Goal: Task Accomplishment & Management: Use online tool/utility

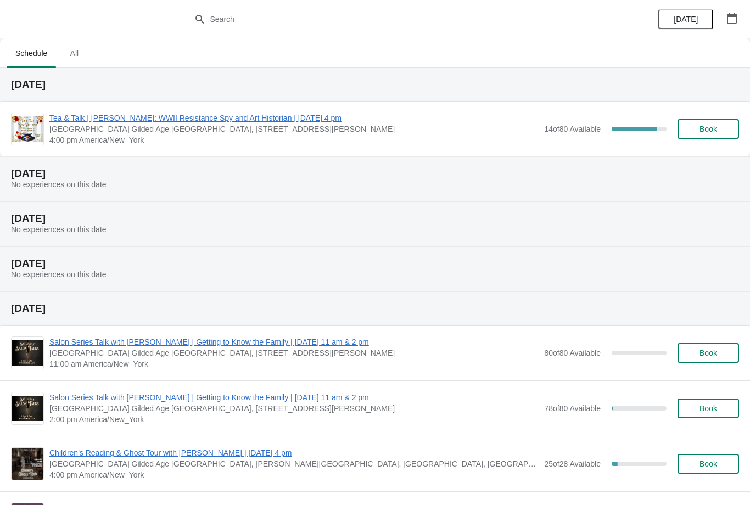
click at [706, 127] on span "Book" at bounding box center [708, 129] width 18 height 9
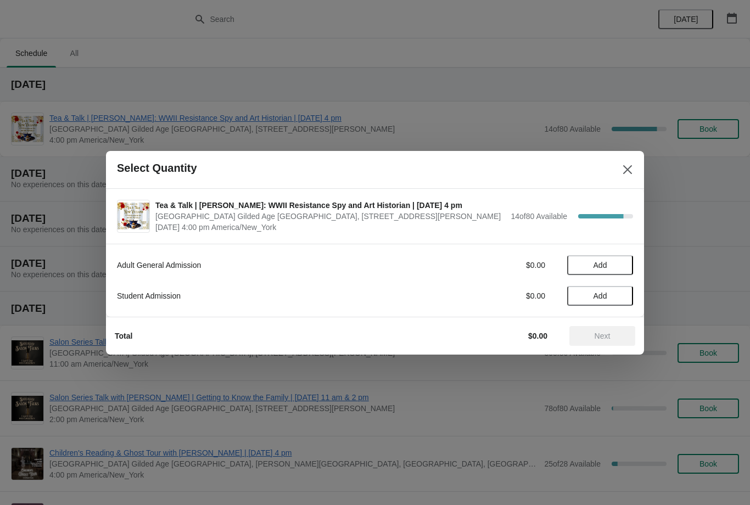
click at [593, 262] on span "Add" at bounding box center [600, 265] width 14 height 9
click at [591, 338] on span "Next" at bounding box center [602, 336] width 48 height 9
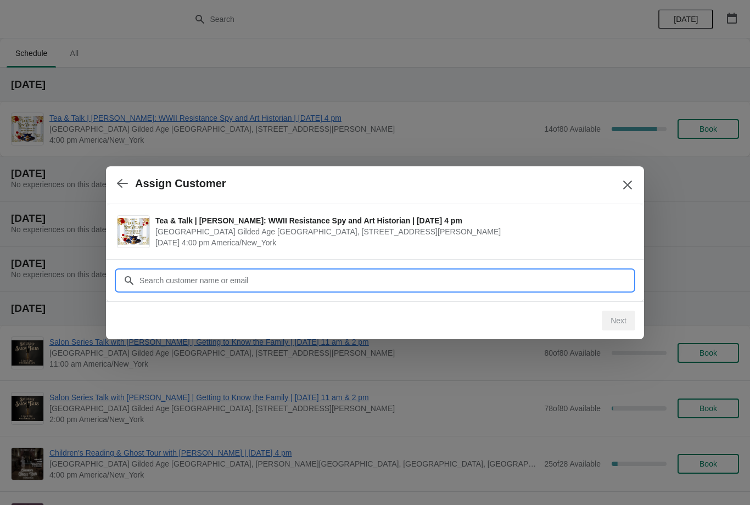
click at [198, 278] on input "Customer" at bounding box center [386, 281] width 494 height 20
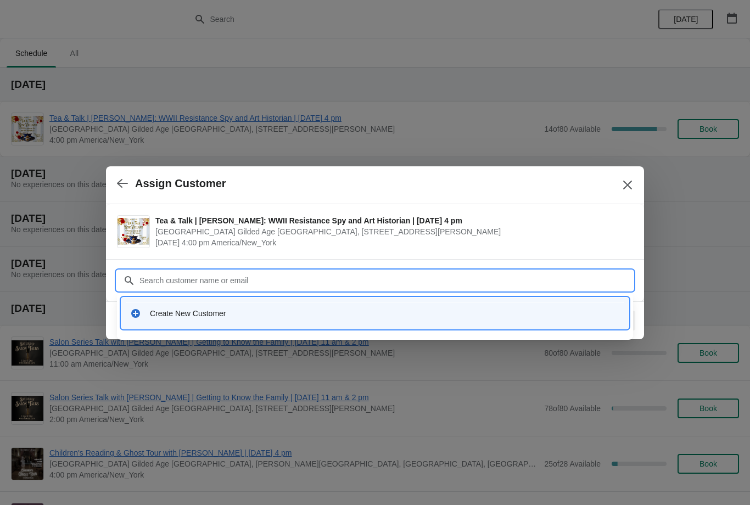
click at [194, 319] on div "Create New Customer" at bounding box center [375, 313] width 498 height 23
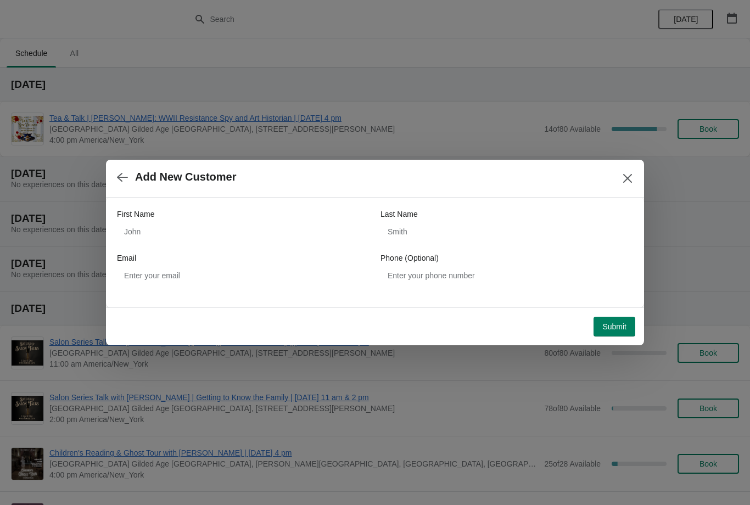
click at [145, 217] on label "First Name" at bounding box center [135, 214] width 37 height 11
click at [145, 222] on input "First Name" at bounding box center [243, 232] width 252 height 20
type input "Dawn"
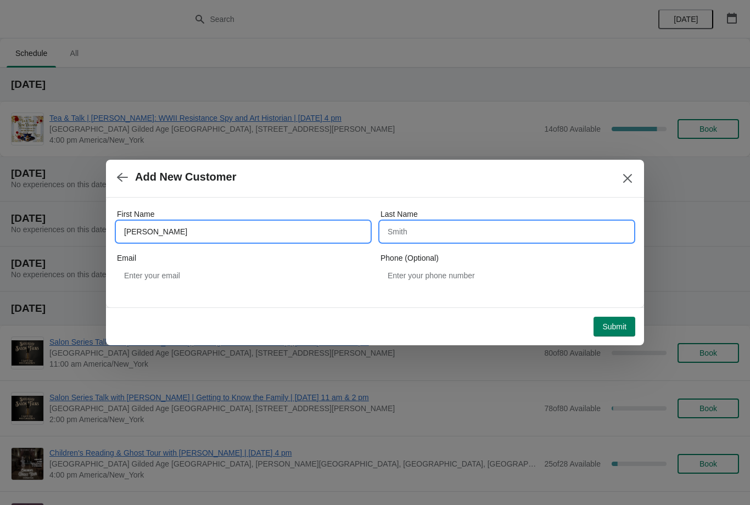
click at [413, 234] on input "Last Name" at bounding box center [506, 232] width 252 height 20
type input "Dellea"
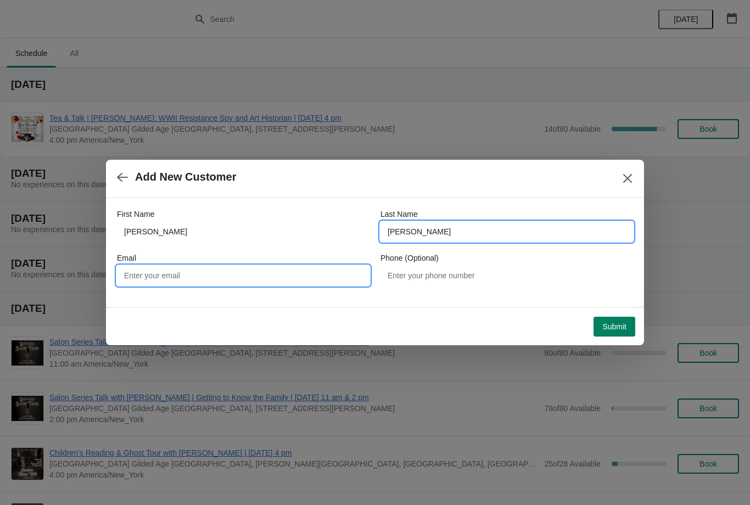
click at [151, 273] on input "Email" at bounding box center [243, 276] width 252 height 20
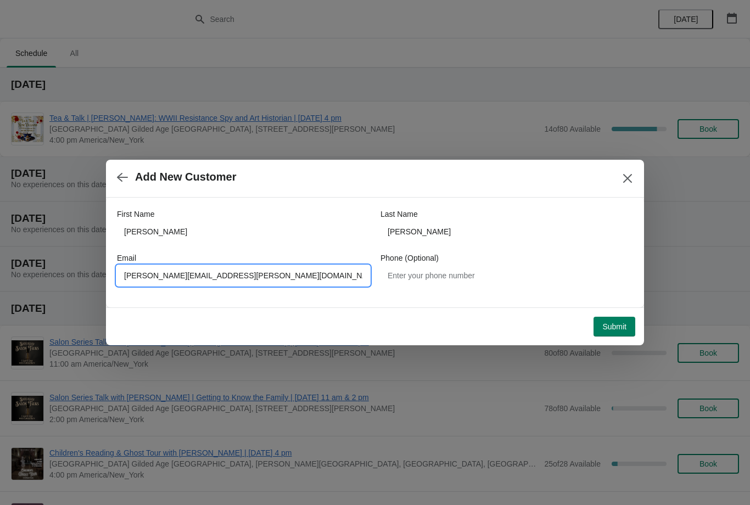
type input "Dawn.m.dellea@gmail.com"
click at [476, 318] on div "Submit" at bounding box center [372, 324] width 525 height 24
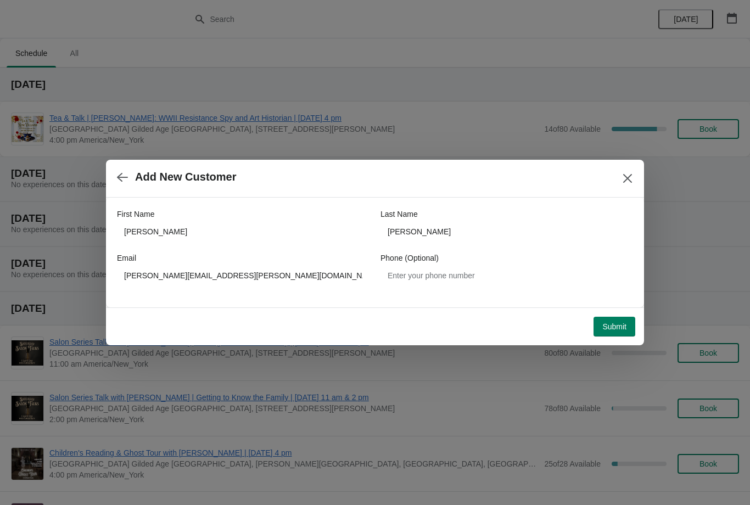
click at [608, 325] on span "Submit" at bounding box center [614, 326] width 24 height 9
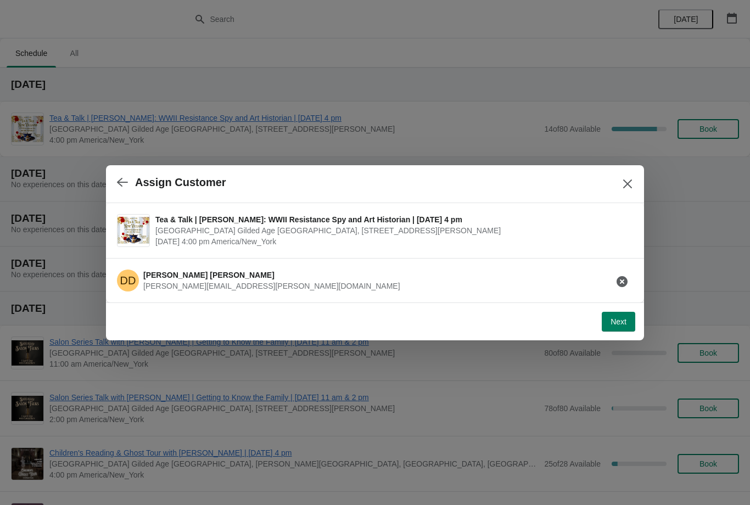
click at [619, 323] on span "Next" at bounding box center [618, 321] width 16 height 9
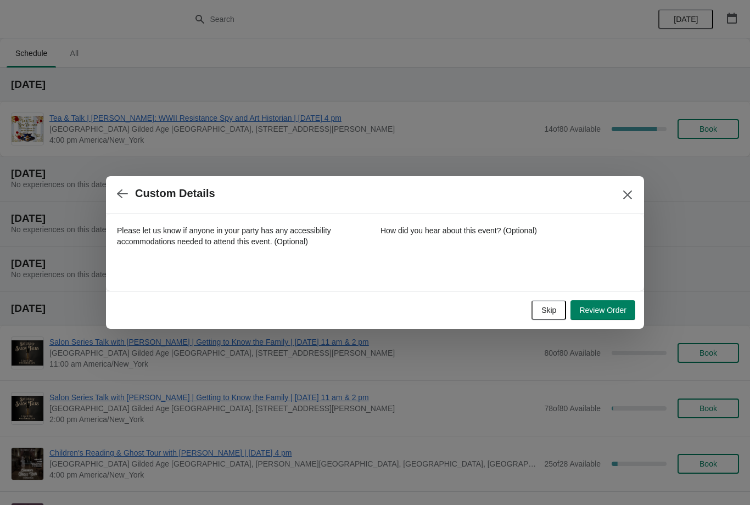
click at [600, 308] on span "Review Order" at bounding box center [602, 310] width 47 height 9
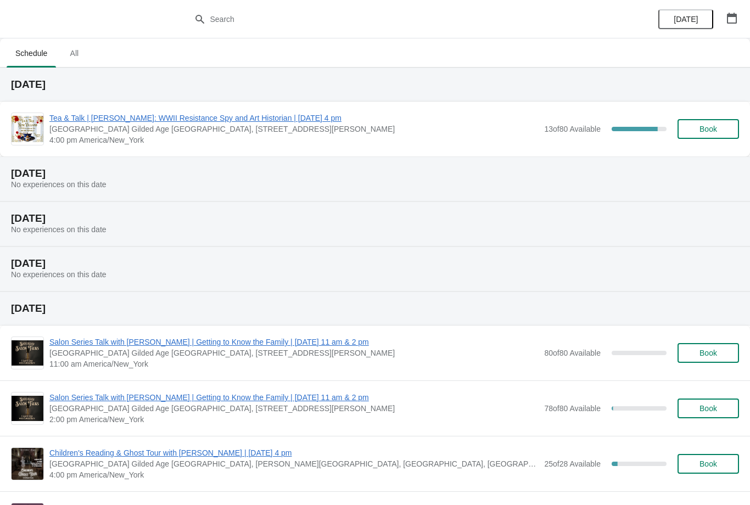
click at [282, 122] on span "Tea & Talk | [PERSON_NAME]: WWII Resistance Spy and Art Historian | [DATE] 4 pm" at bounding box center [293, 118] width 489 height 11
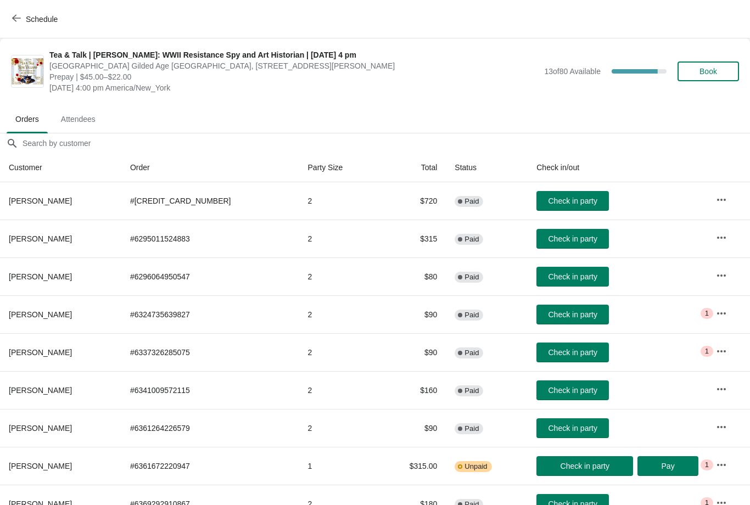
click at [701, 74] on span "Book" at bounding box center [708, 71] width 18 height 9
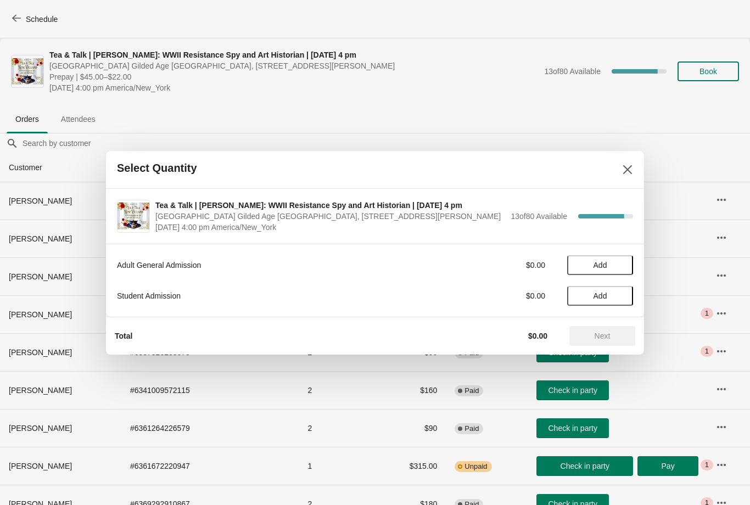
click at [593, 266] on span "Add" at bounding box center [600, 265] width 14 height 9
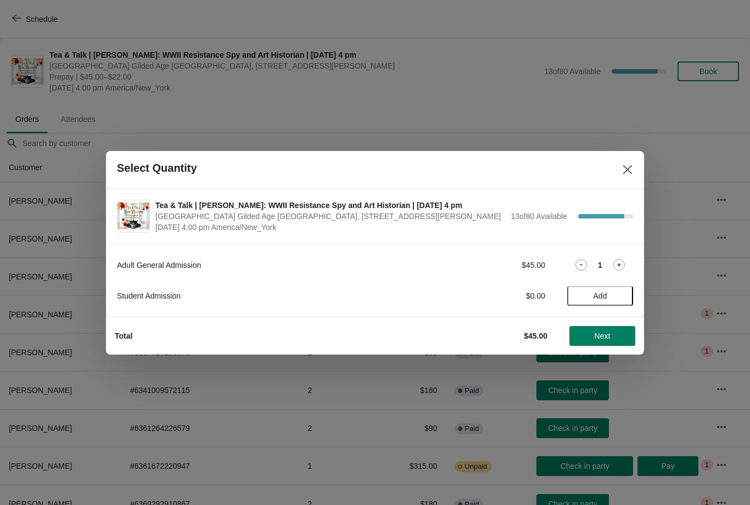
click at [622, 267] on icon at bounding box center [619, 265] width 12 height 12
click at [601, 342] on button "Next" at bounding box center [602, 336] width 66 height 20
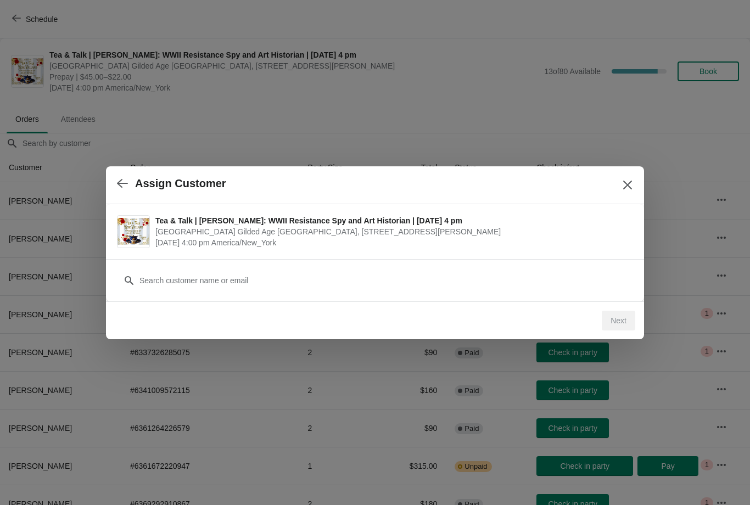
click at [209, 231] on span "[GEOGRAPHIC_DATA] Gilded Age [GEOGRAPHIC_DATA], [STREET_ADDRESS][PERSON_NAME]" at bounding box center [391, 231] width 472 height 11
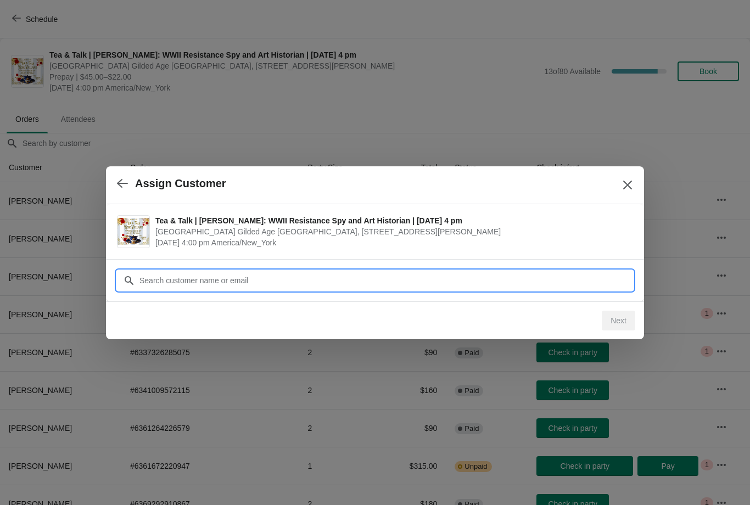
click at [195, 283] on input "Customer" at bounding box center [386, 281] width 494 height 20
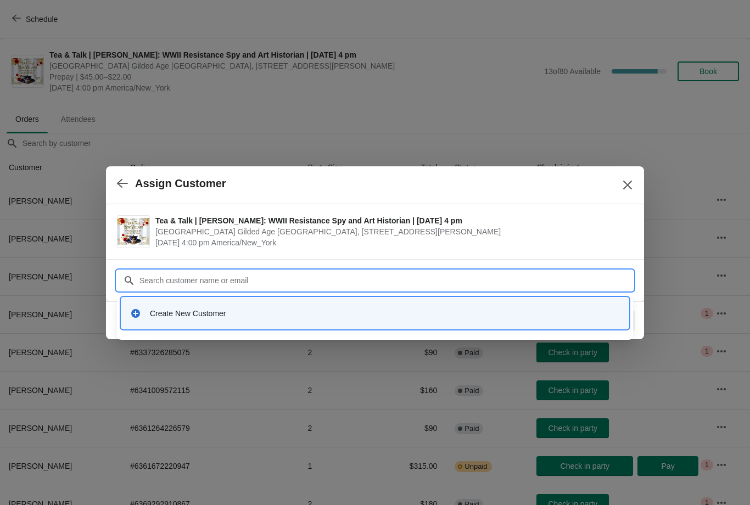
click at [190, 313] on div "Create New Customer" at bounding box center [385, 313] width 470 height 11
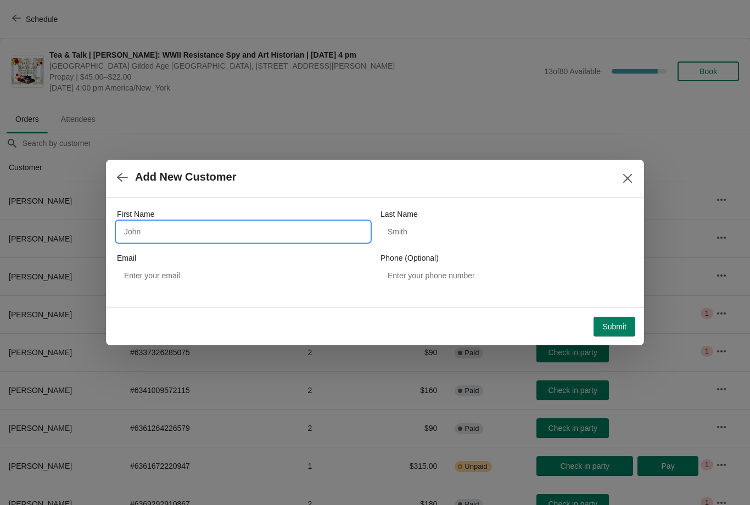
click at [161, 233] on input "First Name" at bounding box center [243, 232] width 252 height 20
type input "William"
click at [426, 233] on input "Last Name" at bounding box center [506, 232] width 252 height 20
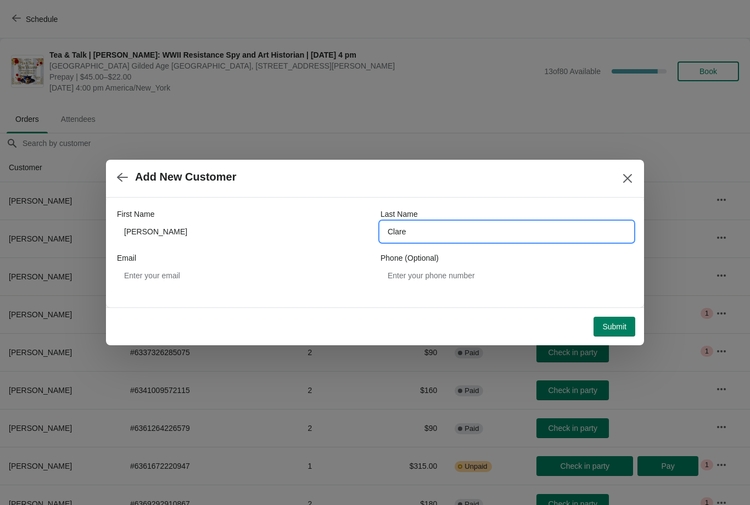
type input "Clare"
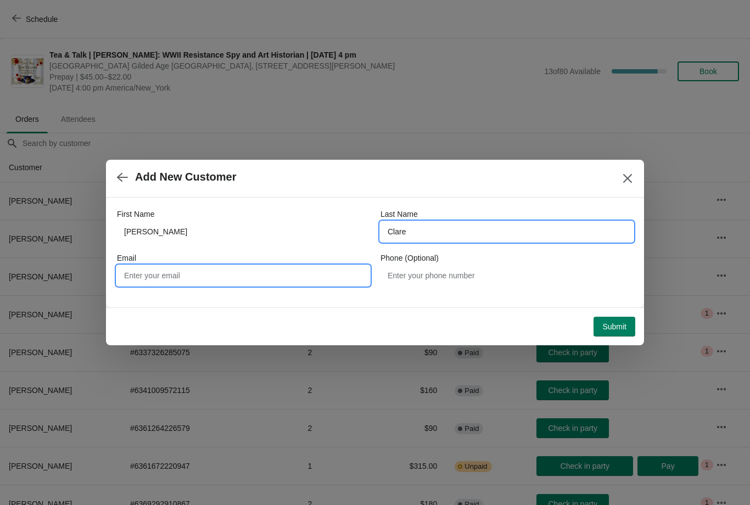
click at [199, 274] on input "Email" at bounding box center [243, 276] width 252 height 20
type input "1"
type input "Billclare2@aol.com"
click at [616, 325] on span "Submit" at bounding box center [614, 326] width 24 height 9
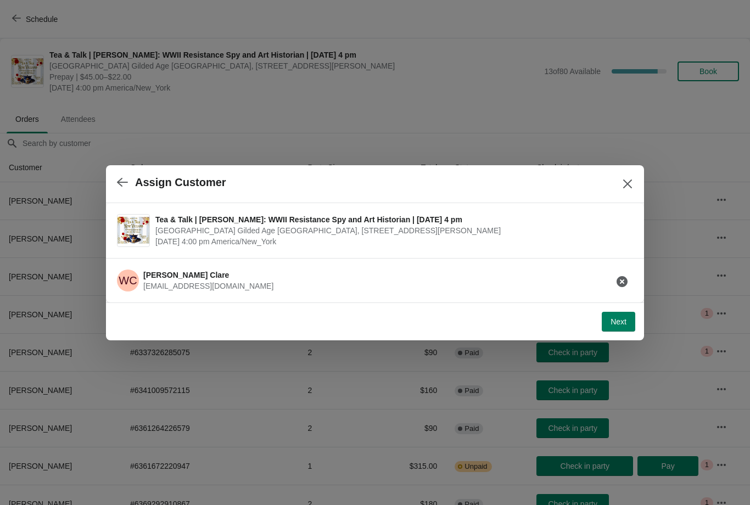
click at [620, 318] on span "Next" at bounding box center [618, 321] width 16 height 9
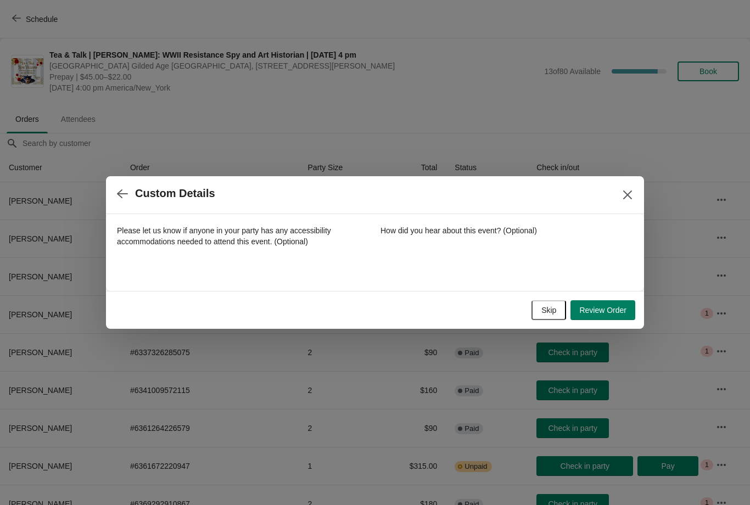
click at [608, 308] on span "Review Order" at bounding box center [602, 310] width 47 height 9
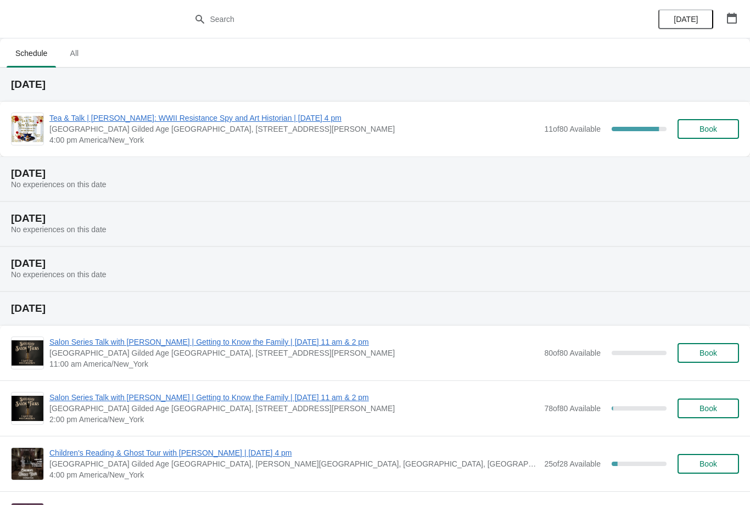
click at [261, 119] on span "Tea & Talk | [PERSON_NAME]: WWII Resistance Spy and Art Historian | [DATE] 4 pm" at bounding box center [293, 118] width 489 height 11
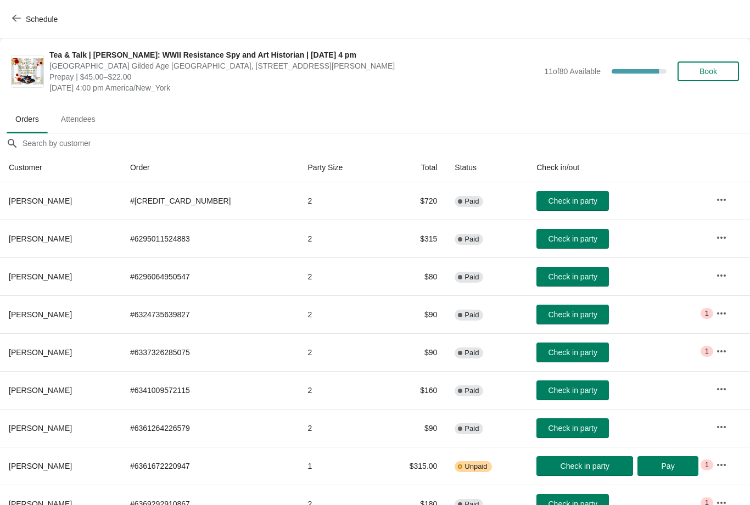
click at [711, 79] on button "Book" at bounding box center [707, 71] width 61 height 20
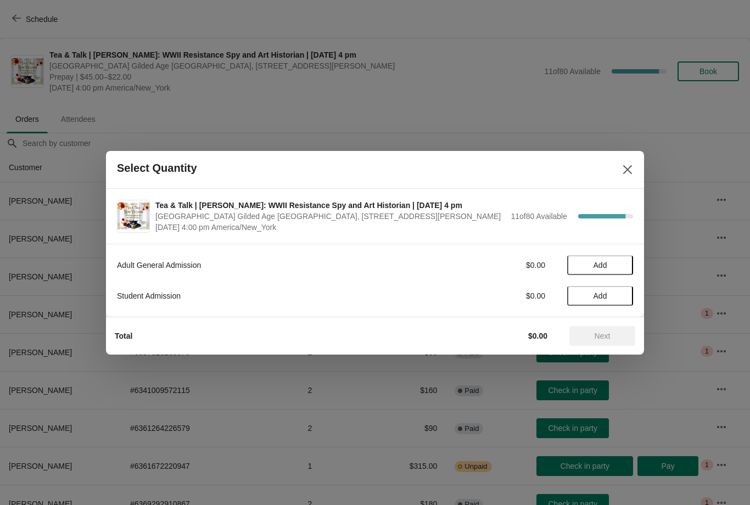
click at [626, 166] on icon "Close" at bounding box center [627, 169] width 11 height 11
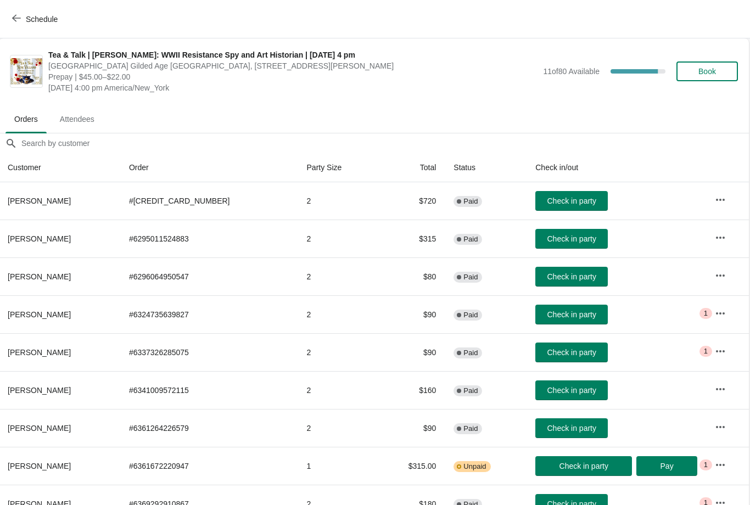
scroll to position [0, 1]
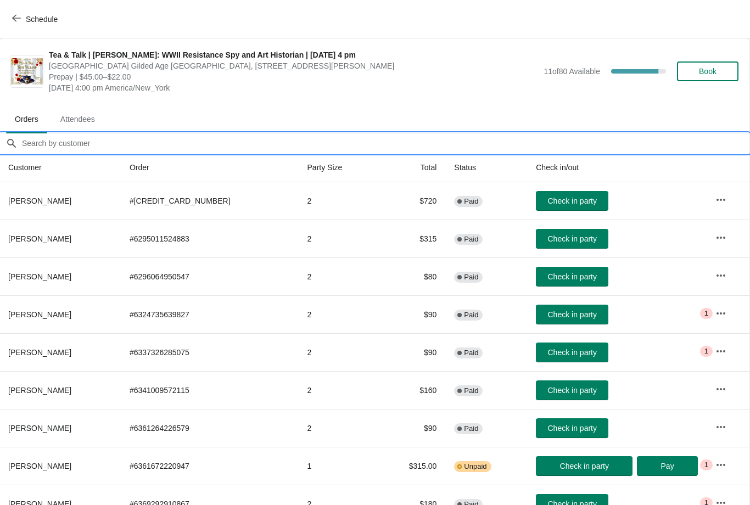
click at [231, 144] on input "Orders filter search" at bounding box center [385, 143] width 728 height 20
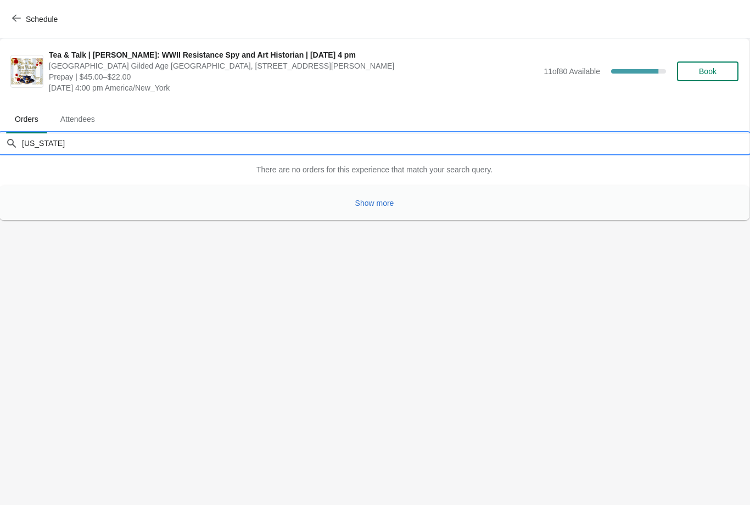
type input "Georgia"
click at [387, 205] on span "Show more" at bounding box center [374, 203] width 39 height 9
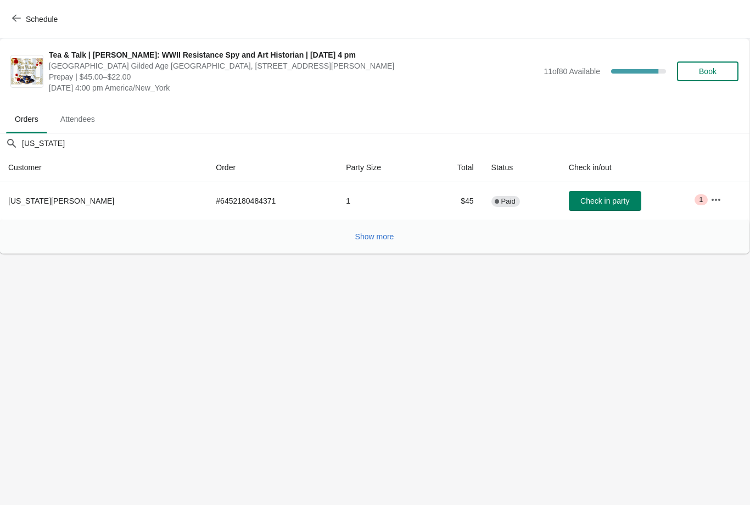
click at [23, 12] on button "Schedule" at bounding box center [35, 19] width 61 height 20
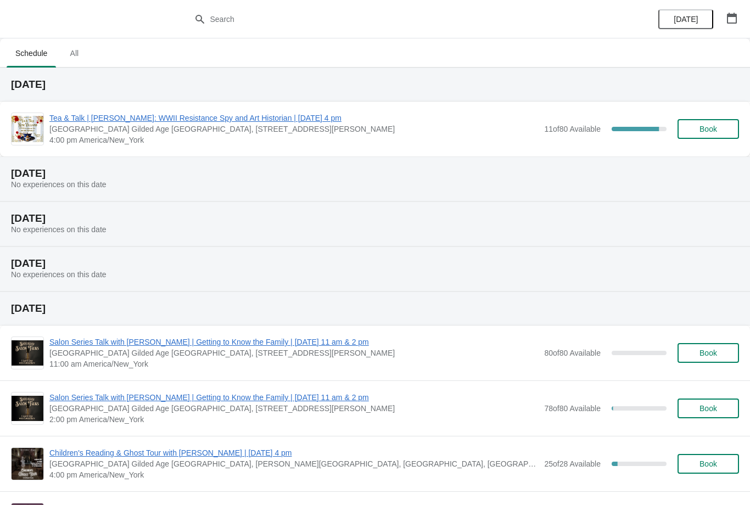
click at [295, 122] on span "Tea & Talk | [PERSON_NAME]: WWII Resistance Spy and Art Historian | [DATE] 4 pm" at bounding box center [293, 118] width 489 height 11
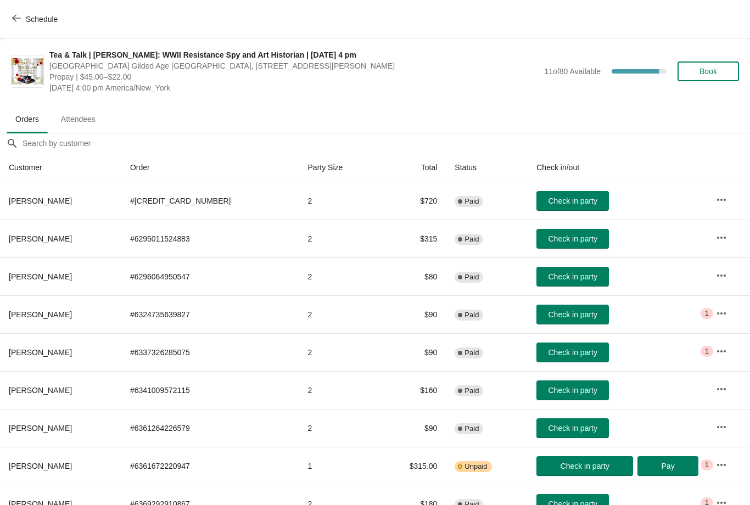
click at [83, 112] on span "Attendees" at bounding box center [78, 119] width 52 height 20
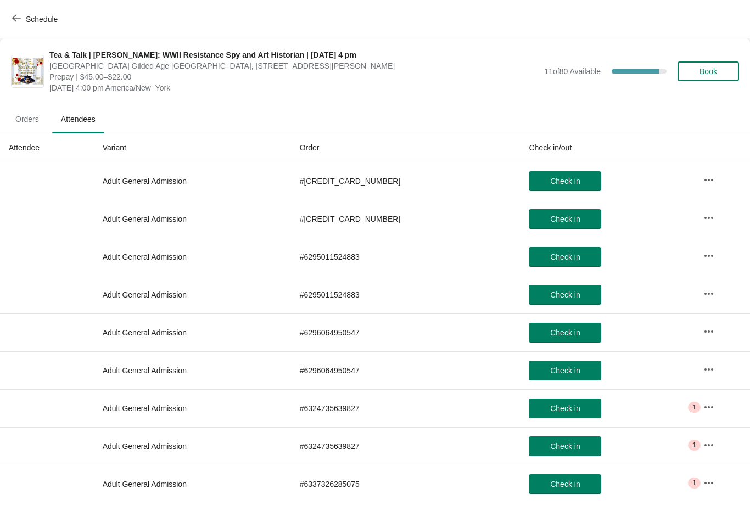
click at [706, 72] on span "Book" at bounding box center [708, 71] width 18 height 9
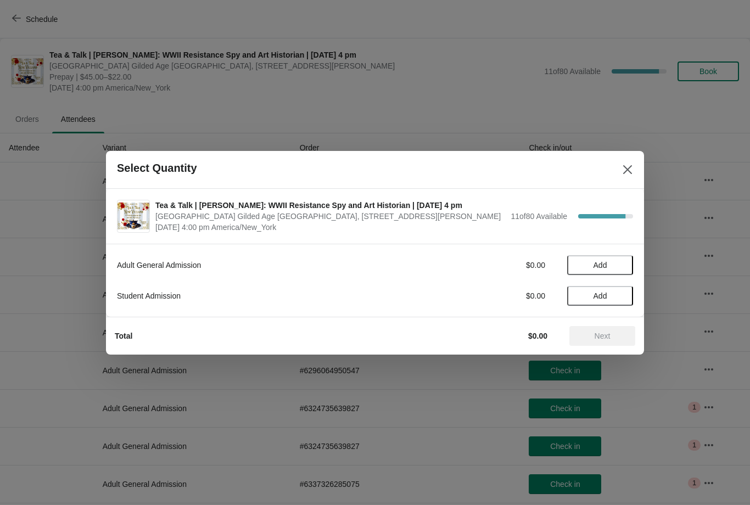
click at [506, 78] on div at bounding box center [375, 252] width 750 height 505
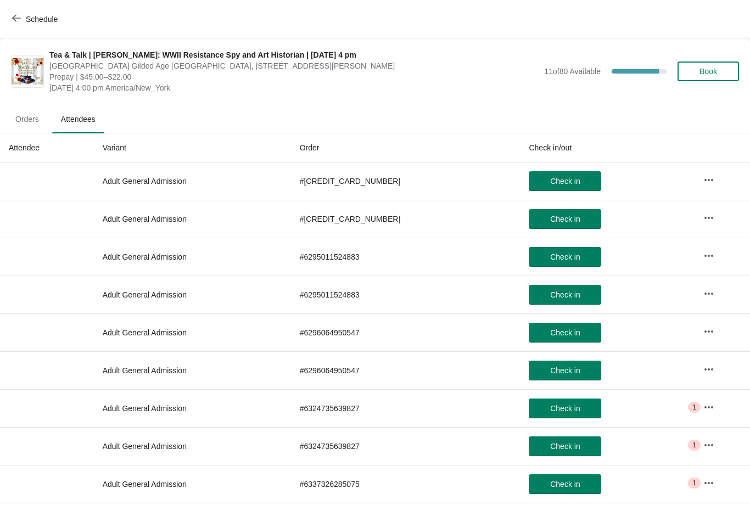
click at [40, 13] on button "Schedule" at bounding box center [35, 19] width 61 height 20
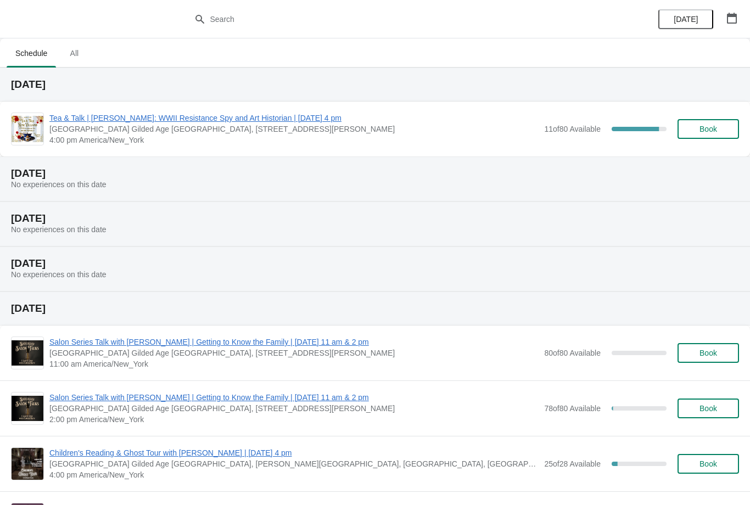
click at [310, 121] on span "Tea & Talk | [PERSON_NAME]: WWII Resistance Spy and Art Historian | [DATE] 4 pm" at bounding box center [293, 118] width 489 height 11
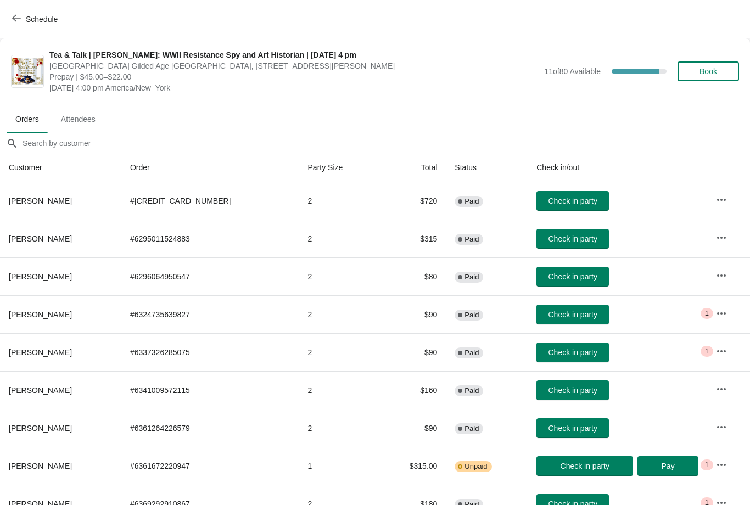
click at [731, 76] on button "Book" at bounding box center [707, 71] width 61 height 20
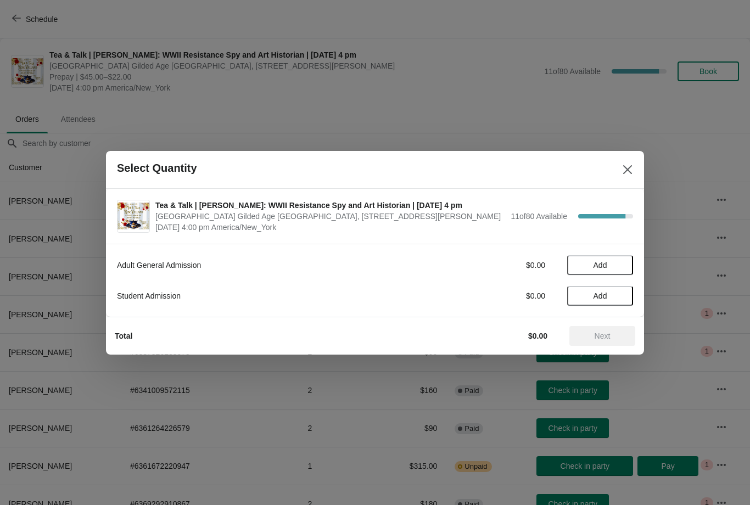
click at [603, 264] on span "Add" at bounding box center [600, 265] width 14 height 9
click at [609, 327] on button "Next" at bounding box center [602, 336] width 66 height 20
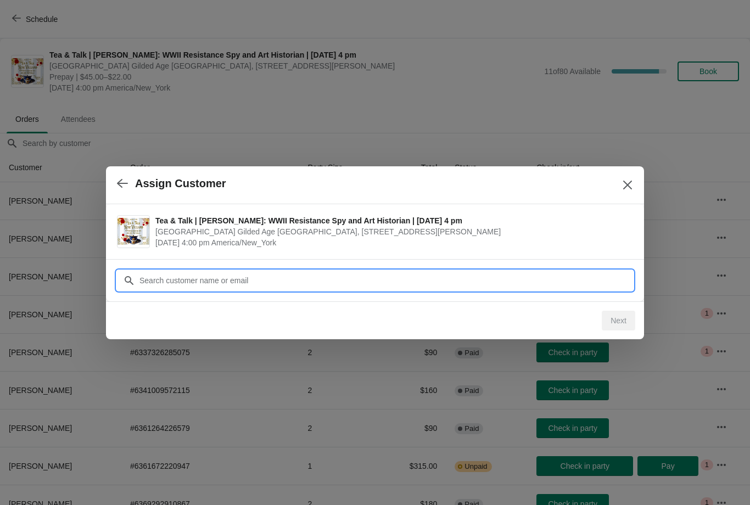
click at [278, 282] on input "Customer" at bounding box center [386, 281] width 494 height 20
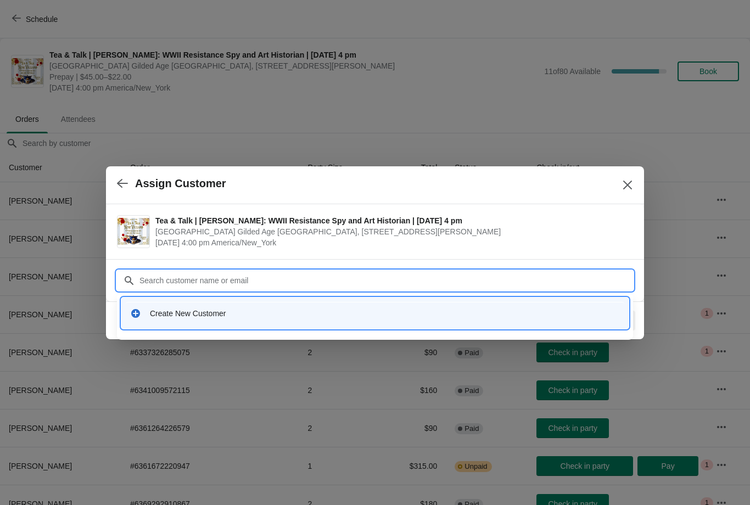
click at [199, 314] on div "Create New Customer" at bounding box center [385, 313] width 470 height 11
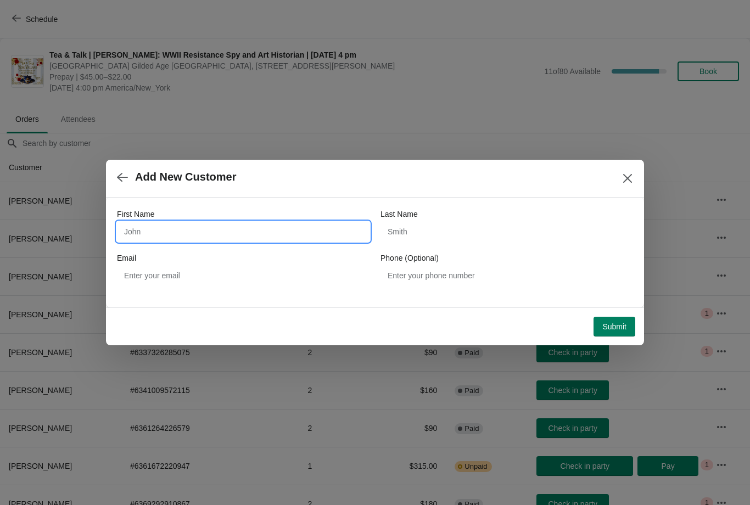
click at [204, 232] on input "First Name" at bounding box center [243, 232] width 252 height 20
type input "Alida"
click at [456, 227] on input "Last Name" at bounding box center [506, 232] width 252 height 20
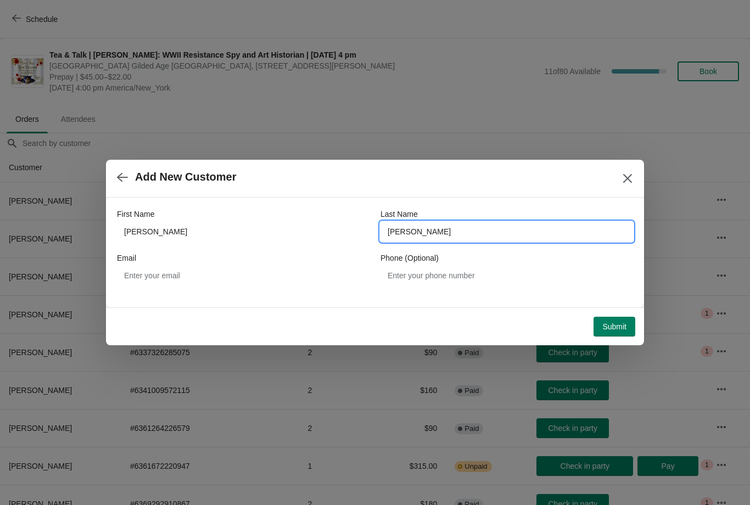
type input "Bowley"
click at [617, 332] on button "Submit" at bounding box center [614, 327] width 42 height 20
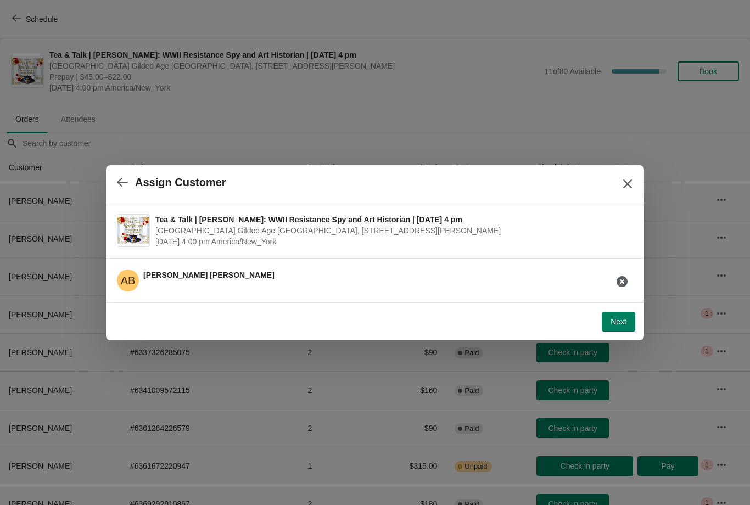
click at [212, 297] on div "AB Alida Bowley" at bounding box center [375, 280] width 538 height 44
click at [131, 182] on button "button" at bounding box center [123, 182] width 20 height 21
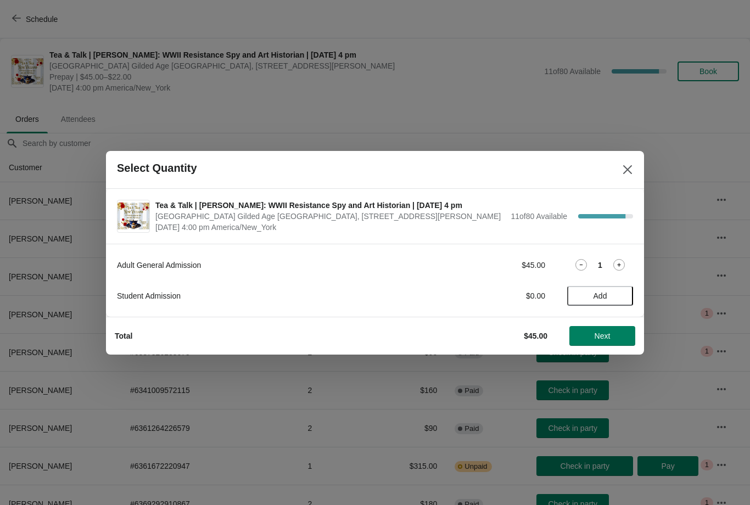
click at [615, 269] on icon at bounding box center [619, 265] width 12 height 12
click at [607, 342] on button "Next" at bounding box center [602, 336] width 66 height 20
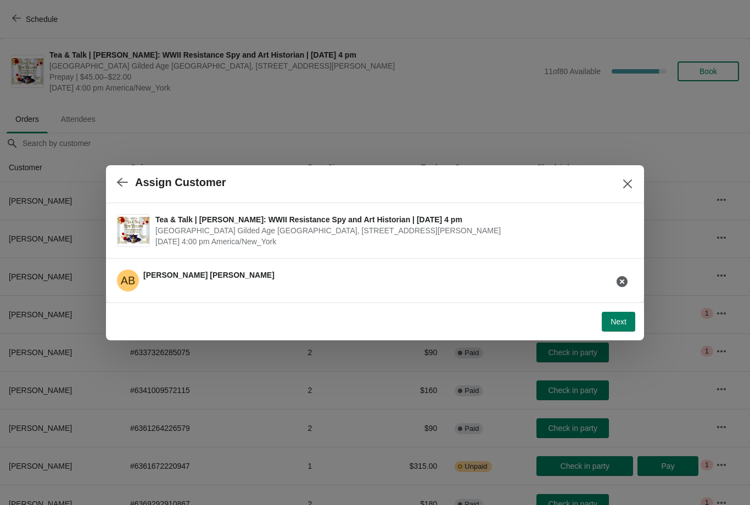
click at [622, 317] on span "Next" at bounding box center [618, 321] width 16 height 9
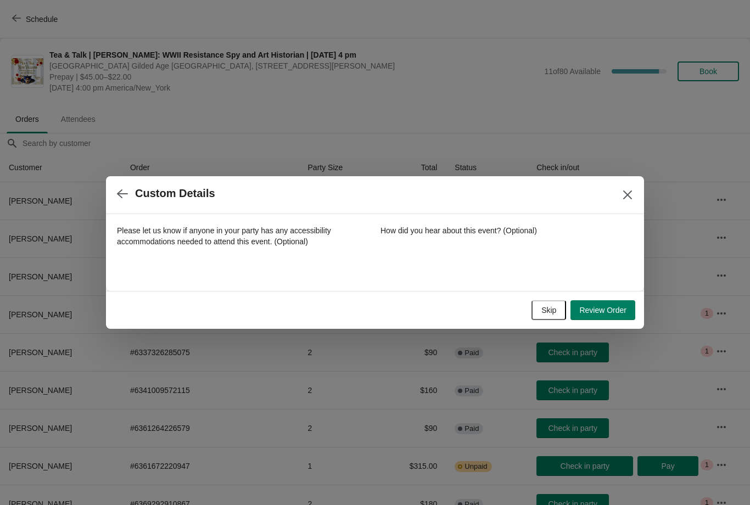
click at [614, 308] on span "Review Order" at bounding box center [602, 310] width 47 height 9
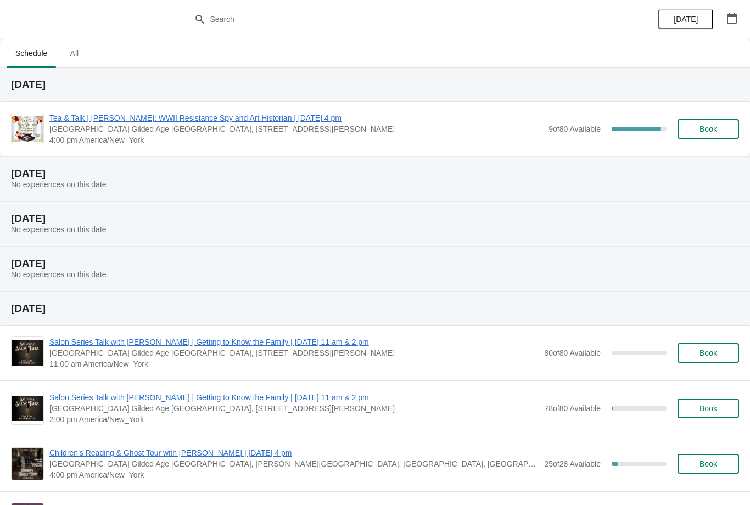
click at [291, 122] on span "Tea & Talk | [PERSON_NAME]: WWII Resistance Spy and Art Historian | [DATE] 4 pm" at bounding box center [295, 118] width 493 height 11
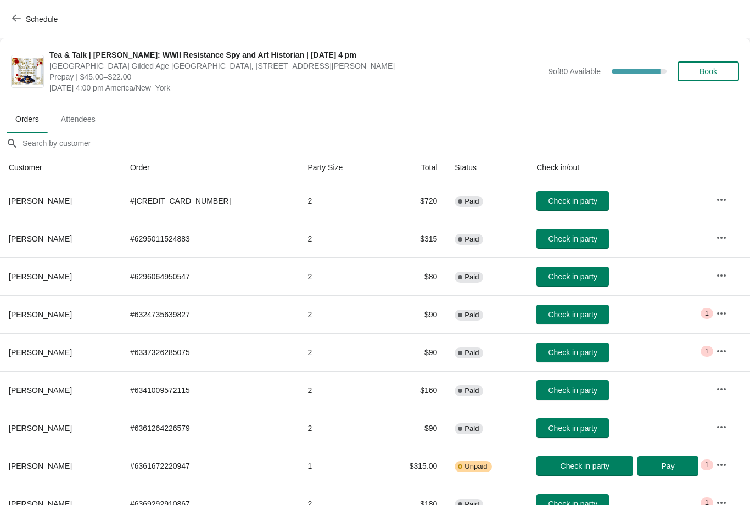
click at [699, 69] on span "Book" at bounding box center [708, 71] width 18 height 9
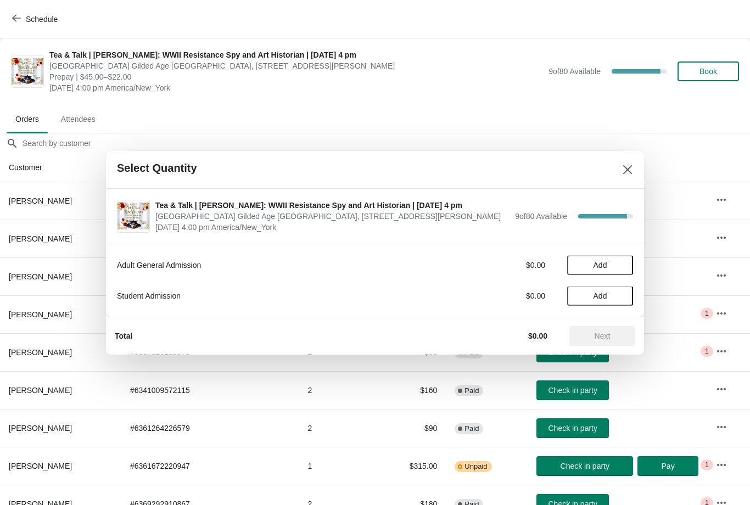
click at [589, 265] on span "Add" at bounding box center [600, 265] width 46 height 9
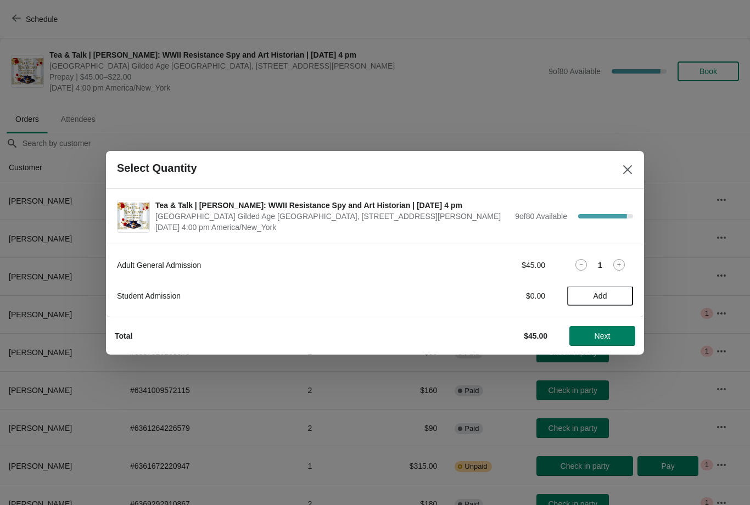
click at [619, 267] on icon at bounding box center [619, 265] width 12 height 12
click at [593, 336] on span "Next" at bounding box center [602, 336] width 48 height 9
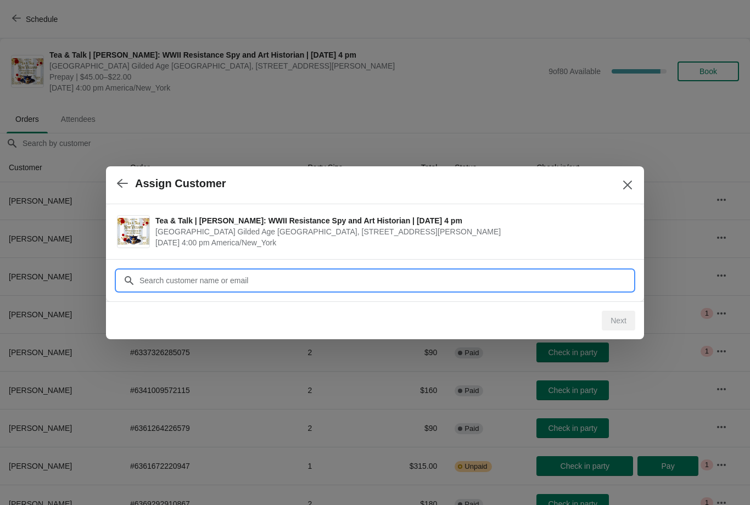
click at [164, 278] on input "Customer" at bounding box center [386, 281] width 494 height 20
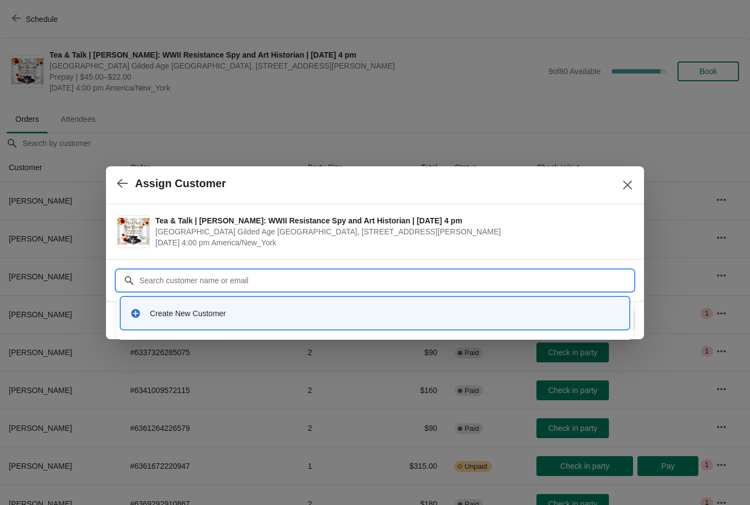
click at [168, 322] on div "Create New Customer" at bounding box center [375, 313] width 498 height 23
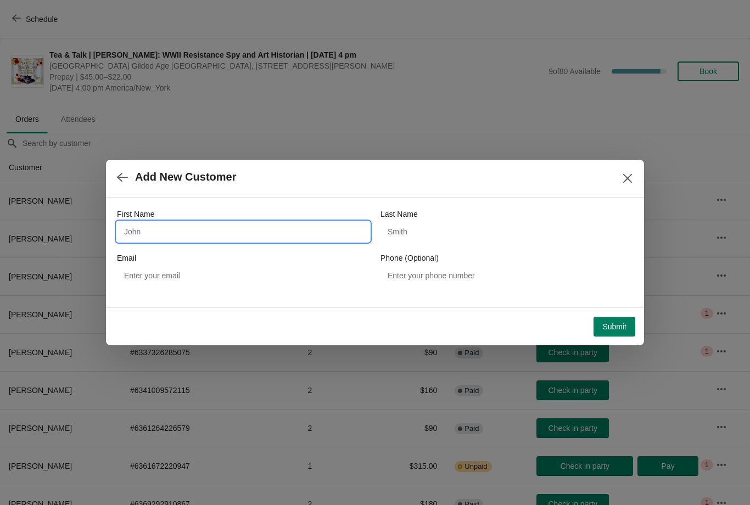
click at [144, 231] on input "First Name" at bounding box center [243, 232] width 252 height 20
type input "Alex and Candice"
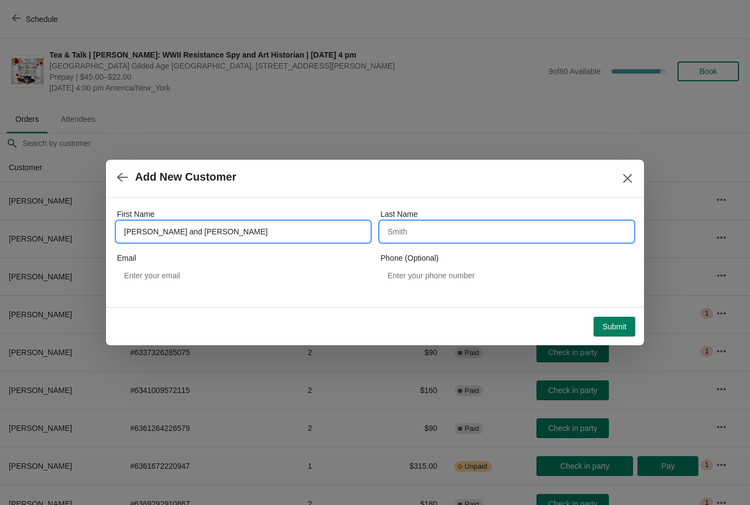
click at [436, 234] on input "Last Name" at bounding box center [506, 232] width 252 height 20
type input "Wong"
click at [615, 326] on span "Submit" at bounding box center [614, 326] width 24 height 9
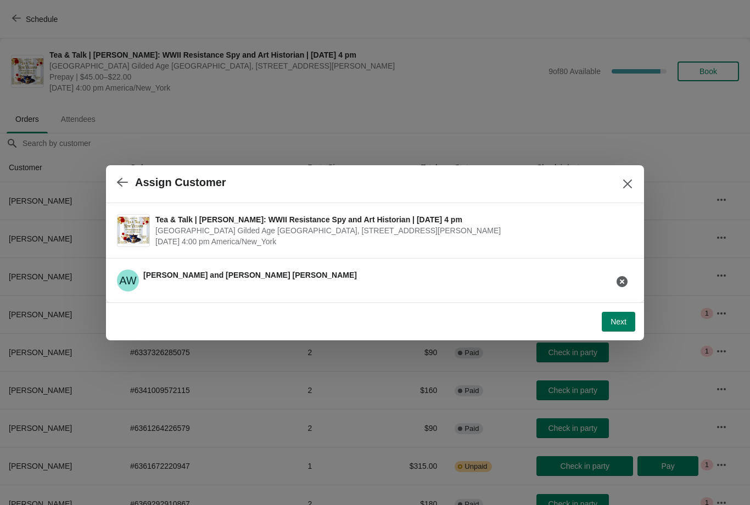
click at [619, 318] on span "Next" at bounding box center [618, 321] width 16 height 9
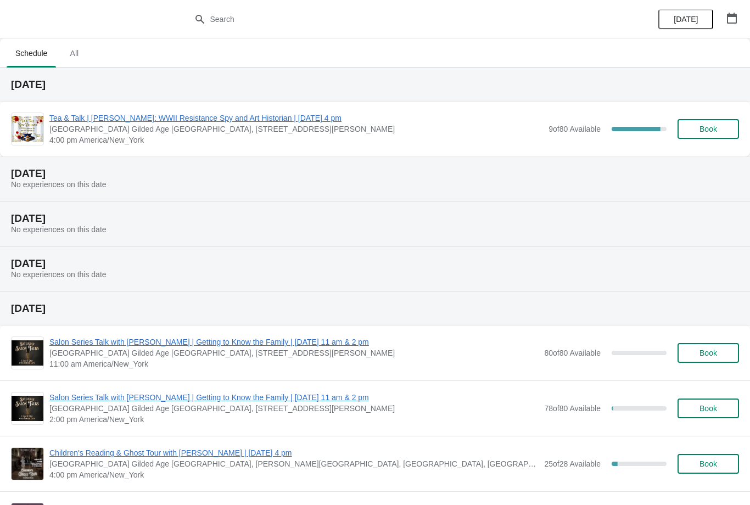
click at [310, 117] on span "Tea & Talk | [PERSON_NAME]: WWII Resistance Spy and Art Historian | [DATE] 4 pm" at bounding box center [295, 118] width 493 height 11
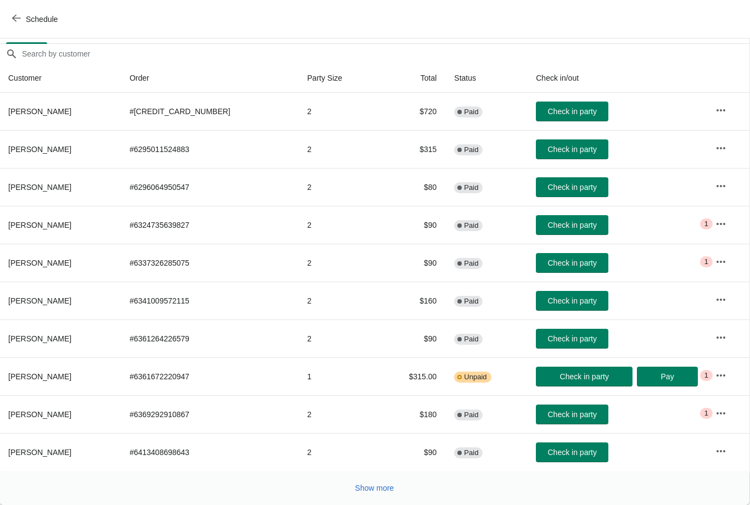
click at [379, 488] on span "Show more" at bounding box center [374, 488] width 39 height 9
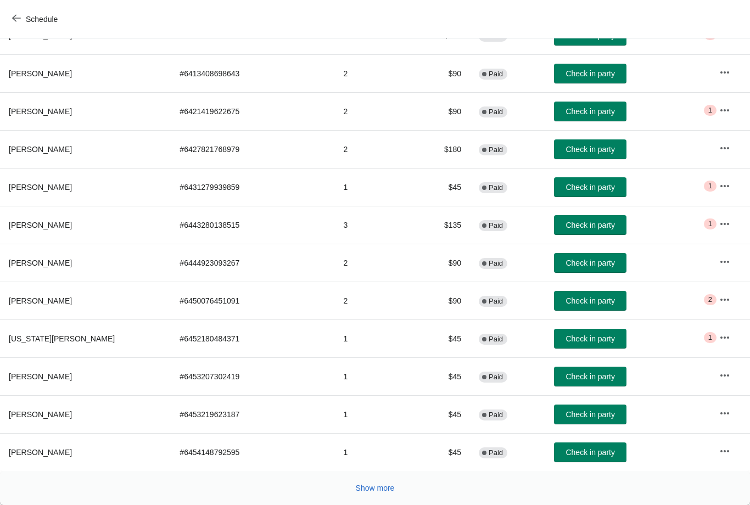
scroll to position [468, 0]
click at [378, 491] on span "Show more" at bounding box center [375, 488] width 39 height 9
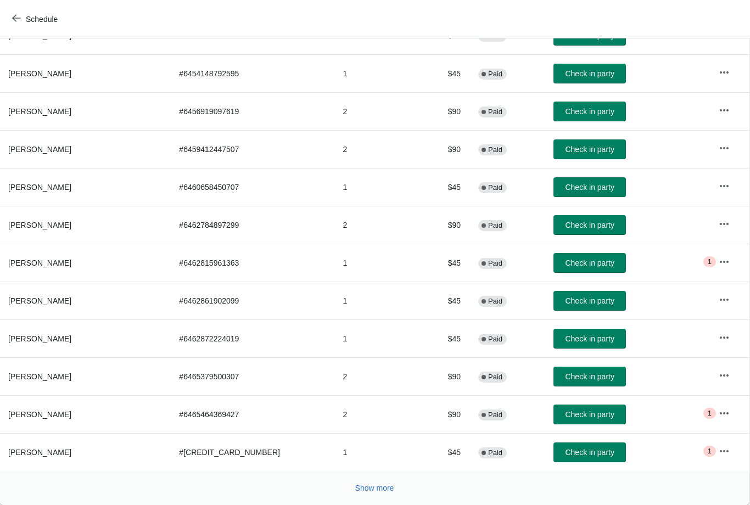
scroll to position [877, 1]
click at [378, 493] on button "Show more" at bounding box center [375, 488] width 48 height 20
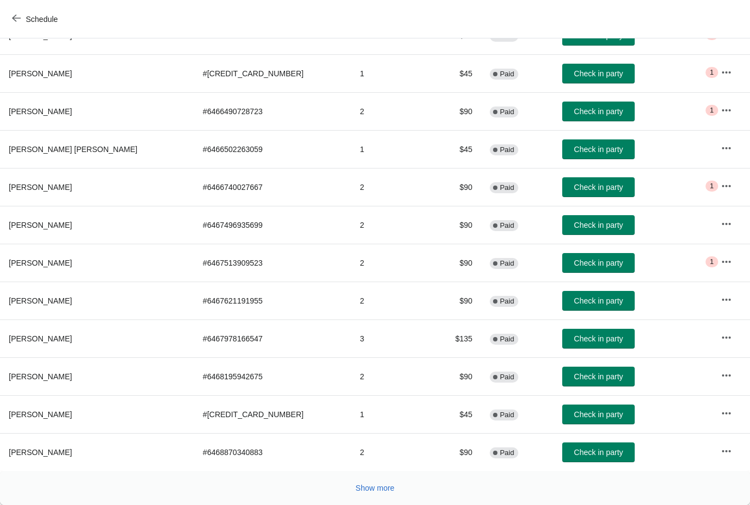
scroll to position [1226, 0]
click at [380, 493] on button "Show more" at bounding box center [375, 488] width 48 height 20
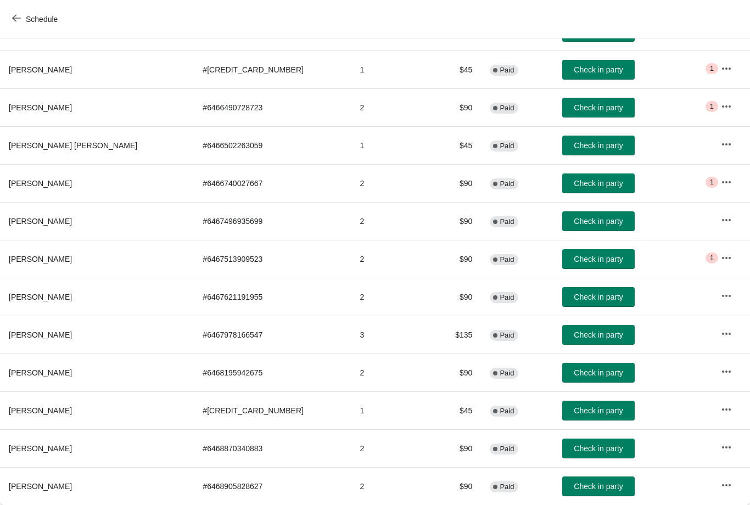
scroll to position [1229, 0]
click at [721, 482] on icon "button" at bounding box center [726, 485] width 11 height 11
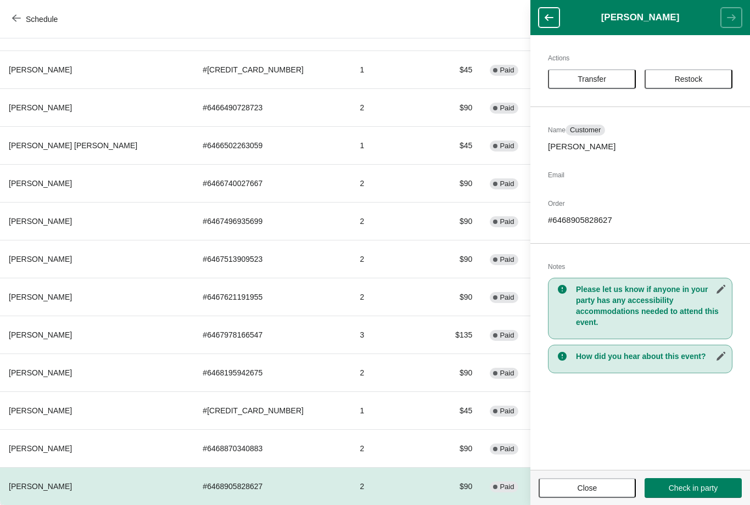
click at [590, 493] on button "Close" at bounding box center [586, 488] width 97 height 20
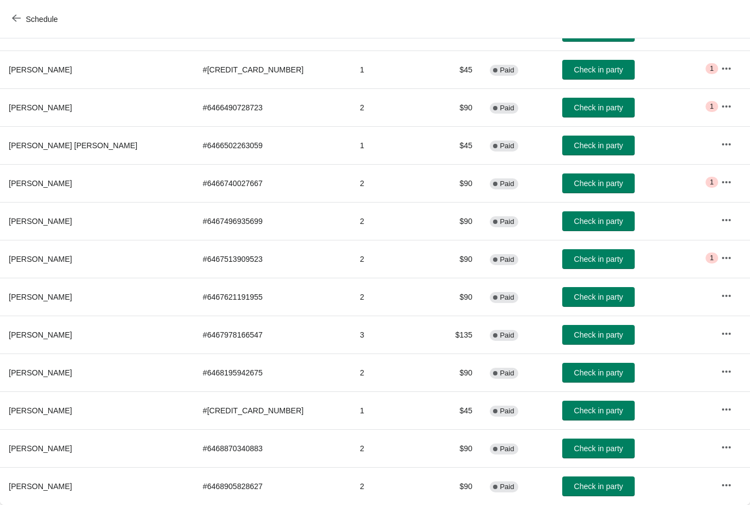
click at [499, 487] on span "Paid" at bounding box center [506, 486] width 14 height 9
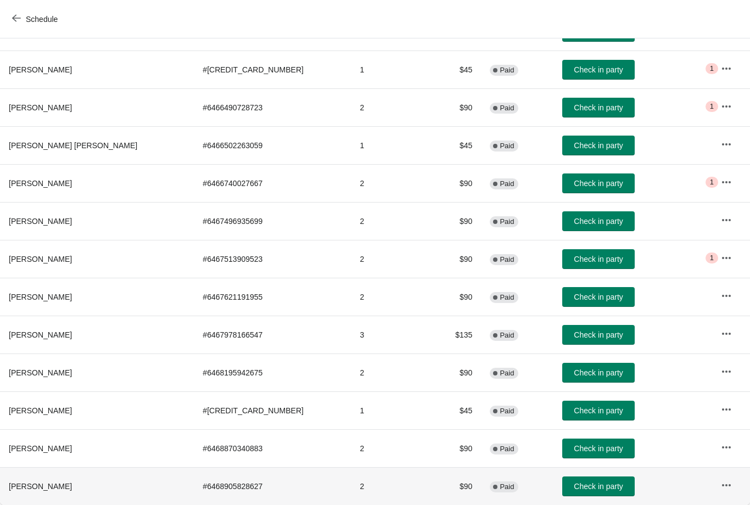
click at [718, 479] on button "button" at bounding box center [726, 485] width 20 height 20
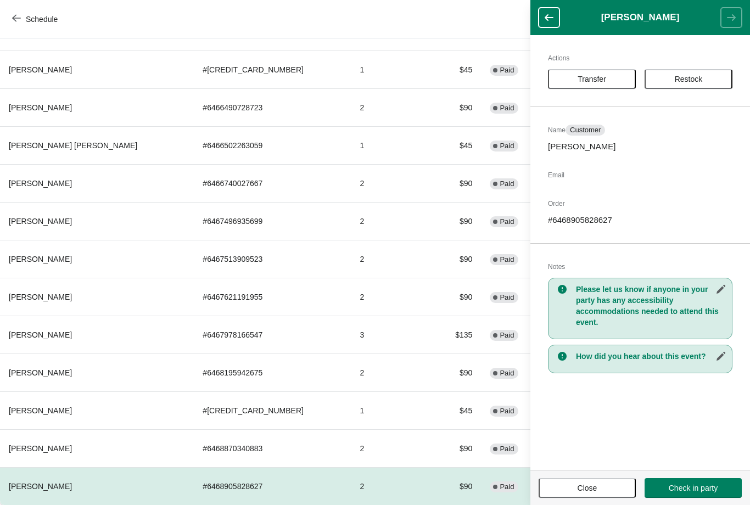
click at [549, 20] on icon "button" at bounding box center [548, 17] width 11 height 11
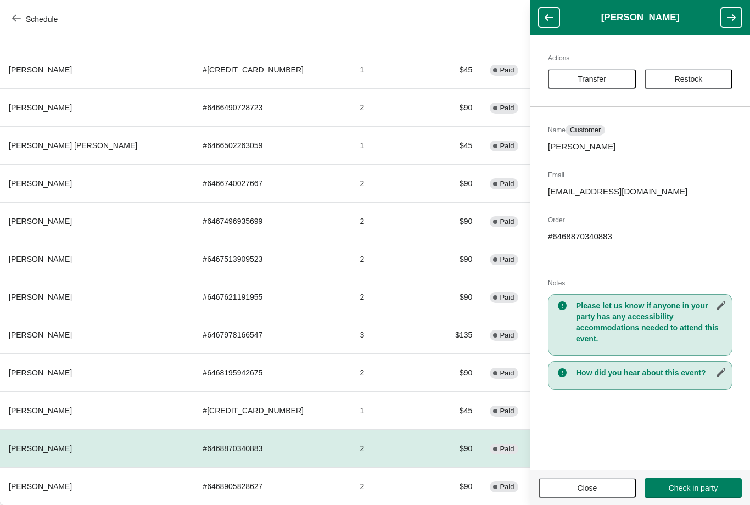
click at [550, 18] on icon "button" at bounding box center [548, 17] width 9 height 7
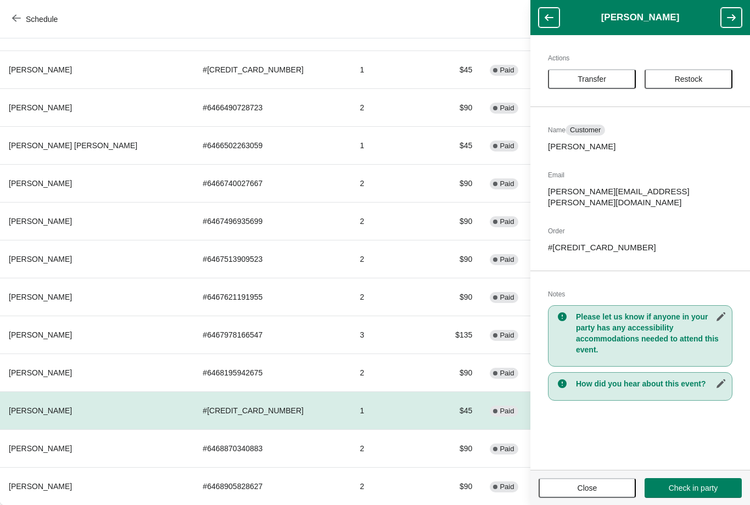
click at [429, 26] on div "Schedule" at bounding box center [375, 19] width 750 height 38
click at [600, 495] on button "Close" at bounding box center [586, 488] width 97 height 20
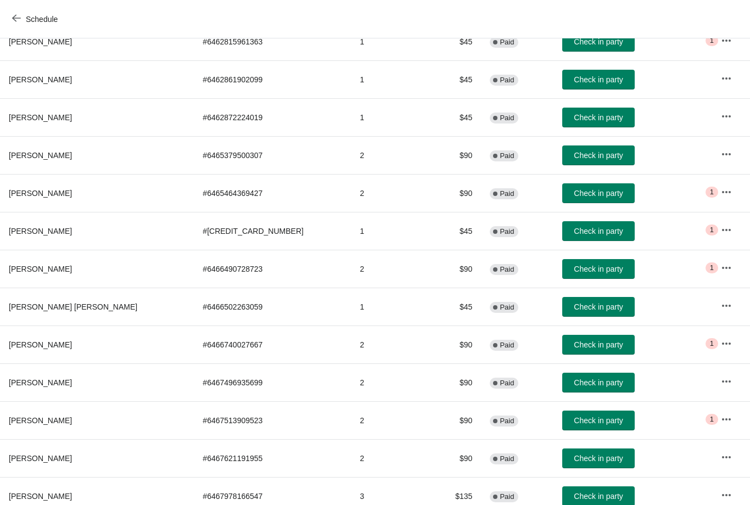
scroll to position [1069, 0]
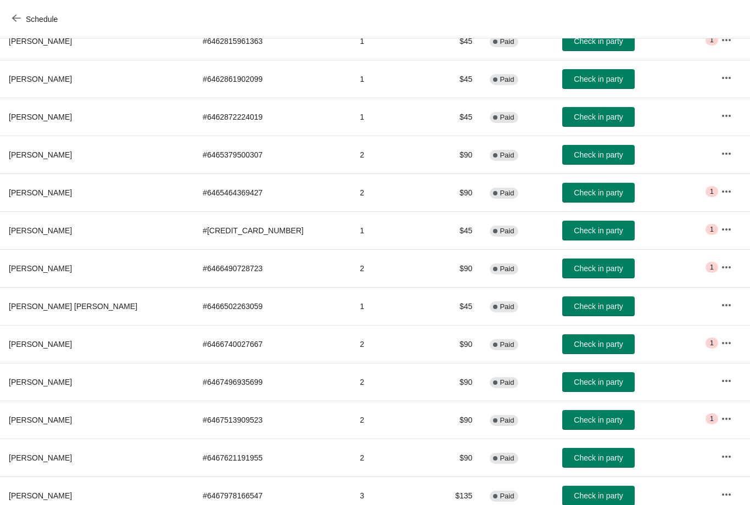
click at [574, 381] on span "Check in party" at bounding box center [598, 382] width 49 height 9
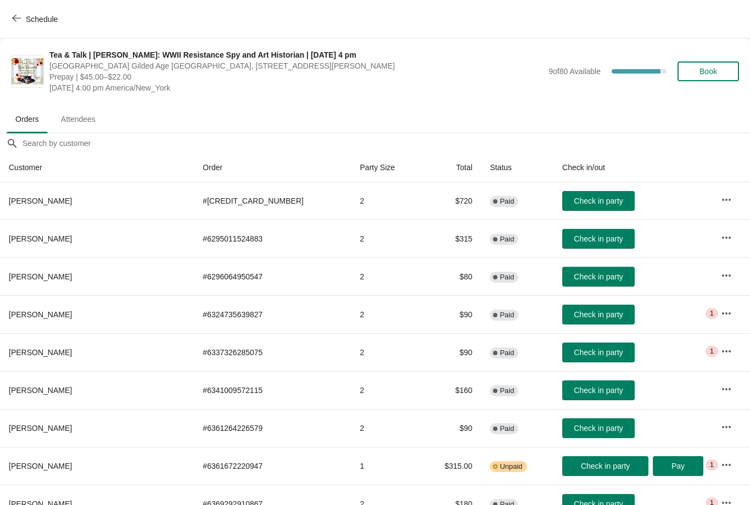
scroll to position [0, 0]
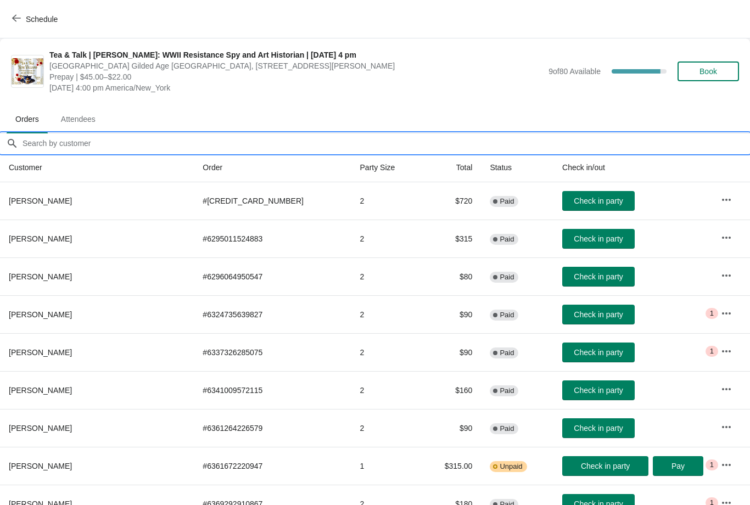
click at [118, 140] on input "Orders filter search" at bounding box center [386, 143] width 728 height 20
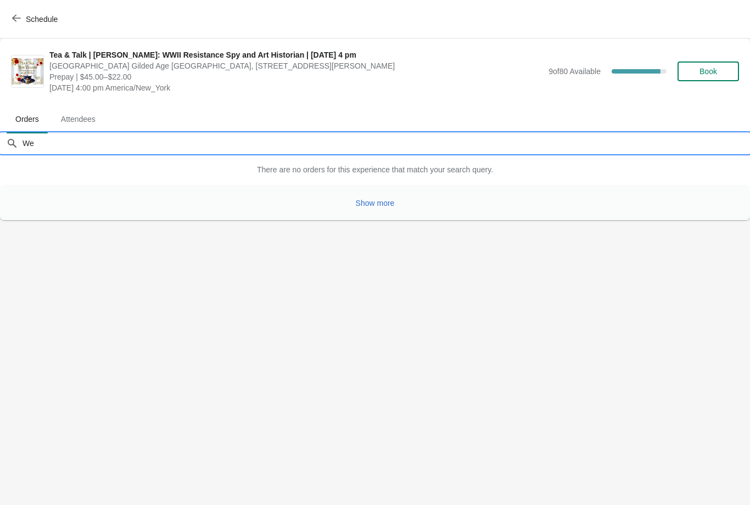
type input "W"
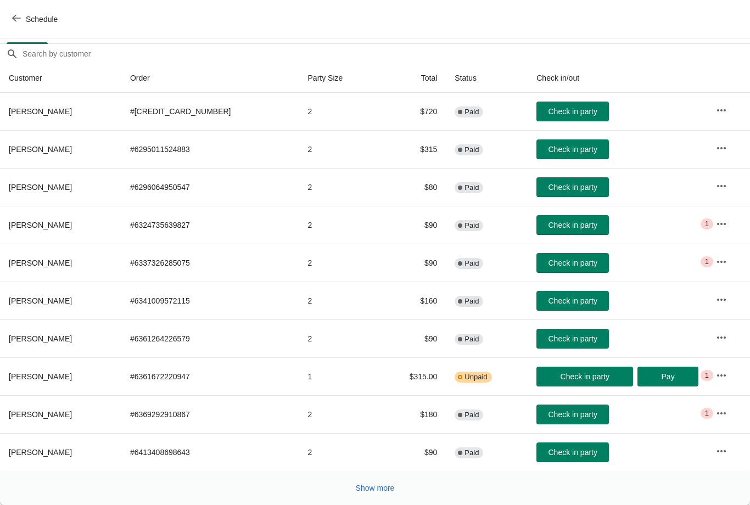
scroll to position [89, 0]
click at [377, 496] on button "Show more" at bounding box center [375, 488] width 48 height 20
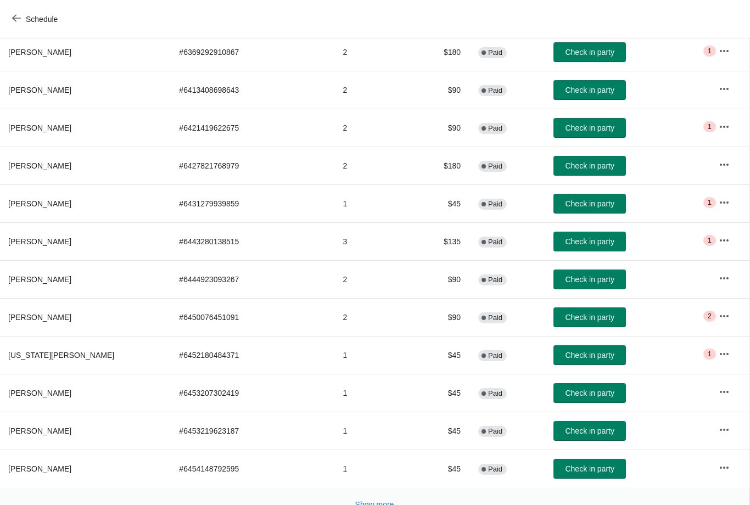
scroll to position [452, 1]
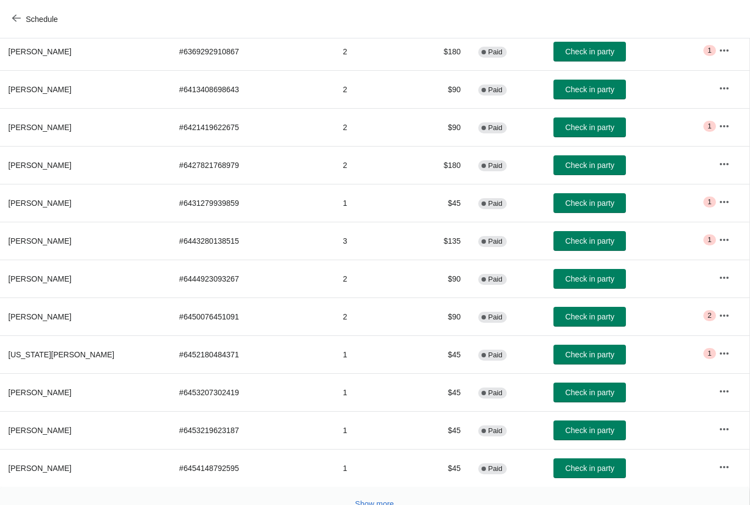
click at [714, 357] on button "button" at bounding box center [724, 354] width 20 height 20
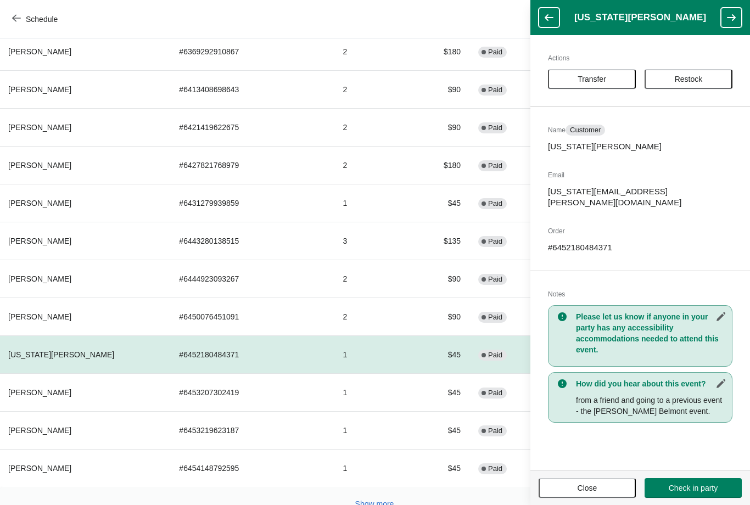
click at [588, 491] on span "Close" at bounding box center [587, 488] width 20 height 9
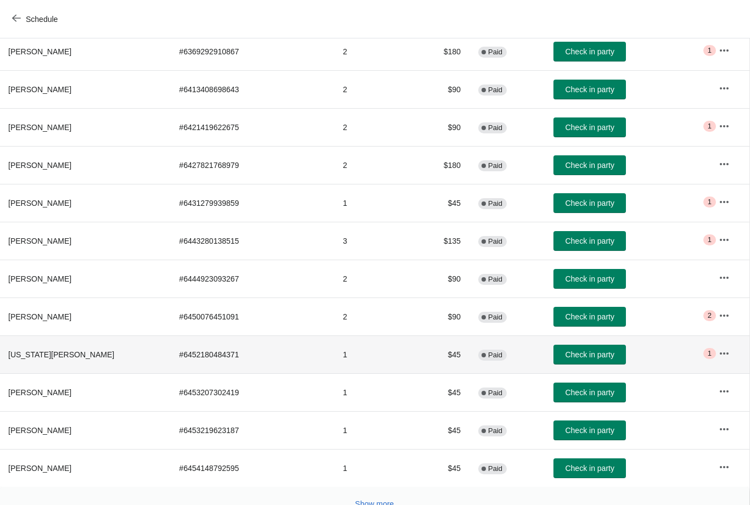
click at [334, 359] on td "1" at bounding box center [370, 354] width 72 height 38
click at [714, 359] on button "button" at bounding box center [724, 354] width 20 height 20
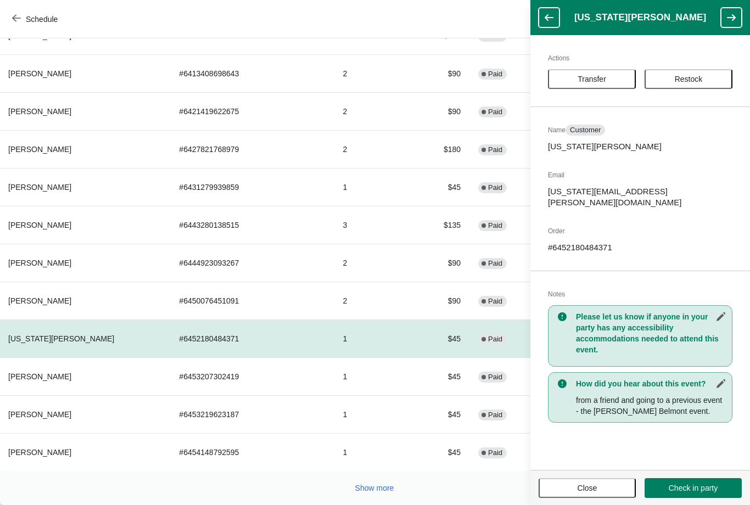
scroll to position [468, 1]
click at [637, 319] on h3 "Please let us know if anyone in your party has any accessibility accommodations…" at bounding box center [651, 333] width 150 height 44
click at [639, 311] on h3 "Please let us know if anyone in your party has any accessibility accommodations…" at bounding box center [651, 333] width 150 height 44
click at [671, 41] on div "Actions Transfer Restock Name Customer Georgia Wiedemann Email georgia.wiedeman…" at bounding box center [640, 252] width 220 height 435
click at [599, 495] on button "Close" at bounding box center [586, 488] width 97 height 20
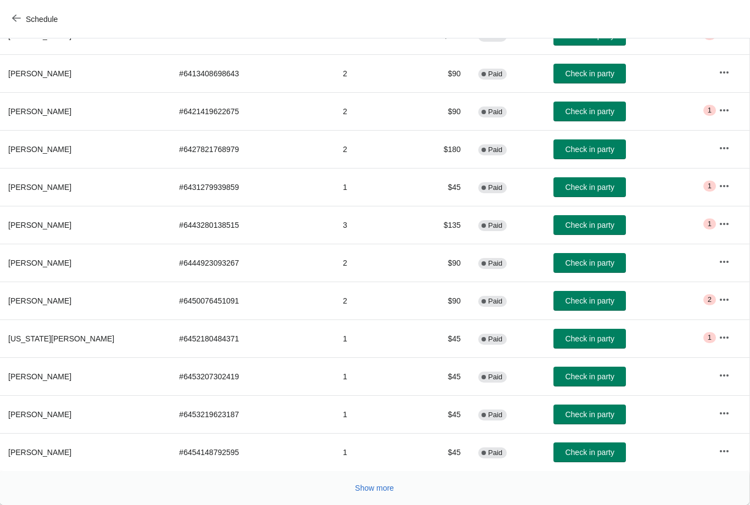
click at [389, 493] on button "Show more" at bounding box center [375, 488] width 48 height 20
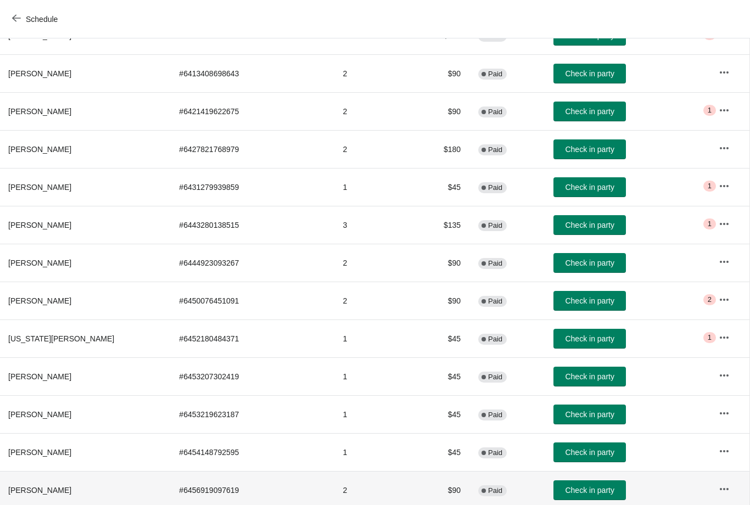
click at [407, 488] on td "$90" at bounding box center [438, 490] width 63 height 38
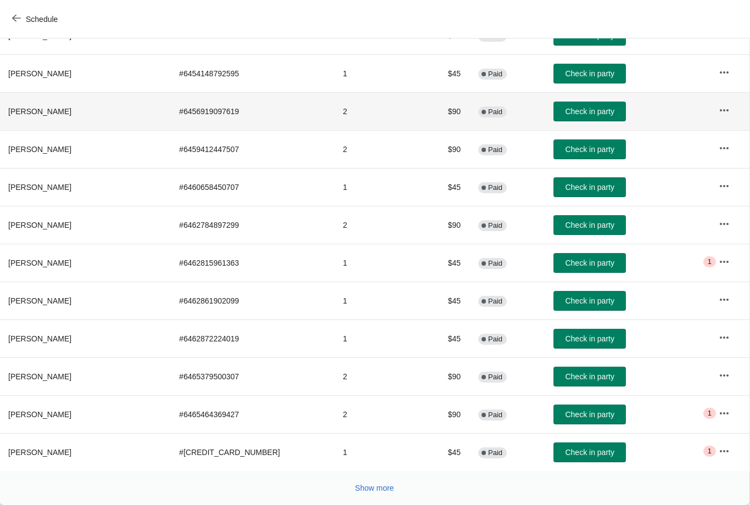
scroll to position [847, 1]
click at [379, 488] on span "Show more" at bounding box center [374, 488] width 39 height 9
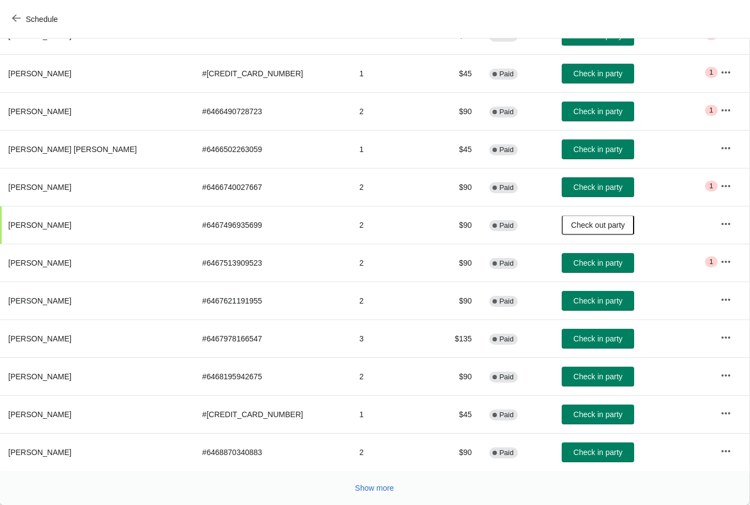
scroll to position [1226, 1]
click at [369, 491] on span "Show more" at bounding box center [374, 488] width 39 height 9
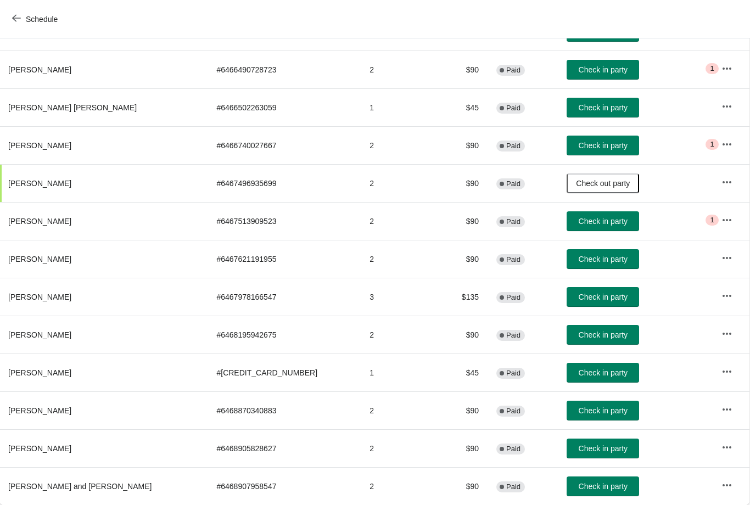
scroll to position [1267, 1]
click at [722, 485] on icon "button" at bounding box center [726, 485] width 9 height 2
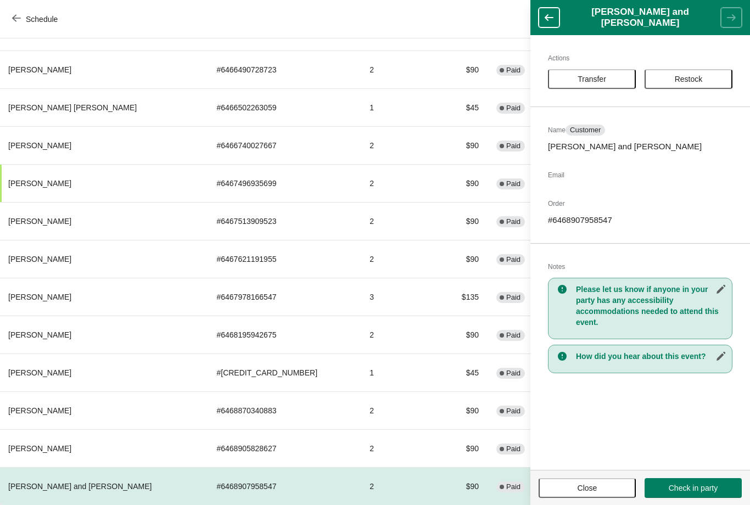
click at [668, 307] on h3 "Please let us know if anyone in your party has any accessibility accommodations…" at bounding box center [651, 306] width 150 height 44
click at [696, 301] on h3 "Please let us know if anyone in your party has any accessibility accommodations…" at bounding box center [651, 306] width 150 height 44
click at [684, 374] on div "Actions Transfer Restock Name Customer Alex and Candice Wong Email Order # 6468…" at bounding box center [640, 252] width 220 height 435
click at [693, 291] on h3 "Please let us know if anyone in your party has any accessibility accommodations…" at bounding box center [651, 306] width 150 height 44
click at [677, 375] on div "Actions Transfer Restock Name Customer Alex and Candice Wong Email Order # 6468…" at bounding box center [640, 252] width 220 height 435
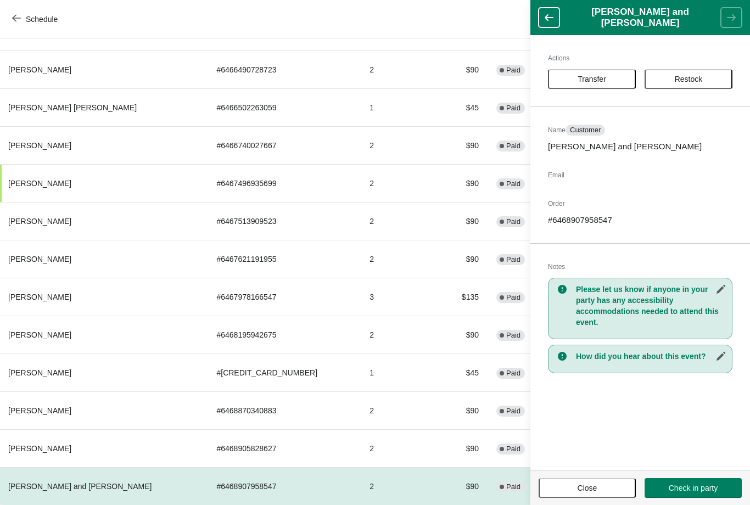
click at [639, 142] on p "[PERSON_NAME] and [PERSON_NAME]" at bounding box center [640, 146] width 184 height 11
click at [604, 492] on button "Close" at bounding box center [586, 488] width 97 height 20
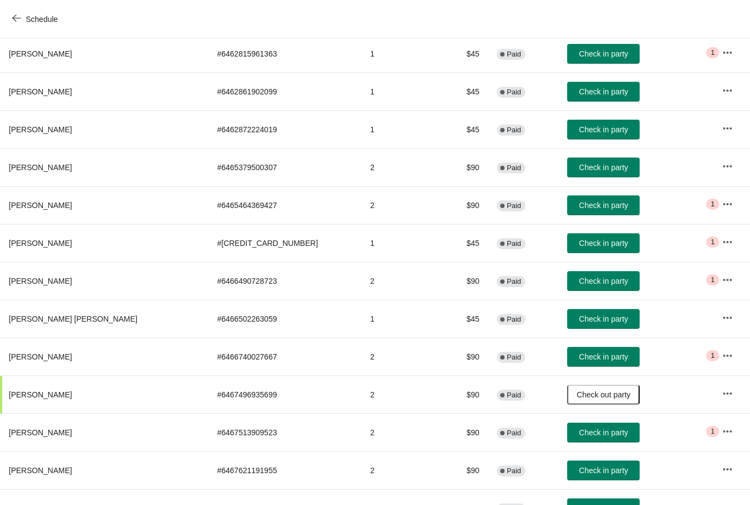
scroll to position [765, -3]
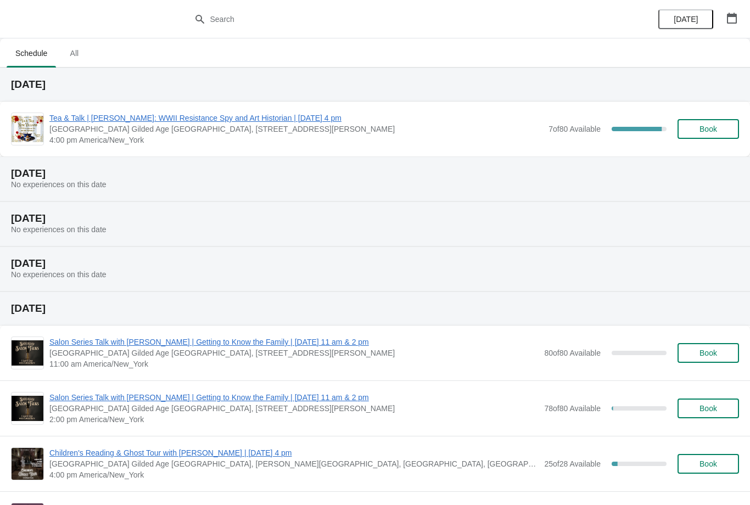
click at [319, 116] on span "Tea & Talk | [PERSON_NAME]: WWII Resistance Spy and Art Historian | [DATE] 4 pm" at bounding box center [295, 118] width 493 height 11
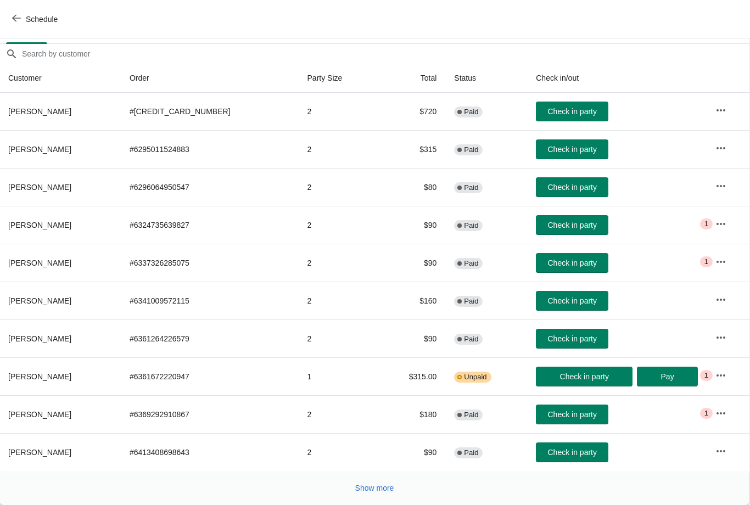
scroll to position [89, 1]
click at [373, 488] on span "Show more" at bounding box center [374, 488] width 39 height 9
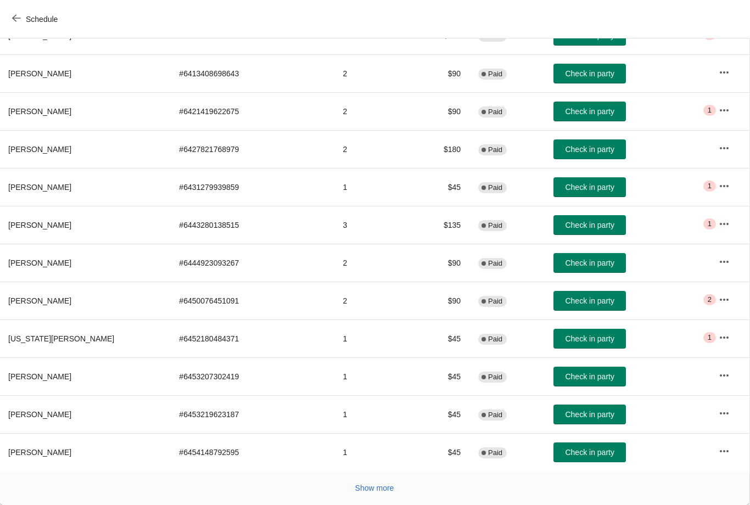
click at [375, 493] on button "Show more" at bounding box center [375, 488] width 48 height 20
click at [364, 488] on span "Show more" at bounding box center [374, 488] width 39 height 9
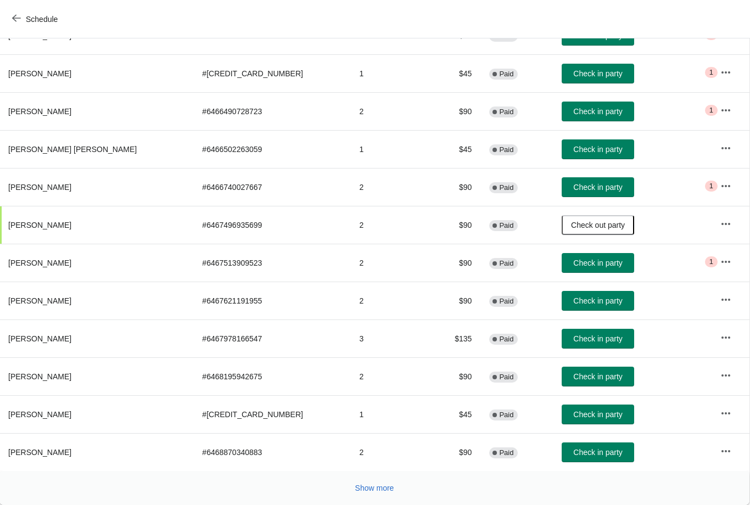
scroll to position [1226, 1]
click at [368, 488] on span "Show more" at bounding box center [374, 488] width 39 height 9
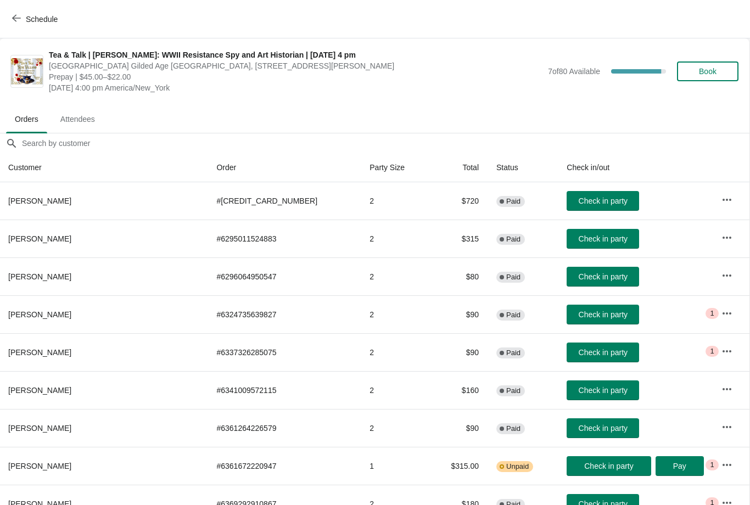
scroll to position [0, 1]
click at [694, 64] on button "Book" at bounding box center [707, 71] width 61 height 20
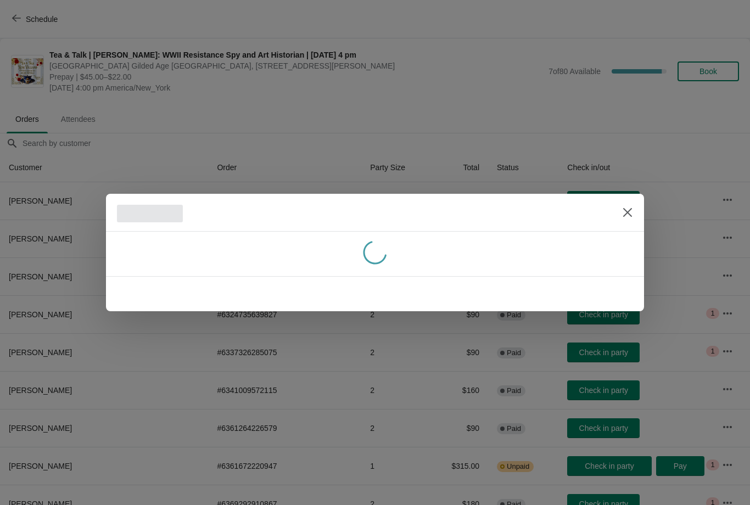
scroll to position [0, 0]
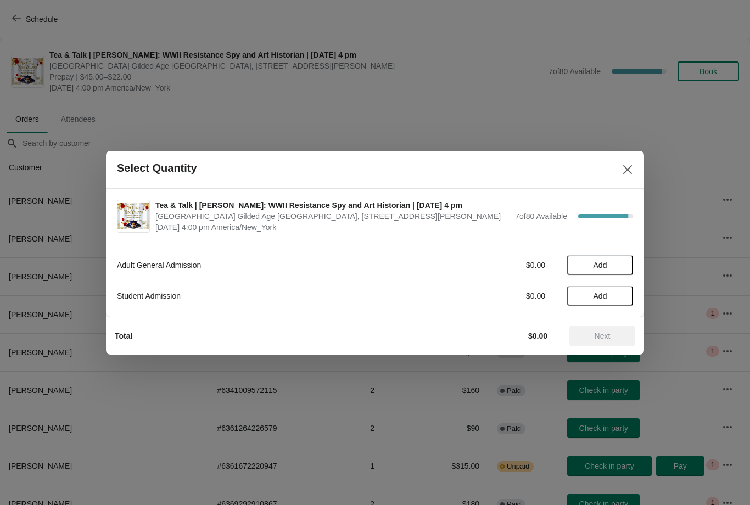
click at [585, 258] on button "Add" at bounding box center [600, 265] width 66 height 20
click at [597, 340] on span "Next" at bounding box center [602, 336] width 16 height 9
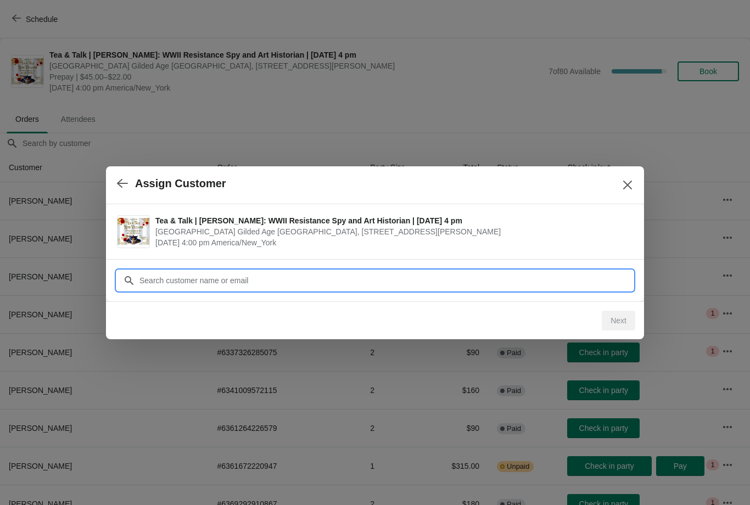
click at [188, 285] on input "Customer" at bounding box center [386, 281] width 494 height 20
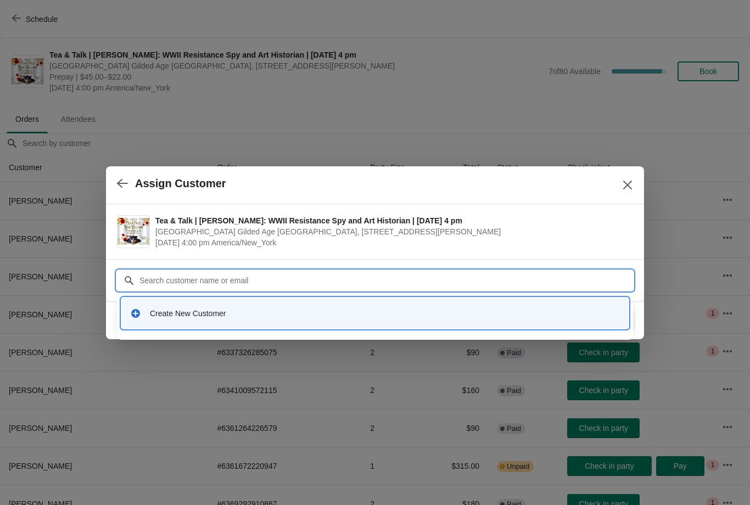
click at [177, 313] on div "Create New Customer" at bounding box center [385, 313] width 470 height 11
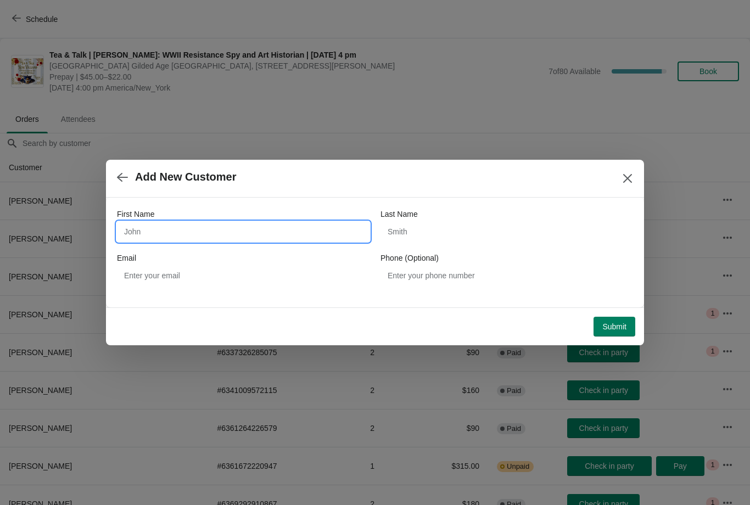
click at [135, 224] on input "First Name" at bounding box center [243, 232] width 252 height 20
type input "Gina"
click at [453, 232] on input "Last Name" at bounding box center [506, 232] width 252 height 20
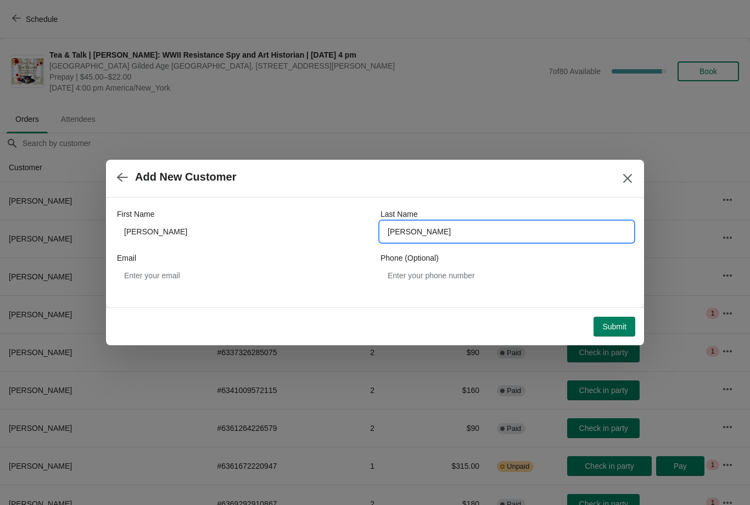
type input "Consolini"
click at [610, 330] on span "Submit" at bounding box center [614, 326] width 24 height 9
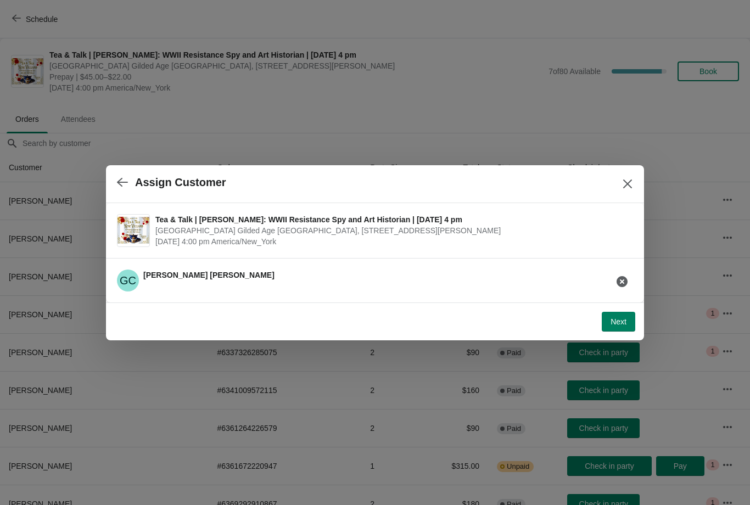
click at [628, 324] on button "Next" at bounding box center [618, 322] width 33 height 20
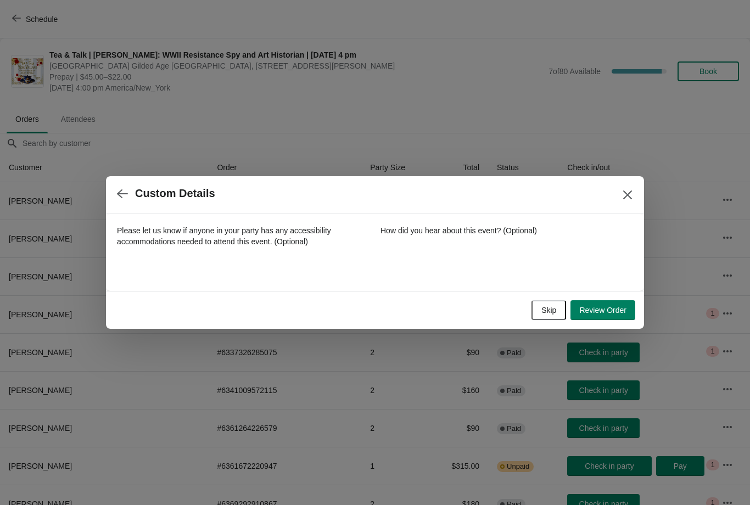
click at [600, 315] on button "Review Order" at bounding box center [602, 310] width 65 height 20
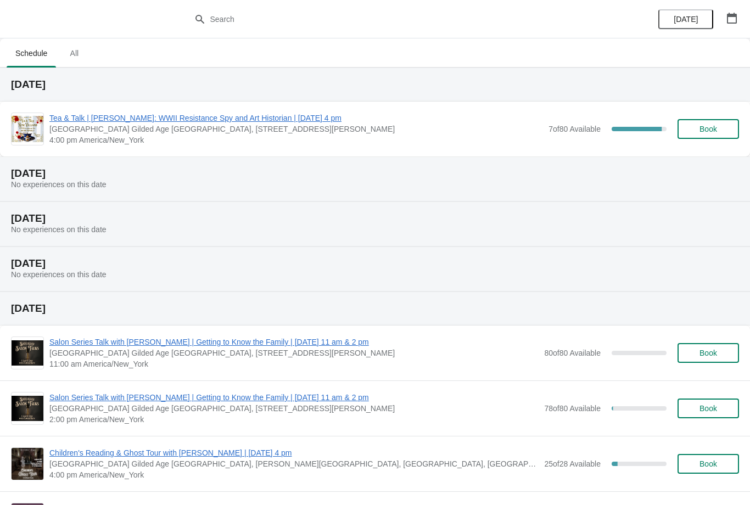
click at [193, 119] on span "Tea & Talk | [PERSON_NAME]: WWII Resistance Spy and Art Historian | [DATE] 4 pm" at bounding box center [295, 118] width 493 height 11
click at [245, 116] on span "Tea & Talk | [PERSON_NAME]: WWII Resistance Spy and Art Historian | [DATE] 4 pm" at bounding box center [295, 118] width 493 height 11
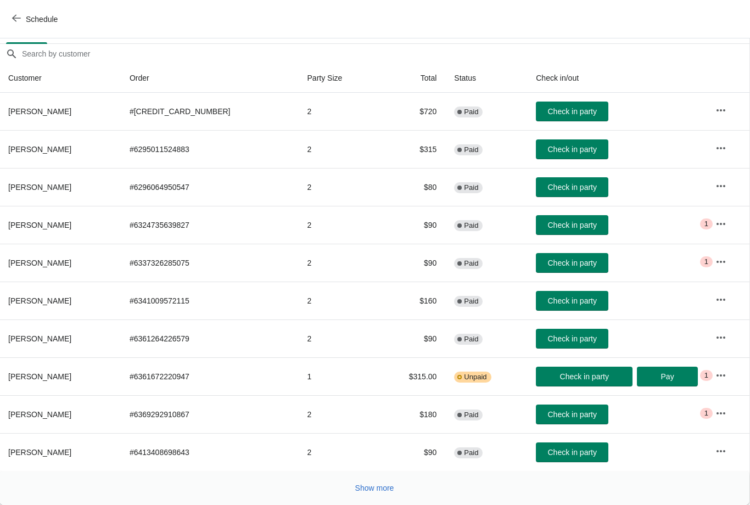
click at [372, 497] on button "Show more" at bounding box center [375, 488] width 48 height 20
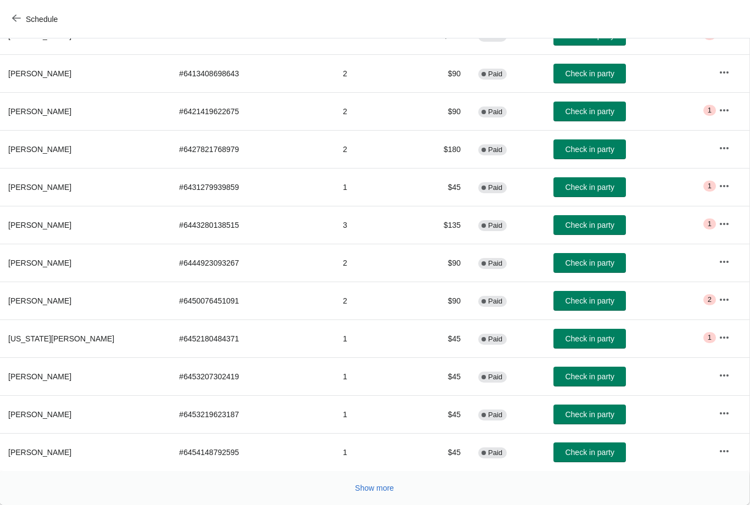
scroll to position [468, 1]
click at [364, 486] on span "Show more" at bounding box center [374, 488] width 39 height 9
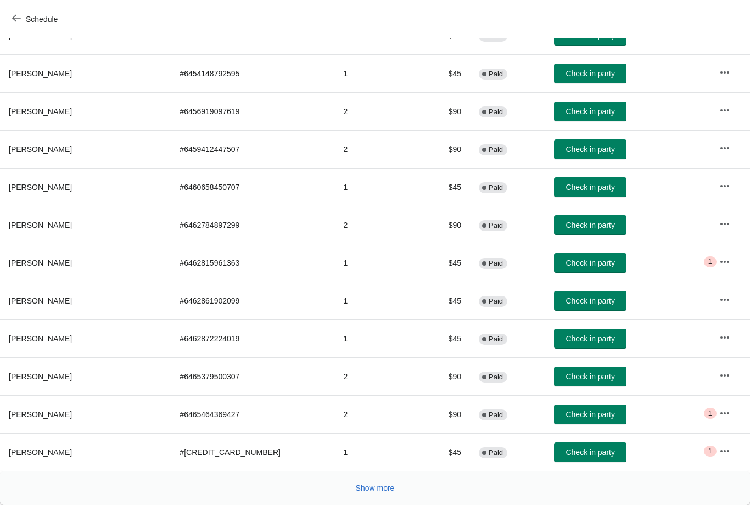
scroll to position [847, 0]
click at [377, 489] on span "Show more" at bounding box center [375, 488] width 39 height 9
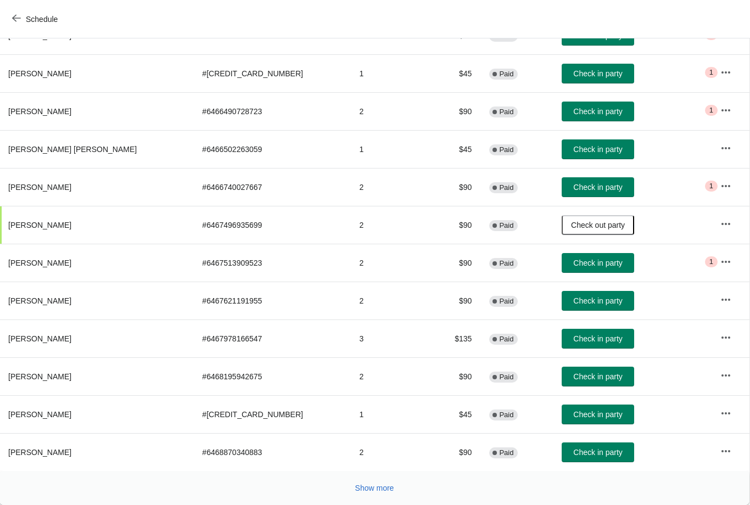
scroll to position [1226, 1]
click at [376, 492] on span "Show more" at bounding box center [374, 488] width 39 height 9
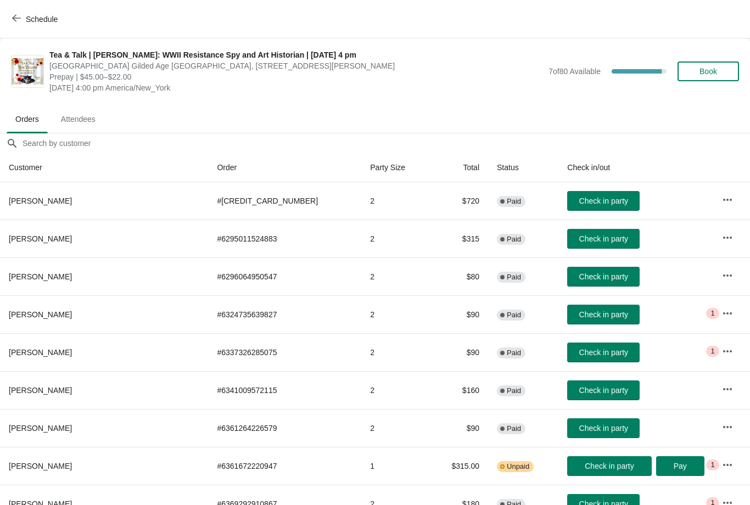
scroll to position [0, 0]
click at [23, 21] on span "Schedule" at bounding box center [35, 19] width 43 height 10
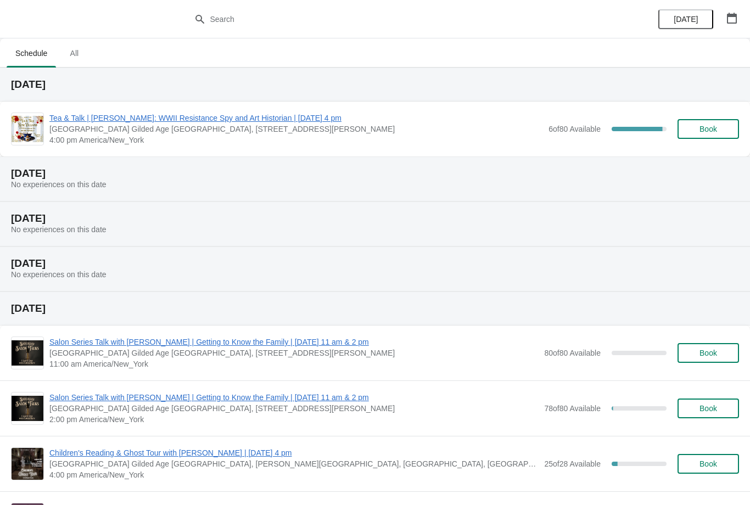
click at [148, 120] on span "Tea & Talk | [PERSON_NAME]: WWII Resistance Spy and Art Historian | [DATE] 4 pm" at bounding box center [295, 118] width 493 height 11
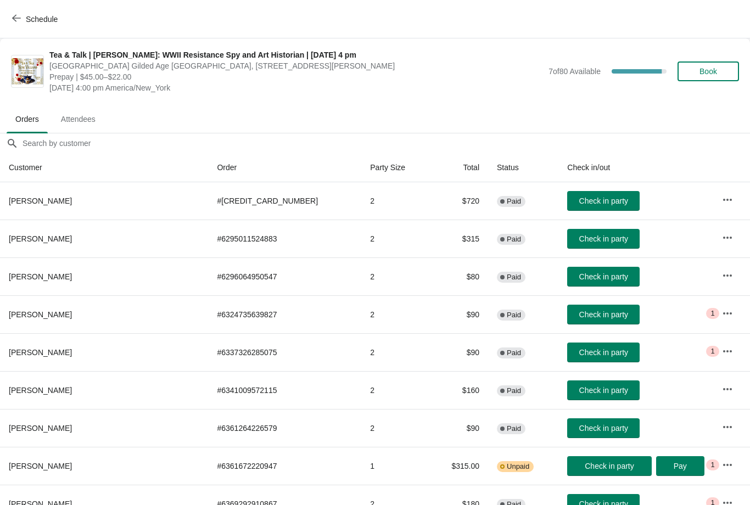
click at [36, 27] on button "Schedule" at bounding box center [35, 19] width 61 height 20
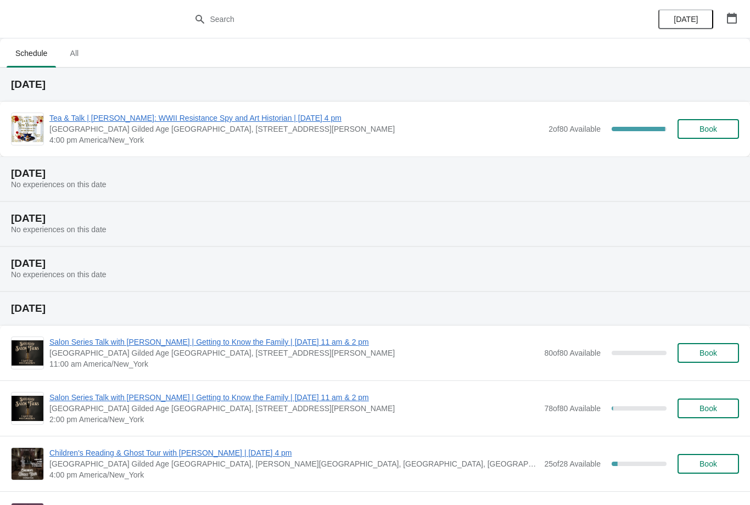
click at [159, 122] on span "Tea & Talk | [PERSON_NAME]: WWII Resistance Spy and Art Historian | [DATE] 4 pm" at bounding box center [295, 118] width 493 height 11
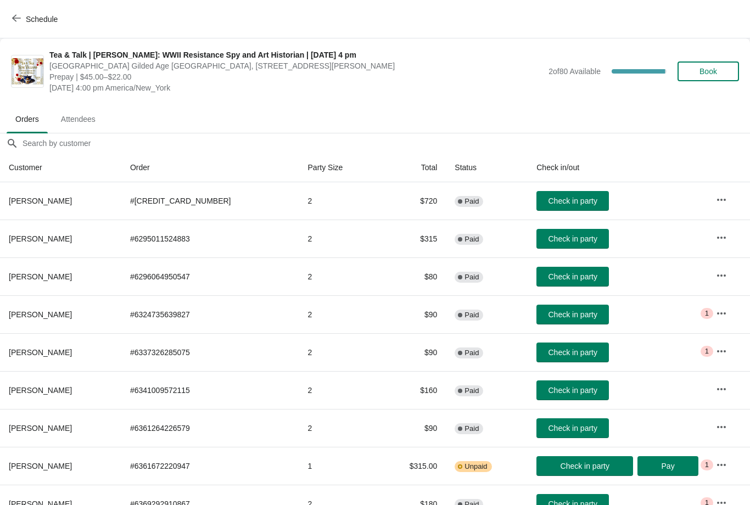
scroll to position [39, 0]
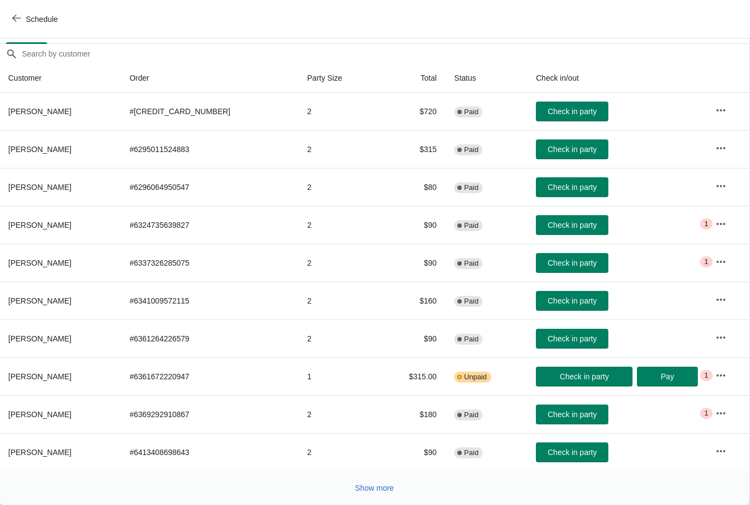
click at [370, 488] on span "Show more" at bounding box center [374, 488] width 39 height 9
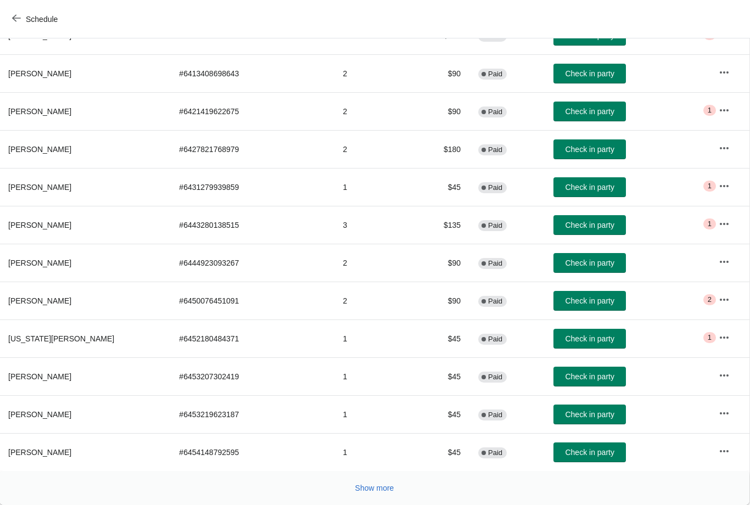
scroll to position [468, 1]
click at [374, 496] on button "Show more" at bounding box center [375, 488] width 48 height 20
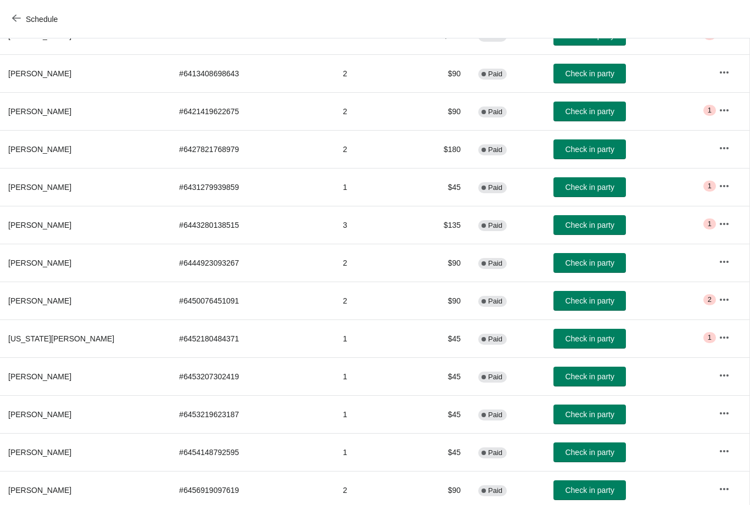
click at [361, 490] on td "2" at bounding box center [370, 490] width 72 height 38
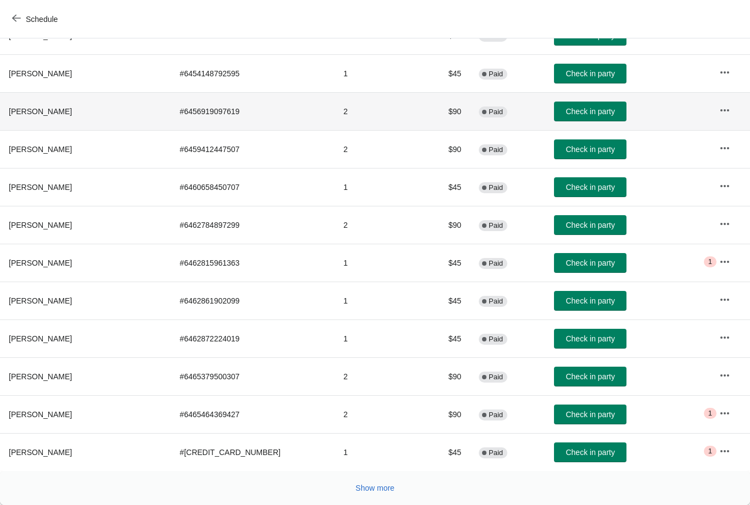
scroll to position [847, 0]
click at [369, 491] on span "Show more" at bounding box center [375, 488] width 39 height 9
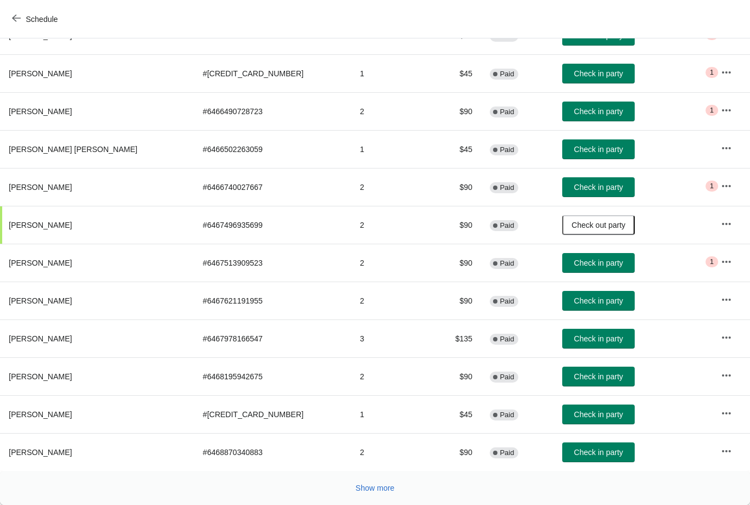
scroll to position [1226, 0]
click at [370, 489] on span "Show more" at bounding box center [375, 488] width 39 height 9
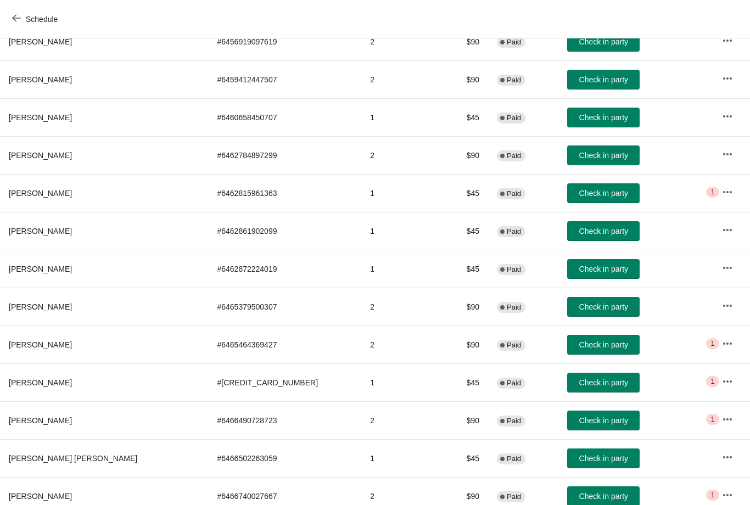
scroll to position [916, 0]
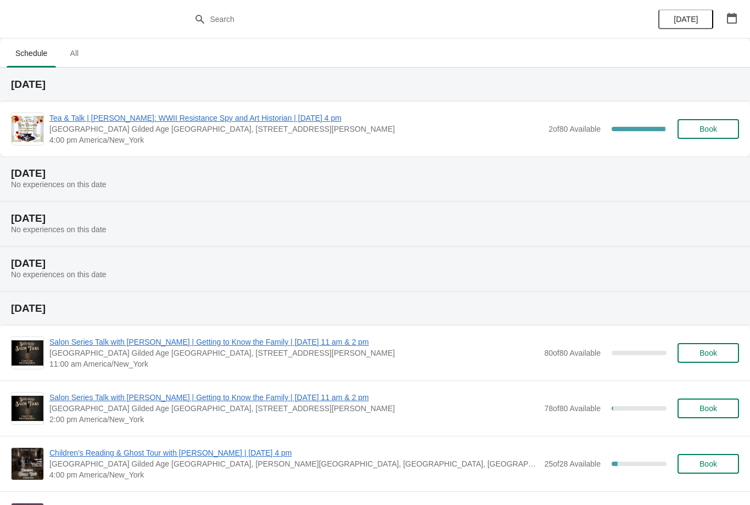
click at [235, 122] on span "Tea & Talk | [PERSON_NAME]: WWII Resistance Spy and Art Historian | [DATE] 4 pm" at bounding box center [295, 118] width 493 height 11
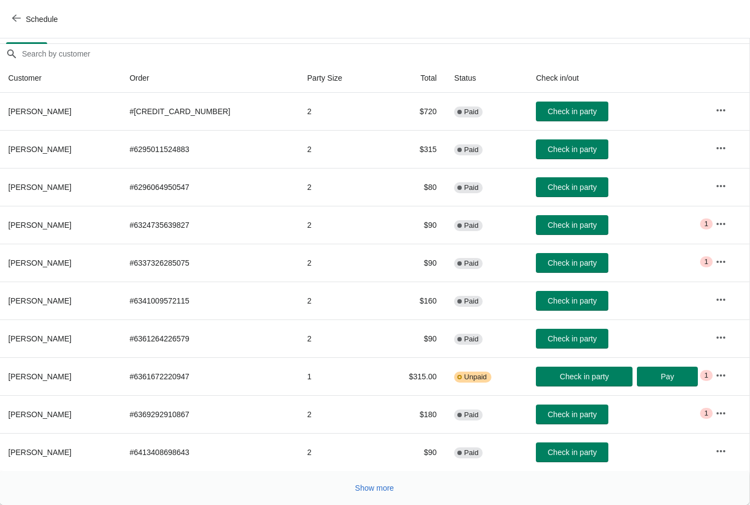
scroll to position [89, 1]
click at [375, 488] on span "Show more" at bounding box center [374, 488] width 39 height 9
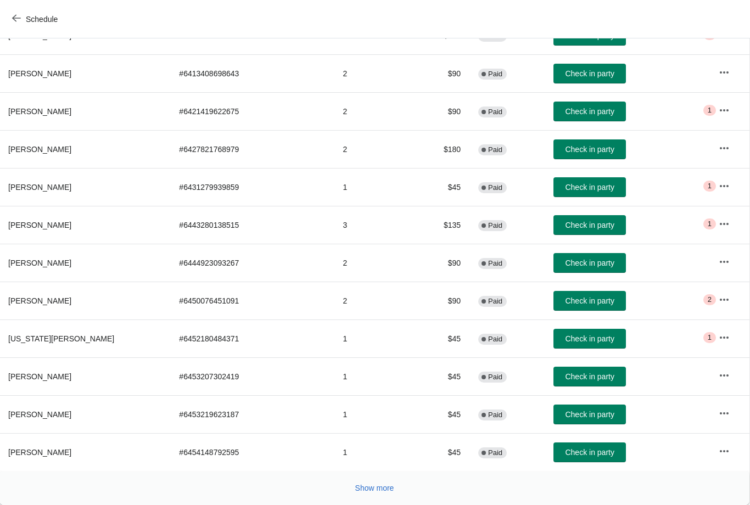
scroll to position [468, 1]
click at [367, 495] on button "Show more" at bounding box center [375, 488] width 48 height 20
click at [378, 493] on button "Show more" at bounding box center [375, 488] width 48 height 20
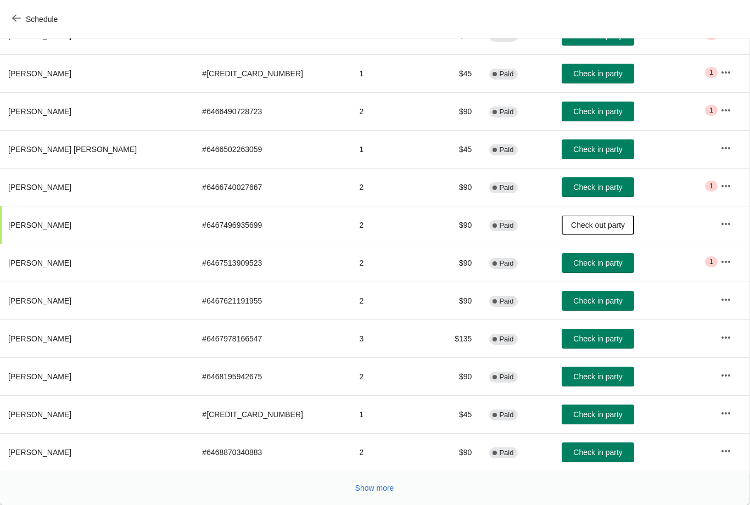
scroll to position [1226, 1]
click at [375, 493] on button "Show more" at bounding box center [375, 488] width 48 height 20
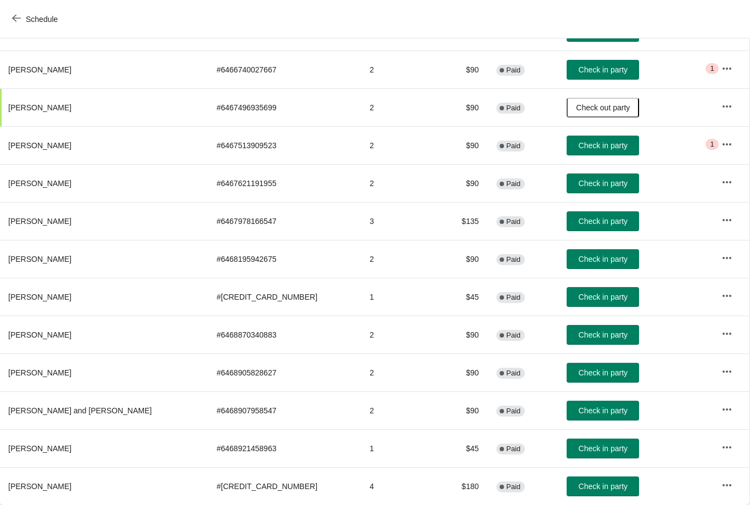
scroll to position [1343, 1]
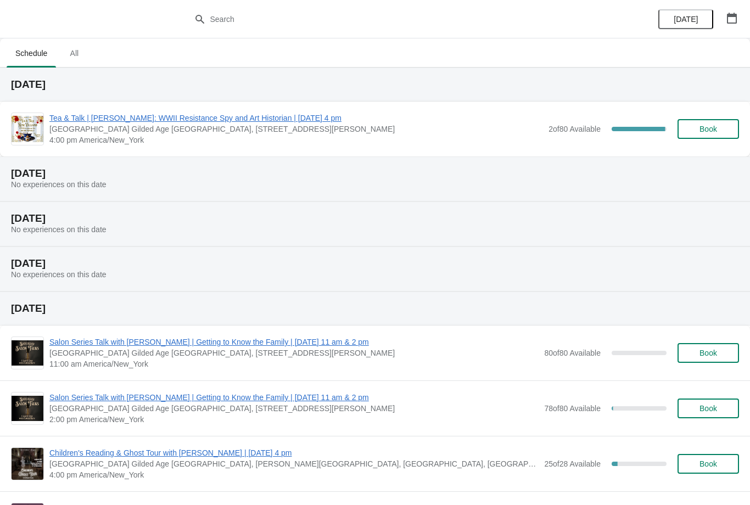
click at [122, 122] on span "Tea & Talk | [PERSON_NAME]: WWII Resistance Spy and Art Historian | [DATE] 4 pm" at bounding box center [295, 118] width 493 height 11
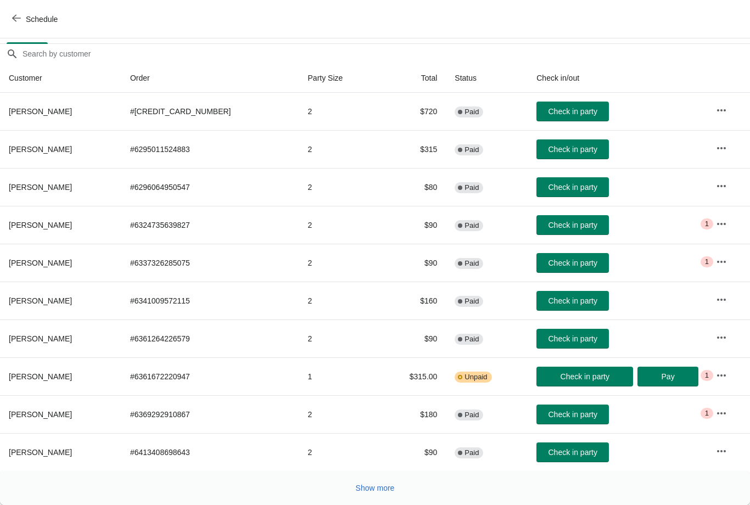
scroll to position [89, 0]
click at [382, 495] on button "Show more" at bounding box center [375, 488] width 48 height 20
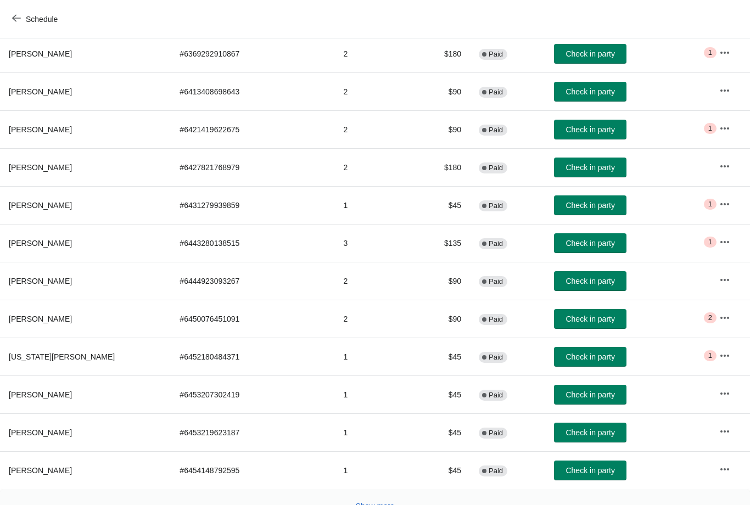
scroll to position [456, 0]
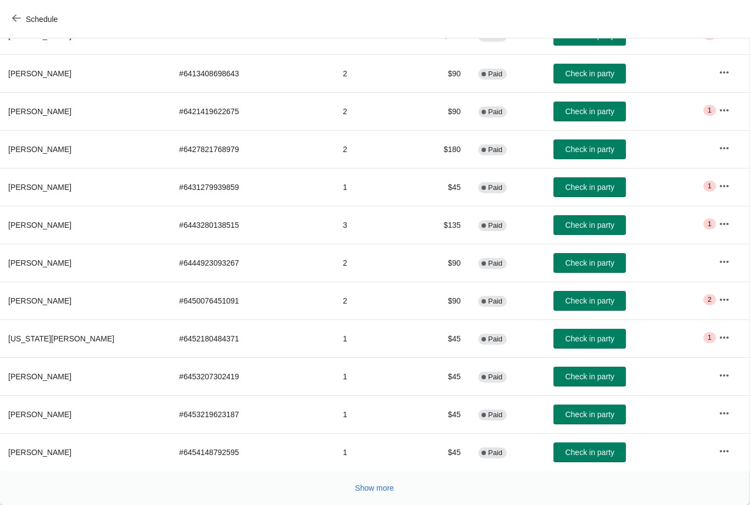
click at [372, 489] on span "Show more" at bounding box center [374, 488] width 39 height 9
click at [371, 491] on span "Show more" at bounding box center [374, 488] width 39 height 9
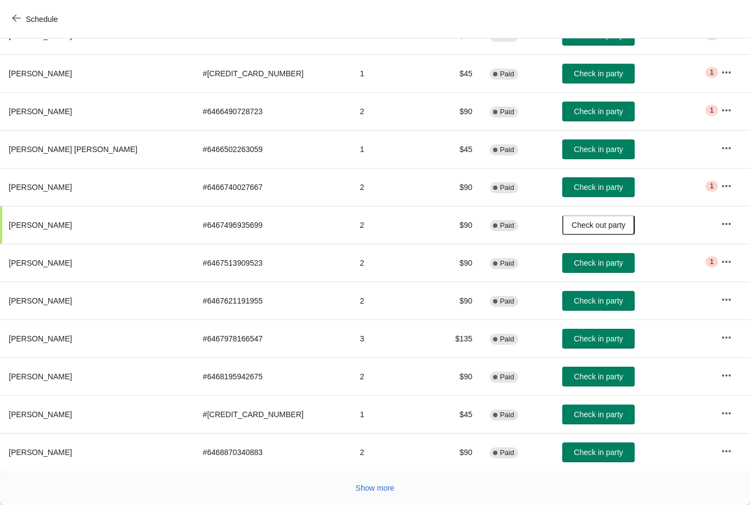
scroll to position [1226, 0]
click at [372, 489] on span "Show more" at bounding box center [375, 488] width 39 height 9
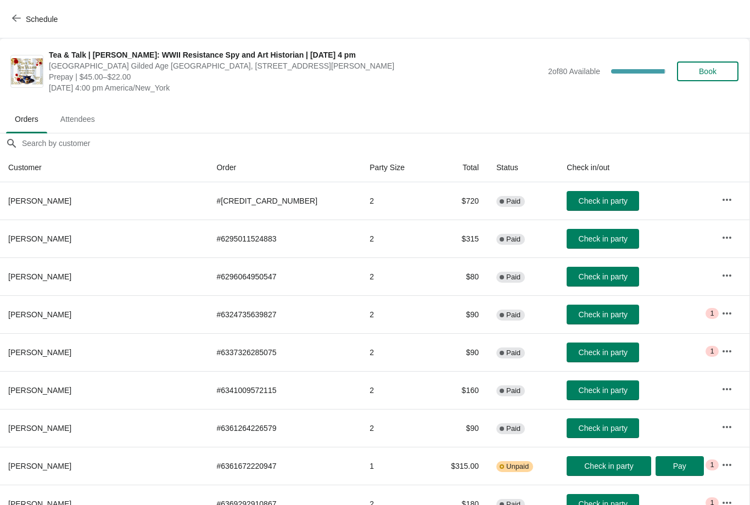
scroll to position [0, 1]
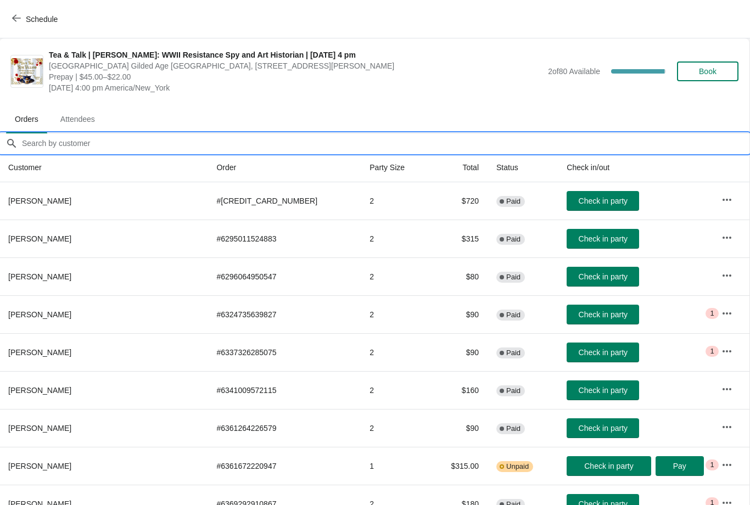
click at [83, 140] on input "Orders filter search" at bounding box center [385, 143] width 728 height 20
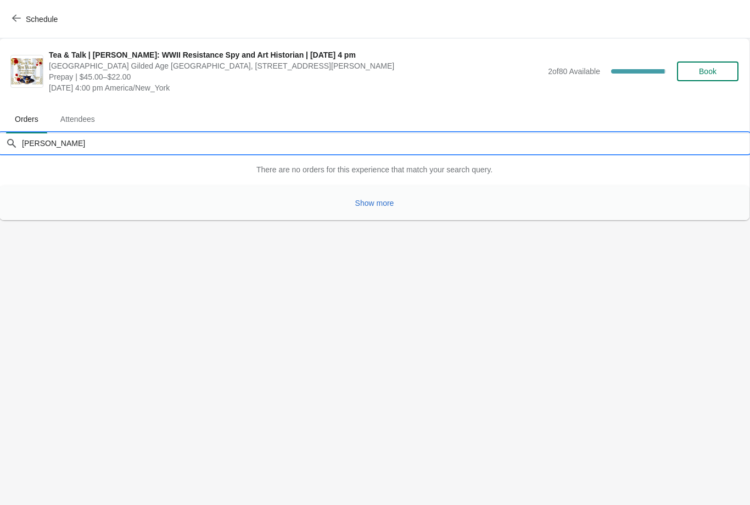
type input "Jean"
click at [377, 206] on span "Show more" at bounding box center [374, 203] width 39 height 9
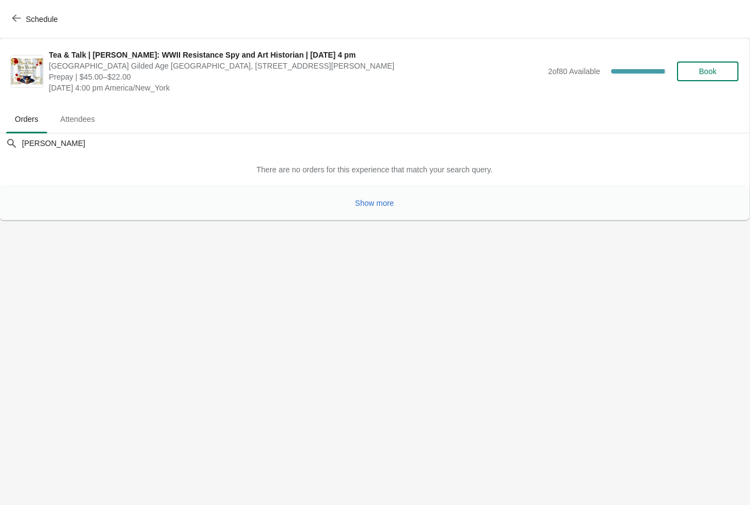
click at [374, 200] on span "Show more" at bounding box center [374, 203] width 39 height 9
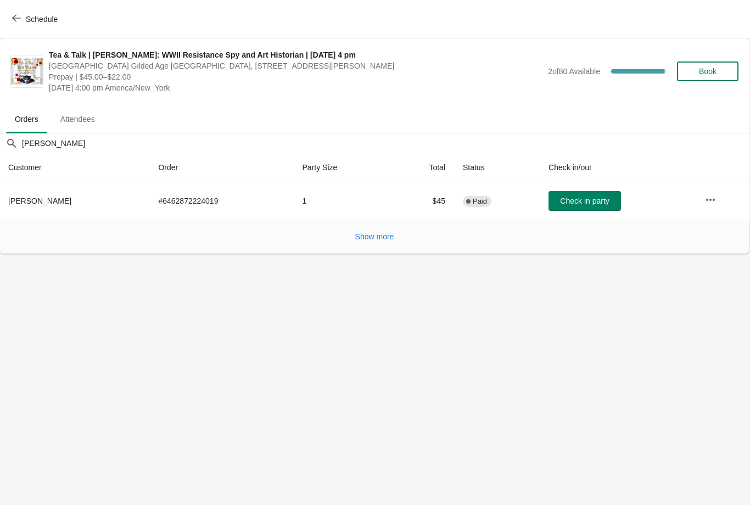
click at [576, 204] on span "Check in party" at bounding box center [584, 200] width 49 height 9
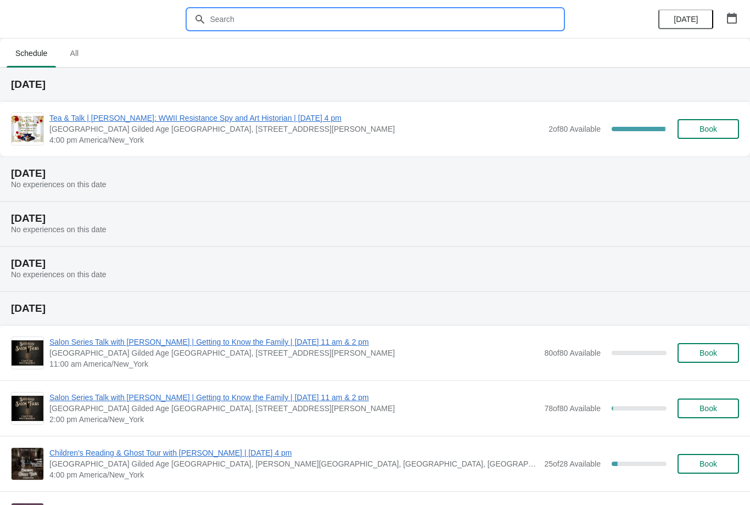
click at [308, 13] on input "text" at bounding box center [386, 19] width 353 height 20
click at [274, 114] on span "Tea & Talk | [PERSON_NAME]: WWII Resistance Spy and Art Historian | [DATE] 4 pm" at bounding box center [295, 118] width 493 height 11
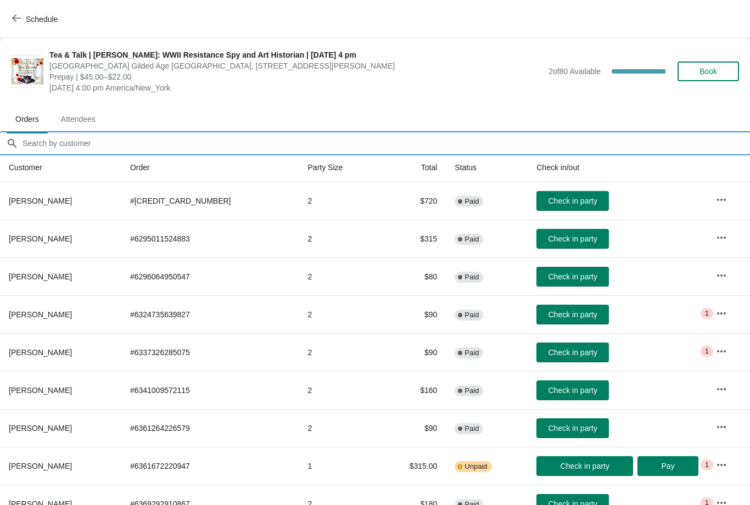
click at [93, 135] on input "Orders filter search" at bounding box center [386, 143] width 728 height 20
type input "H"
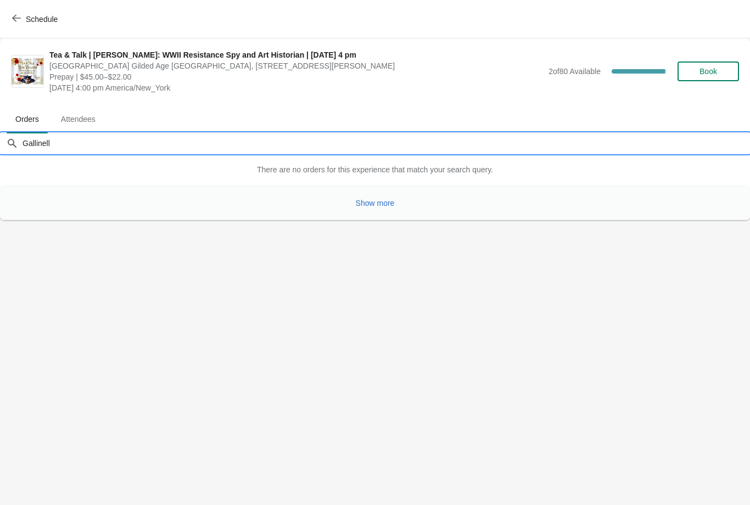
type input "[PERSON_NAME]"
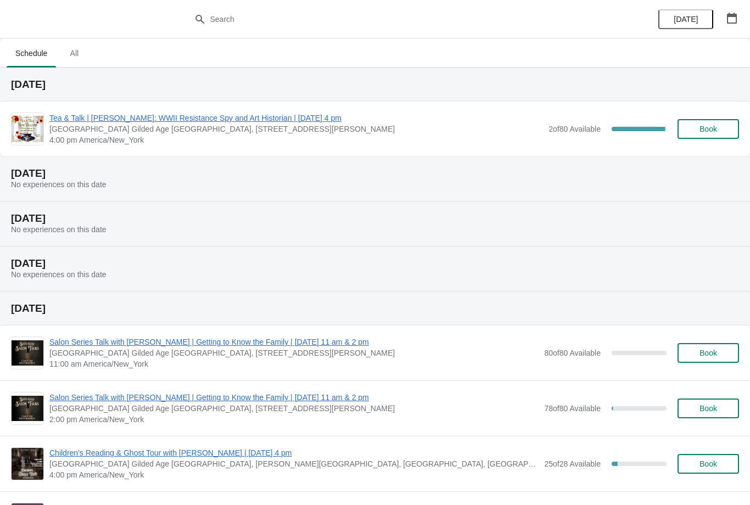
click at [157, 137] on span "4:00 pm America/New_York" at bounding box center [295, 139] width 493 height 11
click at [173, 122] on span "Tea & Talk | [PERSON_NAME]: WWII Resistance Spy and Art Historian | [DATE] 4 pm" at bounding box center [295, 118] width 493 height 11
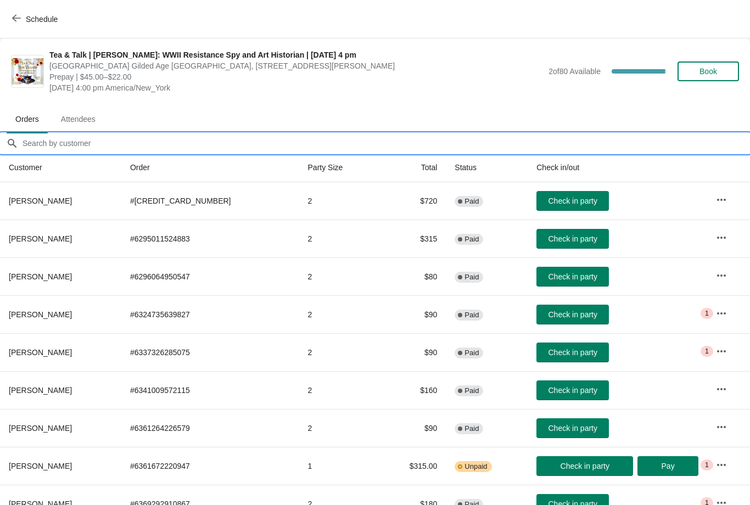
click at [72, 148] on input "Orders filter search" at bounding box center [386, 143] width 728 height 20
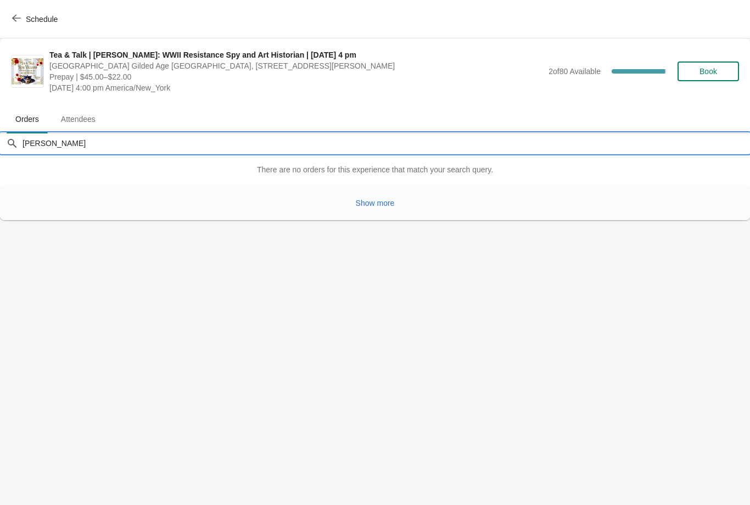
click at [364, 202] on span "Show more" at bounding box center [375, 203] width 39 height 9
click at [105, 148] on input "[PERSON_NAME]" at bounding box center [386, 143] width 728 height 20
click at [368, 206] on span "Show more" at bounding box center [375, 203] width 39 height 9
click at [58, 144] on input "[PERSON_NAME]" at bounding box center [386, 143] width 728 height 20
type input "K"
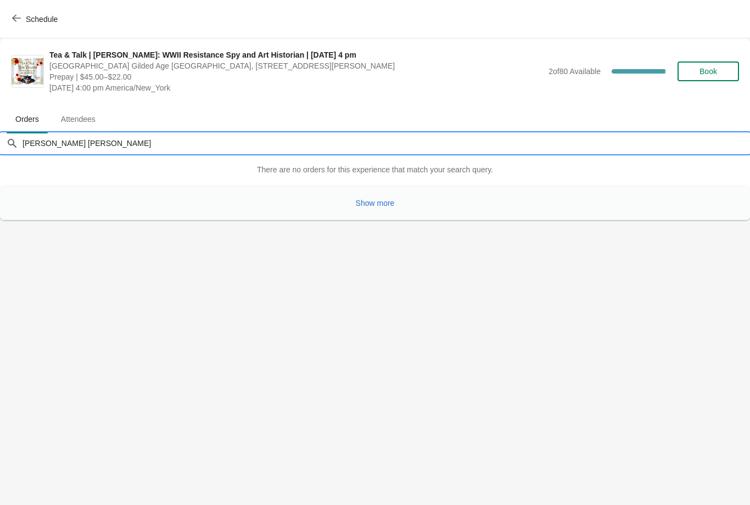
type input "[PERSON_NAME] [PERSON_NAME]"
click at [373, 207] on span "Show more" at bounding box center [375, 203] width 39 height 9
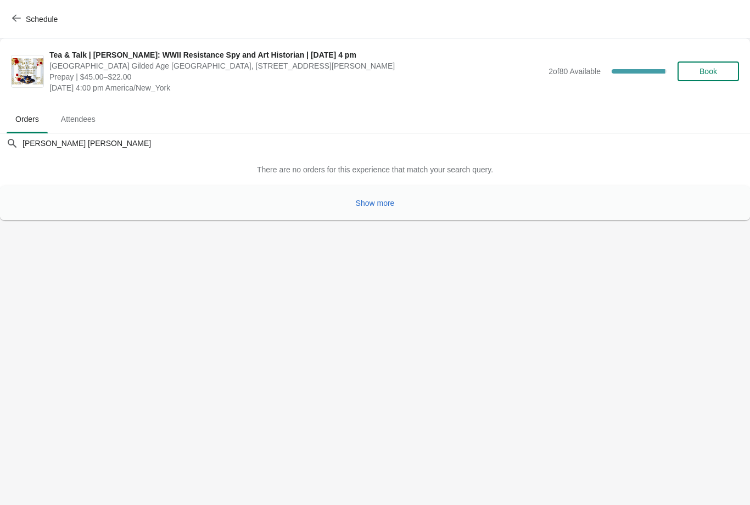
click at [384, 200] on span "Show more" at bounding box center [375, 203] width 39 height 9
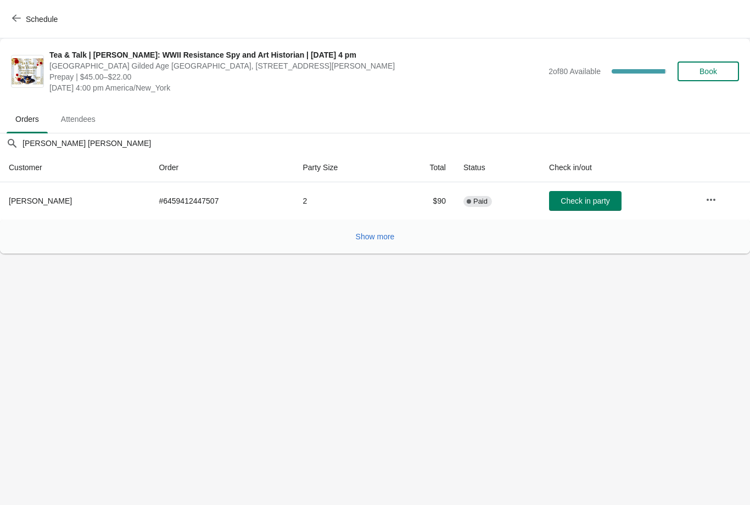
click at [569, 202] on span "Check in party" at bounding box center [584, 200] width 49 height 9
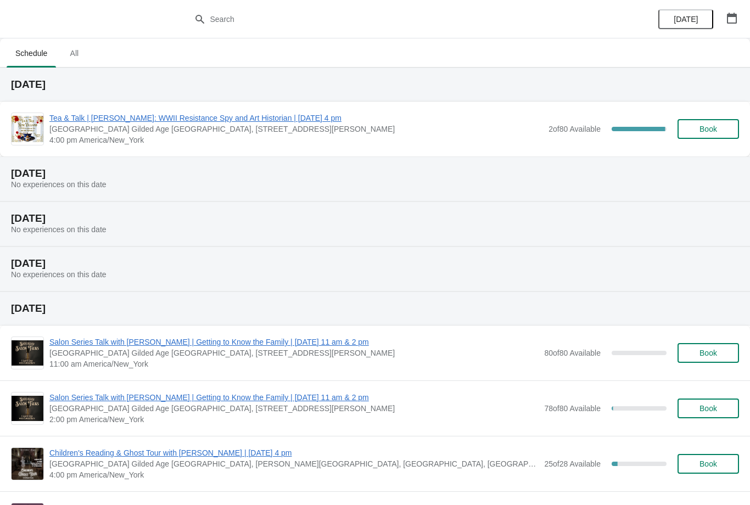
click at [244, 114] on span "Tea & Talk | [PERSON_NAME]: WWII Resistance Spy and Art Historian | [DATE] 4 pm" at bounding box center [295, 118] width 493 height 11
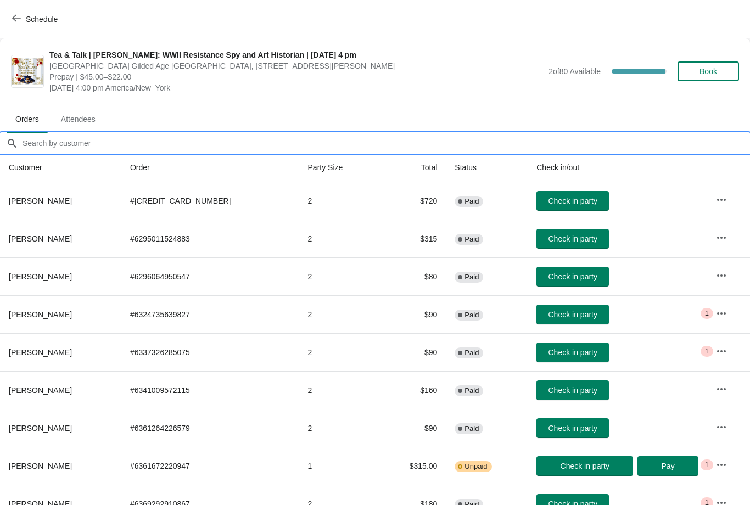
click at [220, 148] on input "Orders filter search" at bounding box center [386, 143] width 728 height 20
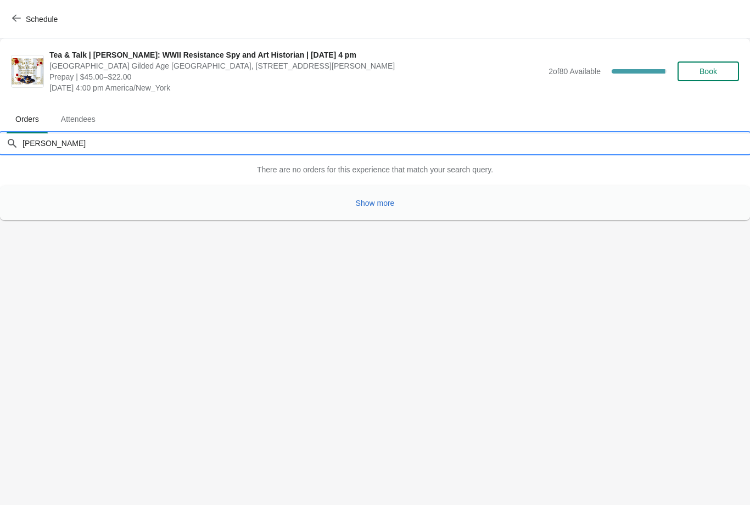
scroll to position [0, 1]
click at [381, 205] on span "Show more" at bounding box center [374, 203] width 39 height 9
click at [144, 152] on input "[PERSON_NAME]" at bounding box center [385, 143] width 728 height 20
type input "G"
type input "[PERSON_NAME]"
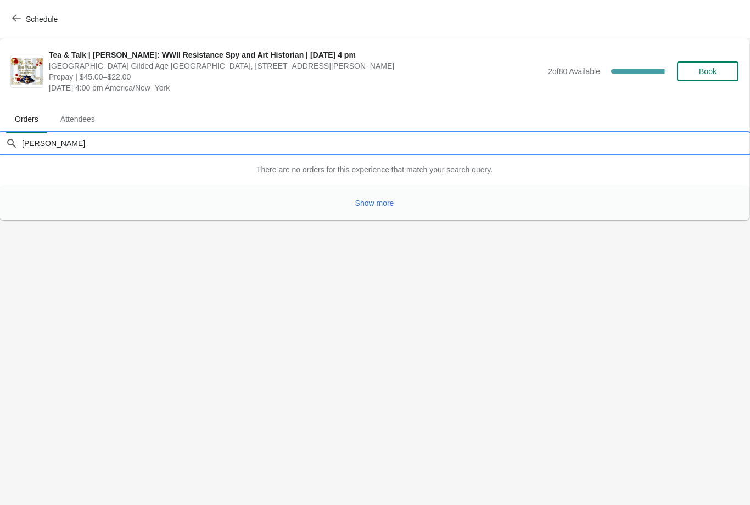
click at [381, 207] on span "Show more" at bounding box center [374, 203] width 39 height 9
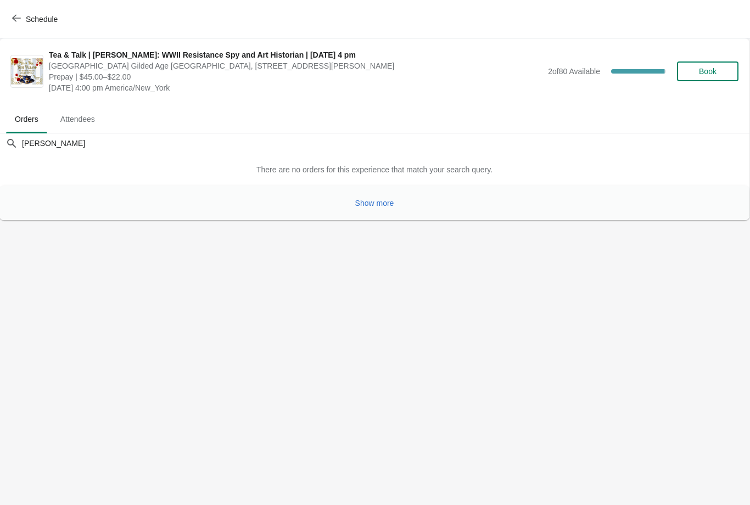
click at [378, 210] on button "Show more" at bounding box center [375, 203] width 48 height 20
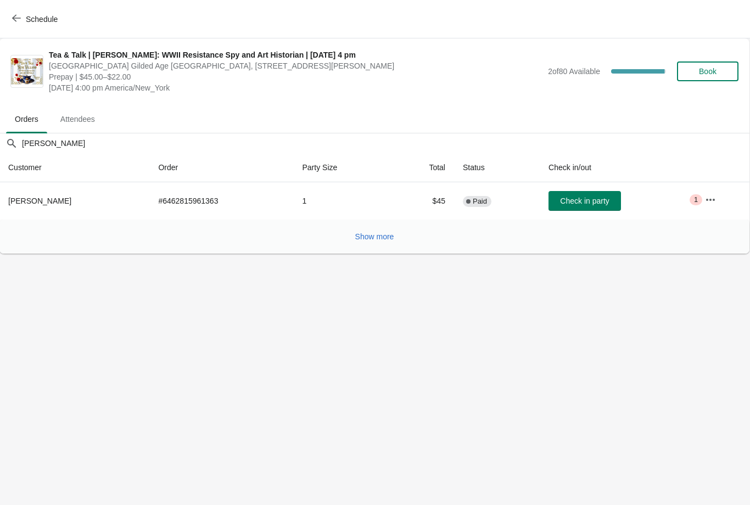
click at [582, 203] on span "Check in party" at bounding box center [584, 200] width 49 height 9
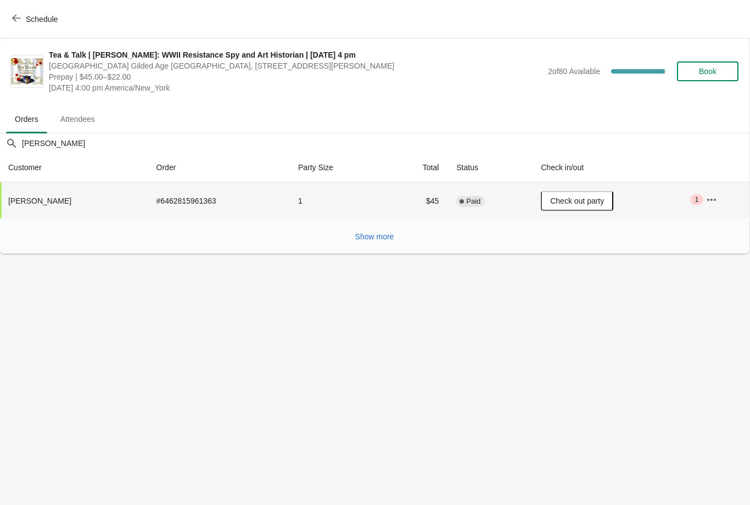
click at [13, 19] on icon "button" at bounding box center [16, 18] width 9 height 9
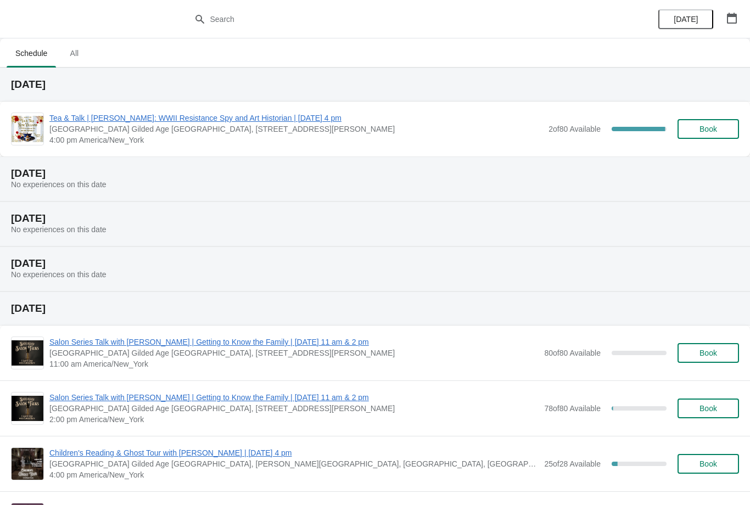
click at [177, 122] on span "Tea & Talk | [PERSON_NAME]: WWII Resistance Spy and Art Historian | [DATE] 4 pm" at bounding box center [295, 118] width 493 height 11
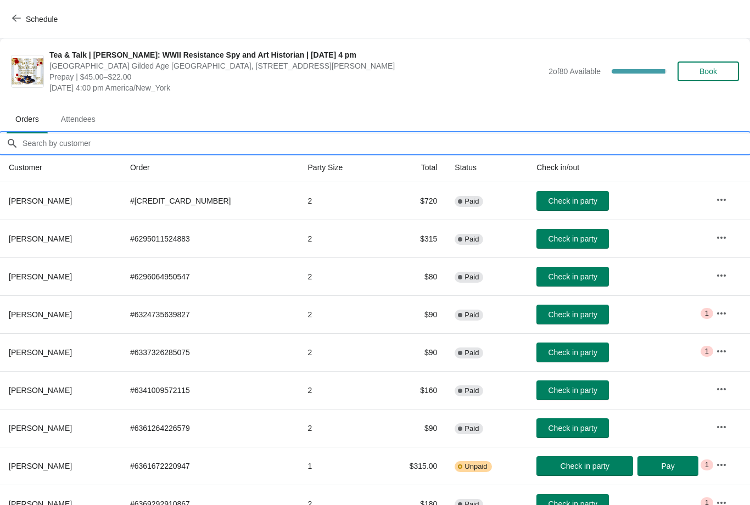
click at [70, 149] on input "Orders filter search" at bounding box center [386, 143] width 728 height 20
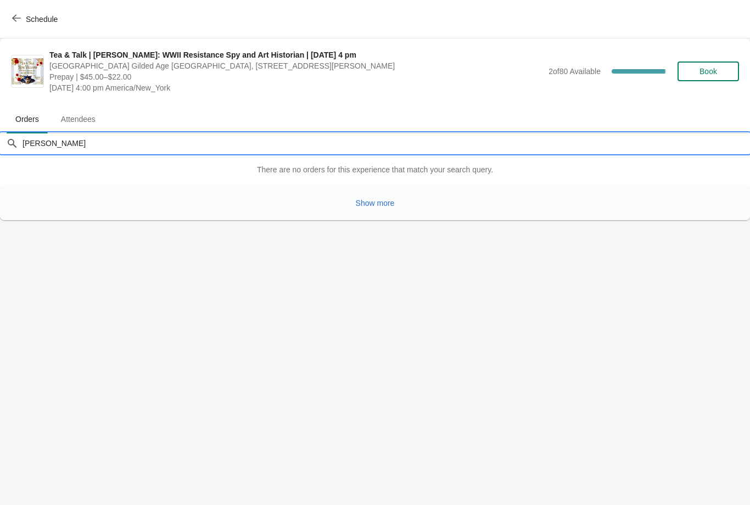
type input "Seldin"
click at [397, 203] on button "Show more" at bounding box center [375, 203] width 48 height 20
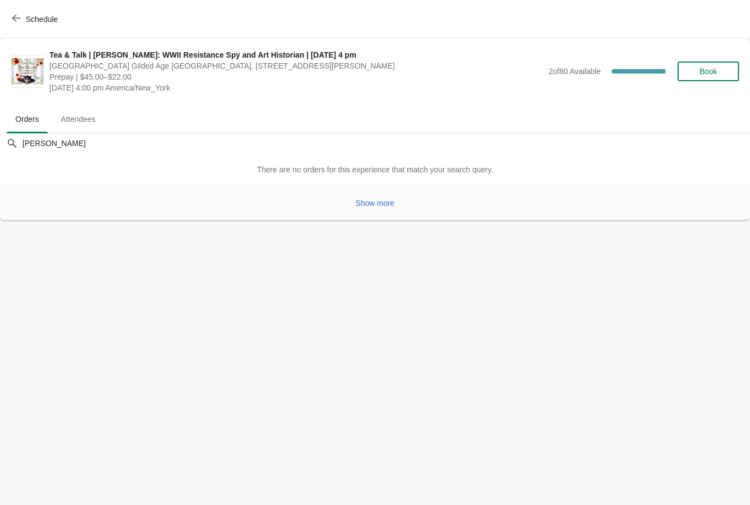
click at [377, 210] on button "Show more" at bounding box center [375, 203] width 48 height 20
click at [374, 207] on span "Show more" at bounding box center [375, 203] width 39 height 9
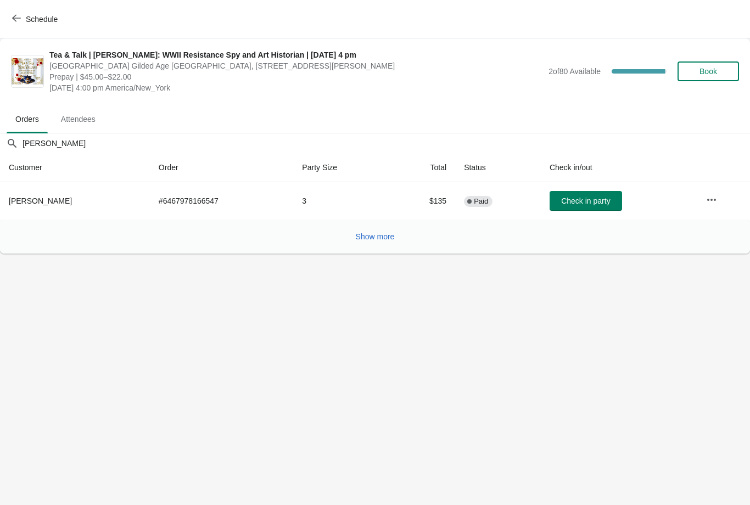
click at [579, 199] on span "Check in party" at bounding box center [585, 200] width 49 height 9
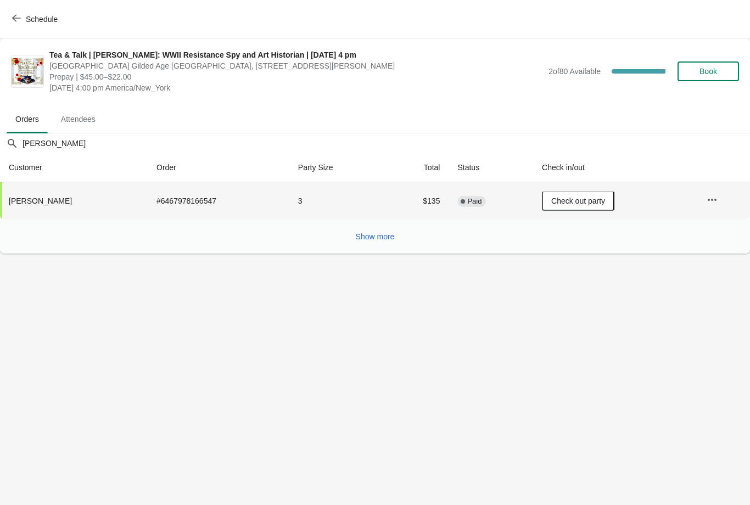
click at [568, 207] on button "Check out party" at bounding box center [578, 201] width 72 height 20
click at [574, 192] on button "Check in party" at bounding box center [585, 201] width 72 height 20
click at [24, 27] on button "Schedule" at bounding box center [35, 19] width 61 height 20
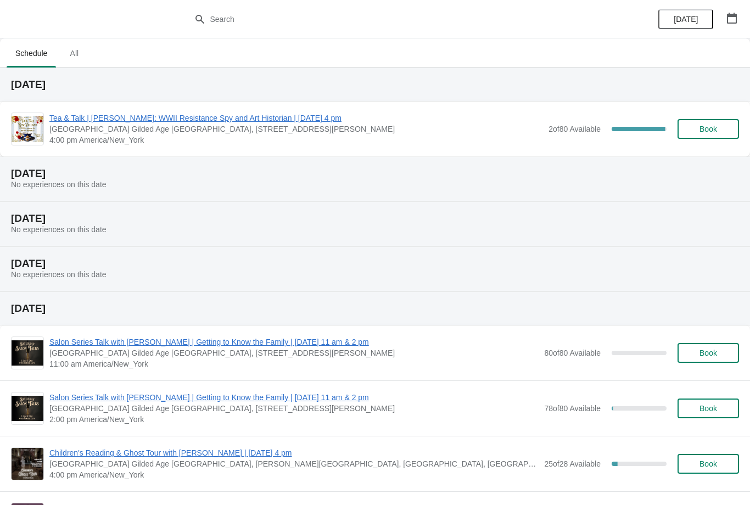
click at [114, 122] on span "Tea & Talk | [PERSON_NAME]: WWII Resistance Spy and Art Historian | [DATE] 4 pm" at bounding box center [295, 118] width 493 height 11
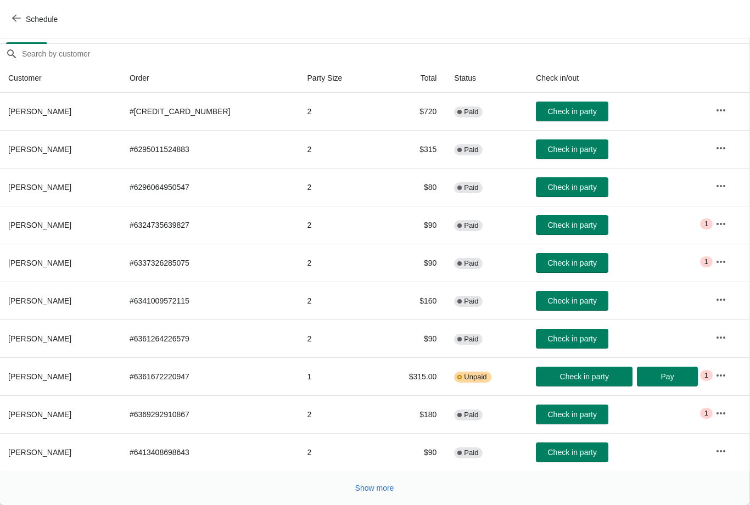
scroll to position [89, 1]
click at [370, 489] on span "Show more" at bounding box center [374, 488] width 39 height 9
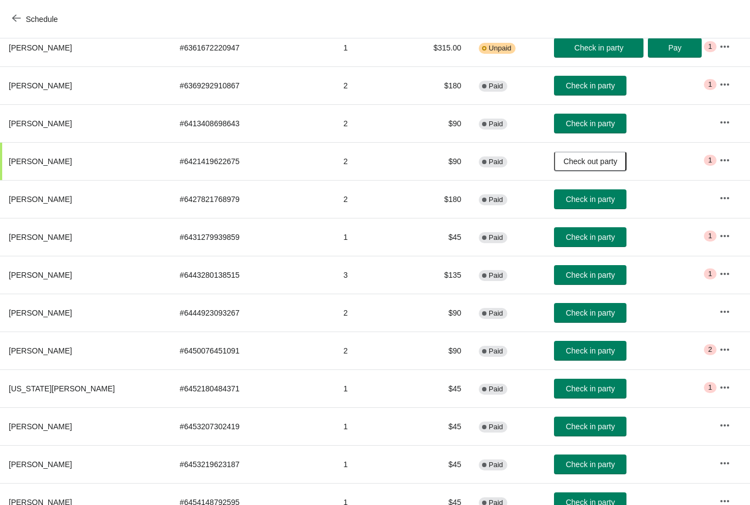
scroll to position [419, 0]
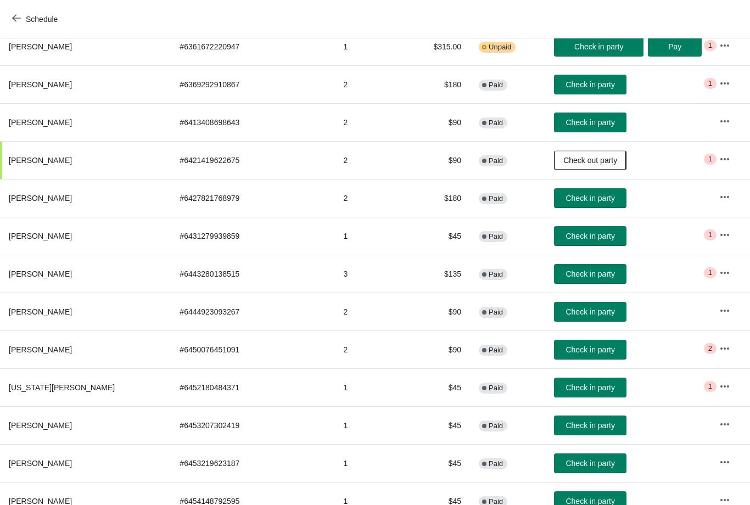
click at [565, 389] on span "Check in party" at bounding box center [589, 387] width 49 height 9
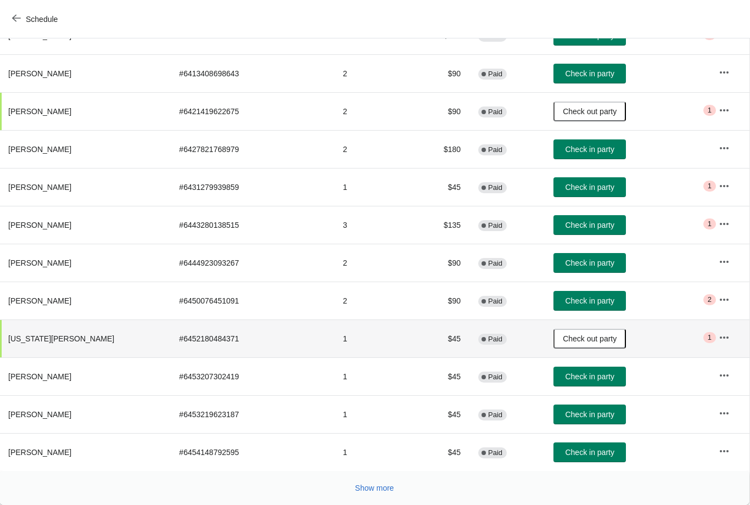
click at [372, 485] on span "Show more" at bounding box center [374, 488] width 39 height 9
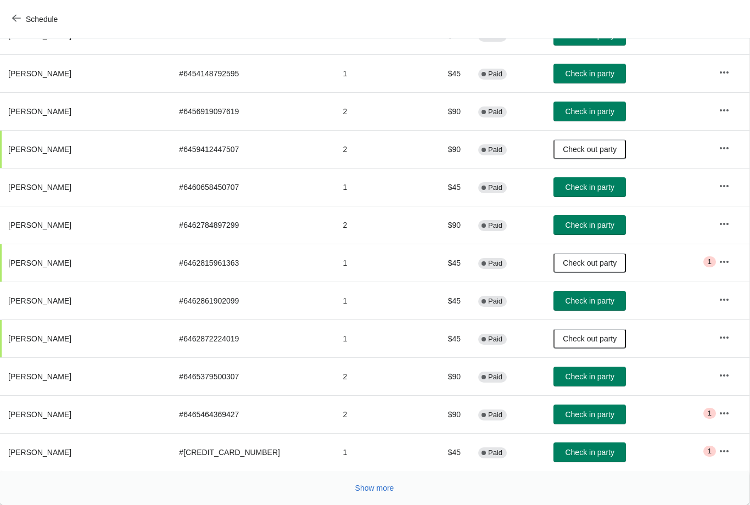
click at [373, 490] on span "Show more" at bounding box center [374, 488] width 39 height 9
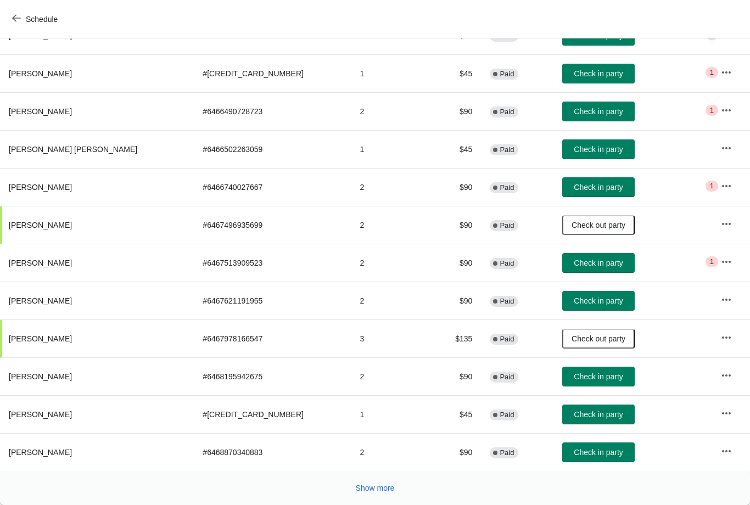
scroll to position [1226, 0]
click at [373, 496] on button "Show more" at bounding box center [375, 488] width 48 height 20
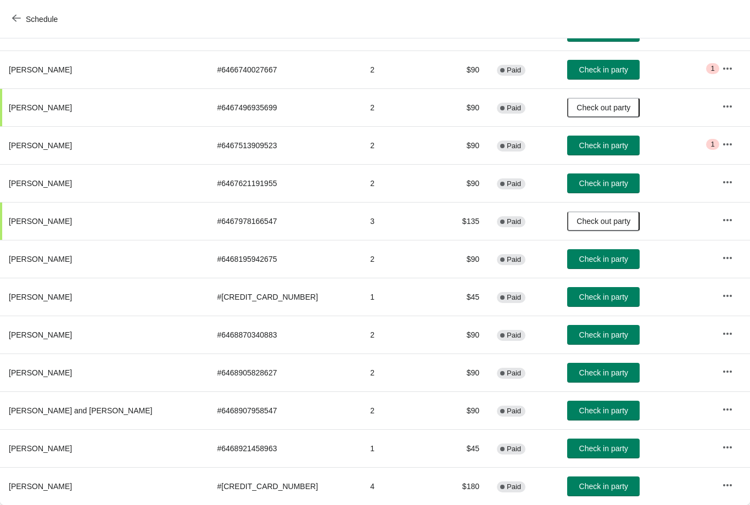
scroll to position [1343, 0]
click at [567, 453] on button "Check in party" at bounding box center [603, 449] width 72 height 20
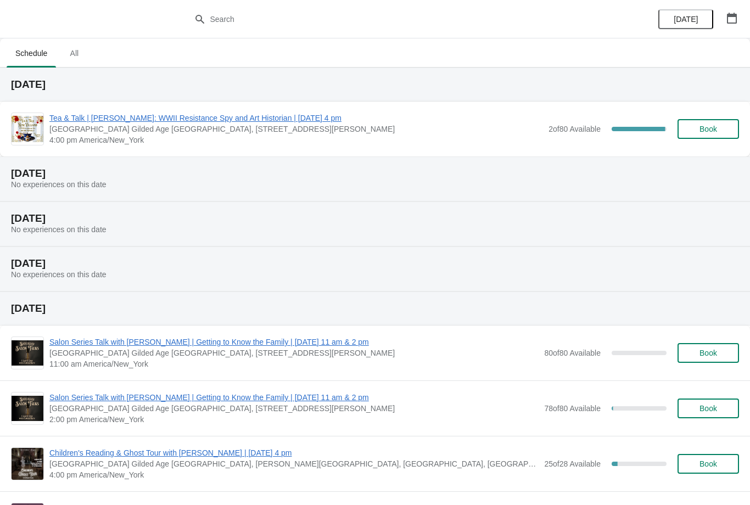
click at [111, 137] on span "4:00 pm America/New_York" at bounding box center [295, 139] width 493 height 11
click at [110, 122] on span "Tea & Talk | [PERSON_NAME]: WWII Resistance Spy and Art Historian | [DATE] 4 pm" at bounding box center [295, 118] width 493 height 11
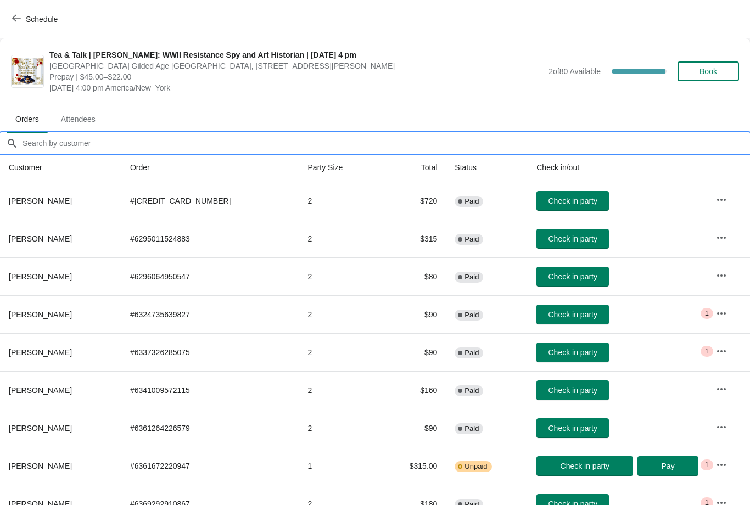
click at [72, 143] on input "Orders filter search" at bounding box center [386, 143] width 728 height 20
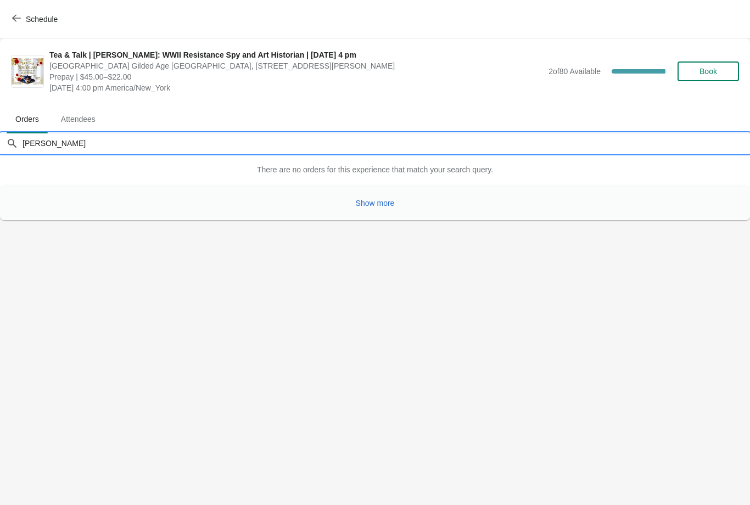
type input "[PERSON_NAME]"
click at [370, 205] on span "Show more" at bounding box center [375, 203] width 39 height 9
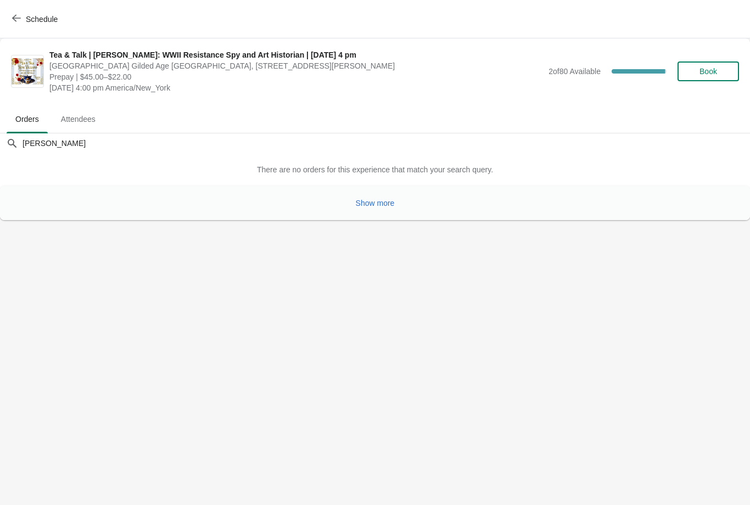
click at [369, 208] on button "Show more" at bounding box center [375, 203] width 48 height 20
click at [14, 17] on icon "button" at bounding box center [16, 18] width 9 height 7
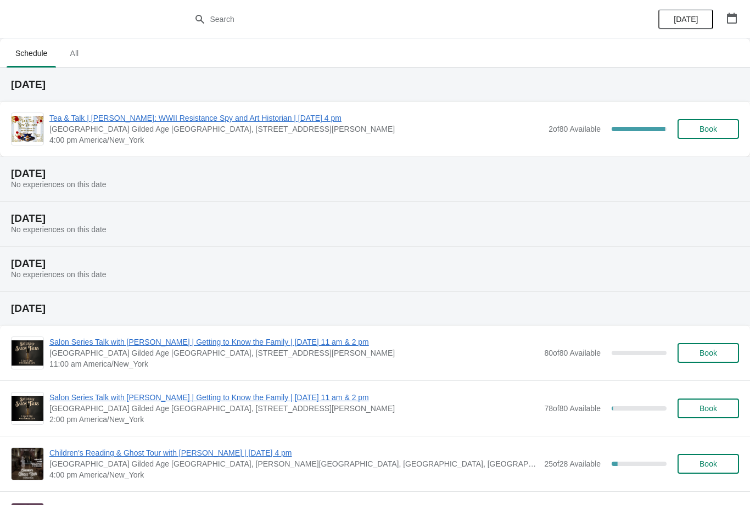
click at [81, 121] on span "Tea & Talk | [PERSON_NAME]: WWII Resistance Spy and Art Historian | [DATE] 4 pm" at bounding box center [295, 118] width 493 height 11
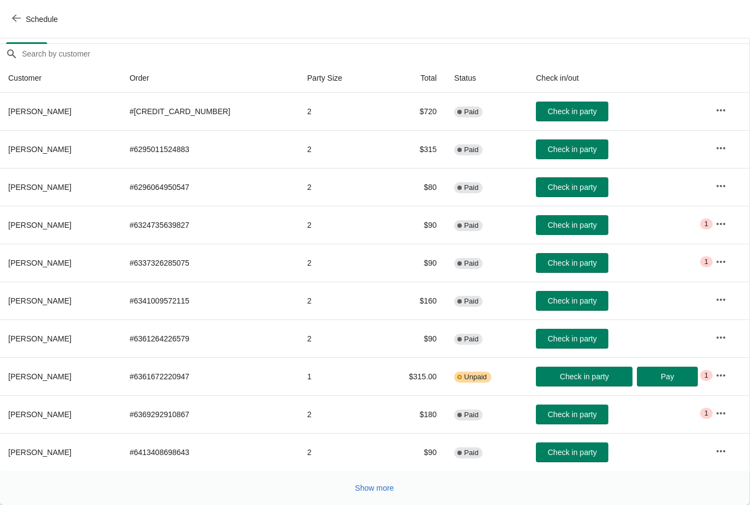
click at [372, 482] on button "Show more" at bounding box center [375, 488] width 48 height 20
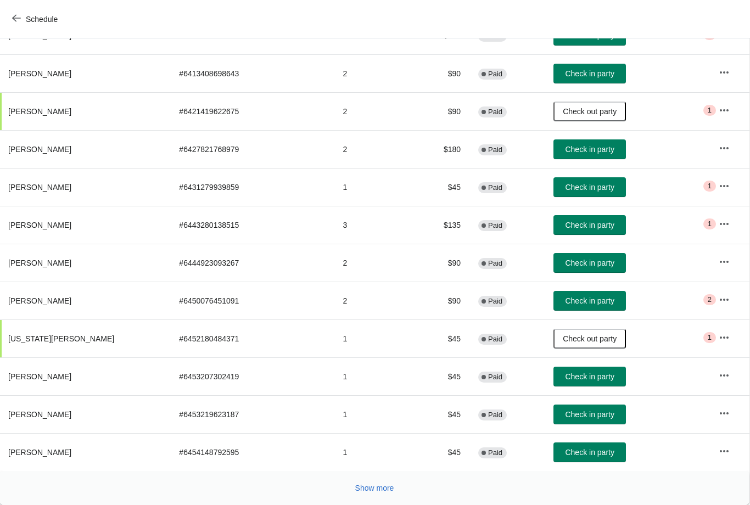
scroll to position [468, 1]
click at [367, 488] on span "Show more" at bounding box center [374, 488] width 39 height 9
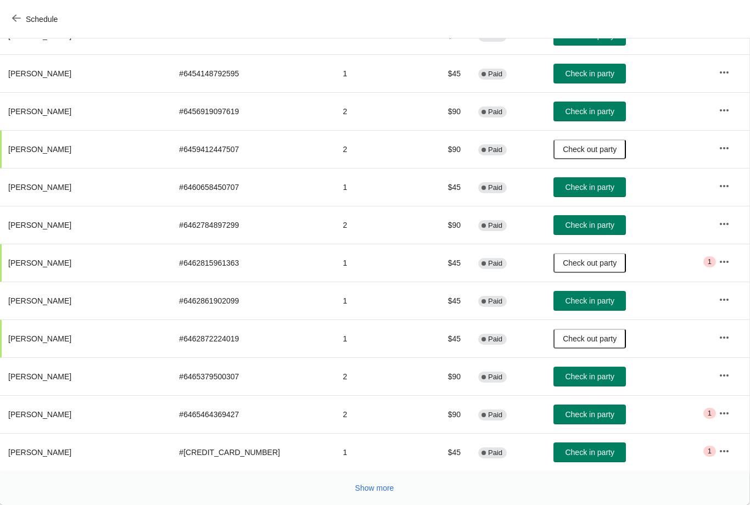
scroll to position [847, 1]
click at [364, 487] on span "Show more" at bounding box center [374, 488] width 39 height 9
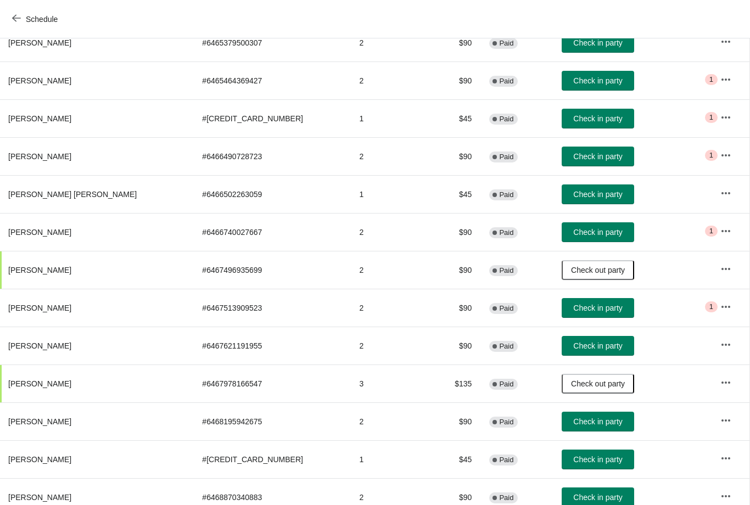
click at [568, 238] on button "Check in party" at bounding box center [597, 232] width 72 height 20
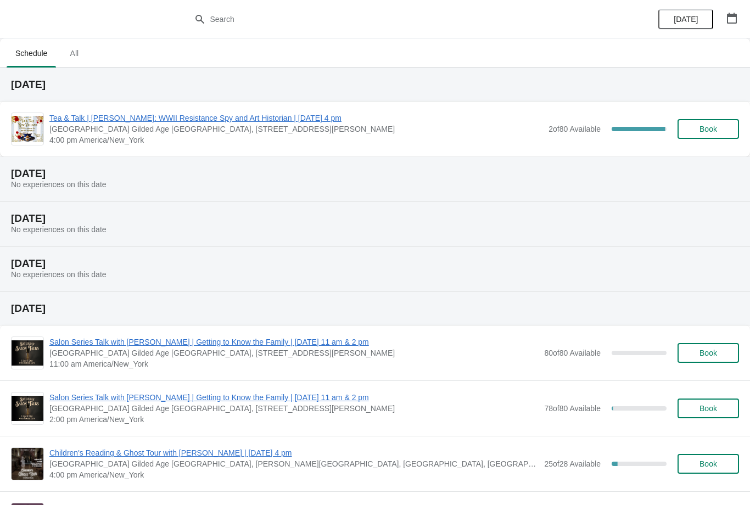
click at [180, 123] on span "Tea & Talk | [PERSON_NAME]: WWII Resistance Spy and Art Historian | [DATE] 4 pm" at bounding box center [295, 118] width 493 height 11
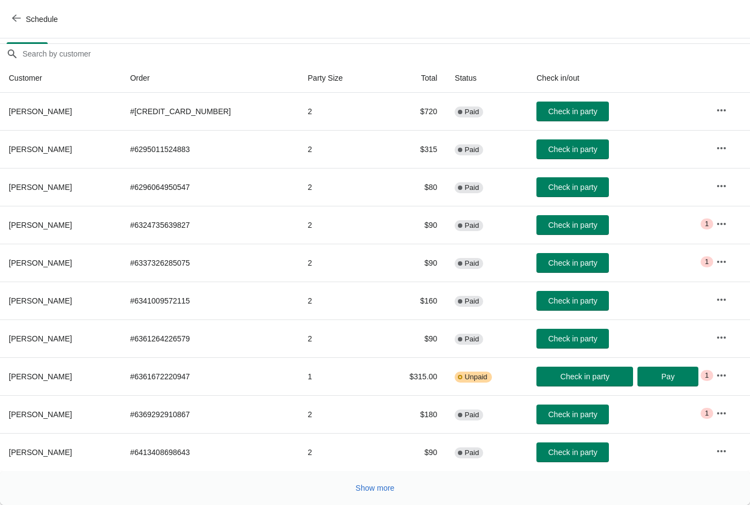
scroll to position [89, 0]
click at [386, 484] on span "Show more" at bounding box center [375, 488] width 39 height 9
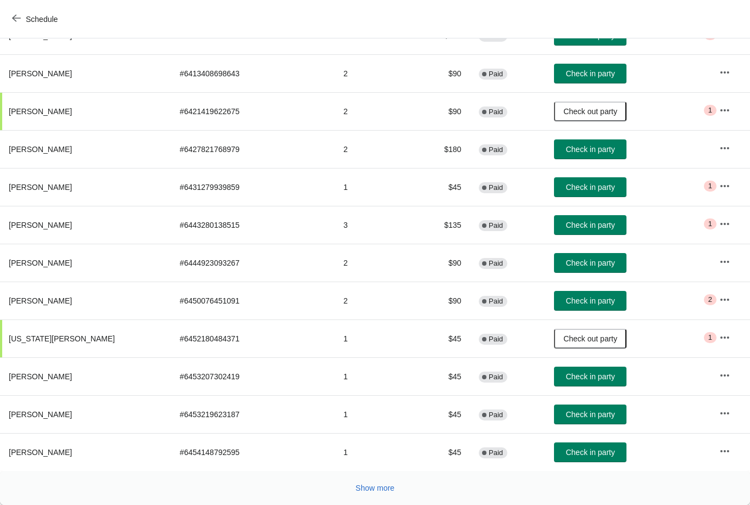
scroll to position [468, 0]
click at [370, 485] on span "Show more" at bounding box center [375, 488] width 39 height 9
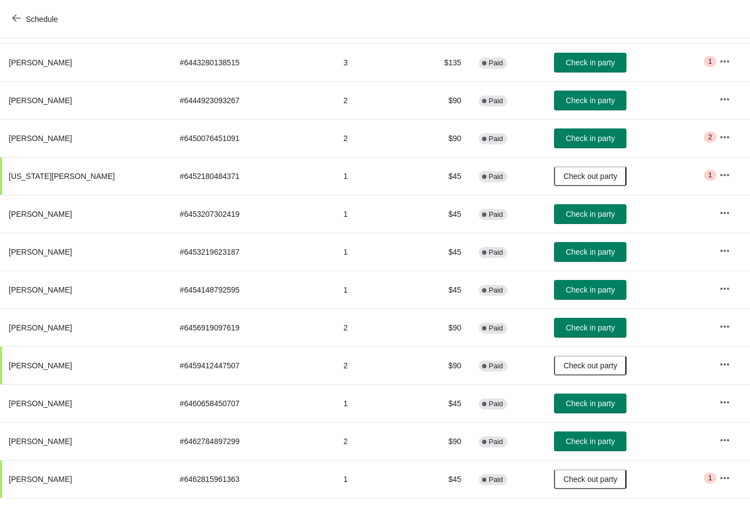
scroll to position [630, 0]
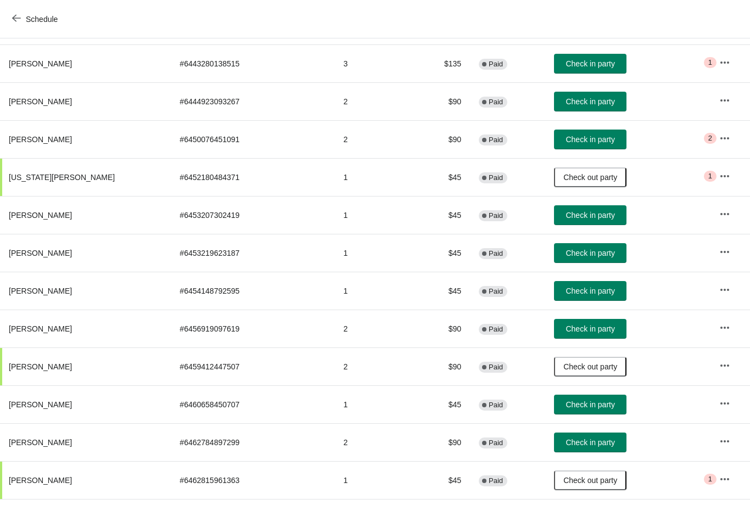
click at [565, 325] on span "Check in party" at bounding box center [589, 328] width 49 height 9
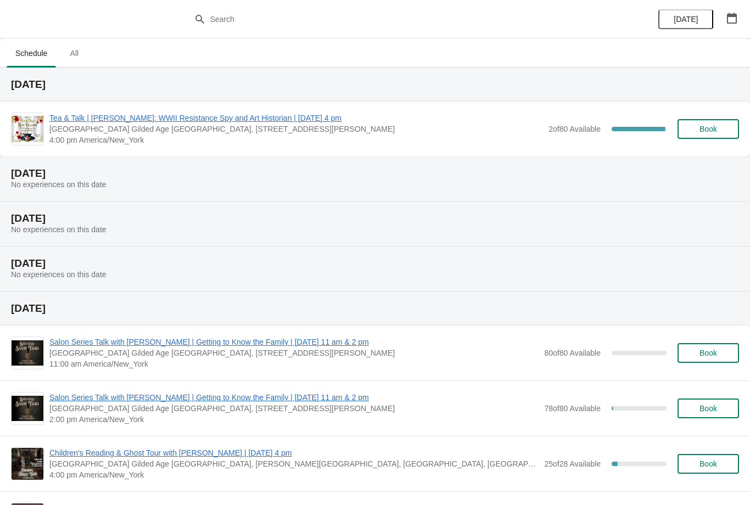
click at [104, 100] on div "[DATE]" at bounding box center [375, 85] width 750 height 34
click at [120, 113] on span "Tea & Talk | [PERSON_NAME]: WWII Resistance Spy and Art Historian | [DATE] 4 pm" at bounding box center [295, 118] width 493 height 11
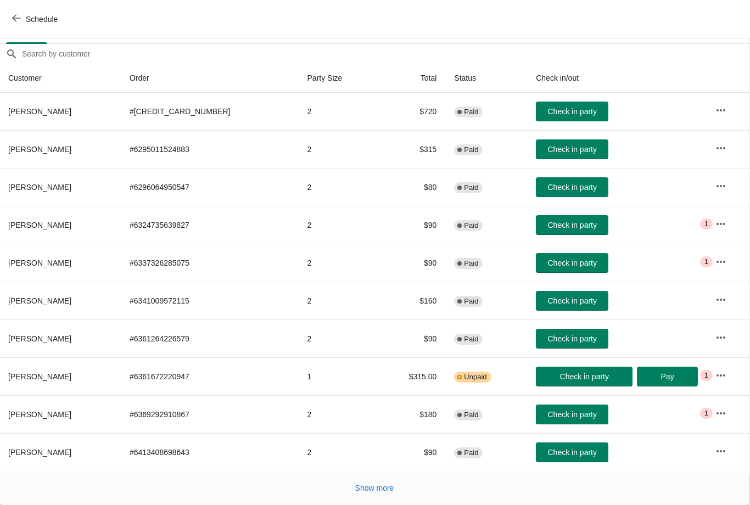
scroll to position [89, 1]
click at [381, 494] on button "Show more" at bounding box center [375, 488] width 48 height 20
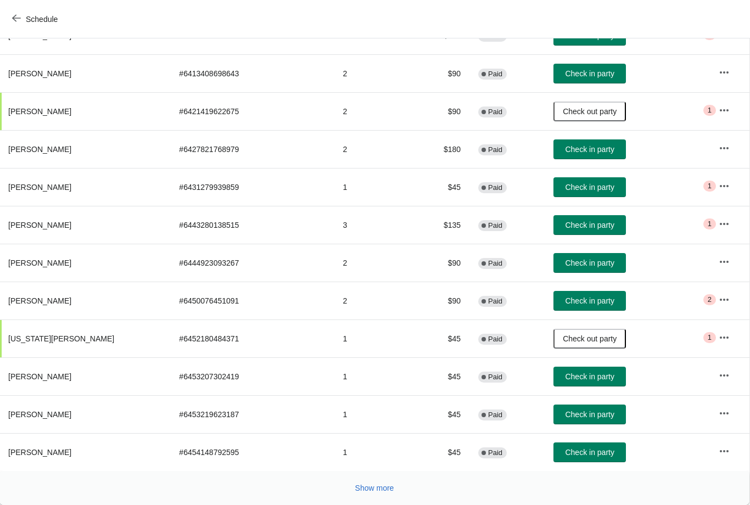
scroll to position [469, 1]
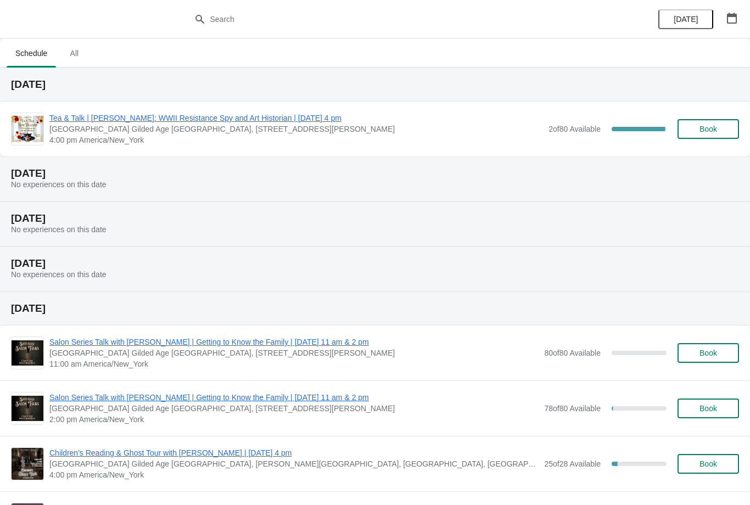
click at [714, 130] on span "Book" at bounding box center [708, 129] width 18 height 9
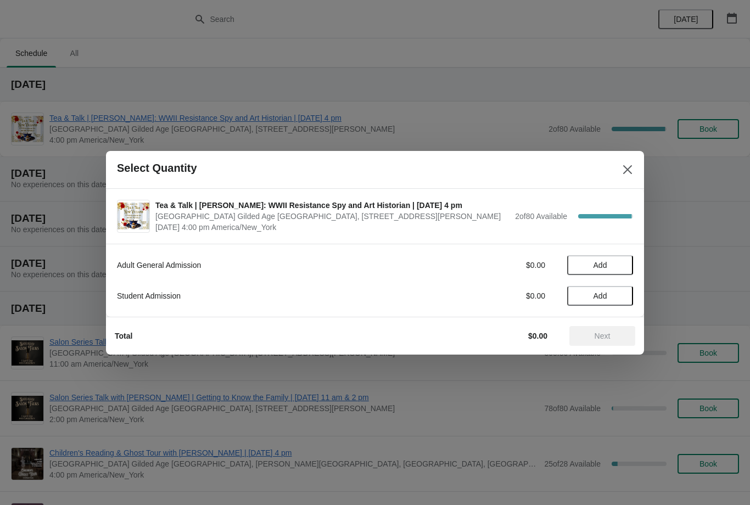
click at [593, 268] on span "Add" at bounding box center [600, 265] width 14 height 9
click at [624, 265] on icon at bounding box center [619, 265] width 12 height 12
click at [630, 175] on icon "Close" at bounding box center [627, 169] width 11 height 11
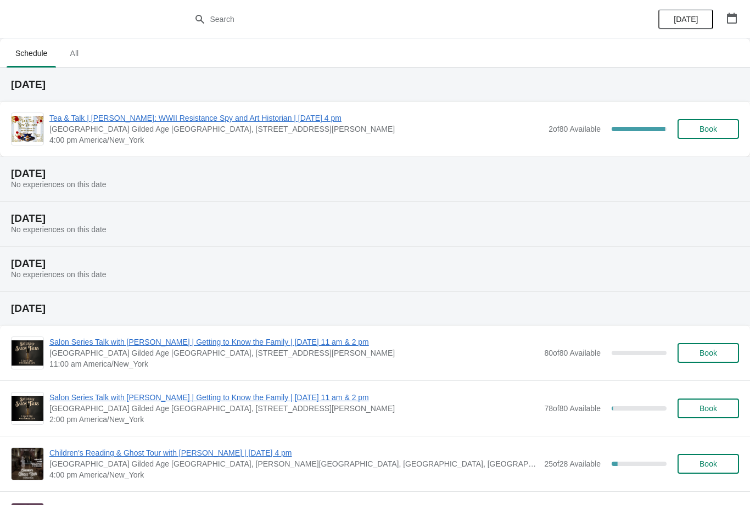
click at [82, 123] on span "Tea & Talk | [PERSON_NAME]: WWII Resistance Spy and Art Historian | [DATE] 4 pm" at bounding box center [295, 118] width 493 height 11
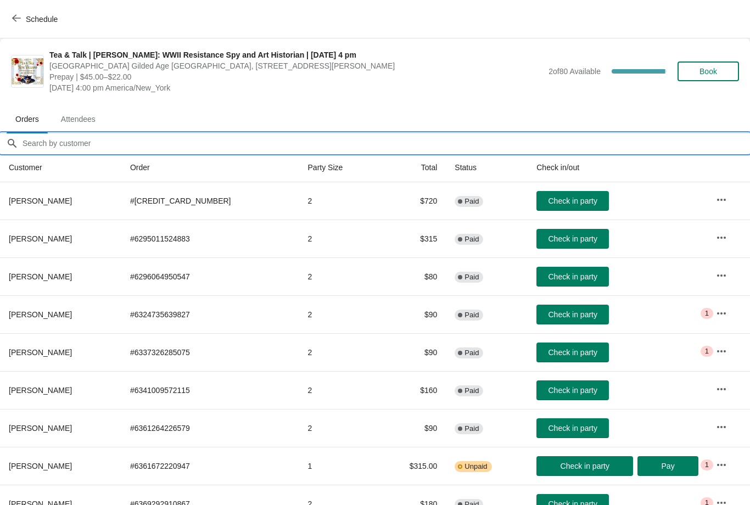
click at [76, 143] on input "Orders filter search" at bounding box center [386, 143] width 728 height 20
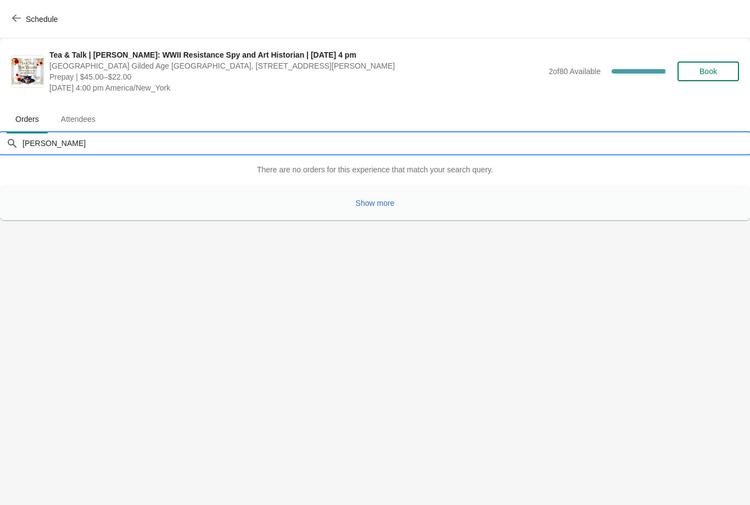
click at [370, 203] on span "Show more" at bounding box center [375, 203] width 39 height 9
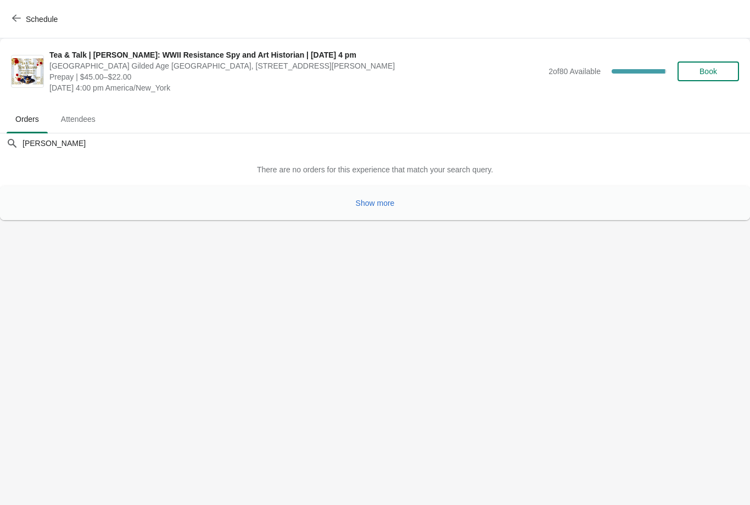
click at [367, 203] on span "Show more" at bounding box center [375, 203] width 39 height 9
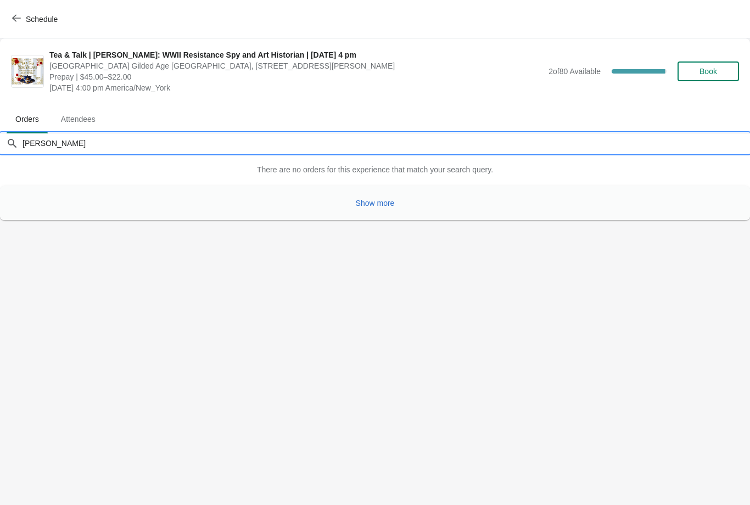
click at [48, 142] on input "Alida" at bounding box center [386, 143] width 728 height 20
type input "A"
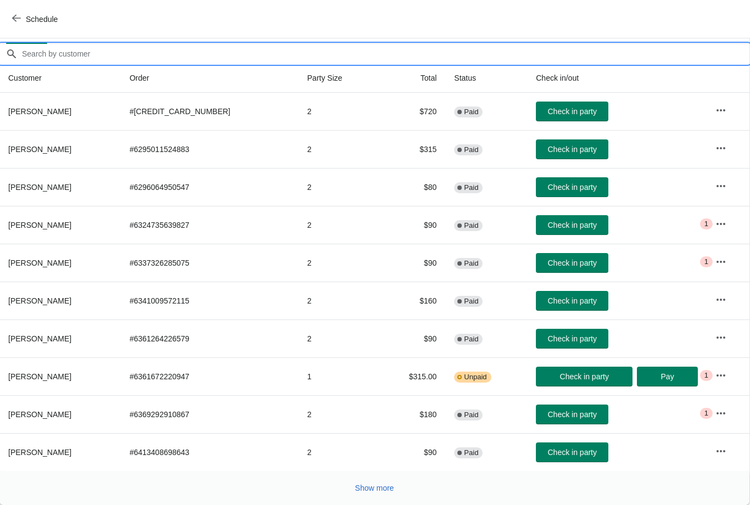
scroll to position [89, 1]
click at [497, 18] on div "Schedule" at bounding box center [375, 19] width 750 height 38
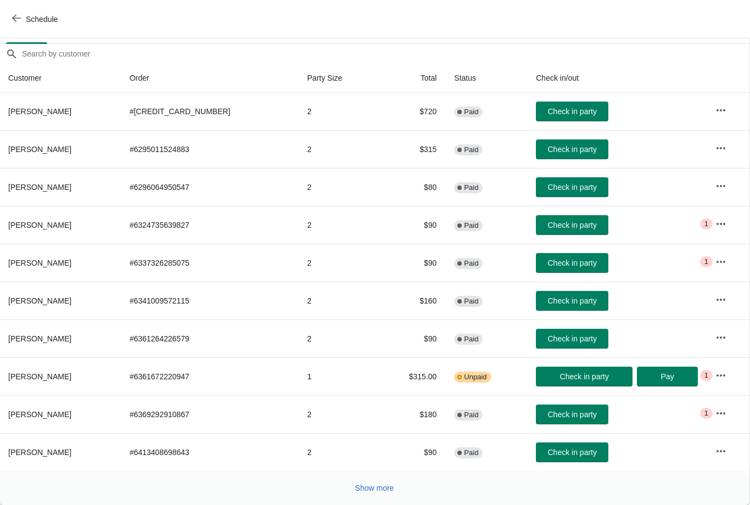
click at [367, 491] on span "Show more" at bounding box center [374, 488] width 39 height 9
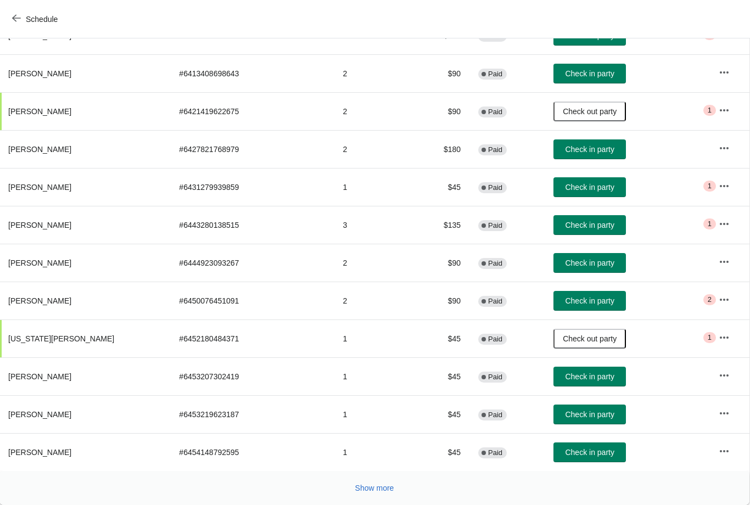
click at [379, 491] on span "Show more" at bounding box center [374, 488] width 39 height 9
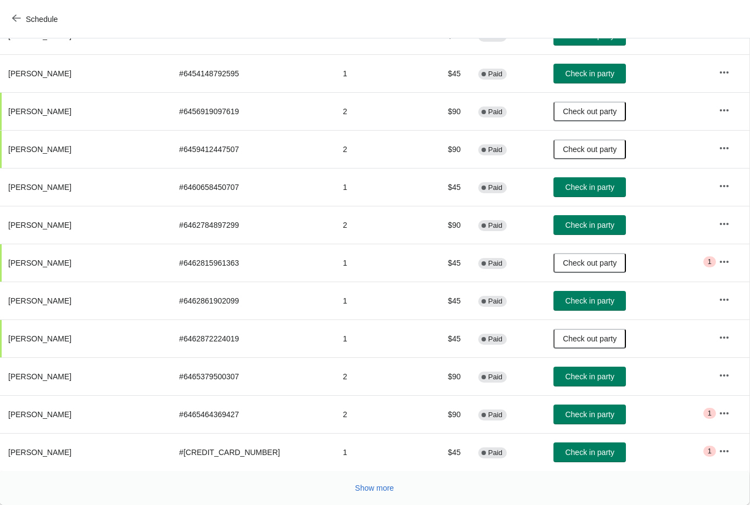
scroll to position [847, 1]
click at [362, 493] on button "Show more" at bounding box center [375, 488] width 48 height 20
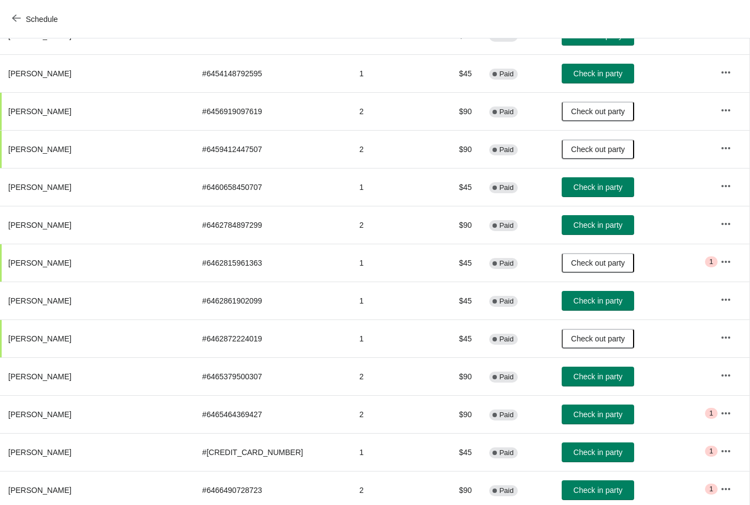
click at [420, 490] on td "$90" at bounding box center [450, 490] width 60 height 38
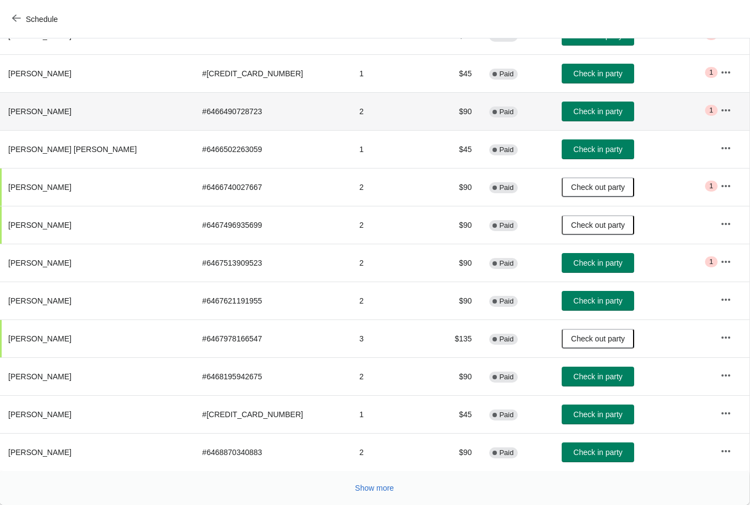
click at [374, 488] on span "Show more" at bounding box center [374, 488] width 39 height 9
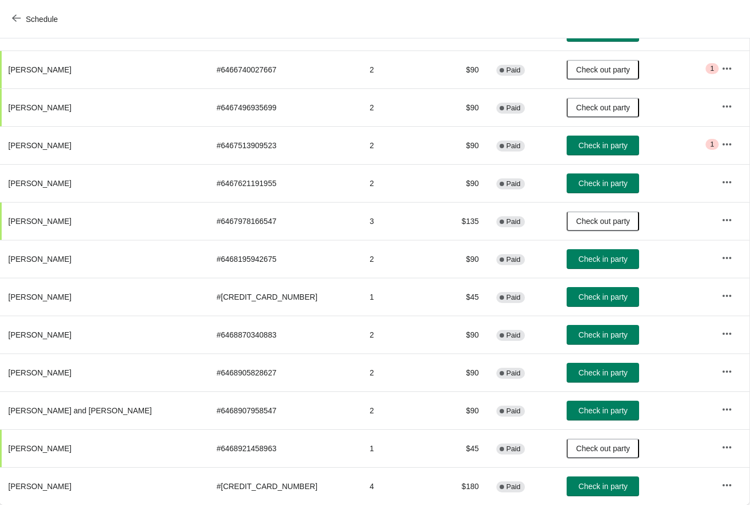
scroll to position [1343, 1]
click at [721, 375] on icon "button" at bounding box center [726, 371] width 11 height 11
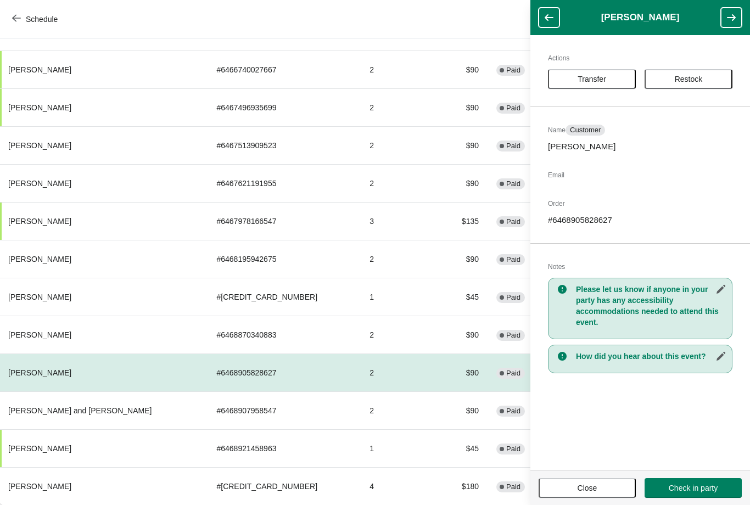
click at [593, 485] on span "Close" at bounding box center [587, 488] width 20 height 9
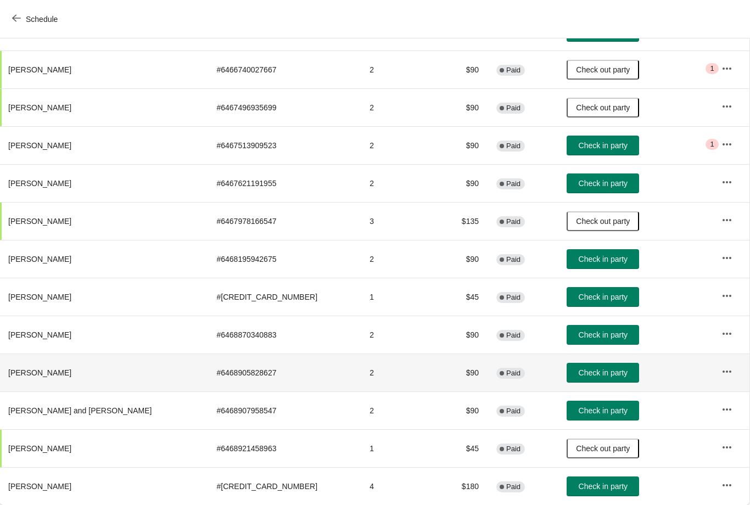
click at [46, 374] on span "[PERSON_NAME]" at bounding box center [39, 372] width 63 height 9
click at [97, 370] on th "[PERSON_NAME]" at bounding box center [103, 372] width 208 height 38
click at [721, 370] on icon "button" at bounding box center [726, 371] width 11 height 11
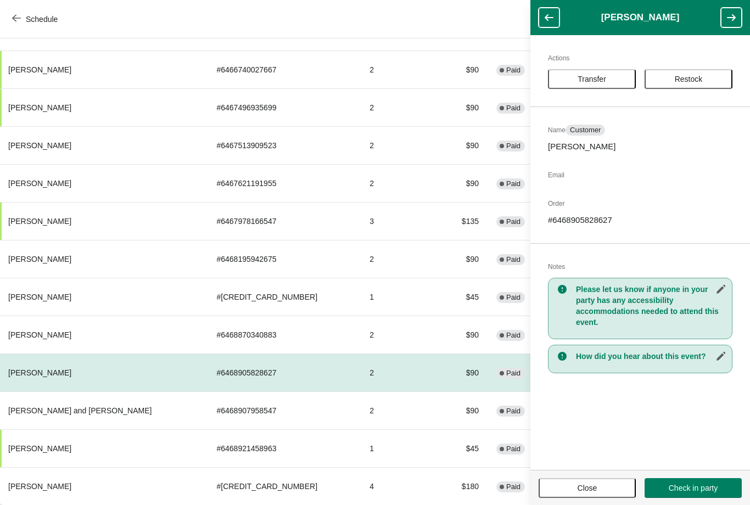
click at [688, 81] on span "Restock" at bounding box center [689, 79] width 28 height 9
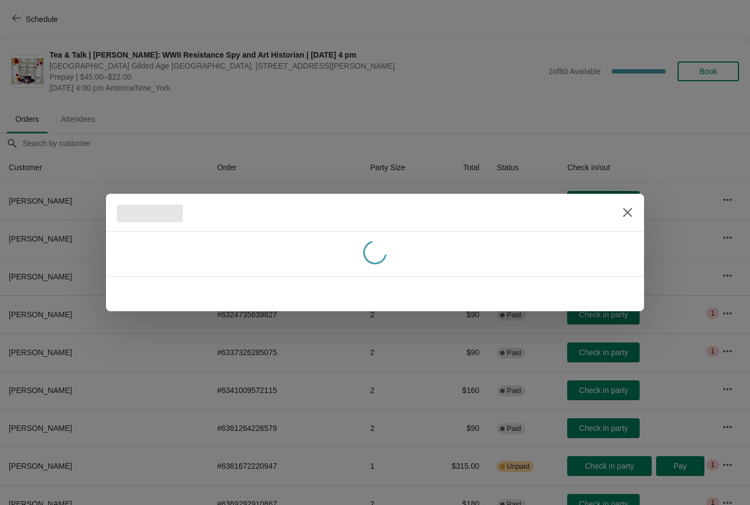
scroll to position [1343, 0]
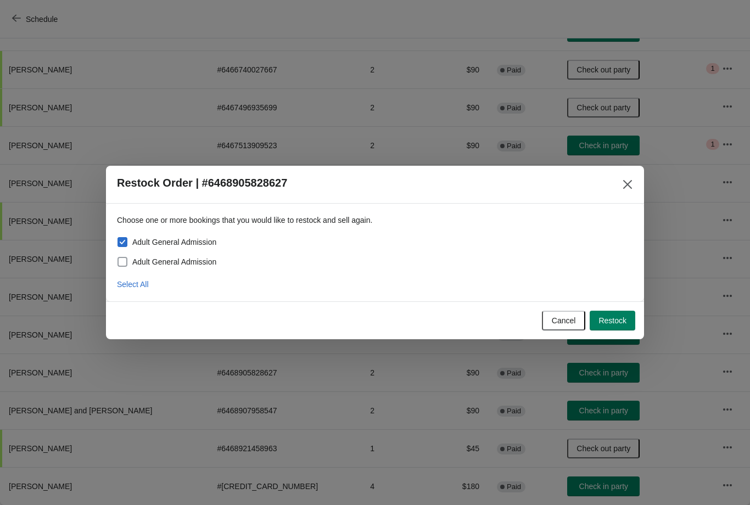
click at [136, 258] on span "Adult General Admission" at bounding box center [174, 261] width 84 height 11
click at [118, 257] on input "Adult General Admission" at bounding box center [117, 257] width 1 height 1
checkbox input "true"
click at [609, 318] on span "Restock" at bounding box center [612, 320] width 28 height 9
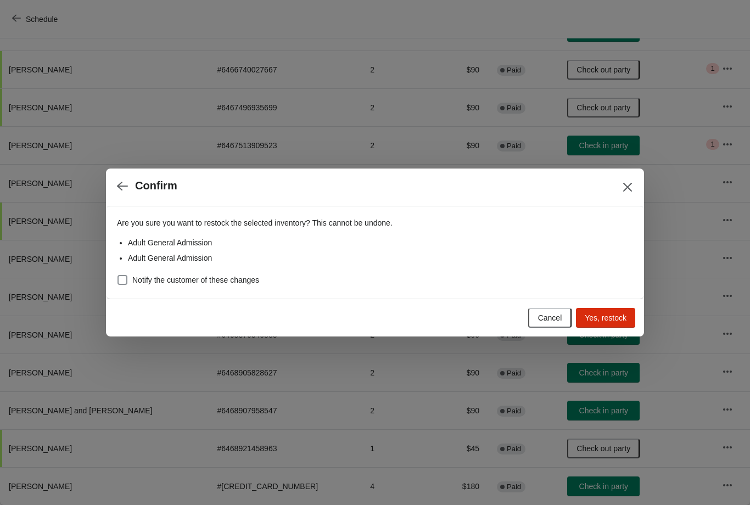
click at [608, 317] on span "Yes, restock" at bounding box center [606, 317] width 42 height 9
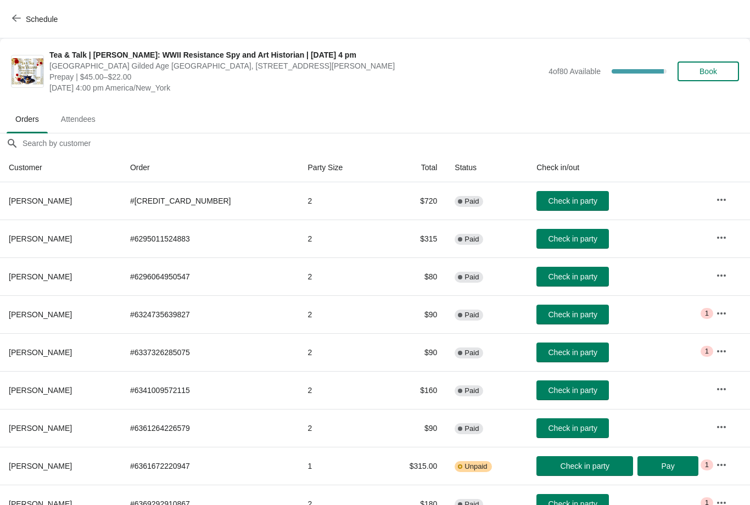
scroll to position [0, 0]
click at [708, 68] on span "Book" at bounding box center [708, 71] width 18 height 9
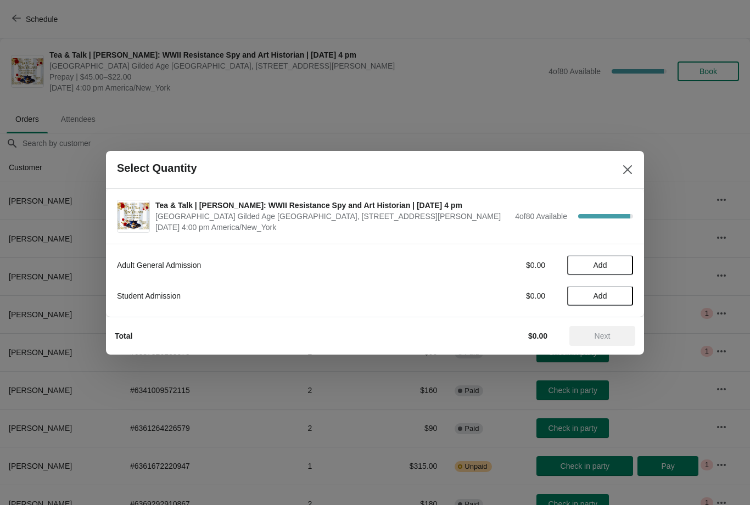
click at [586, 266] on span "Add" at bounding box center [600, 265] width 46 height 9
click at [622, 262] on icon at bounding box center [619, 265] width 12 height 12
click at [603, 339] on span "Next" at bounding box center [602, 336] width 16 height 9
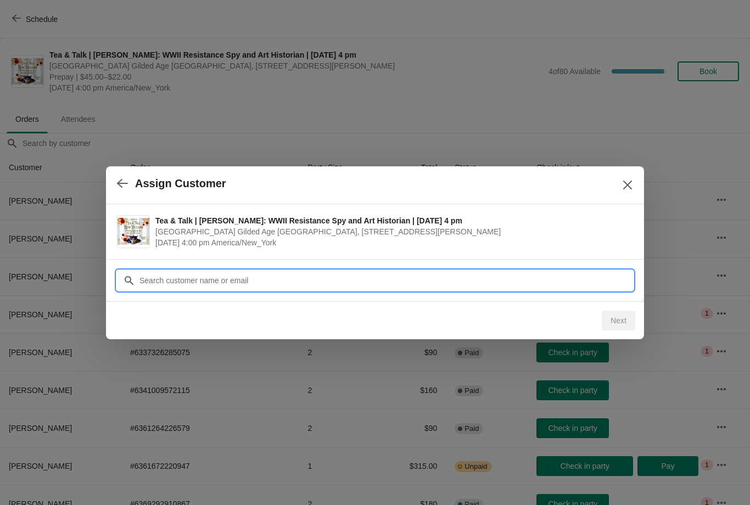
click at [165, 280] on input "Customer" at bounding box center [386, 281] width 494 height 20
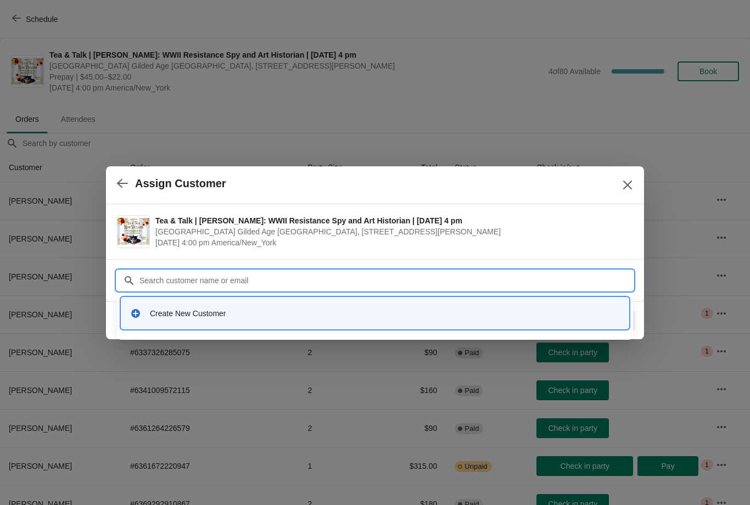
click at [173, 319] on div "Create New Customer" at bounding box center [375, 313] width 498 height 23
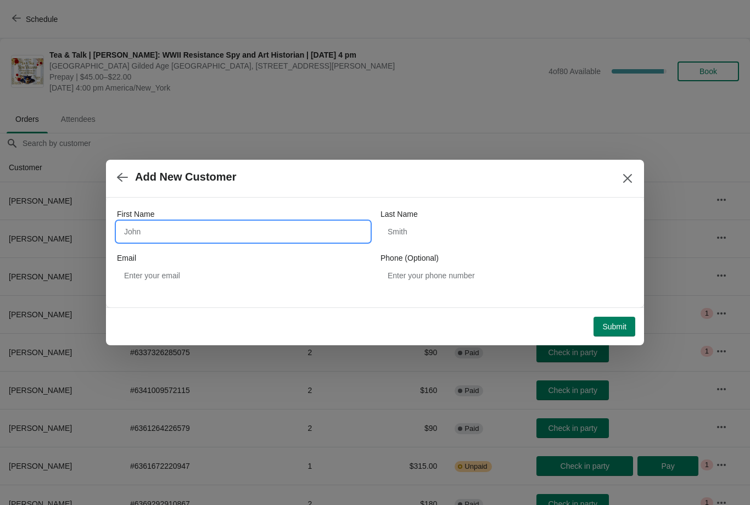
click at [139, 229] on input "First Name" at bounding box center [243, 232] width 252 height 20
type input "Alida"
click at [453, 239] on input "Last Name" at bounding box center [506, 232] width 252 height 20
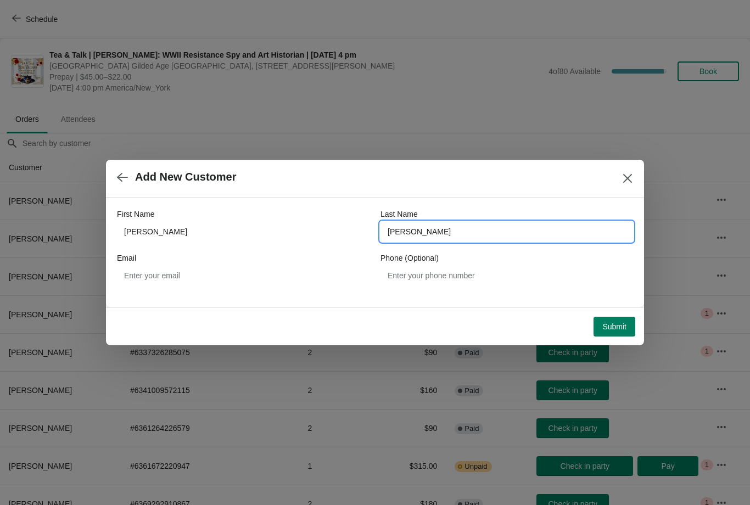
type input "Bowley"
click at [613, 331] on span "Submit" at bounding box center [614, 326] width 24 height 9
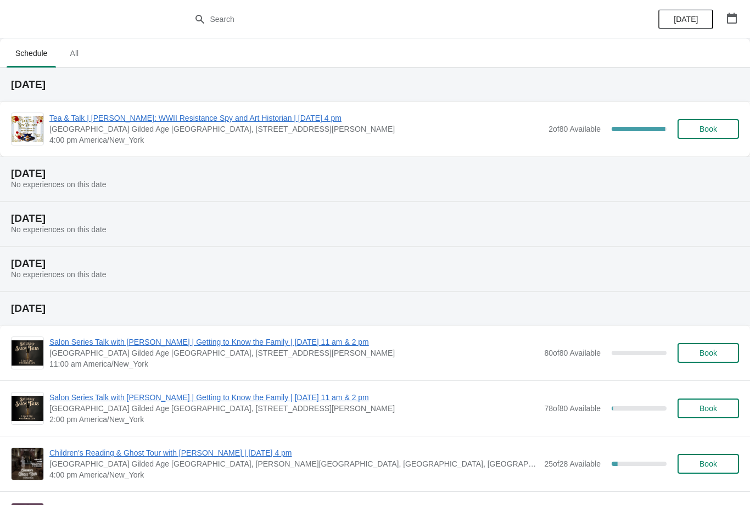
click at [128, 121] on span "Tea & Talk | [PERSON_NAME]: WWII Resistance Spy and Art Historian | [DATE] 4 pm" at bounding box center [295, 118] width 493 height 11
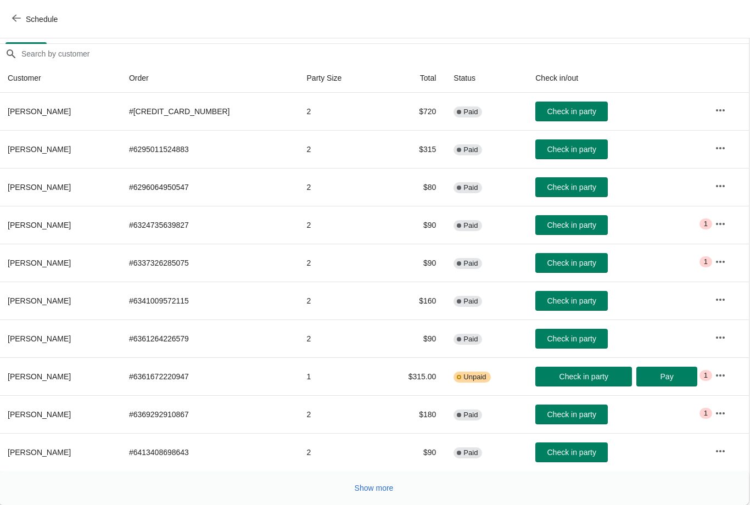
scroll to position [89, 1]
click at [366, 490] on span "Show more" at bounding box center [374, 488] width 39 height 9
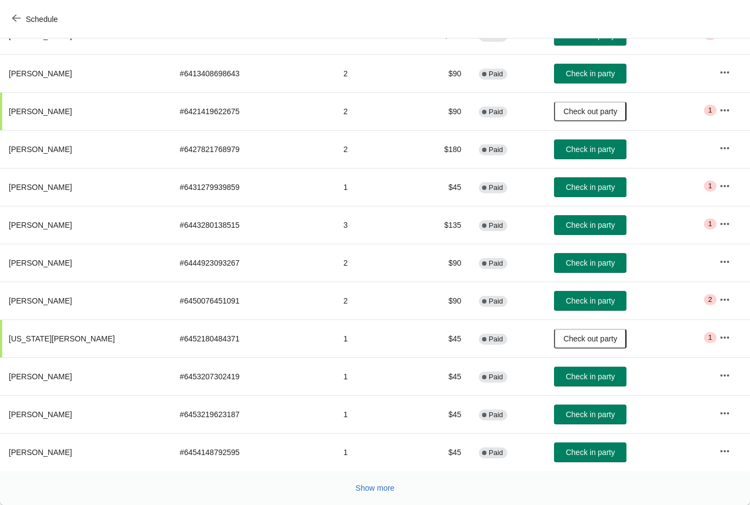
scroll to position [468, 0]
click at [366, 490] on span "Show more" at bounding box center [375, 488] width 39 height 9
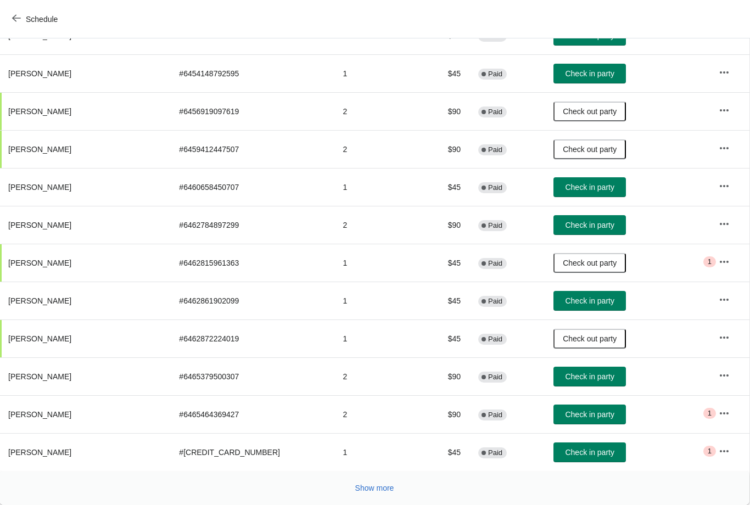
scroll to position [847, 1]
click at [370, 493] on button "Show more" at bounding box center [375, 488] width 48 height 20
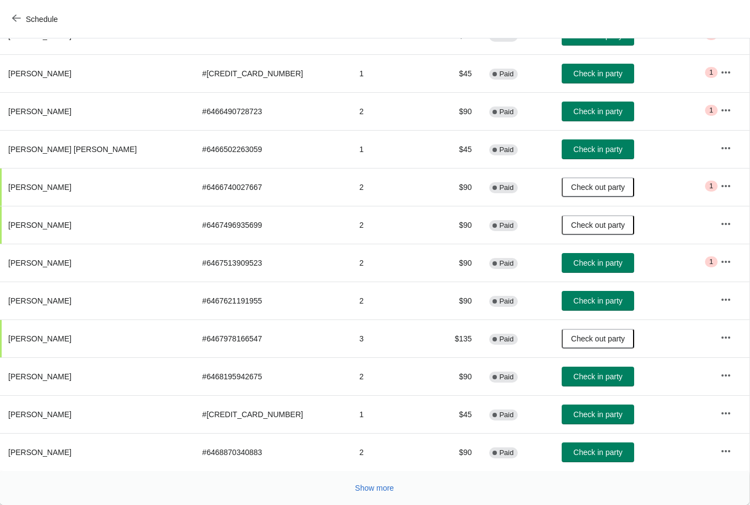
scroll to position [1226, 1]
click at [366, 493] on button "Show more" at bounding box center [375, 488] width 48 height 20
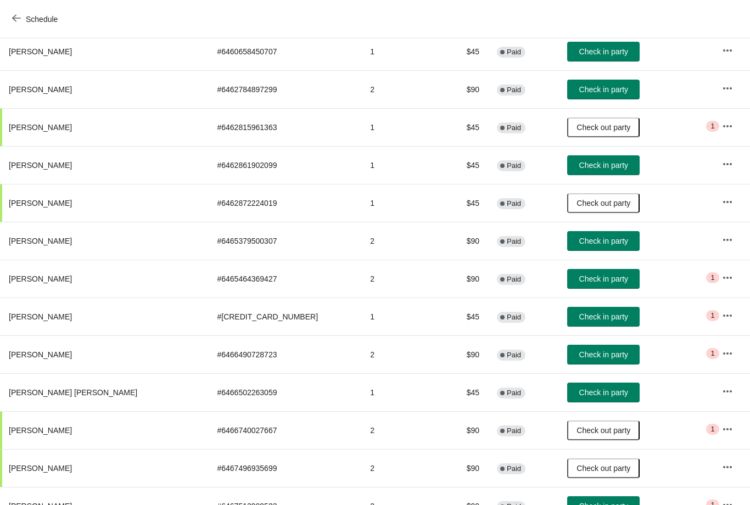
scroll to position [984, 0]
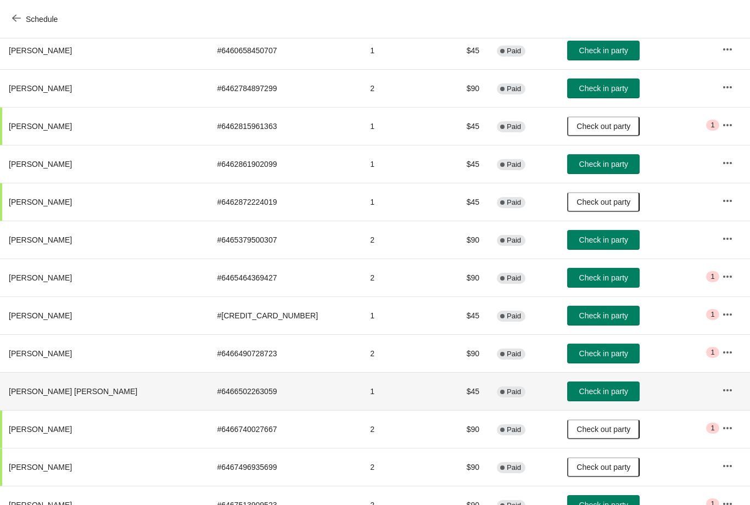
click at [567, 400] on button "Check in party" at bounding box center [603, 391] width 72 height 20
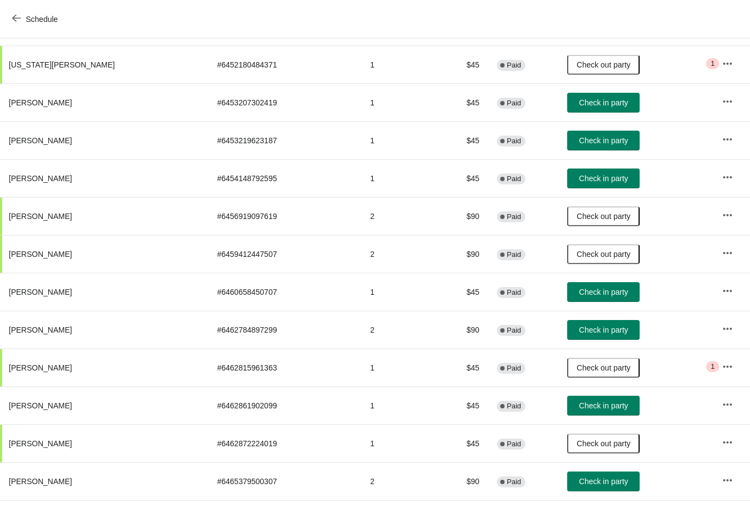
scroll to position [741, 0]
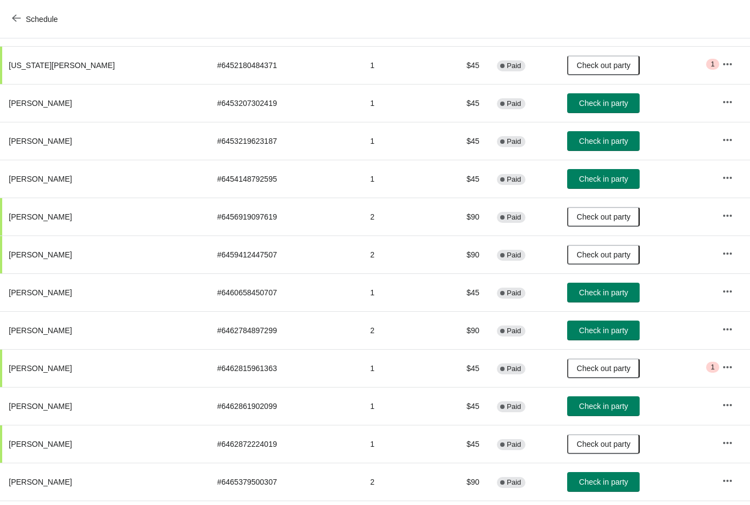
click at [579, 295] on span "Check in party" at bounding box center [603, 292] width 49 height 9
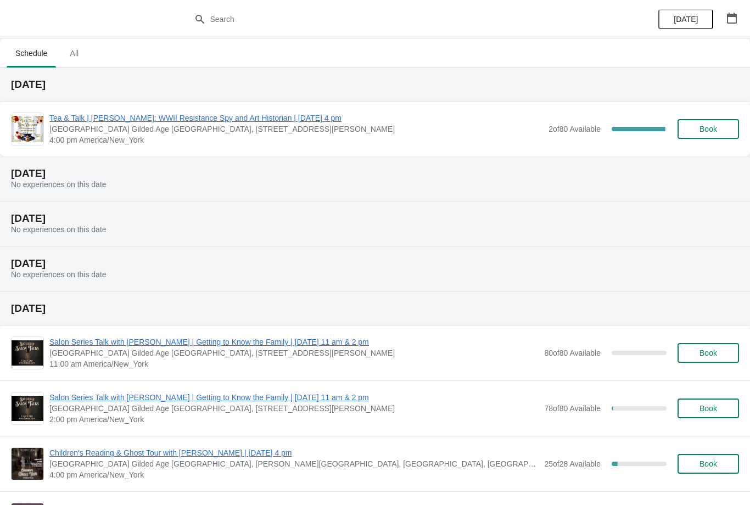
click at [161, 120] on span "Tea & Talk | [PERSON_NAME]: WWII Resistance Spy and Art Historian | [DATE] 4 pm" at bounding box center [295, 118] width 493 height 11
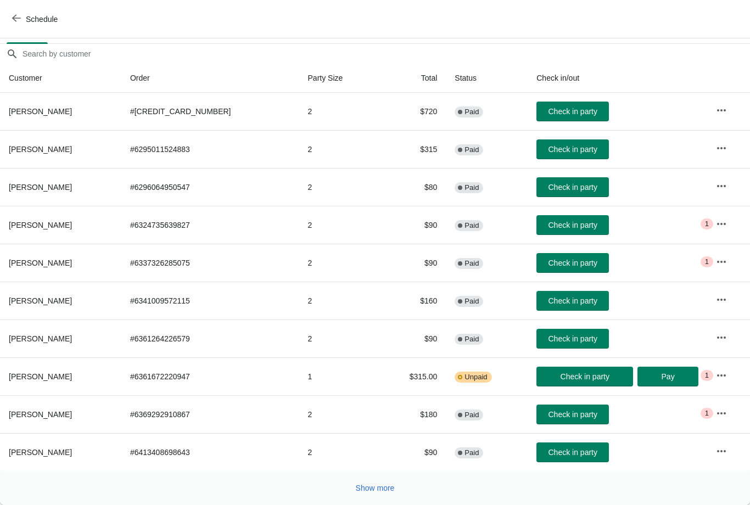
scroll to position [89, 0]
click at [370, 487] on span "Show more" at bounding box center [375, 488] width 39 height 9
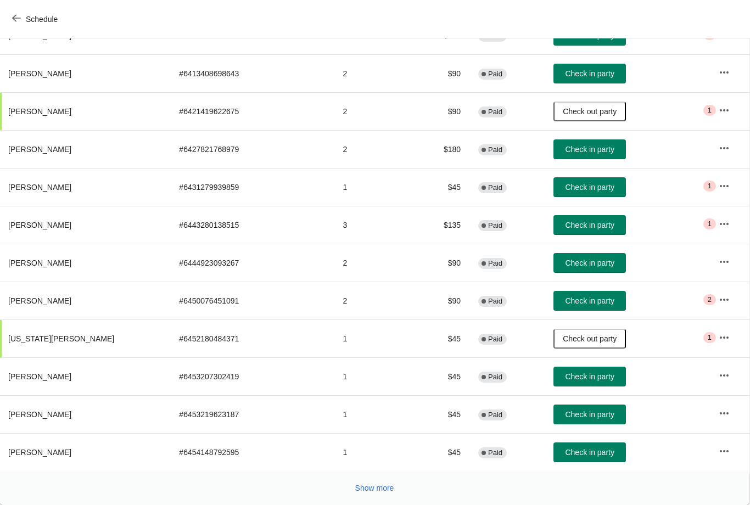
scroll to position [468, 1]
click at [363, 492] on span "Show more" at bounding box center [374, 488] width 39 height 9
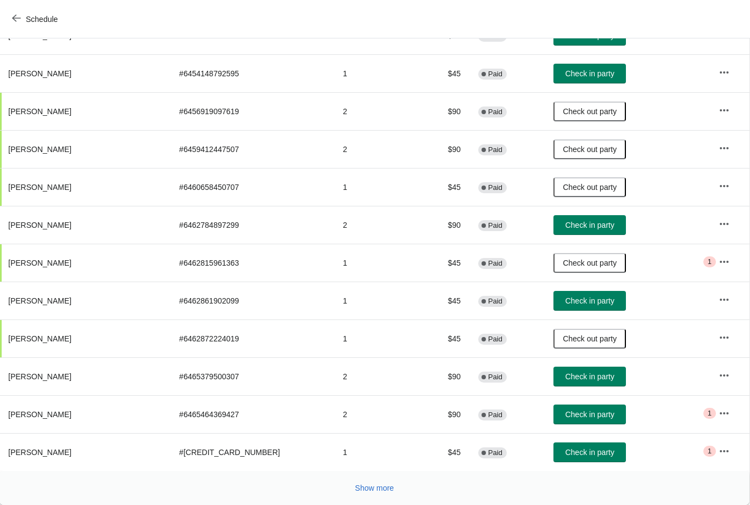
click at [378, 492] on span "Show more" at bounding box center [374, 488] width 39 height 9
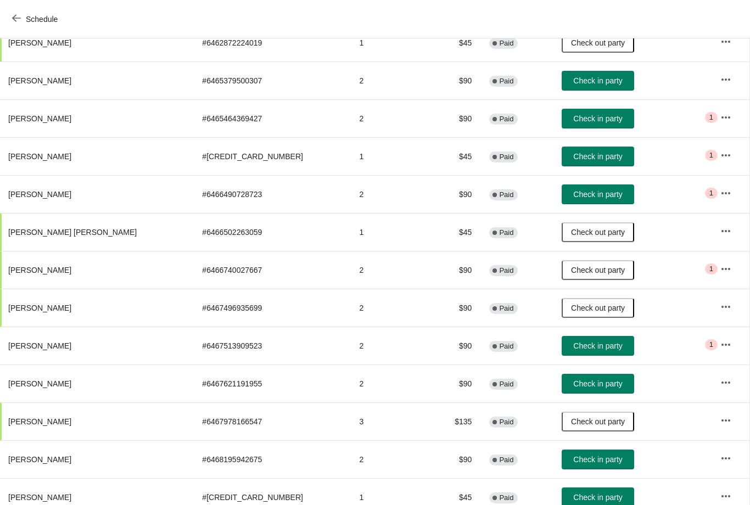
scroll to position [1143, 1]
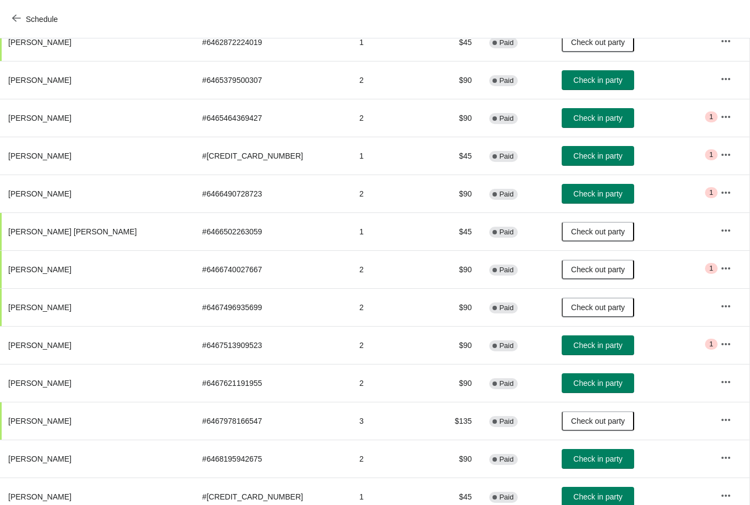
click at [573, 381] on span "Check in party" at bounding box center [597, 383] width 49 height 9
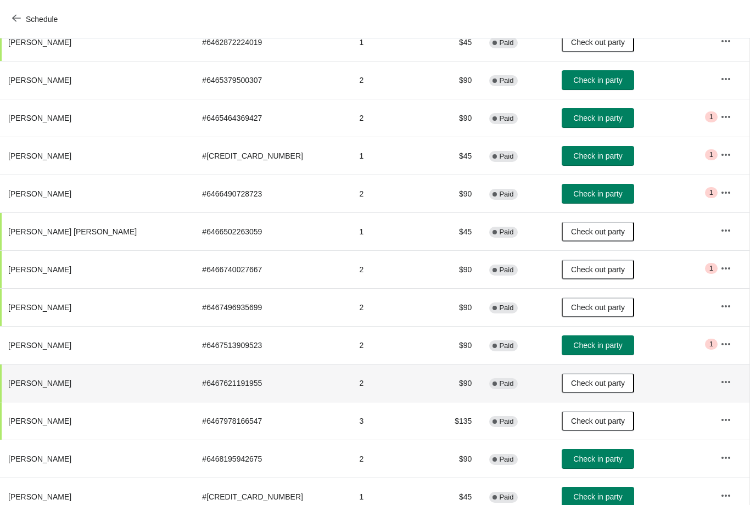
click at [54, 384] on span "[PERSON_NAME]" at bounding box center [39, 383] width 63 height 9
click at [724, 388] on button "button" at bounding box center [726, 382] width 20 height 20
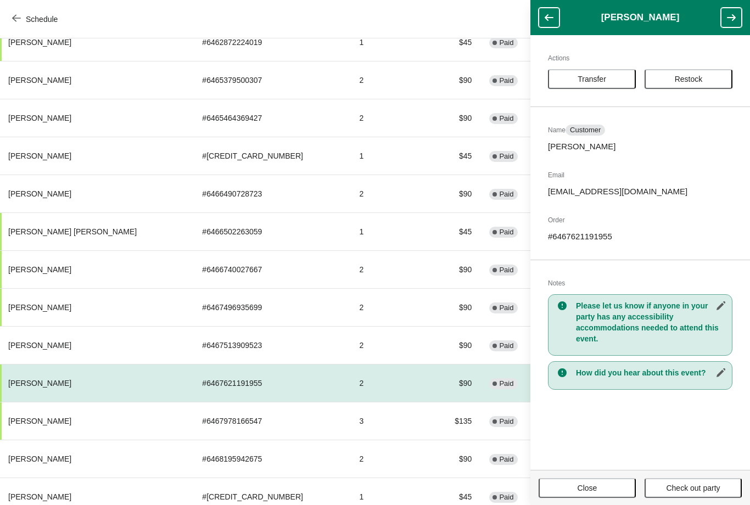
click at [123, 385] on th "[PERSON_NAME]" at bounding box center [96, 383] width 194 height 38
click at [680, 76] on span "Restock" at bounding box center [689, 79] width 28 height 9
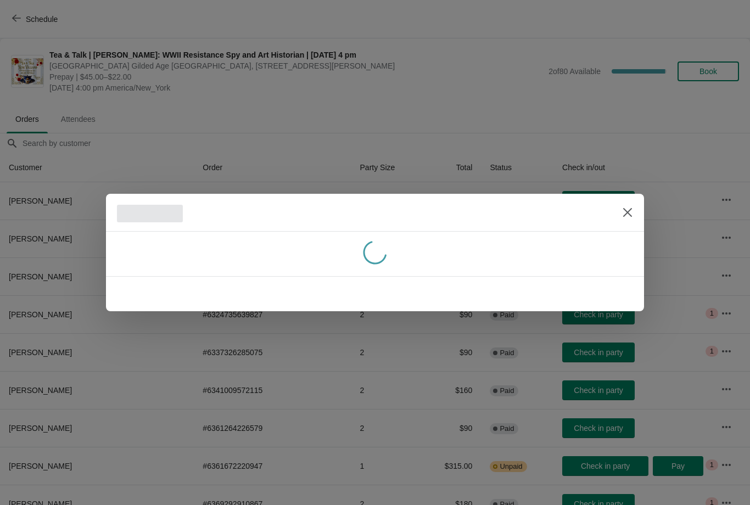
scroll to position [1143, 0]
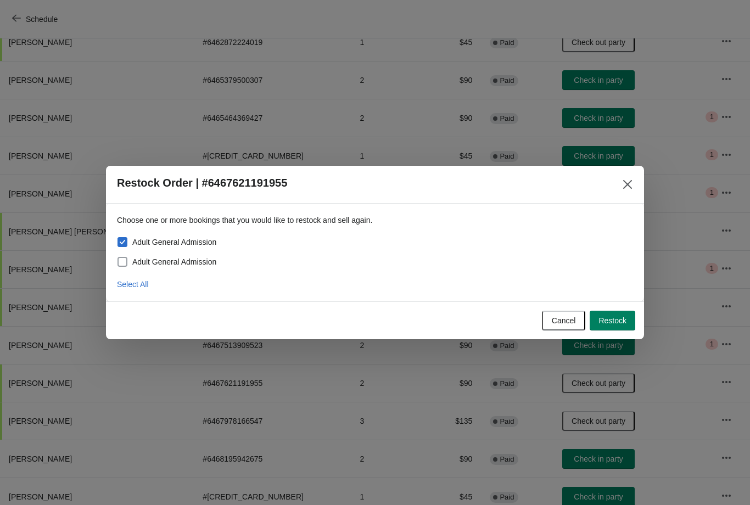
click at [142, 261] on span "Adult General Admission" at bounding box center [174, 261] width 84 height 11
click at [118, 257] on input "Adult General Admission" at bounding box center [117, 257] width 1 height 1
checkbox input "true"
click at [614, 316] on span "Restock" at bounding box center [612, 320] width 28 height 9
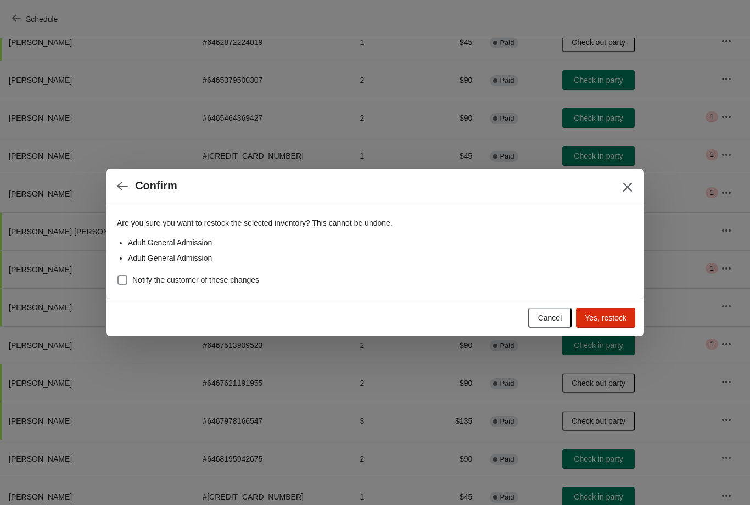
click at [603, 317] on span "Yes, restock" at bounding box center [606, 317] width 42 height 9
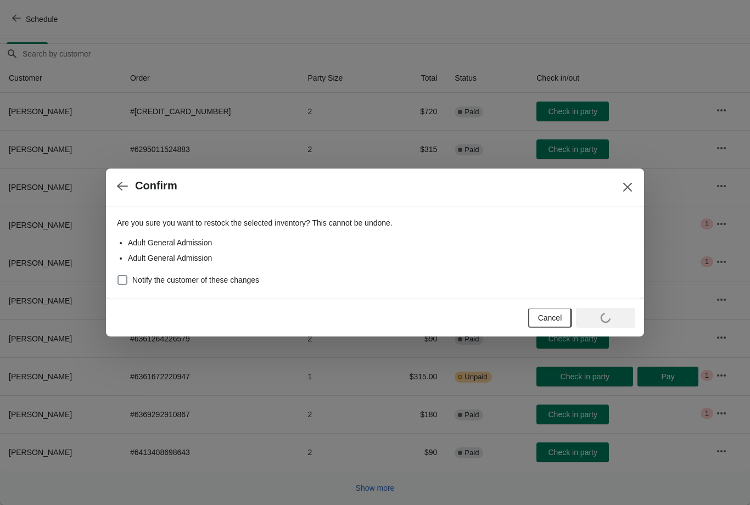
scroll to position [89, 0]
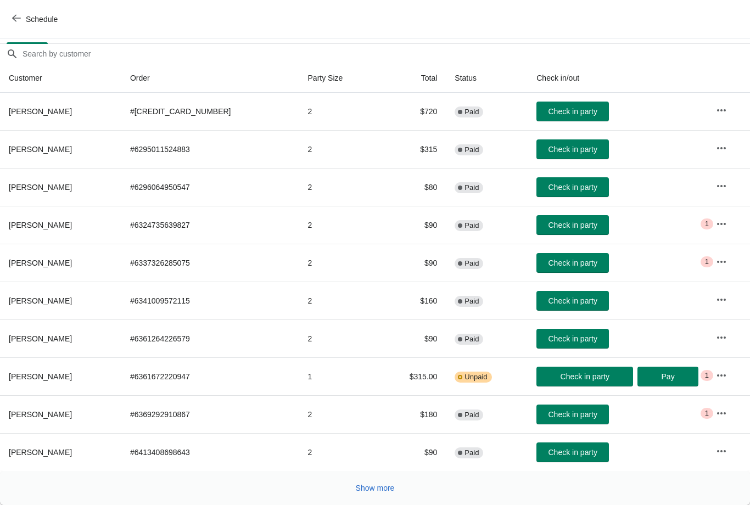
click at [28, 29] on button "Schedule" at bounding box center [35, 19] width 61 height 20
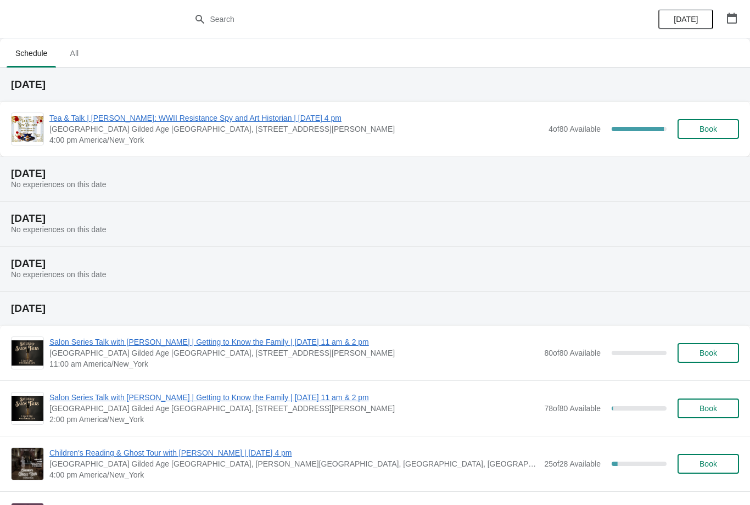
click at [700, 133] on span "Book" at bounding box center [708, 129] width 18 height 9
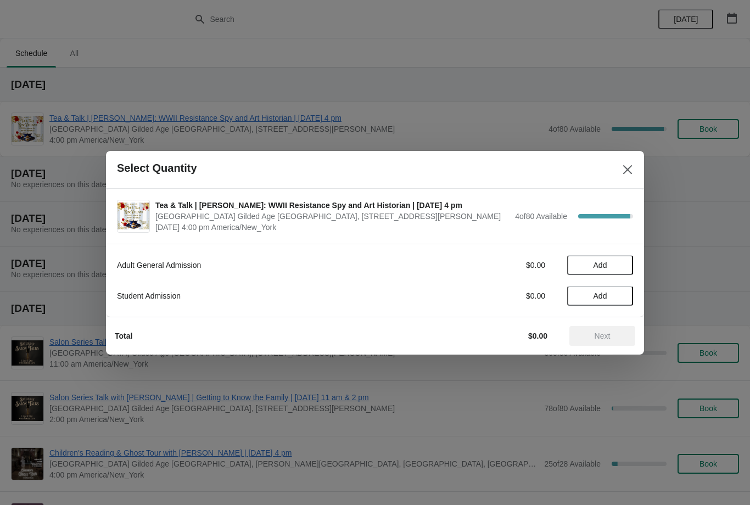
click at [596, 266] on span "Add" at bounding box center [600, 265] width 14 height 9
click at [591, 338] on span "Next" at bounding box center [602, 336] width 48 height 9
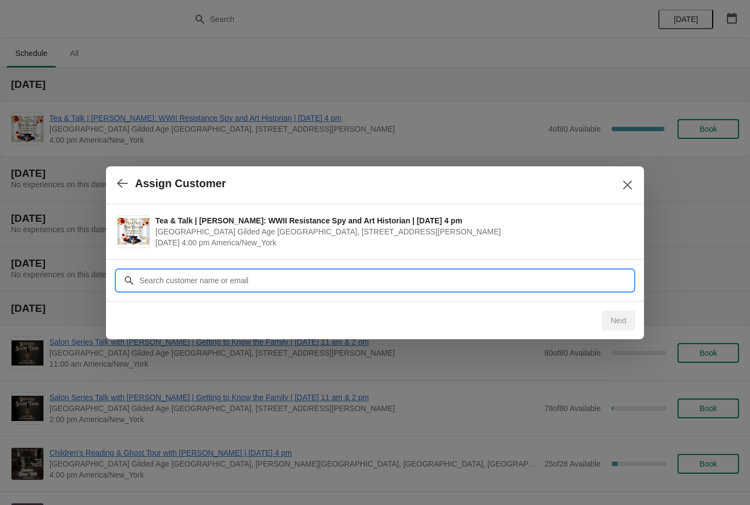
click at [209, 281] on input "Customer" at bounding box center [386, 281] width 494 height 20
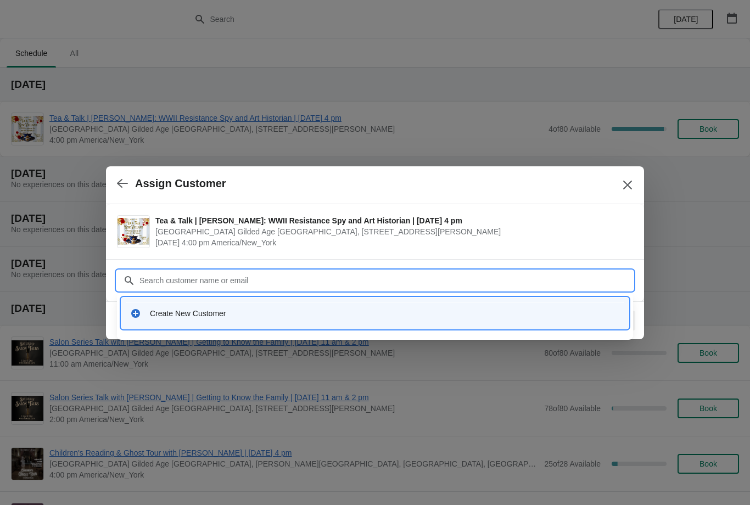
click at [184, 312] on div "Create New Customer" at bounding box center [385, 313] width 470 height 11
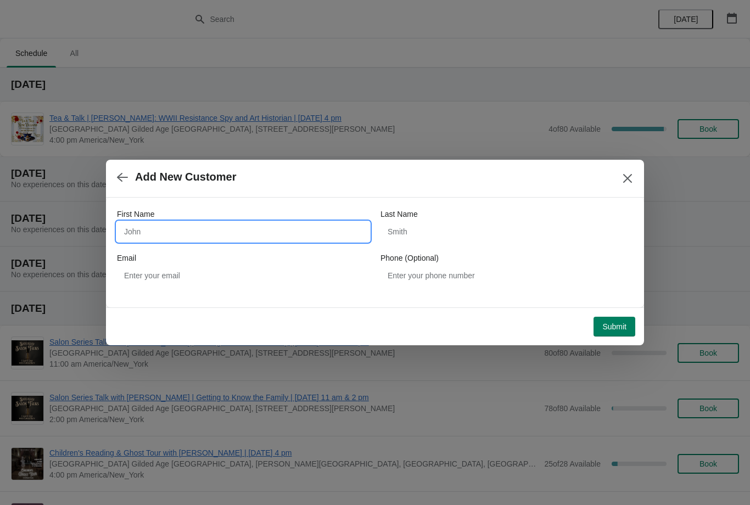
click at [149, 225] on input "First Name" at bounding box center [243, 232] width 252 height 20
type input "Kathleen"
click at [443, 233] on input "Last Name" at bounding box center [506, 232] width 252 height 20
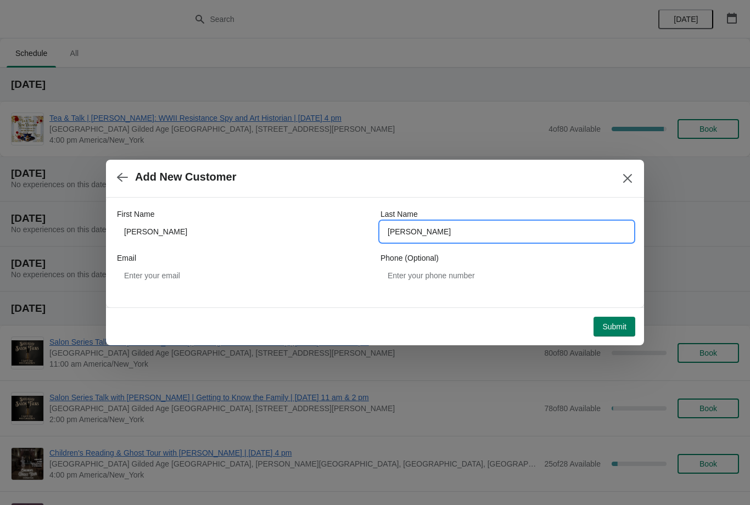
type input "Ciccarello"
click at [611, 330] on span "Submit" at bounding box center [614, 326] width 24 height 9
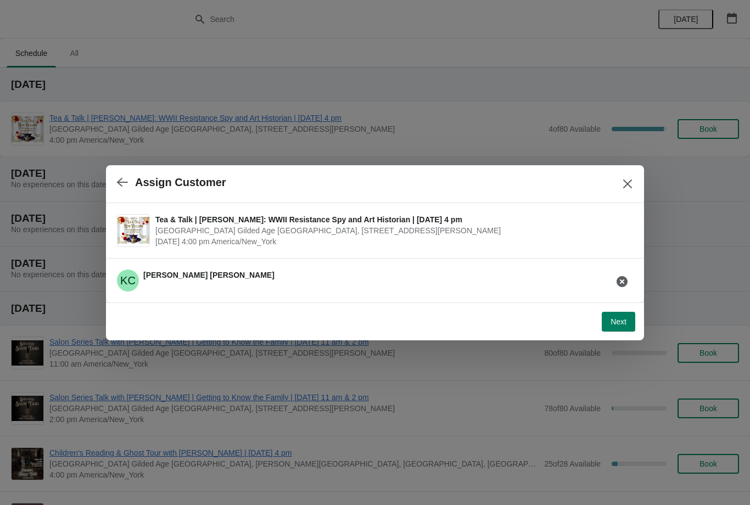
click at [615, 319] on span "Next" at bounding box center [618, 321] width 16 height 9
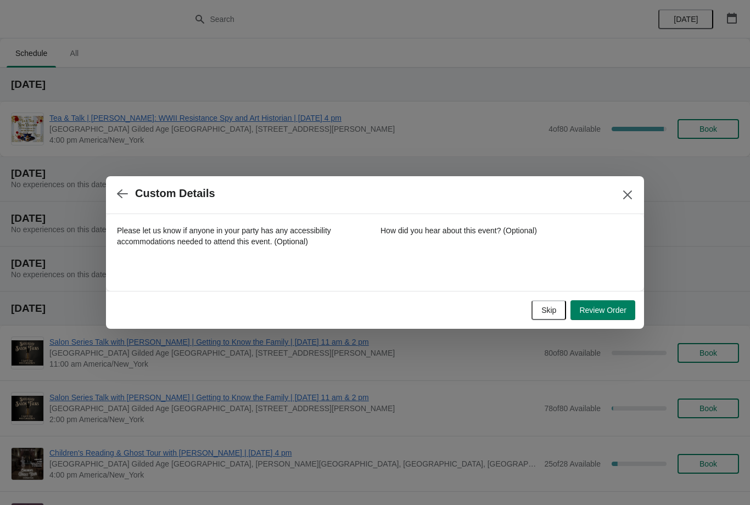
click at [611, 308] on span "Review Order" at bounding box center [602, 310] width 47 height 9
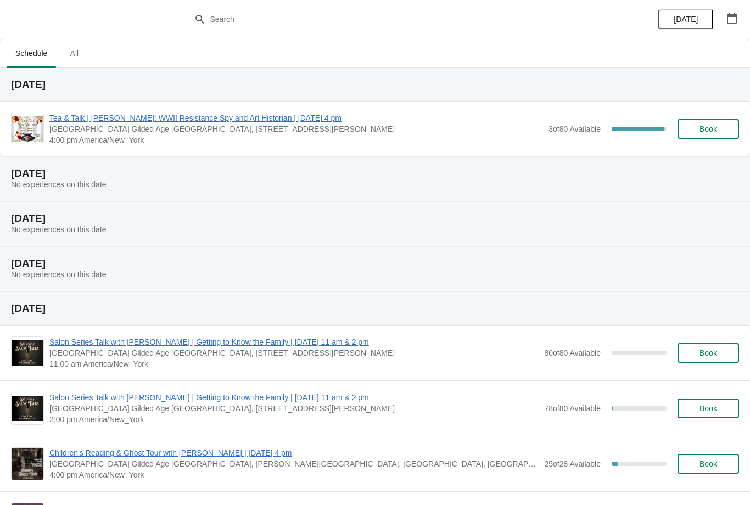
click at [707, 137] on button "Book" at bounding box center [707, 129] width 61 height 20
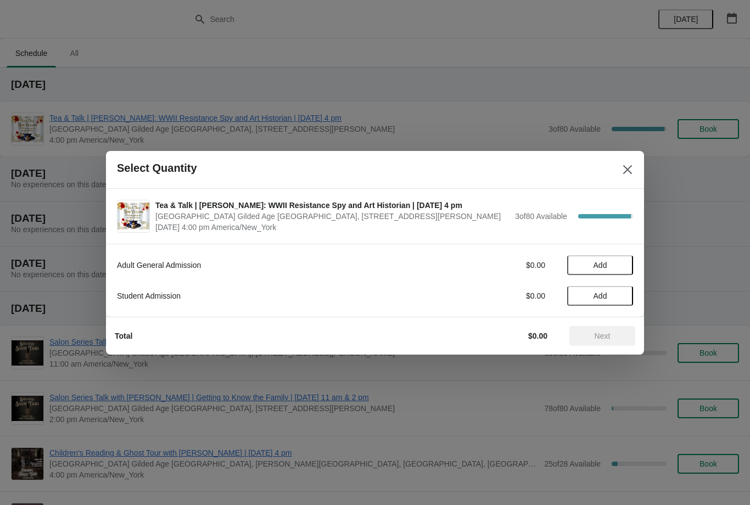
click at [593, 261] on span "Add" at bounding box center [600, 265] width 14 height 9
click at [599, 344] on button "Next" at bounding box center [602, 336] width 66 height 20
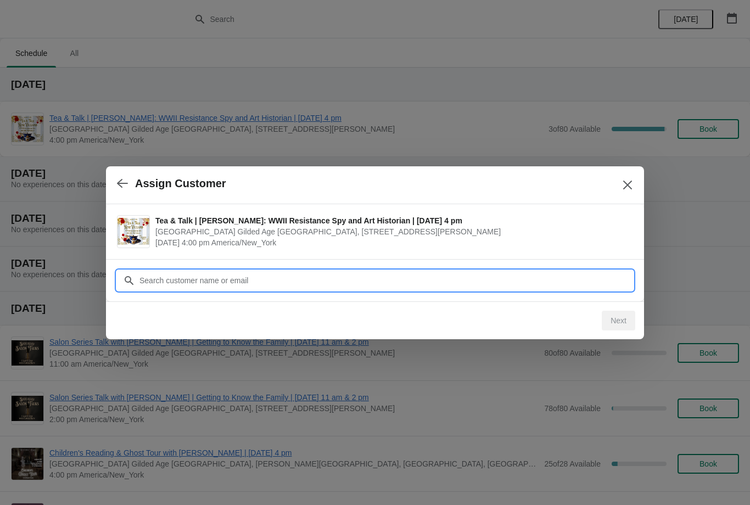
click at [222, 285] on input "Customer" at bounding box center [386, 281] width 494 height 20
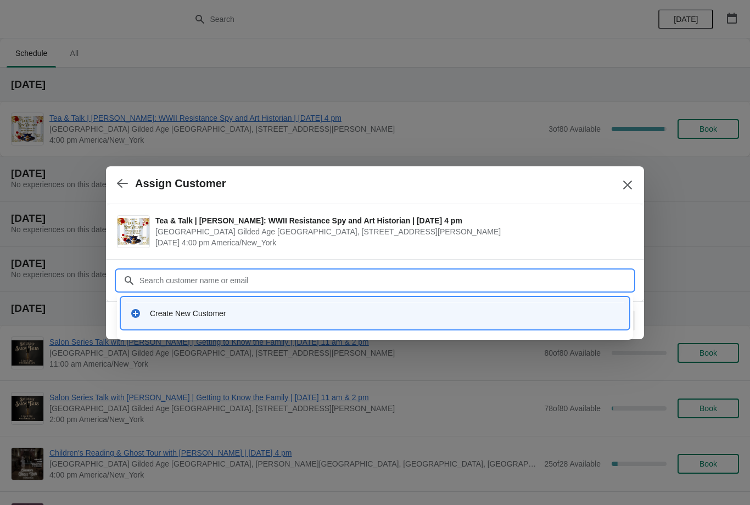
click at [179, 306] on div "Create New Customer" at bounding box center [375, 313] width 498 height 23
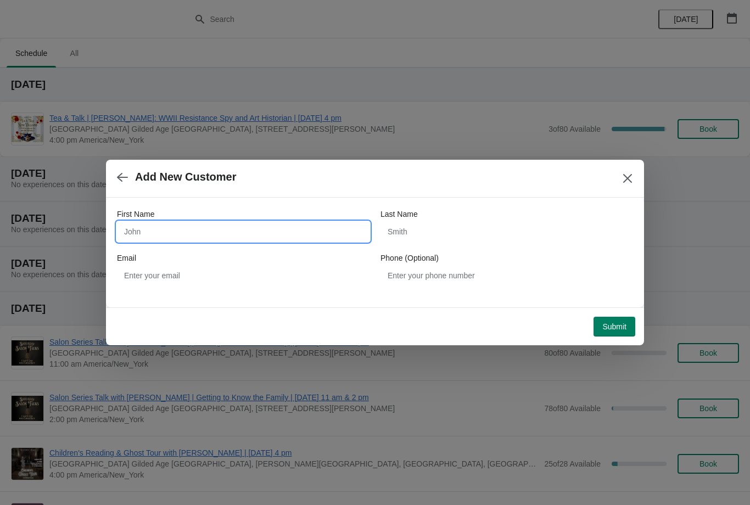
click at [140, 228] on input "First Name" at bounding box center [243, 232] width 252 height 20
type input "Karen"
click at [420, 233] on input "Last Name" at bounding box center [506, 232] width 252 height 20
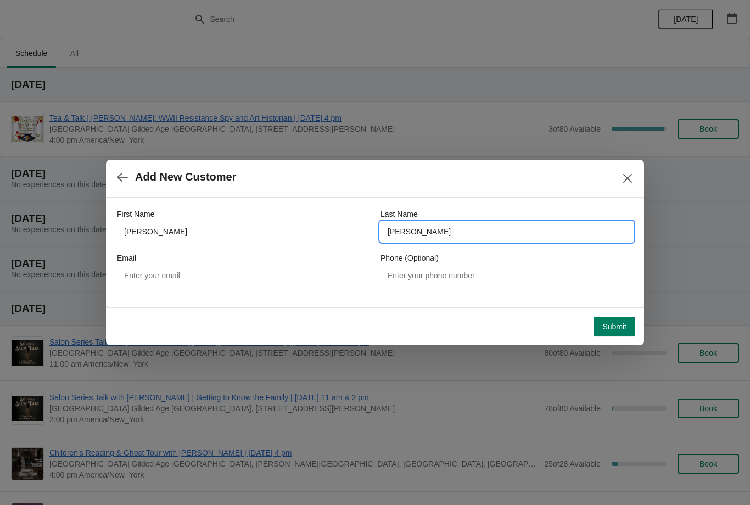
type input "Barry"
click at [612, 324] on span "Submit" at bounding box center [614, 326] width 24 height 9
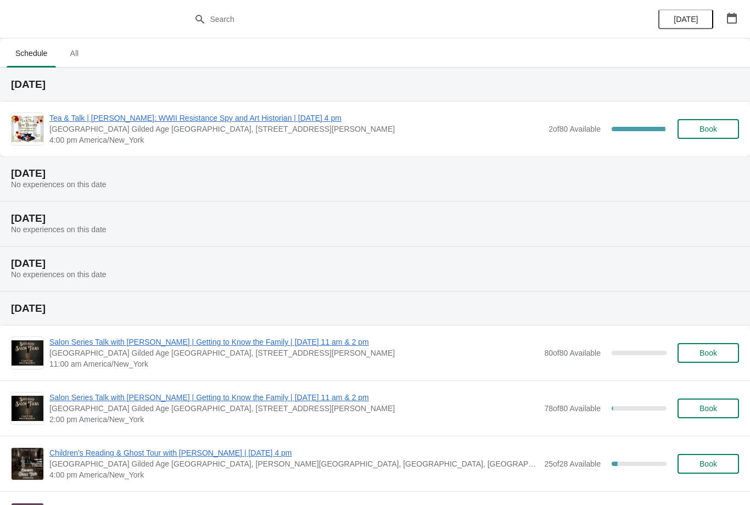
click at [153, 122] on span "Tea & Talk | [PERSON_NAME]: WWII Resistance Spy and Art Historian | [DATE] 4 pm" at bounding box center [295, 118] width 493 height 11
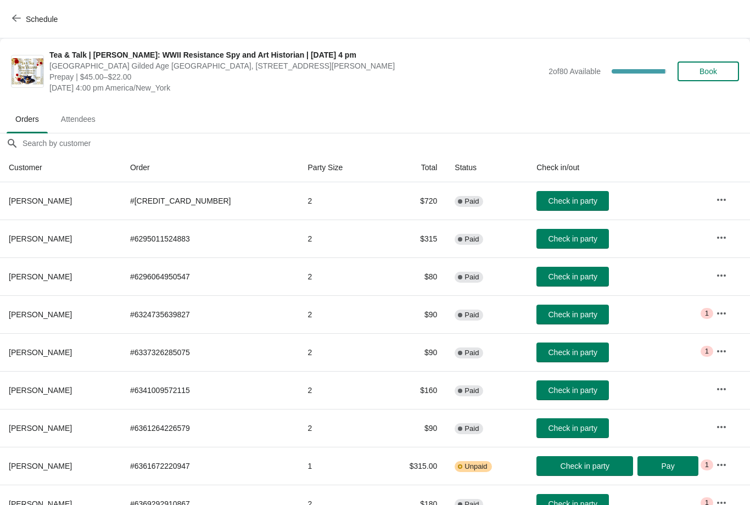
click at [60, 129] on span "Attendees" at bounding box center [78, 119] width 52 height 20
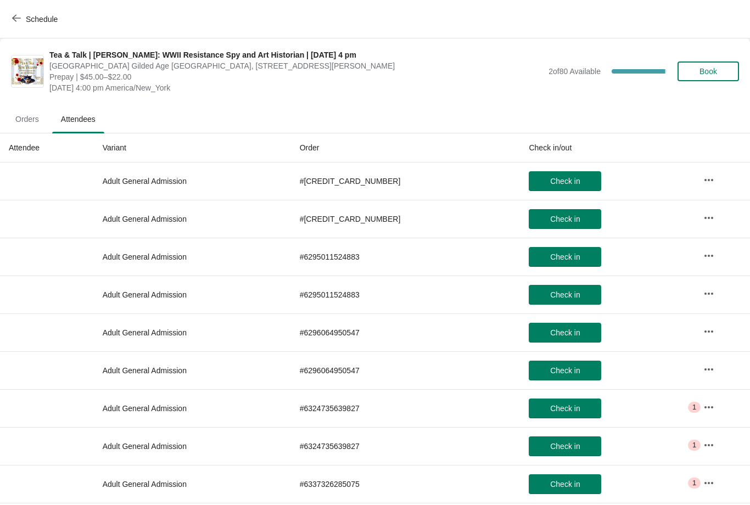
click at [42, 119] on span "Orders" at bounding box center [27, 119] width 41 height 20
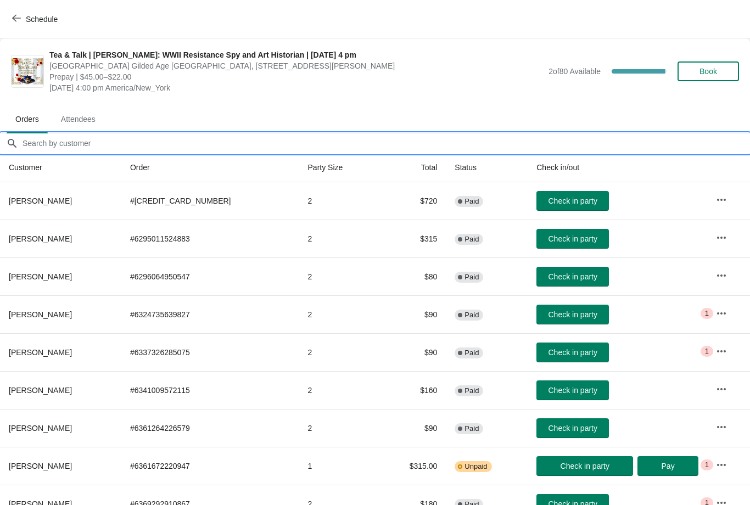
click at [93, 147] on input "Orders filter search" at bounding box center [386, 143] width 728 height 20
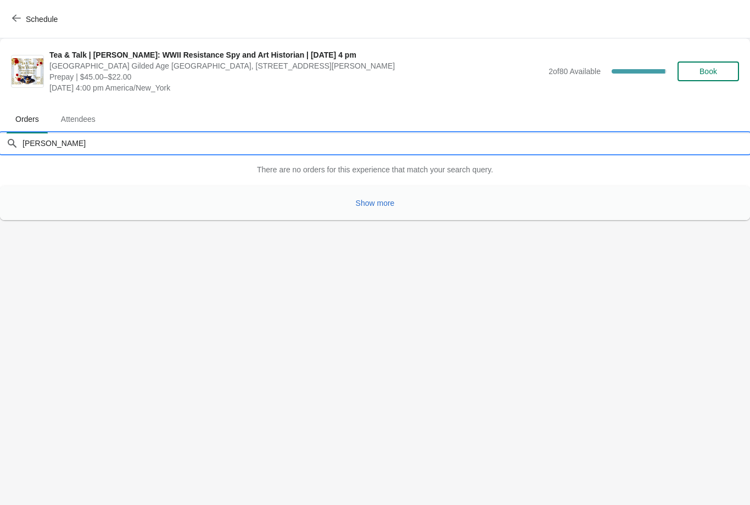
type input "Dawn"
click at [377, 212] on button "Show more" at bounding box center [375, 203] width 48 height 20
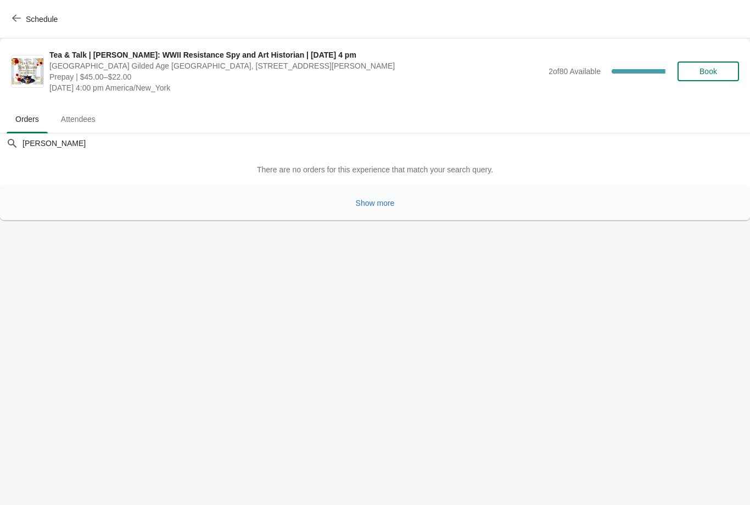
click at [371, 203] on span "Show more" at bounding box center [375, 203] width 39 height 9
click at [23, 19] on span "Schedule" at bounding box center [35, 19] width 43 height 10
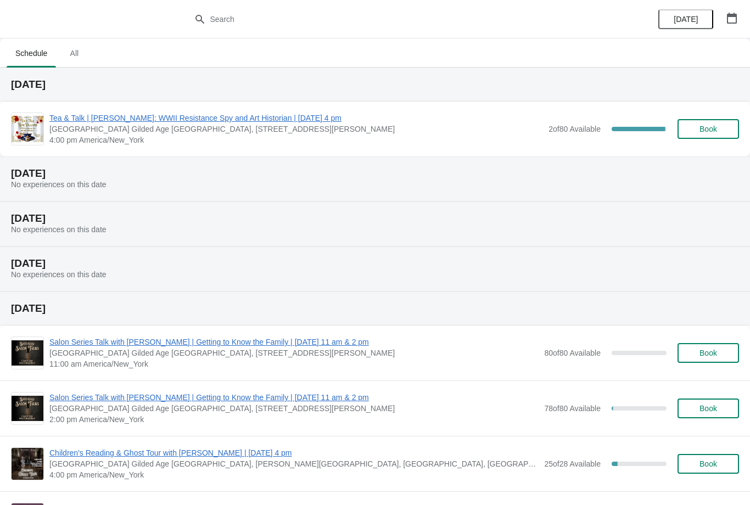
click at [124, 121] on span "Tea & Talk | [PERSON_NAME]: WWII Resistance Spy and Art Historian | [DATE] 4 pm" at bounding box center [295, 118] width 493 height 11
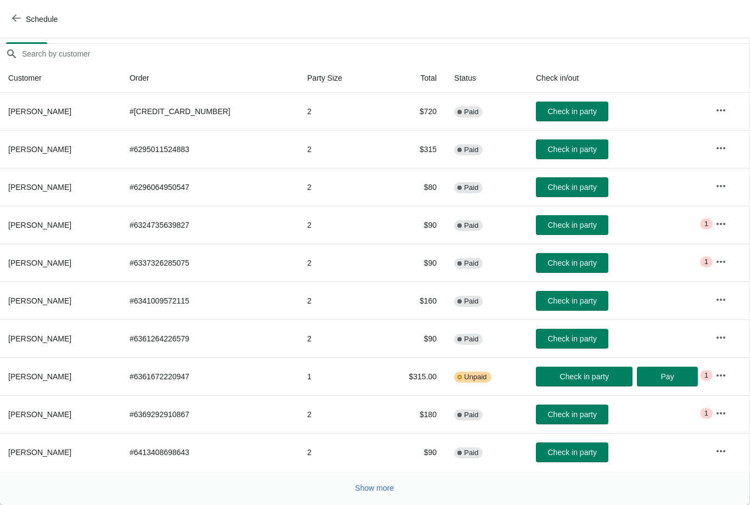
scroll to position [89, 1]
click at [381, 494] on button "Show more" at bounding box center [375, 488] width 48 height 20
click at [378, 489] on span "Show more" at bounding box center [374, 488] width 39 height 9
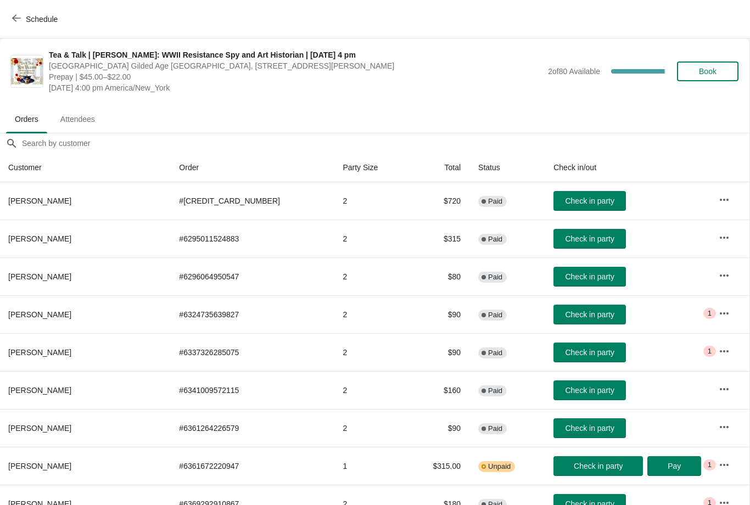
scroll to position [0, 1]
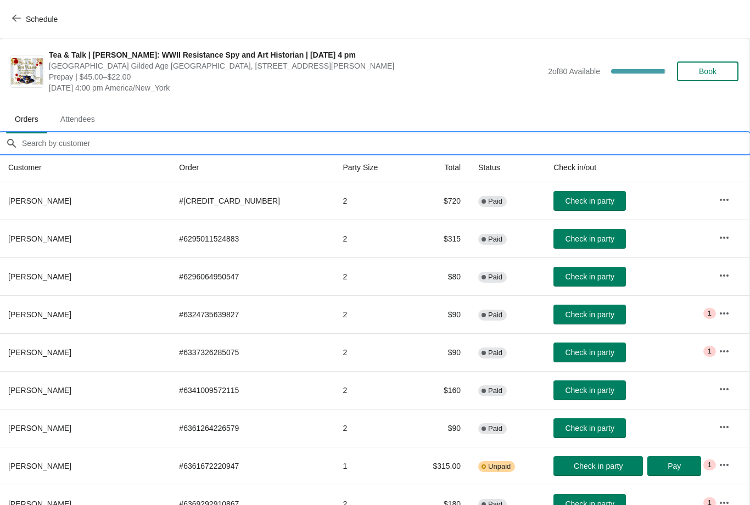
click at [60, 145] on input "Orders filter search" at bounding box center [385, 143] width 728 height 20
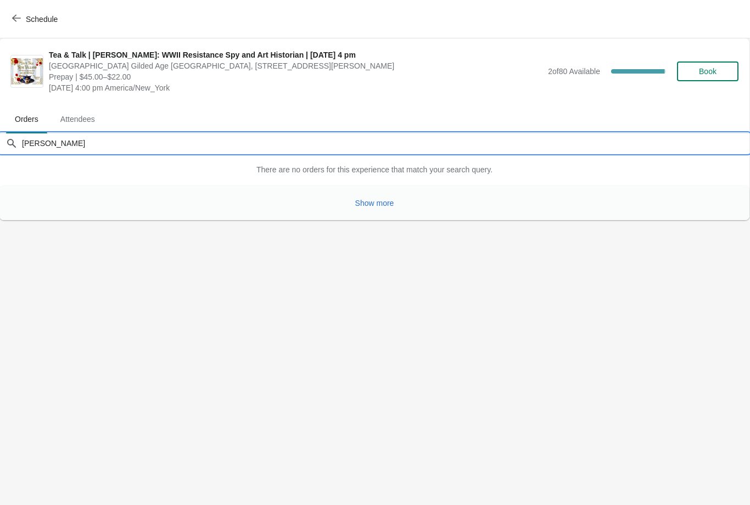
type input "Mullen"
click at [373, 209] on button "Show more" at bounding box center [375, 203] width 48 height 20
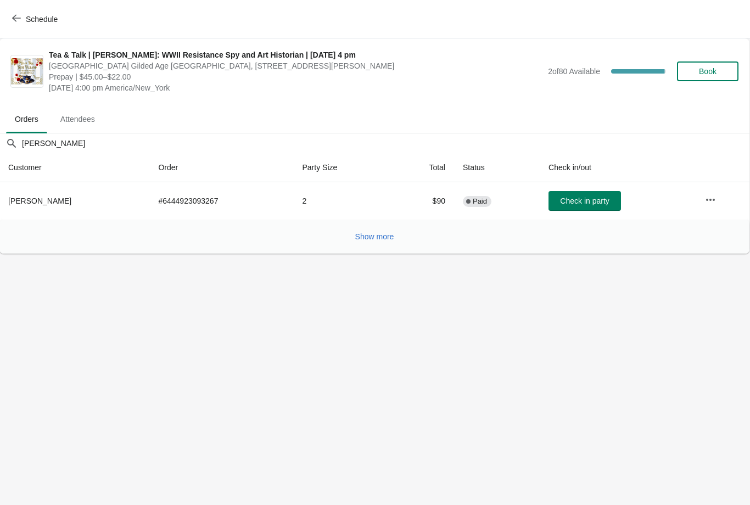
click at [575, 195] on button "Check in party" at bounding box center [584, 201] width 72 height 20
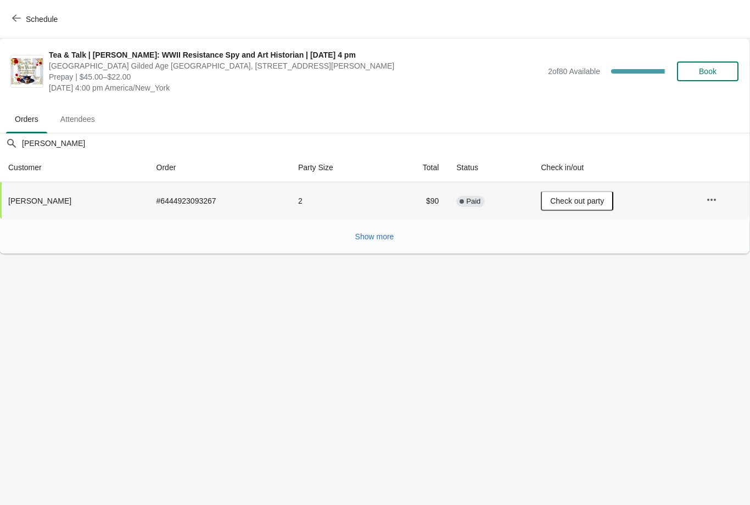
click at [28, 29] on button "Schedule" at bounding box center [35, 19] width 61 height 20
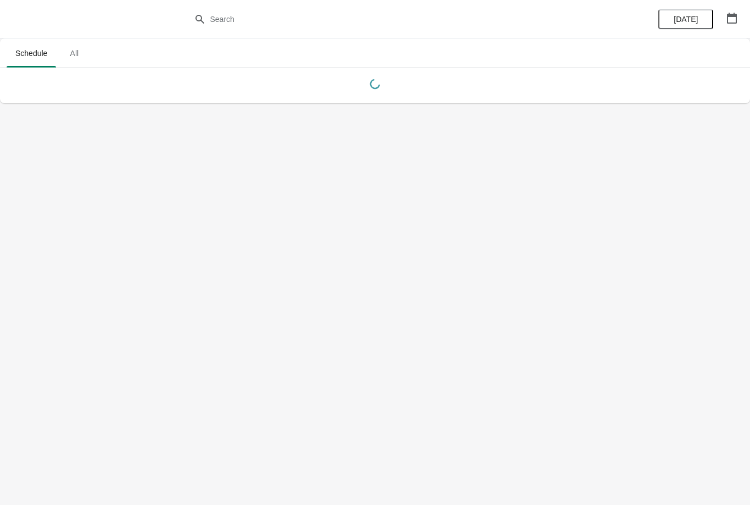
scroll to position [0, 0]
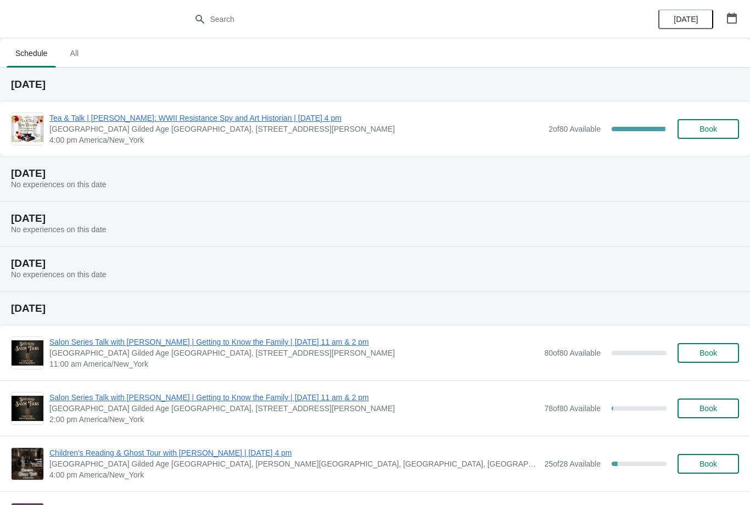
click at [195, 122] on span "Tea & Talk | [PERSON_NAME]: WWII Resistance Spy and Art Historian | [DATE] 4 pm" at bounding box center [295, 118] width 493 height 11
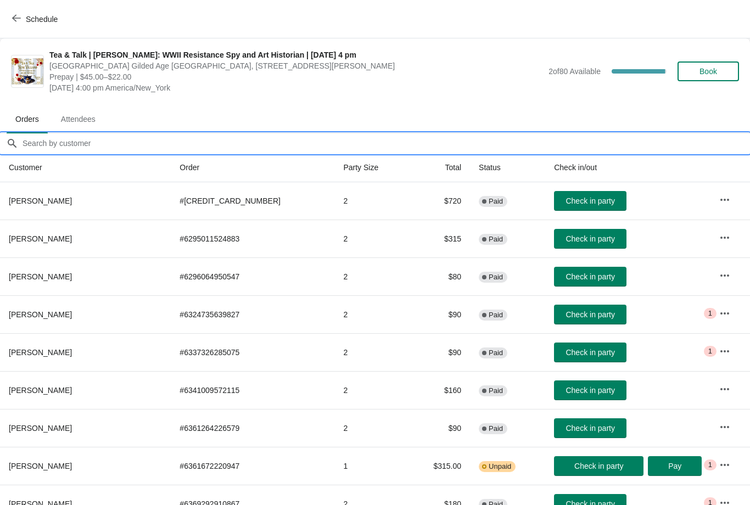
click at [80, 137] on input "Orders filter search" at bounding box center [386, 143] width 728 height 20
type input "G"
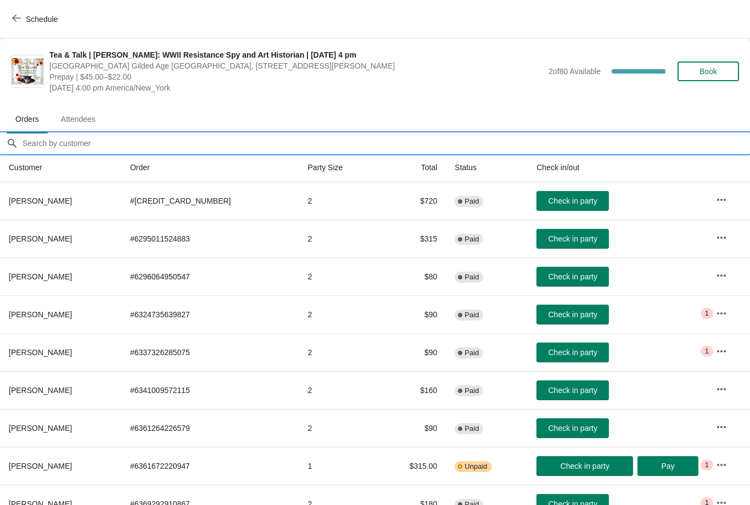
click at [716, 78] on button "Book" at bounding box center [707, 71] width 61 height 20
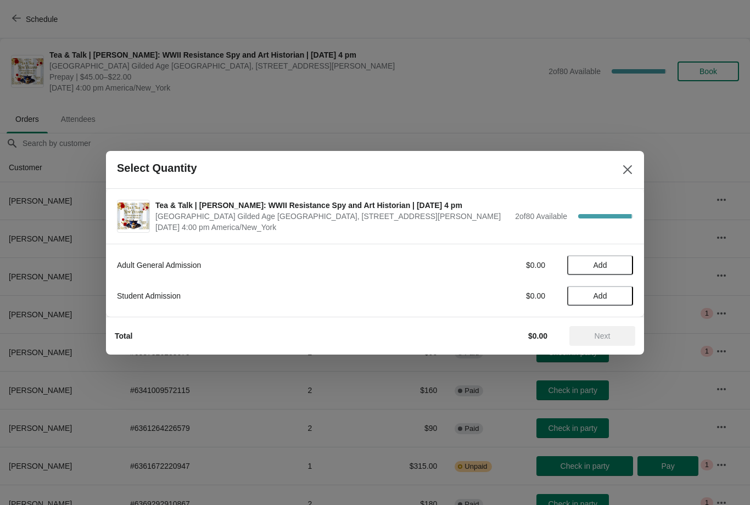
click at [611, 262] on span "Add" at bounding box center [600, 265] width 46 height 9
click at [624, 264] on icon at bounding box center [619, 265] width 12 height 12
click at [610, 339] on span "Next" at bounding box center [602, 336] width 16 height 9
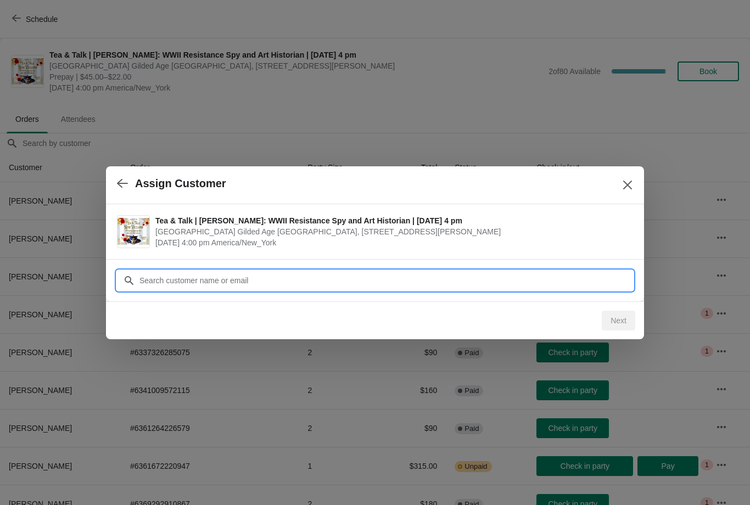
click at [195, 274] on input "Customer" at bounding box center [386, 281] width 494 height 20
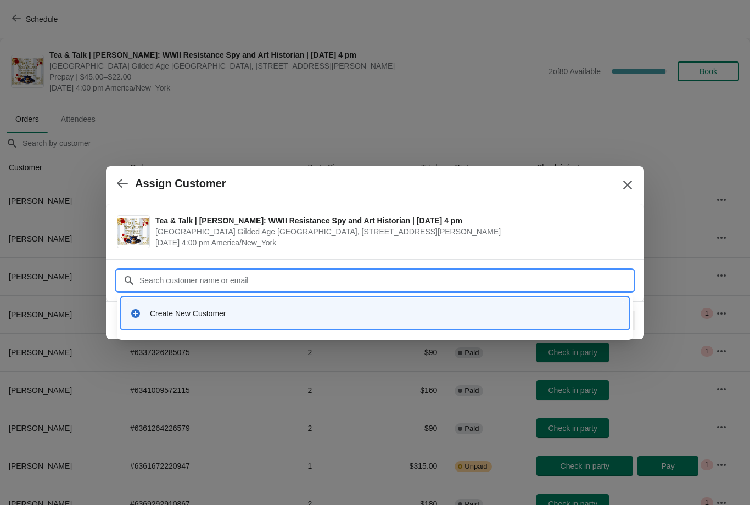
click at [180, 321] on div "Create New Customer" at bounding box center [375, 313] width 498 height 23
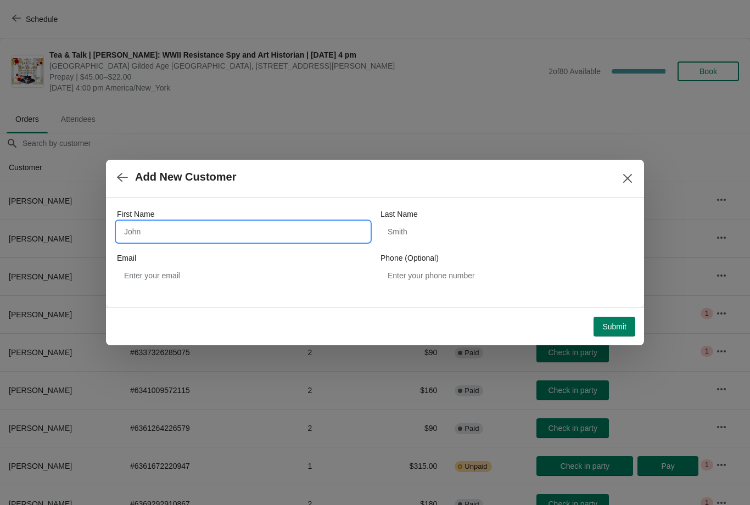
click at [141, 228] on input "First Name" at bounding box center [243, 232] width 252 height 20
type input "C"
click at [630, 172] on button "Close" at bounding box center [627, 178] width 20 height 20
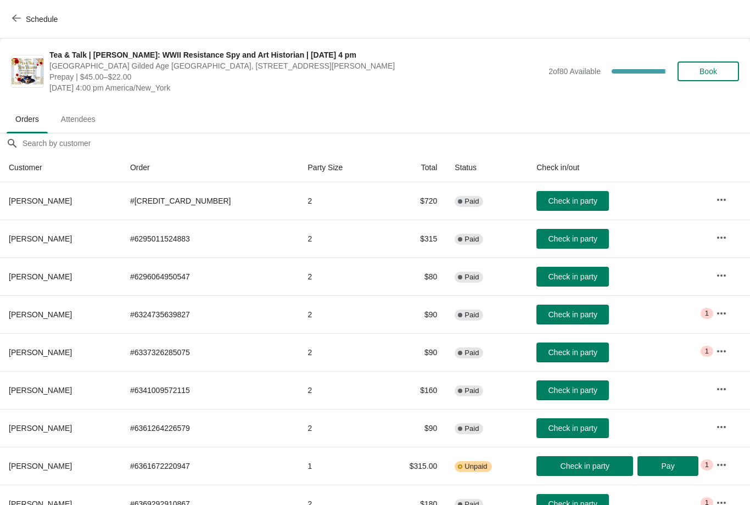
click at [711, 76] on span "Book" at bounding box center [708, 71] width 18 height 9
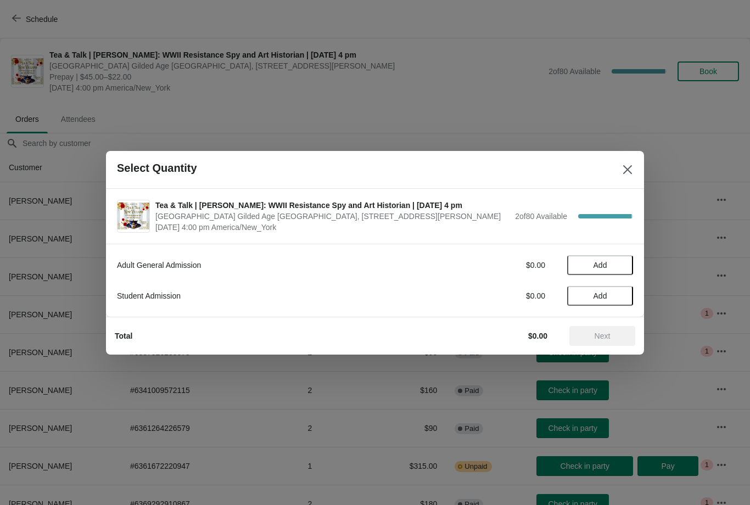
click at [602, 267] on span "Add" at bounding box center [600, 265] width 14 height 9
click at [623, 265] on icon at bounding box center [619, 265] width 12 height 12
click at [600, 335] on span "Next" at bounding box center [602, 336] width 16 height 9
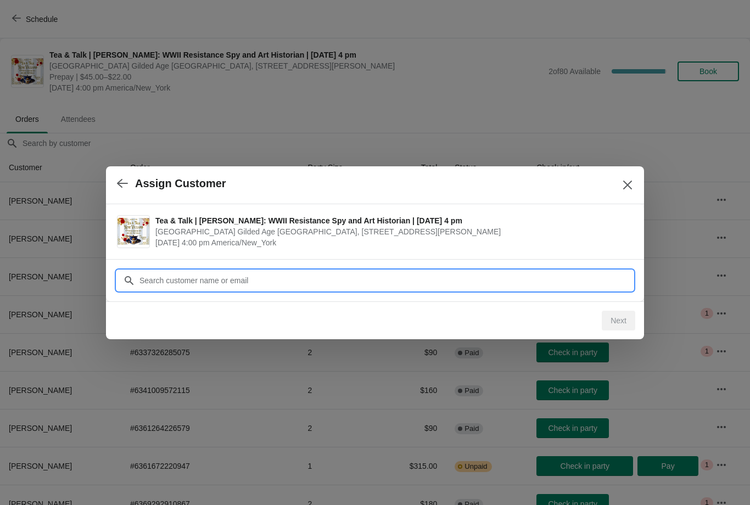
click at [189, 283] on input "Customer" at bounding box center [386, 281] width 494 height 20
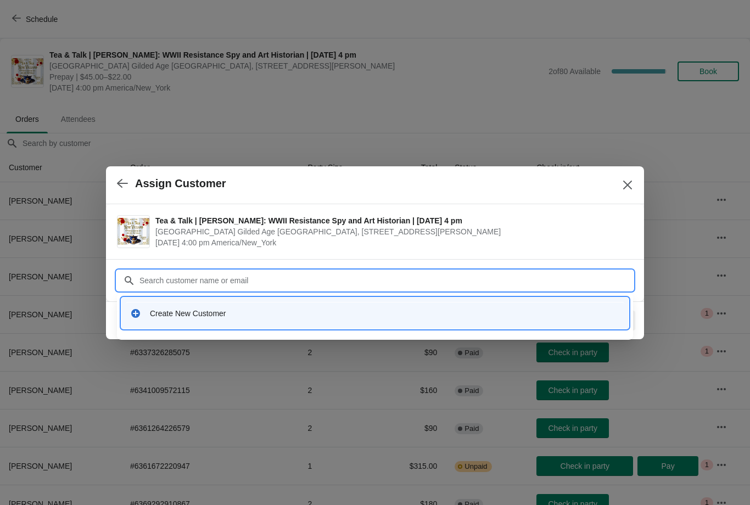
click at [172, 318] on div "Create New Customer" at bounding box center [385, 313] width 470 height 11
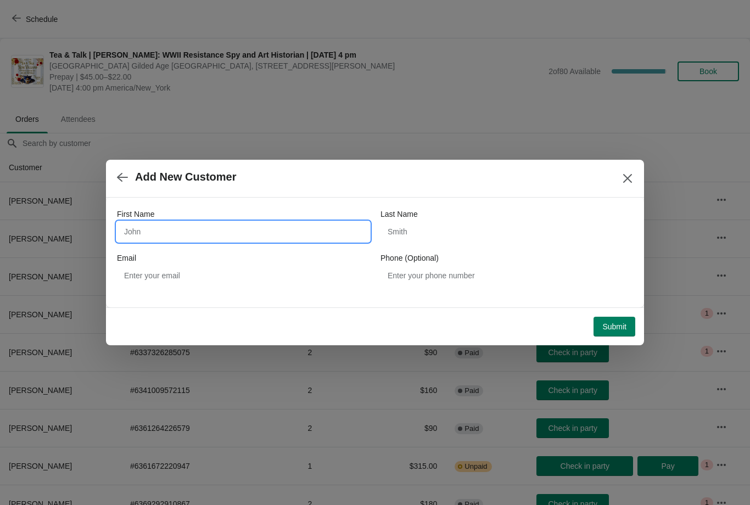
click at [149, 227] on input "First Name" at bounding box center [243, 232] width 252 height 20
type input "Barbara"
click at [406, 235] on input "Last Name" at bounding box center [506, 232] width 252 height 20
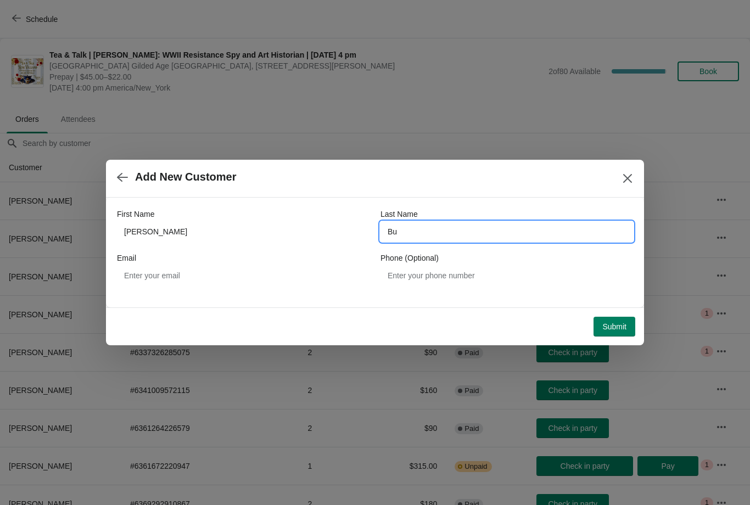
type input "B"
click at [627, 180] on icon "Close" at bounding box center [627, 178] width 11 height 11
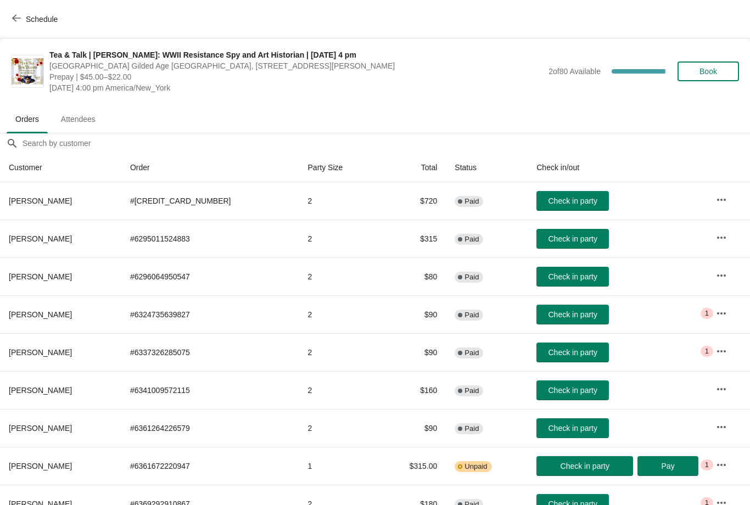
click at [700, 71] on span "Book" at bounding box center [708, 71] width 18 height 9
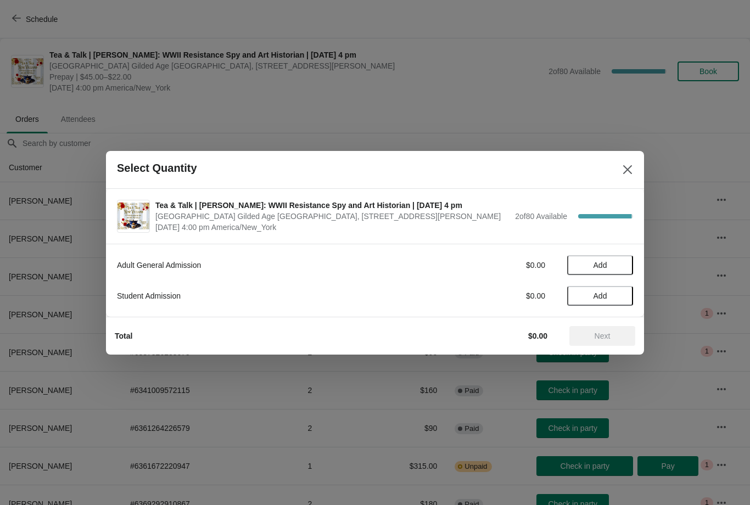
click at [604, 255] on button "Add" at bounding box center [600, 265] width 66 height 20
click at [620, 160] on button "Close" at bounding box center [627, 170] width 20 height 20
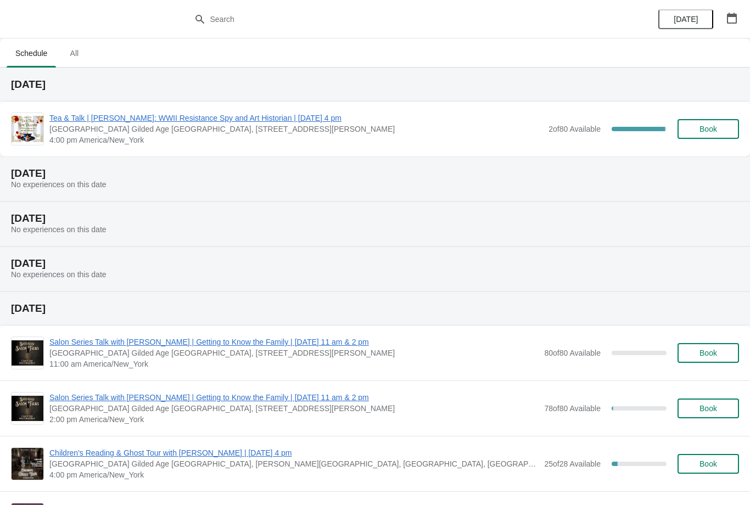
click at [705, 128] on span "Book" at bounding box center [708, 129] width 18 height 9
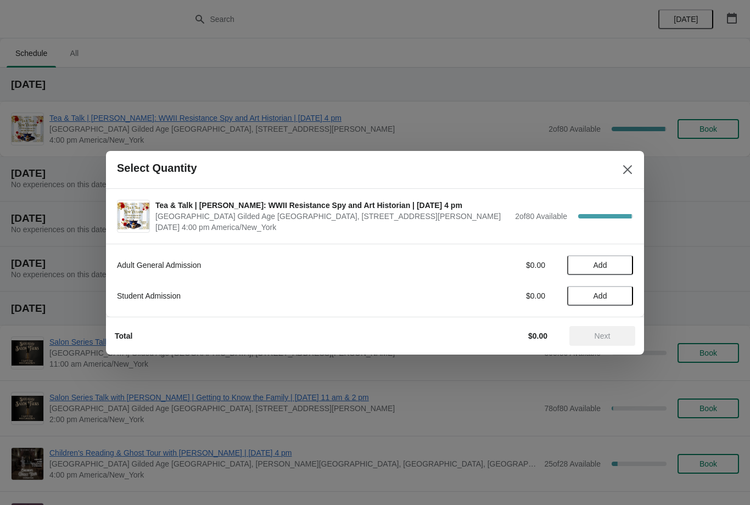
click at [598, 267] on span "Add" at bounding box center [600, 265] width 14 height 9
click at [595, 338] on span "Next" at bounding box center [602, 336] width 16 height 9
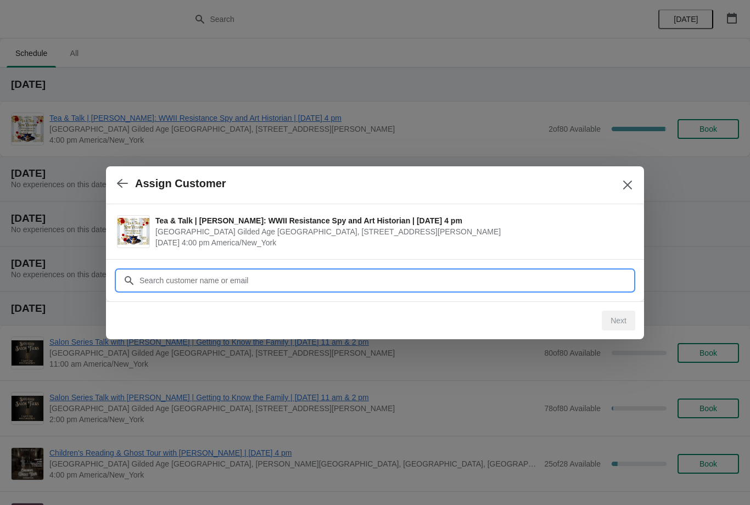
click at [209, 281] on input "Customer" at bounding box center [386, 281] width 494 height 20
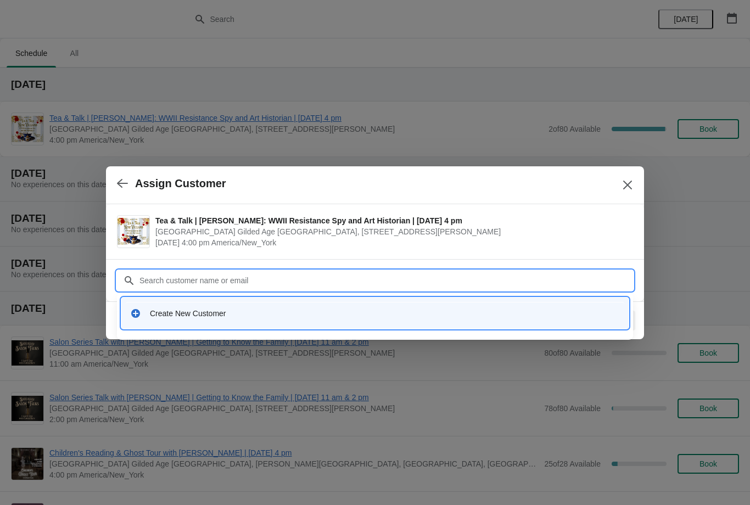
click at [196, 315] on div "Create New Customer" at bounding box center [385, 313] width 470 height 11
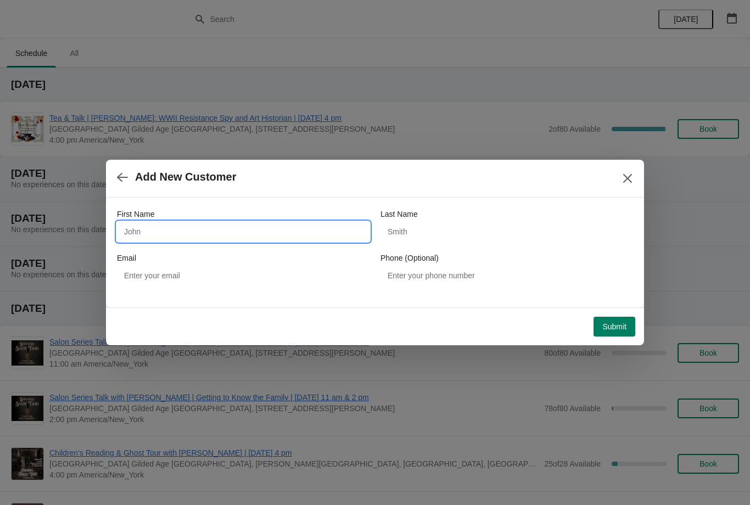
click at [173, 237] on input "First Name" at bounding box center [243, 232] width 252 height 20
type input "[PERSON_NAME]"
click at [423, 229] on input "Last Name" at bounding box center [506, 232] width 252 height 20
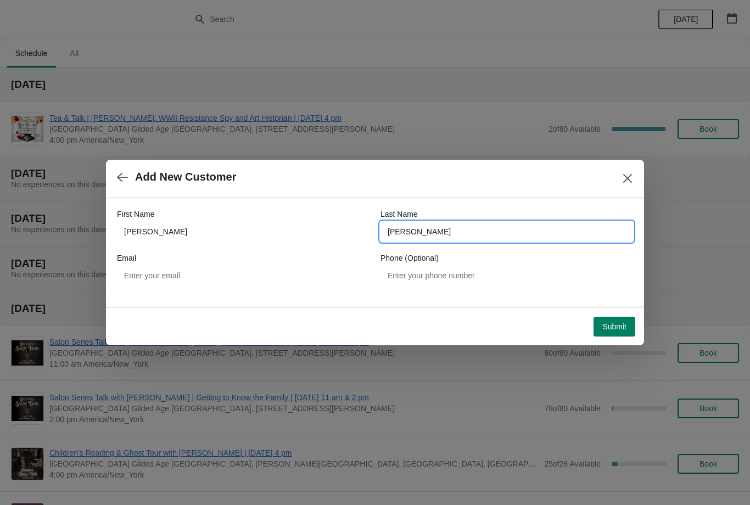
type input "Giarratano"
click at [616, 329] on span "Submit" at bounding box center [614, 326] width 24 height 9
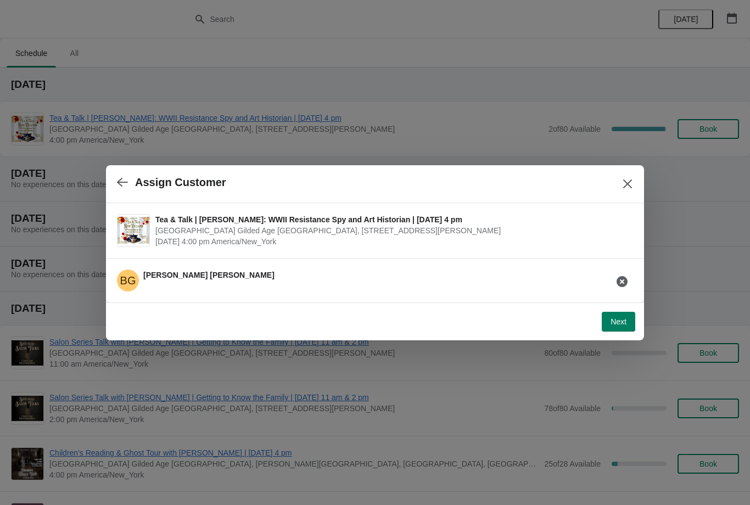
click at [621, 321] on span "Next" at bounding box center [618, 321] width 16 height 9
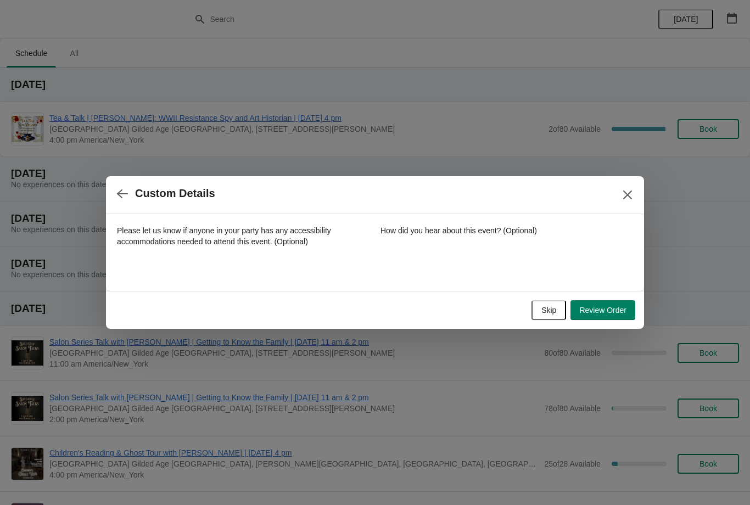
click at [597, 311] on span "Review Order" at bounding box center [602, 310] width 47 height 9
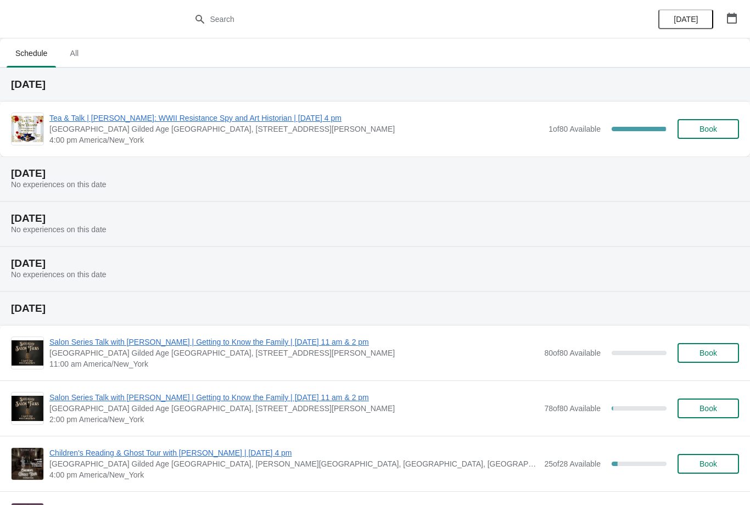
click at [144, 122] on span "Tea & Talk | [PERSON_NAME]: WWII Resistance Spy and Art Historian | [DATE] 4 pm" at bounding box center [295, 118] width 493 height 11
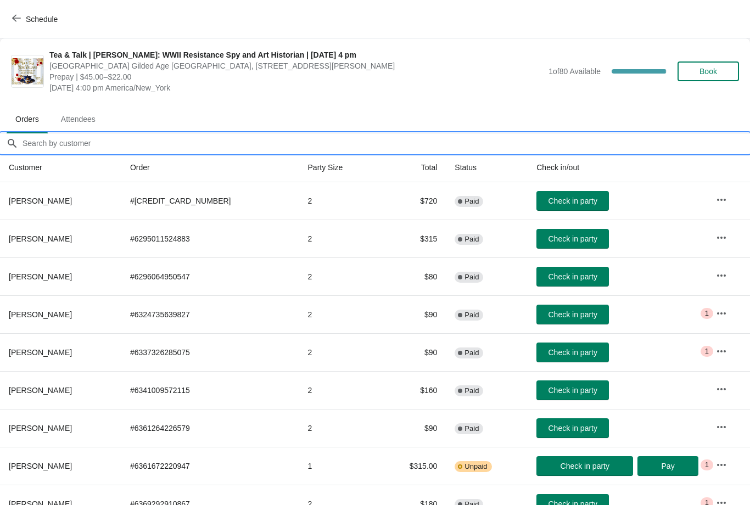
click at [69, 149] on input "Orders filter search" at bounding box center [386, 143] width 728 height 20
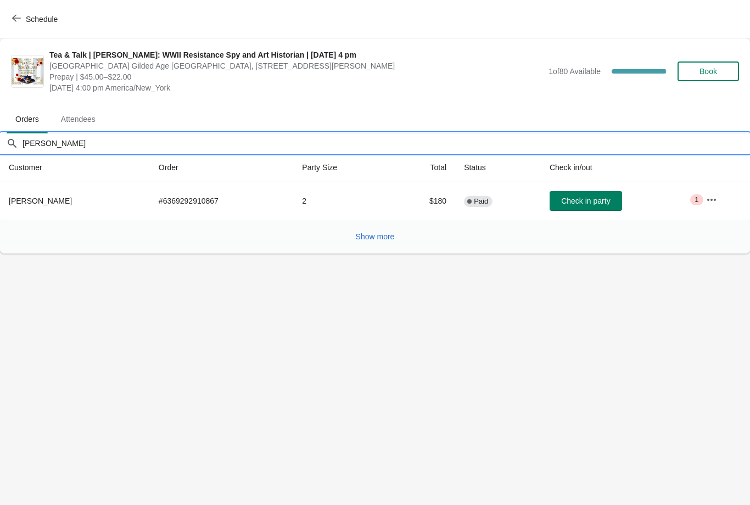
click at [578, 205] on span "Check in party" at bounding box center [585, 200] width 49 height 9
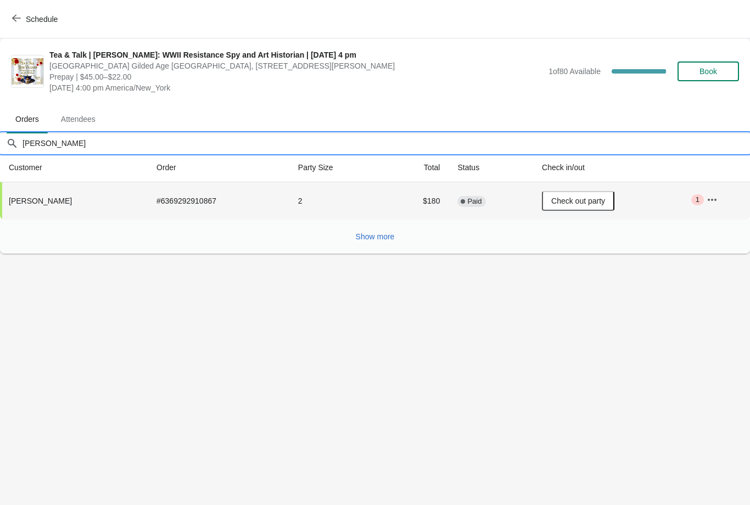
click at [71, 138] on input "[PERSON_NAME]" at bounding box center [386, 143] width 728 height 20
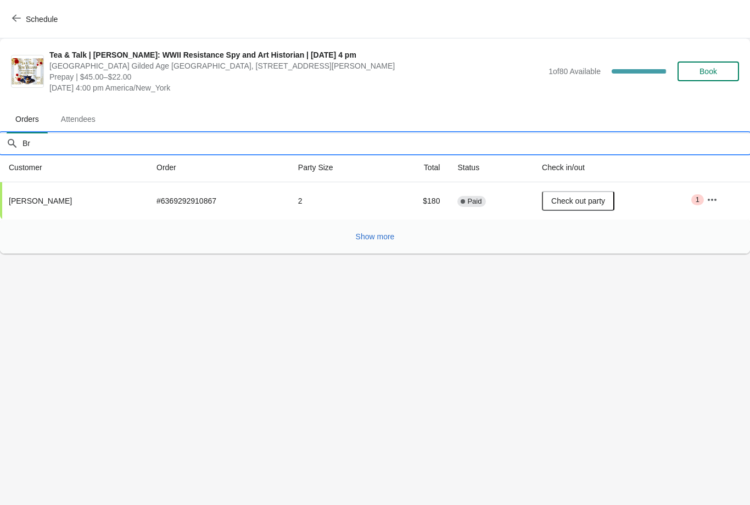
type input "B"
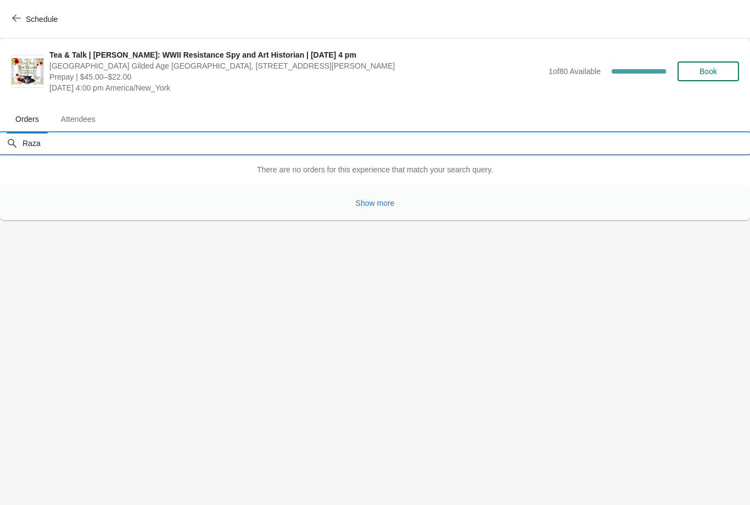
type input "Raza"
click at [376, 211] on button "Show more" at bounding box center [375, 203] width 48 height 20
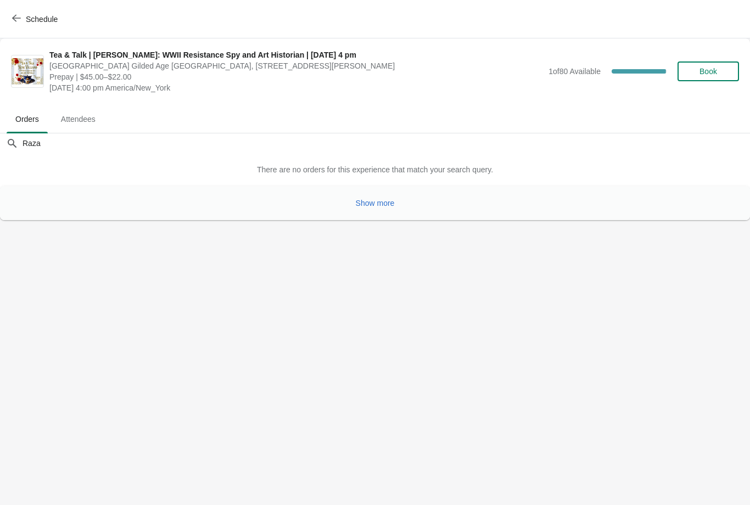
click at [379, 211] on button "Show more" at bounding box center [375, 203] width 48 height 20
click at [15, 18] on icon "button" at bounding box center [16, 18] width 9 height 7
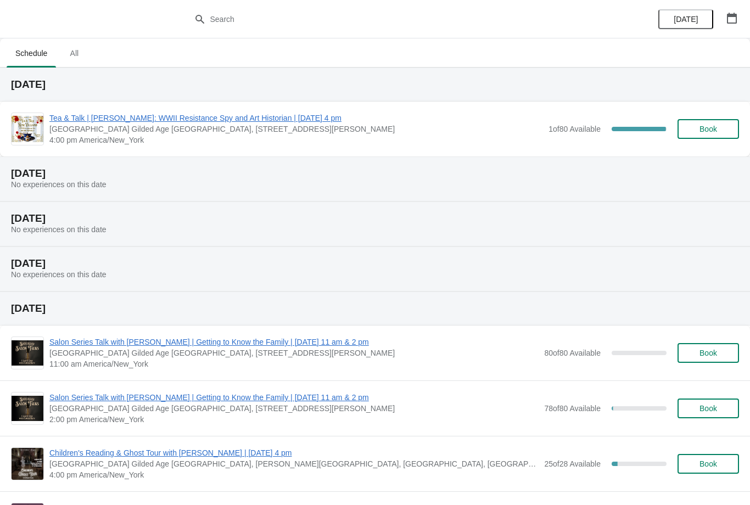
click at [131, 123] on span "Tea & Talk | [PERSON_NAME]: WWII Resistance Spy and Art Historian | [DATE] 4 pm" at bounding box center [295, 118] width 493 height 11
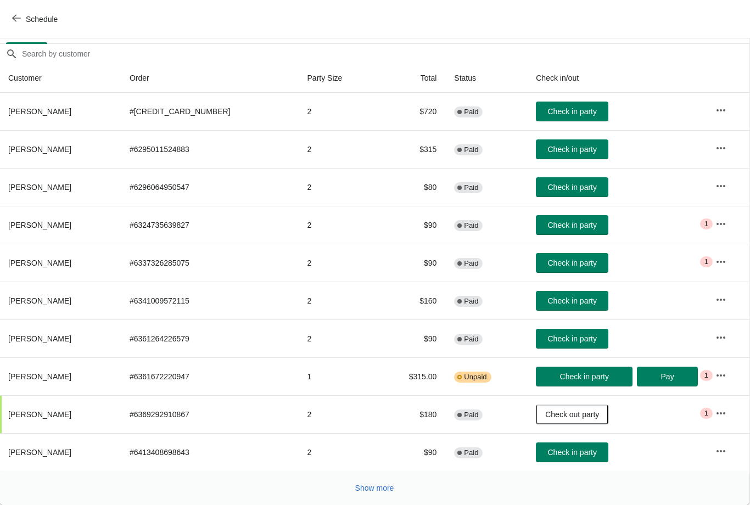
scroll to position [89, 1]
click at [364, 486] on span "Show more" at bounding box center [374, 488] width 39 height 9
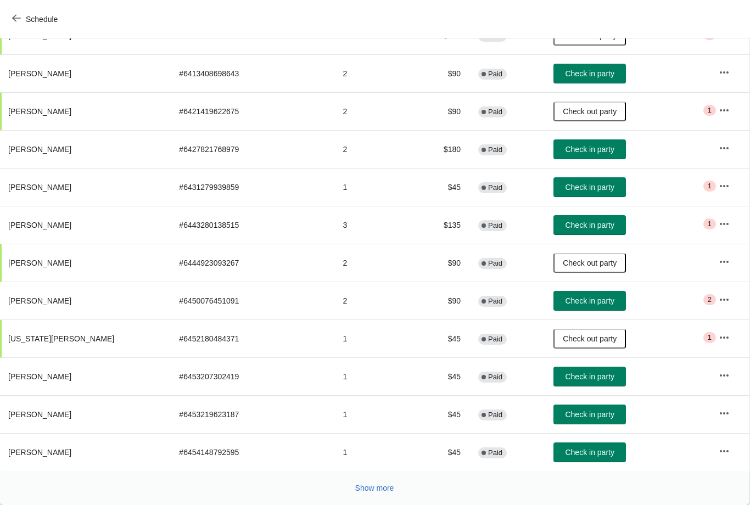
scroll to position [468, 1]
click at [376, 492] on span "Show more" at bounding box center [374, 488] width 39 height 9
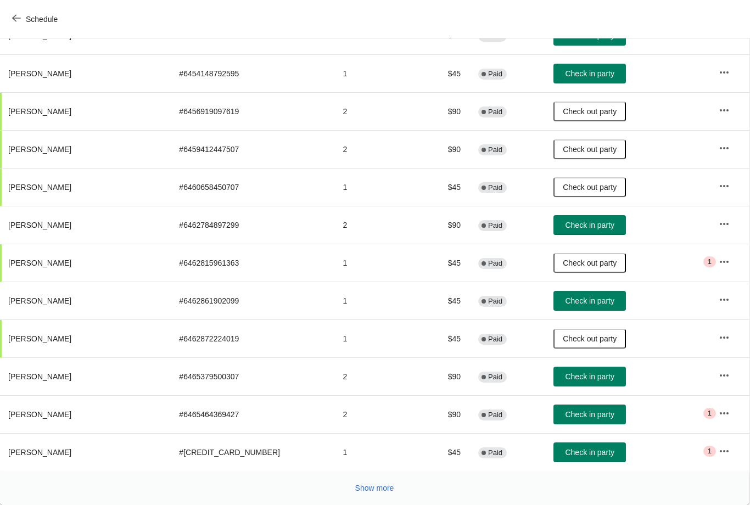
click at [368, 490] on span "Show more" at bounding box center [374, 488] width 39 height 9
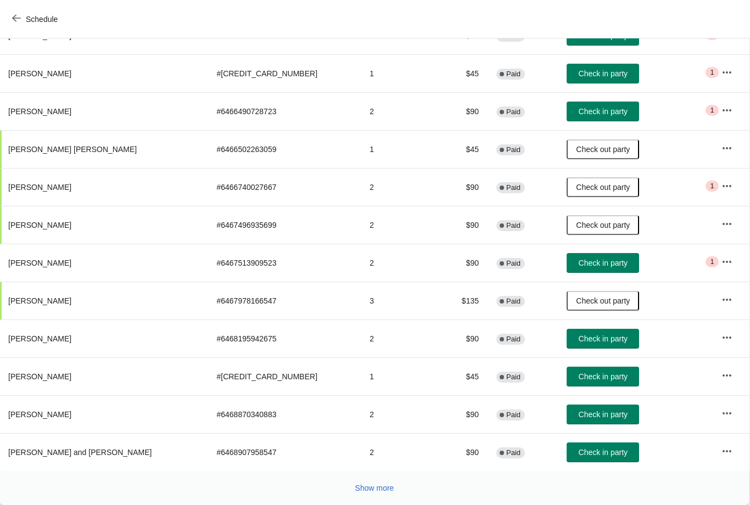
click at [369, 493] on button "Show more" at bounding box center [375, 488] width 48 height 20
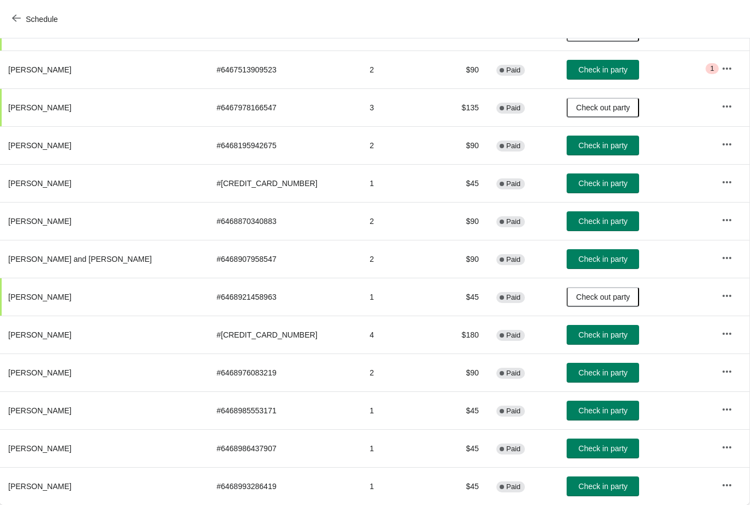
scroll to position [1419, 1]
click at [578, 334] on span "Check in party" at bounding box center [602, 334] width 49 height 9
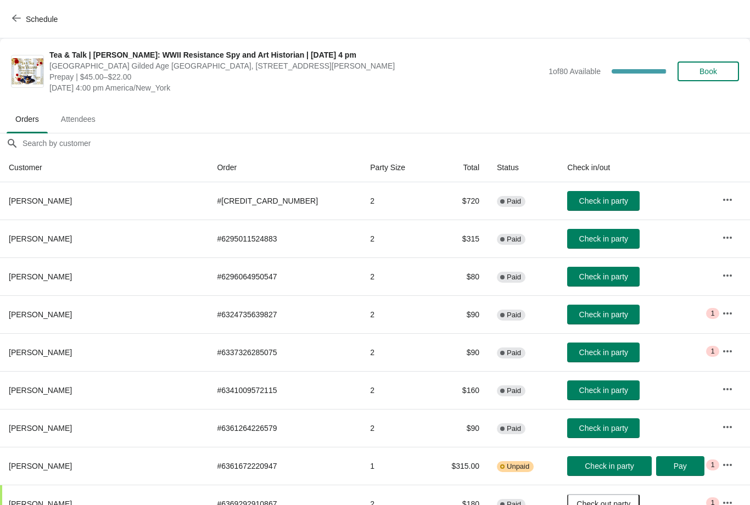
scroll to position [0, 0]
click at [581, 237] on span "Check in party" at bounding box center [603, 238] width 49 height 9
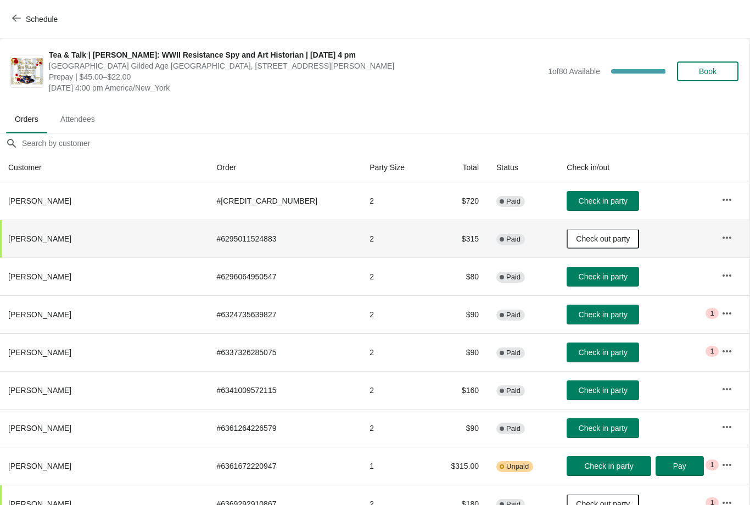
scroll to position [-1, 1]
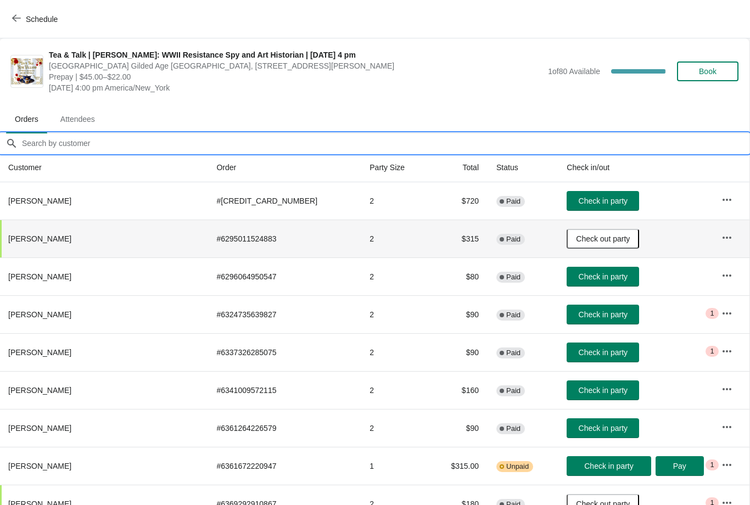
click at [52, 143] on input "Orders filter search" at bounding box center [385, 143] width 728 height 20
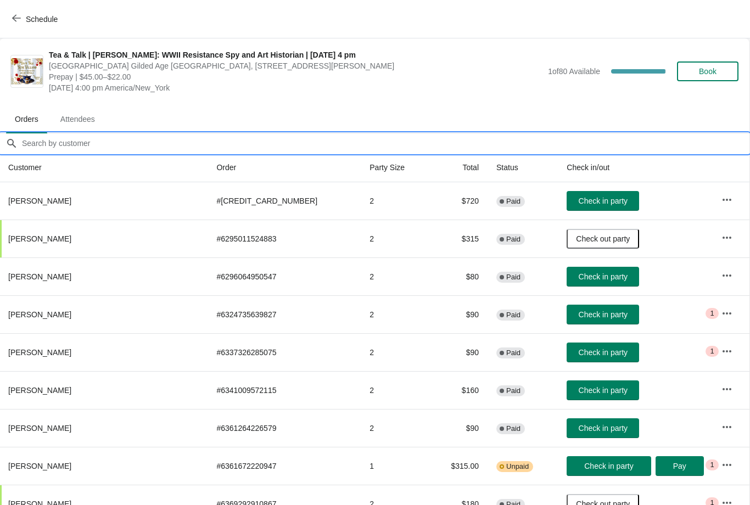
scroll to position [0, 1]
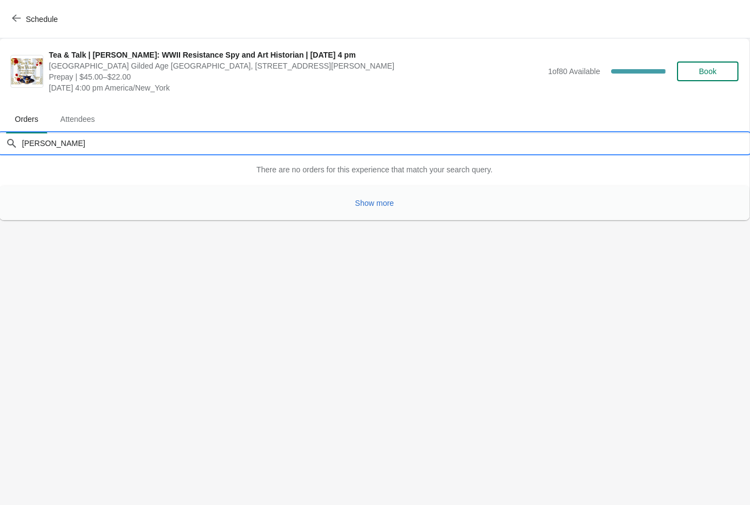
type input "Burke"
click at [377, 204] on span "Show more" at bounding box center [374, 203] width 39 height 9
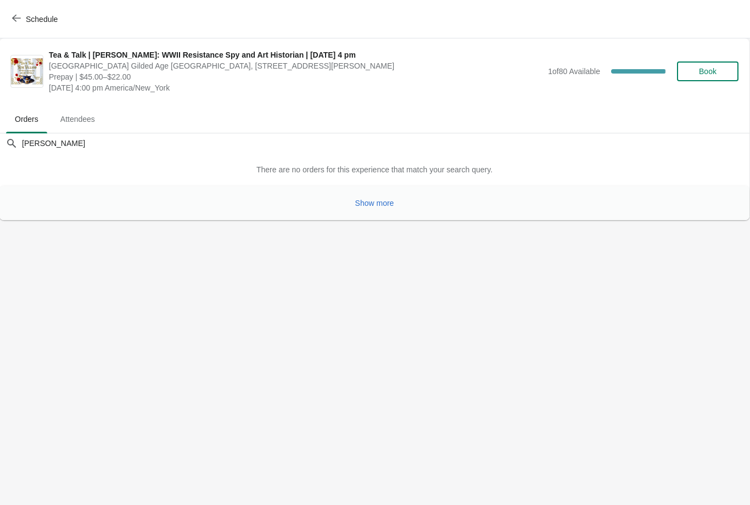
click at [362, 211] on button "Show more" at bounding box center [375, 203] width 48 height 20
click at [368, 201] on span "Show more" at bounding box center [374, 203] width 39 height 9
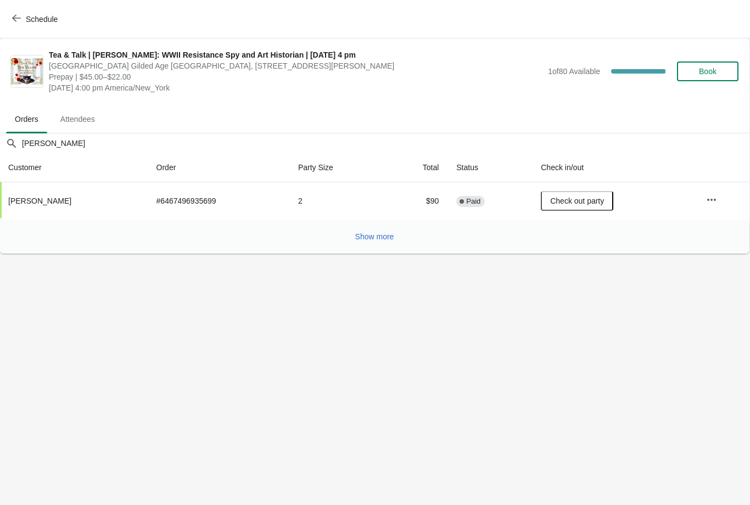
click at [19, 22] on icon "button" at bounding box center [16, 18] width 9 height 9
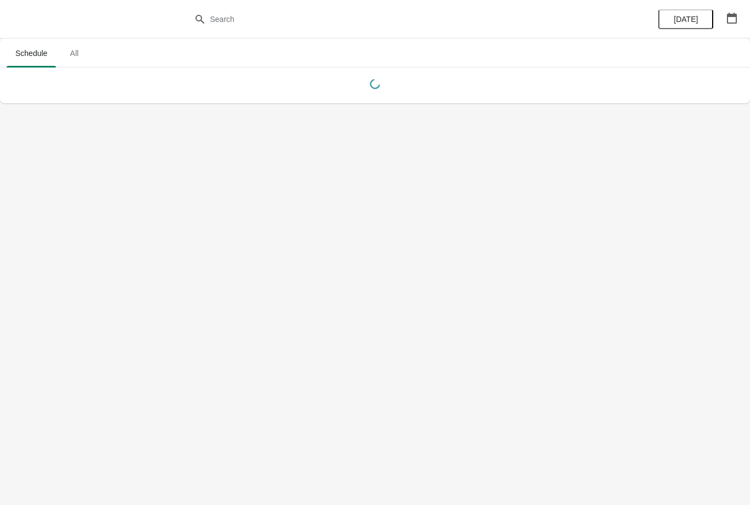
scroll to position [0, 0]
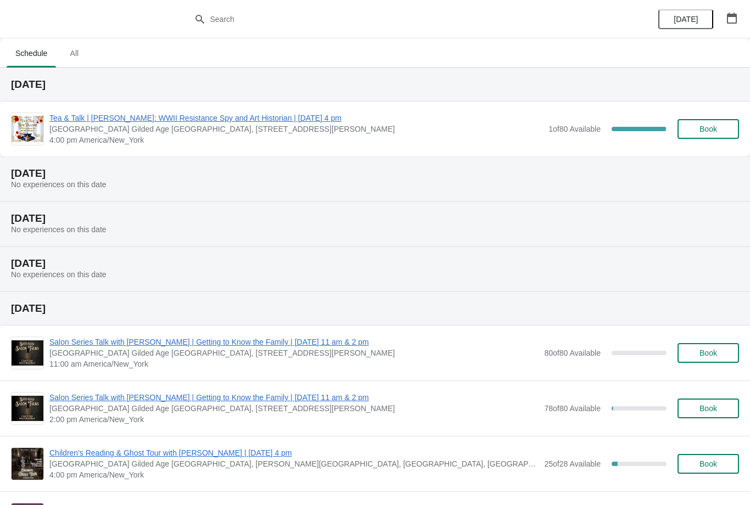
click at [80, 116] on span "Tea & Talk | [PERSON_NAME]: WWII Resistance Spy and Art Historian | [DATE] 4 pm" at bounding box center [295, 118] width 493 height 11
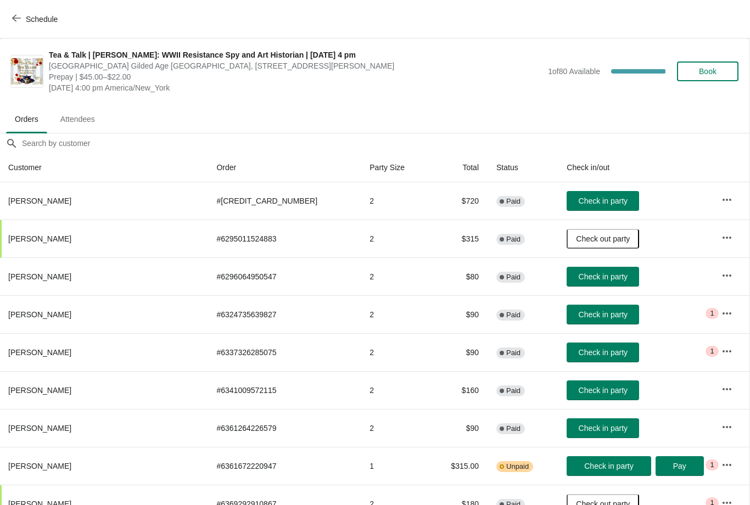
scroll to position [0, 1]
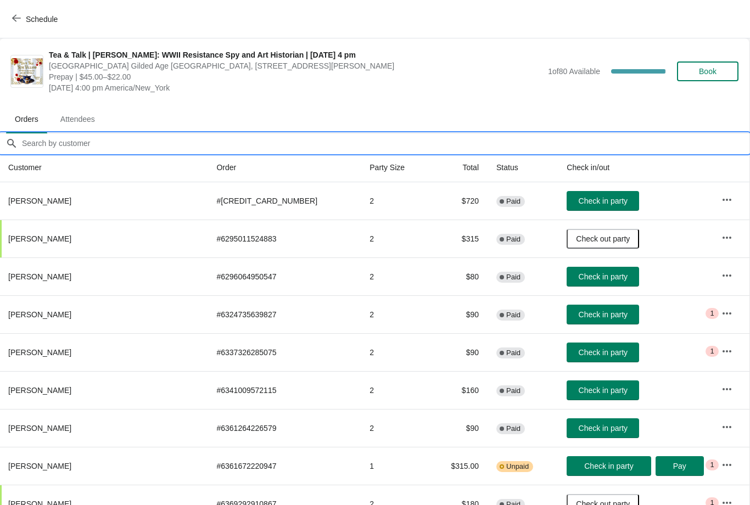
click at [164, 141] on input "Orders filter search" at bounding box center [385, 143] width 728 height 20
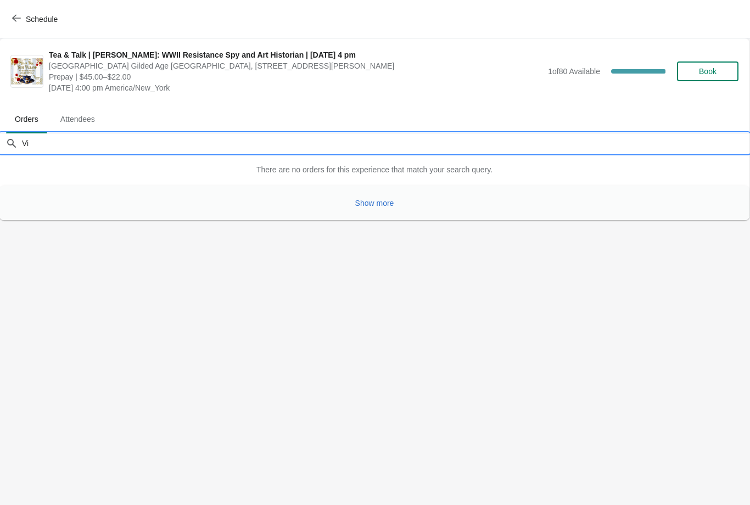
type input "V"
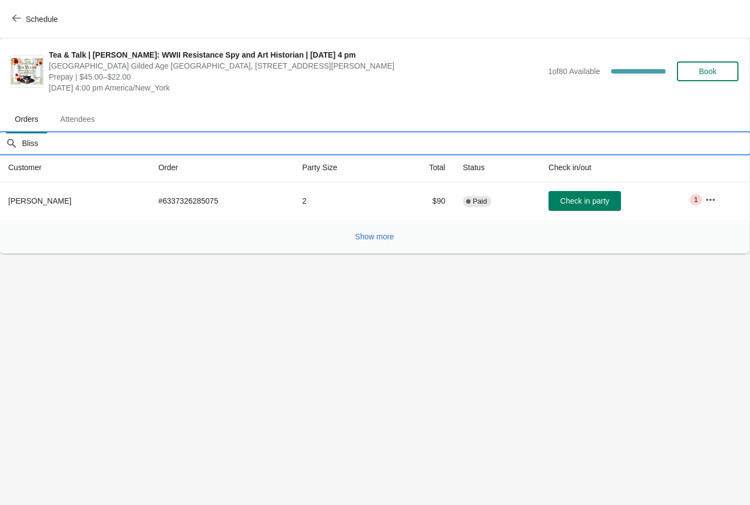
type input "Bliss"
click at [566, 194] on button "Check in party" at bounding box center [584, 201] width 72 height 20
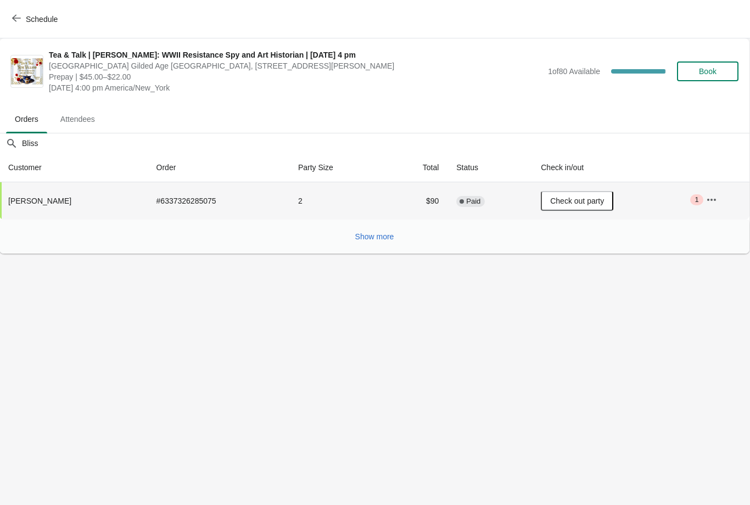
click at [22, 25] on button "Schedule" at bounding box center [35, 19] width 61 height 20
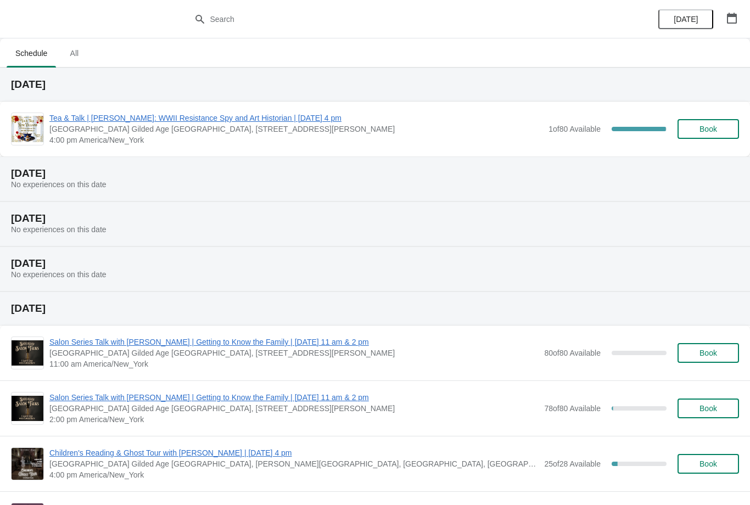
click at [122, 123] on span "Tea & Talk | [PERSON_NAME]: WWII Resistance Spy and Art Historian | [DATE] 4 pm" at bounding box center [295, 118] width 493 height 11
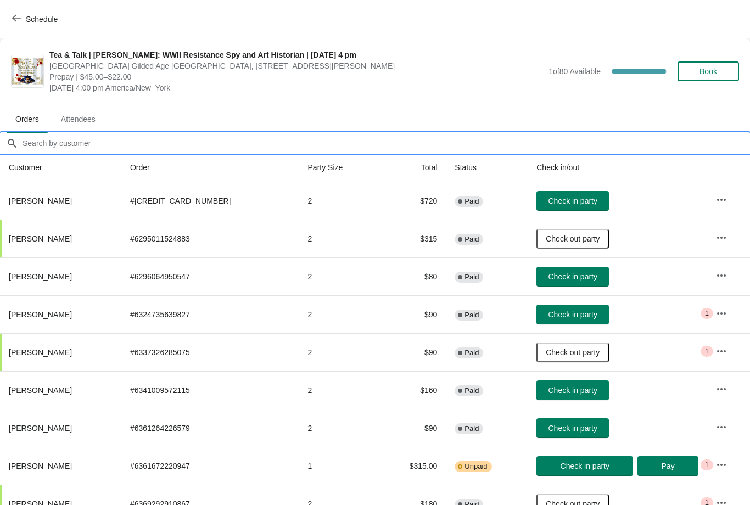
click at [70, 149] on input "Orders filter search" at bounding box center [386, 143] width 728 height 20
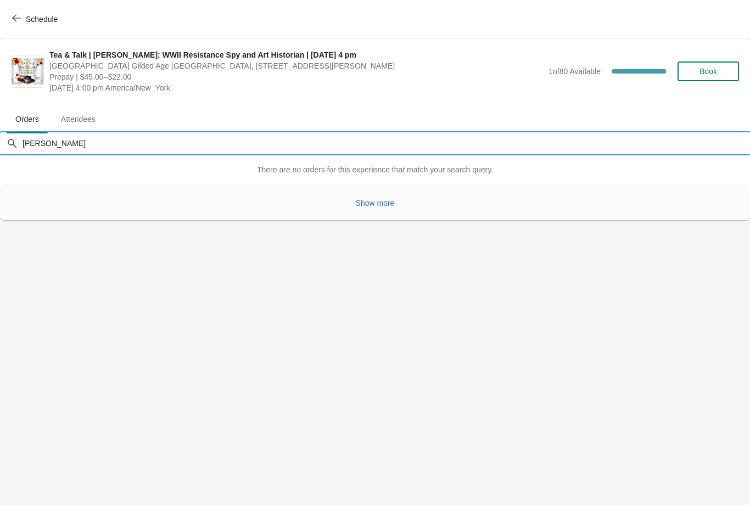
type input "[PERSON_NAME]"
click at [372, 205] on span "Show more" at bounding box center [375, 203] width 39 height 9
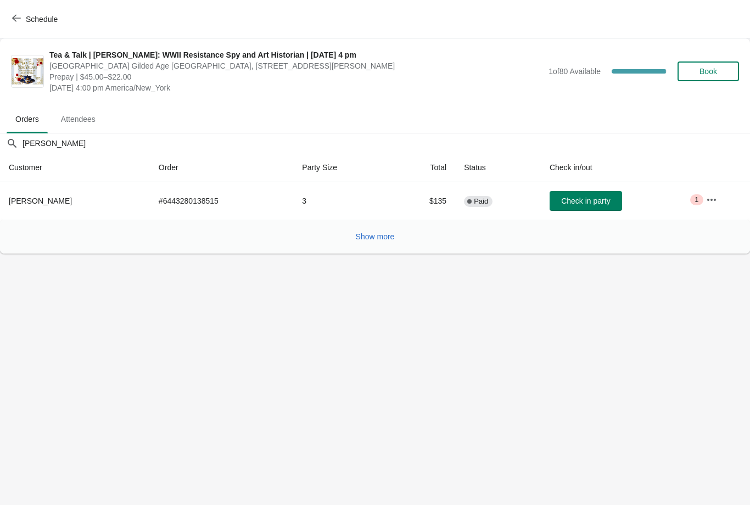
click at [588, 200] on span "Check in party" at bounding box center [585, 200] width 49 height 9
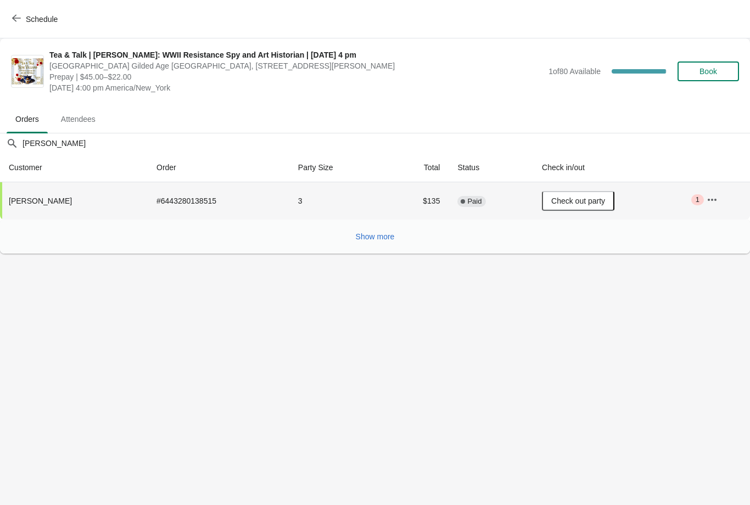
click at [5, 19] on button "Schedule" at bounding box center [35, 19] width 61 height 20
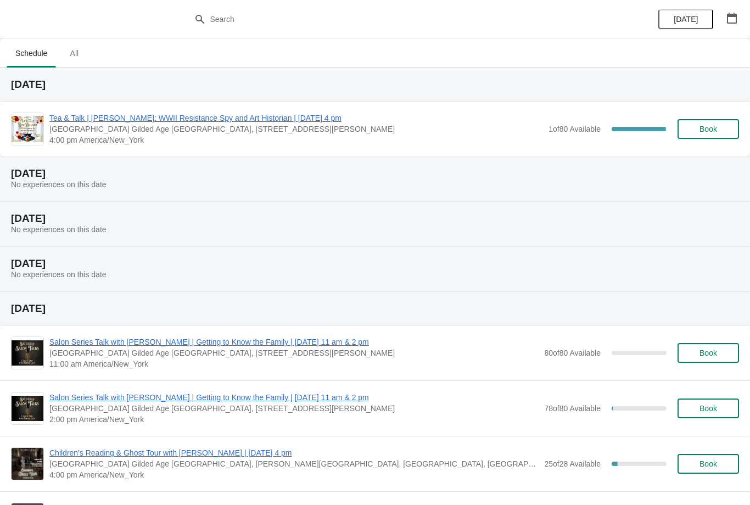
click at [186, 121] on span "Tea & Talk | [PERSON_NAME]: WWII Resistance Spy and Art Historian | [DATE] 4 pm" at bounding box center [295, 118] width 493 height 11
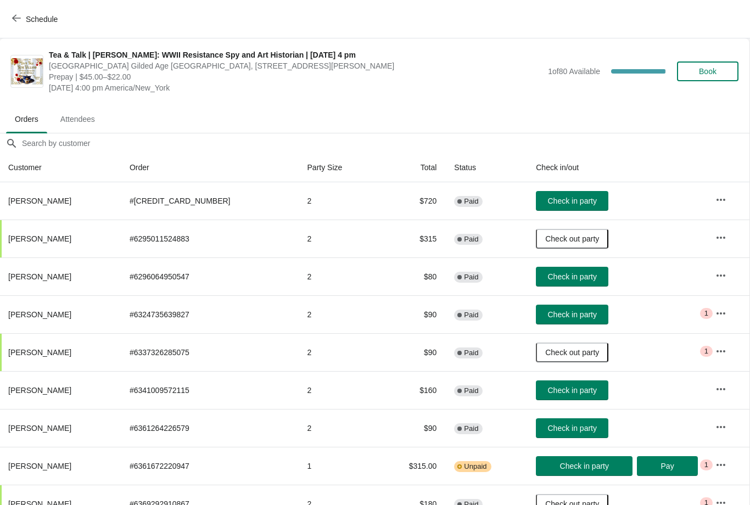
scroll to position [0, 1]
click at [20, 20] on icon "button" at bounding box center [16, 18] width 9 height 9
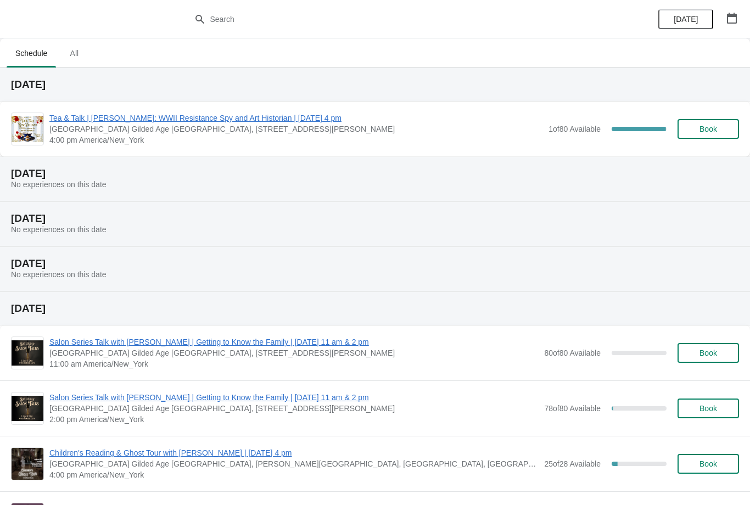
click at [115, 110] on div "Tea & Talk | [PERSON_NAME]: WWII Resistance Spy and Art Historian | [DATE] 4 pm…" at bounding box center [375, 129] width 750 height 55
click at [94, 100] on div "[DATE]" at bounding box center [375, 85] width 750 height 34
click at [88, 118] on span "Tea & Talk | [PERSON_NAME]: WWII Resistance Spy and Art Historian | [DATE] 4 pm" at bounding box center [295, 118] width 493 height 11
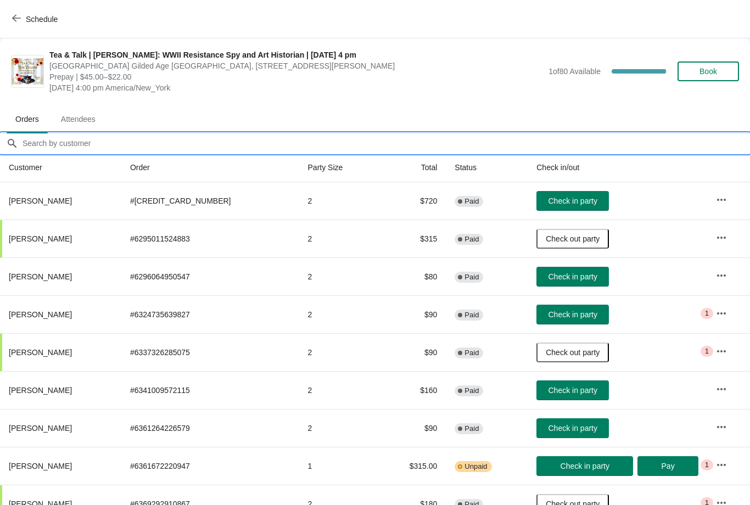
click at [58, 149] on input "Orders filter search" at bounding box center [386, 143] width 728 height 20
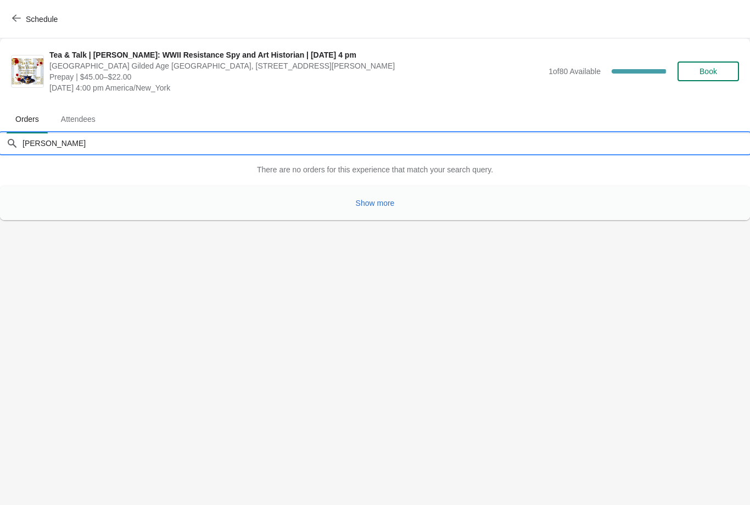
click at [374, 203] on span "Show more" at bounding box center [375, 203] width 39 height 9
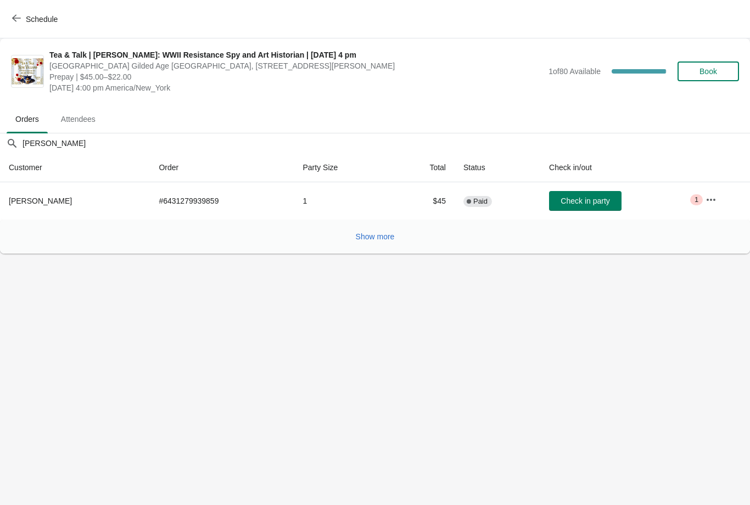
click at [574, 209] on button "Check in party" at bounding box center [585, 201] width 72 height 20
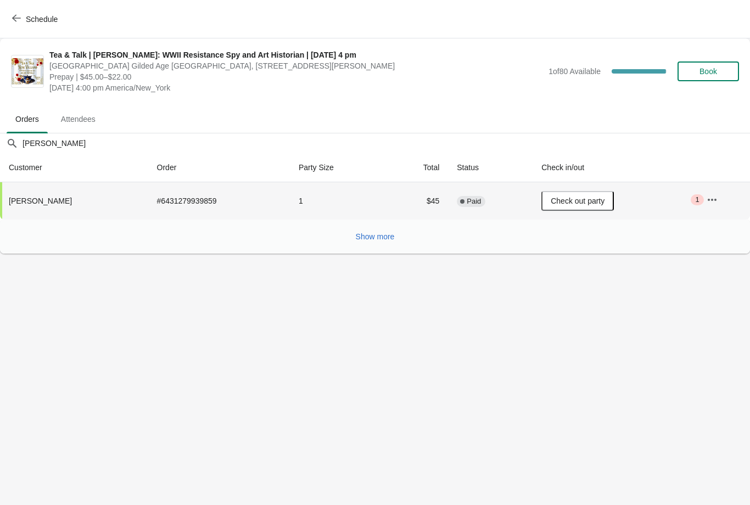
click at [355, 272] on body "Schedule Tea & Talk | Rose Valland: WWII Resistance Spy and Art Historian | Aug…" at bounding box center [375, 252] width 750 height 505
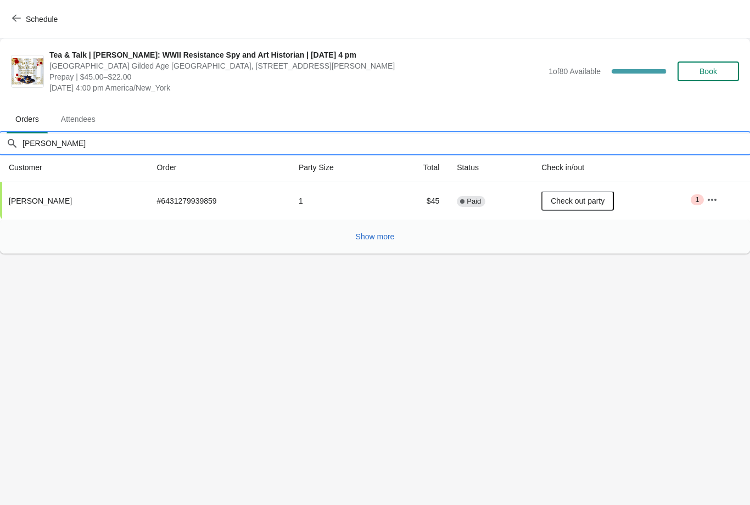
click at [65, 143] on input "Townson" at bounding box center [386, 143] width 728 height 20
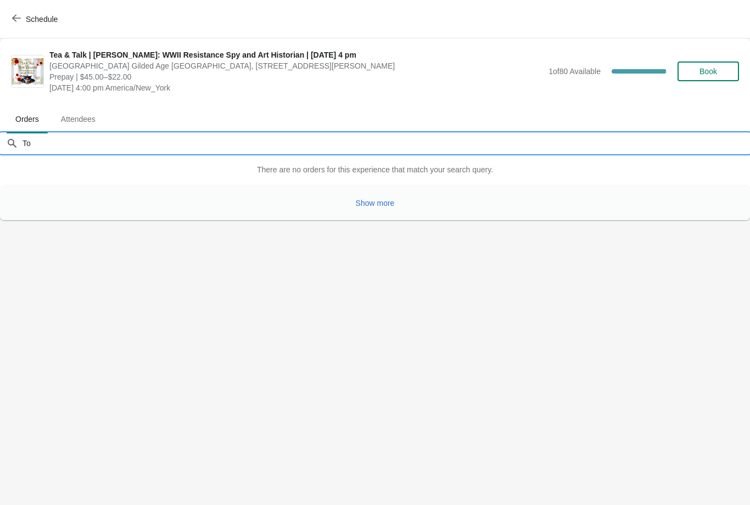
type input "T"
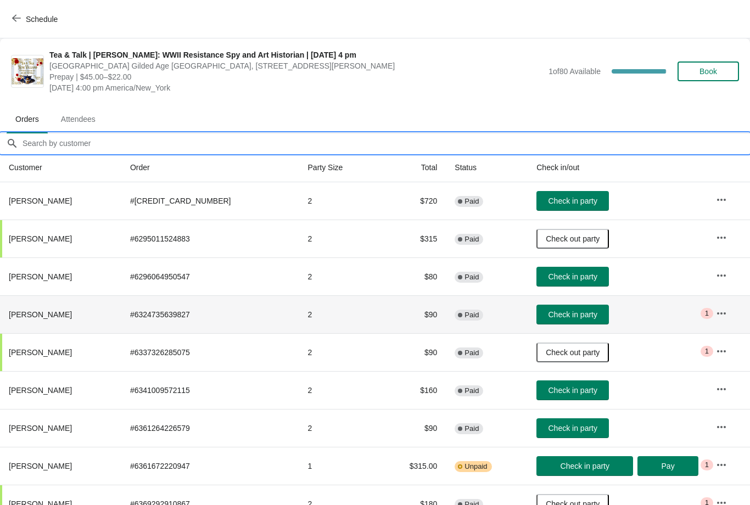
click at [54, 139] on input "Orders filter search" at bounding box center [386, 143] width 728 height 20
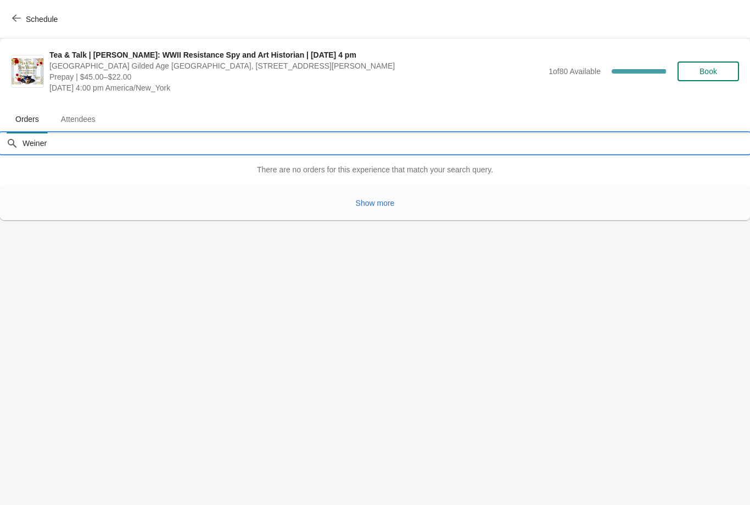
type input "Weiner"
click at [373, 207] on span "Show more" at bounding box center [375, 203] width 39 height 9
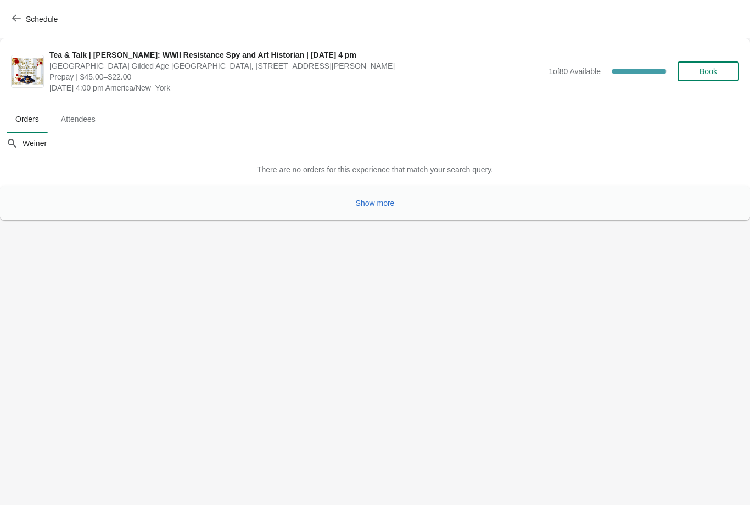
click at [374, 206] on span "Show more" at bounding box center [375, 203] width 39 height 9
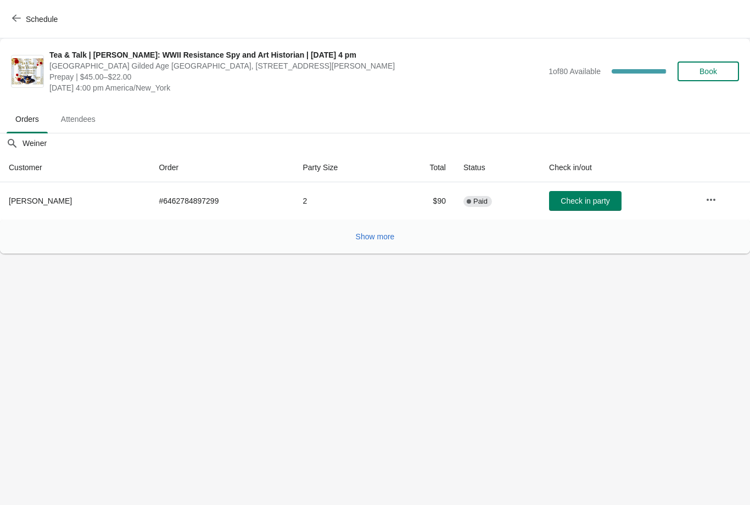
click at [571, 198] on span "Check in party" at bounding box center [584, 200] width 49 height 9
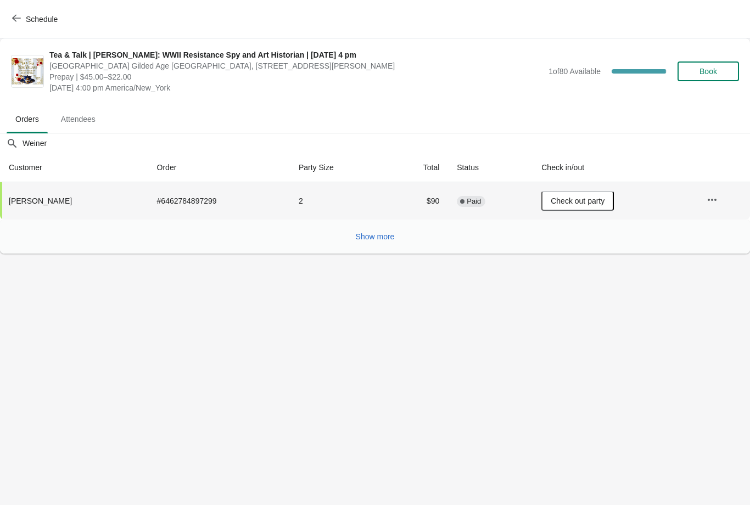
click at [20, 23] on span "button" at bounding box center [16, 19] width 9 height 10
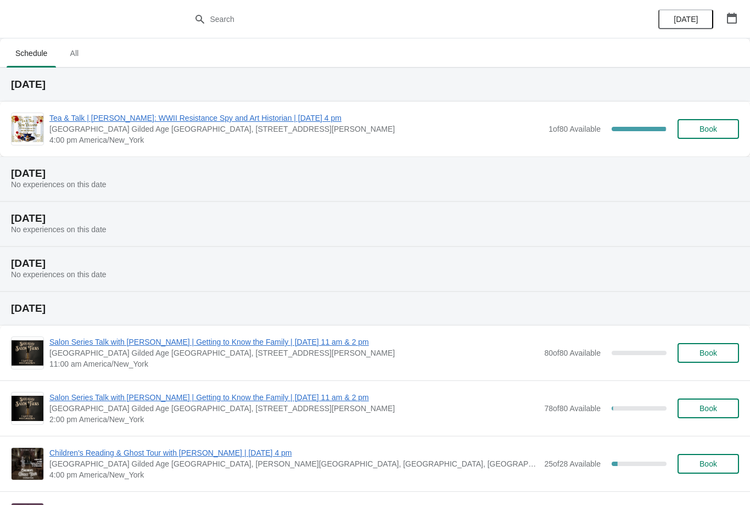
click at [182, 120] on span "Tea & Talk | [PERSON_NAME]: WWII Resistance Spy and Art Historian | [DATE] 4 pm" at bounding box center [295, 118] width 493 height 11
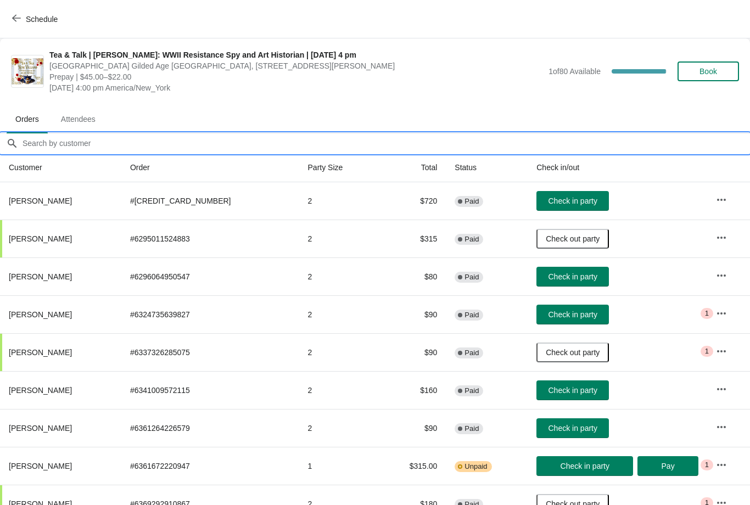
click at [51, 142] on input "Orders filter search" at bounding box center [386, 143] width 728 height 20
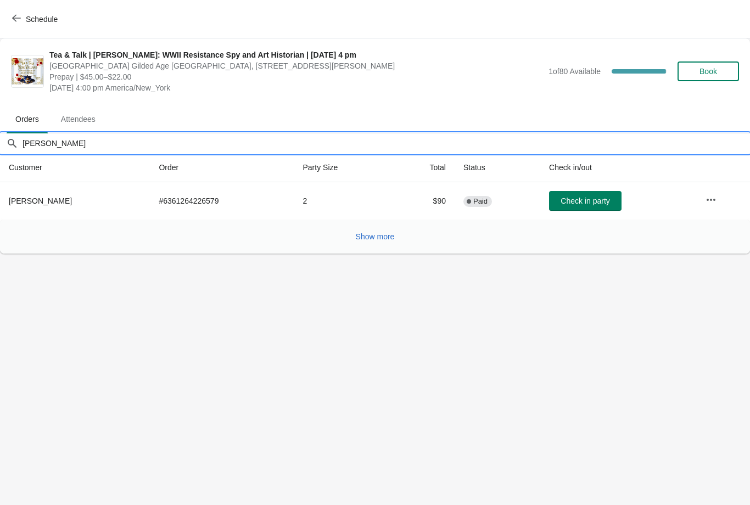
click at [593, 195] on button "Check in party" at bounding box center [585, 201] width 72 height 20
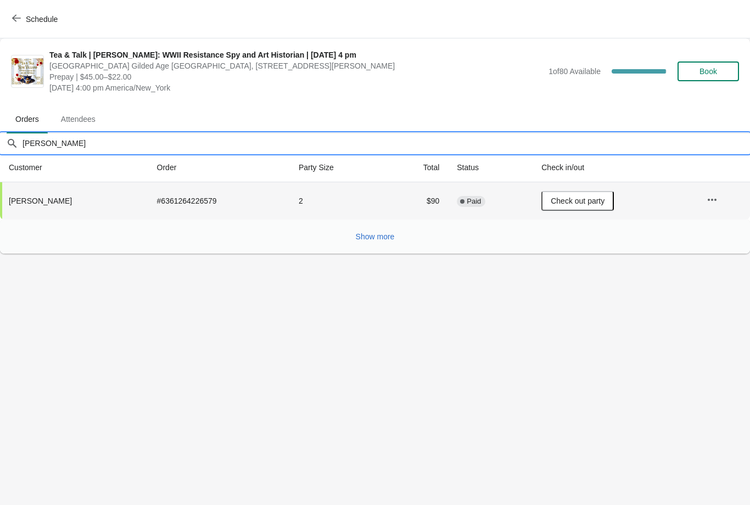
click at [48, 152] on input "Lois" at bounding box center [386, 143] width 728 height 20
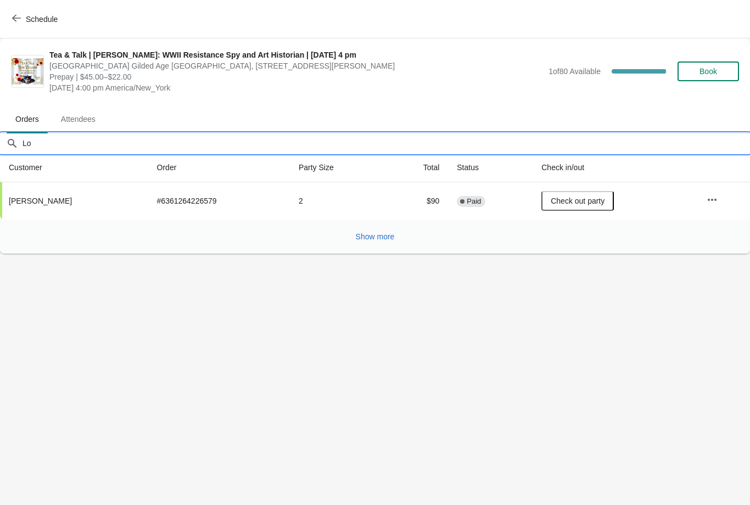
type input "L"
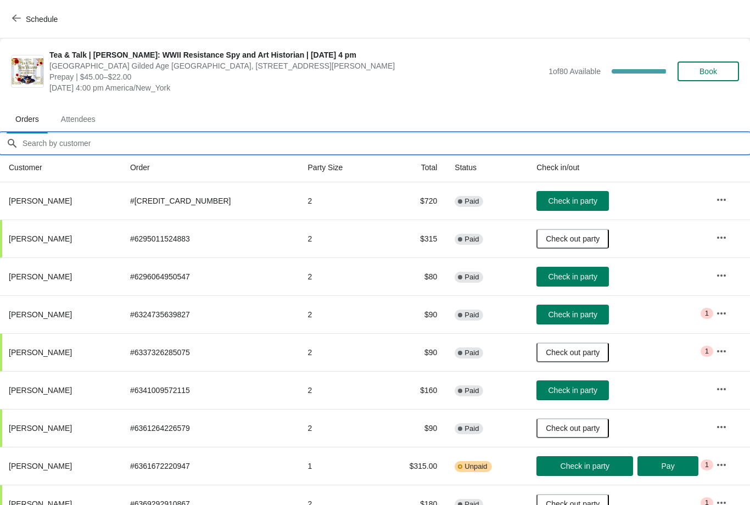
click at [39, 52] on div "Tea & Talk | [PERSON_NAME]: WWII Resistance Spy and Art Historian | [DATE] 4 pm…" at bounding box center [375, 71] width 728 height 44
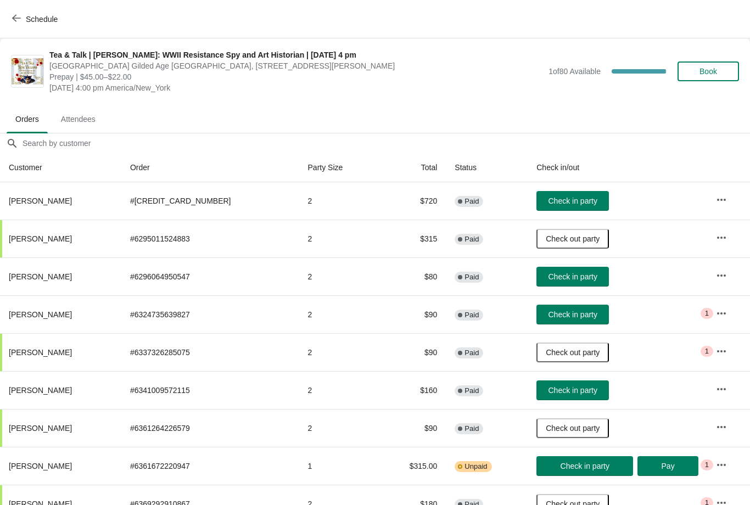
click at [18, 29] on button "Schedule" at bounding box center [35, 19] width 61 height 20
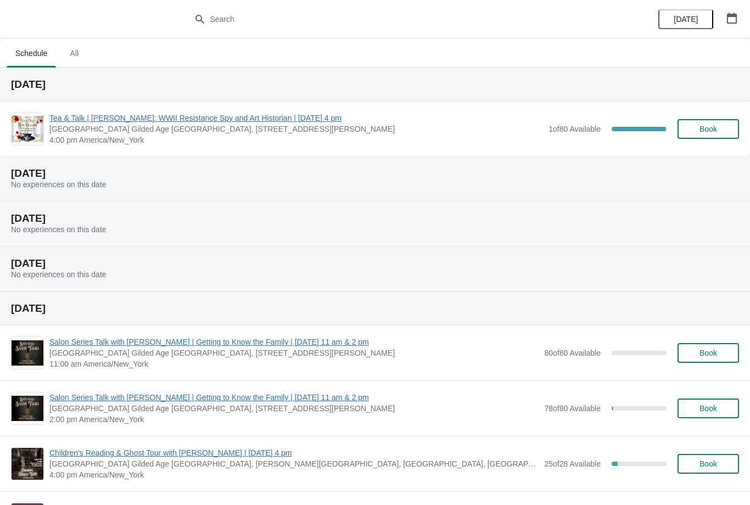
click at [154, 123] on span "Tea & Talk | [PERSON_NAME]: WWII Resistance Spy and Art Historian | [DATE] 4 pm" at bounding box center [295, 118] width 493 height 11
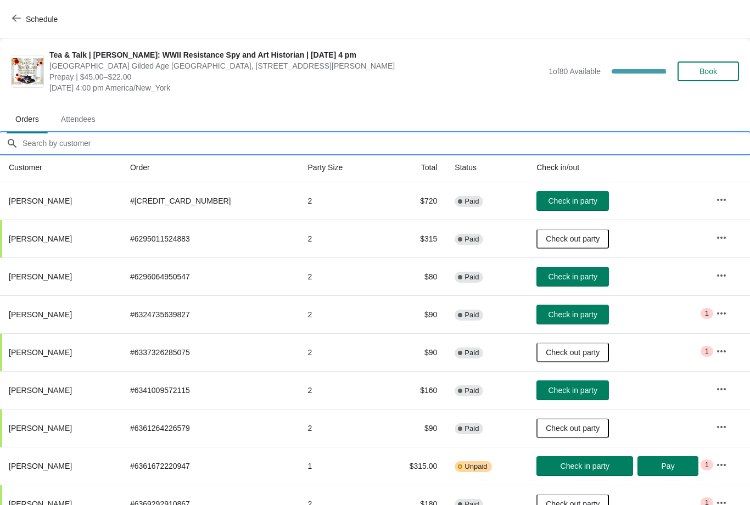
click at [68, 141] on input "Orders filter search" at bounding box center [386, 143] width 728 height 20
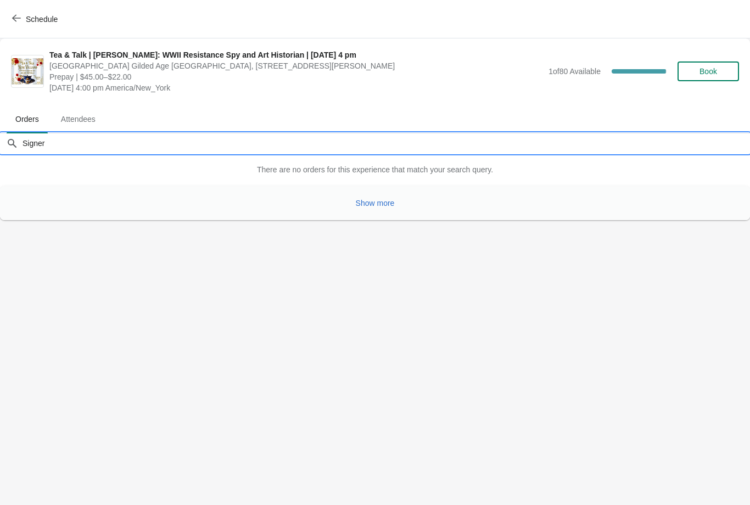
click at [373, 207] on span "Show more" at bounding box center [375, 203] width 39 height 9
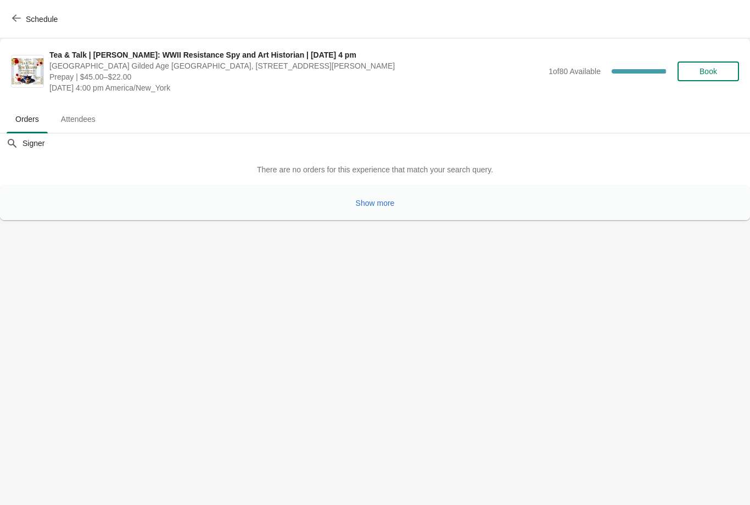
click at [376, 205] on span "Show more" at bounding box center [375, 203] width 39 height 9
click at [376, 204] on span "Show more" at bounding box center [375, 203] width 39 height 9
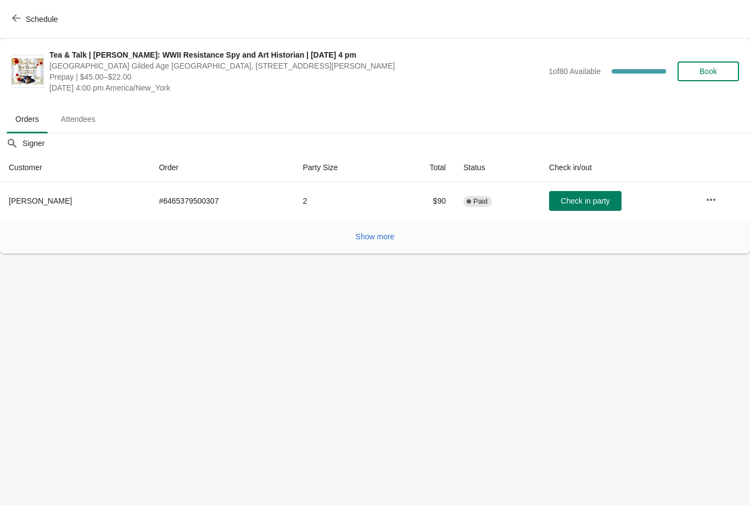
click at [375, 204] on td "2" at bounding box center [343, 200] width 98 height 37
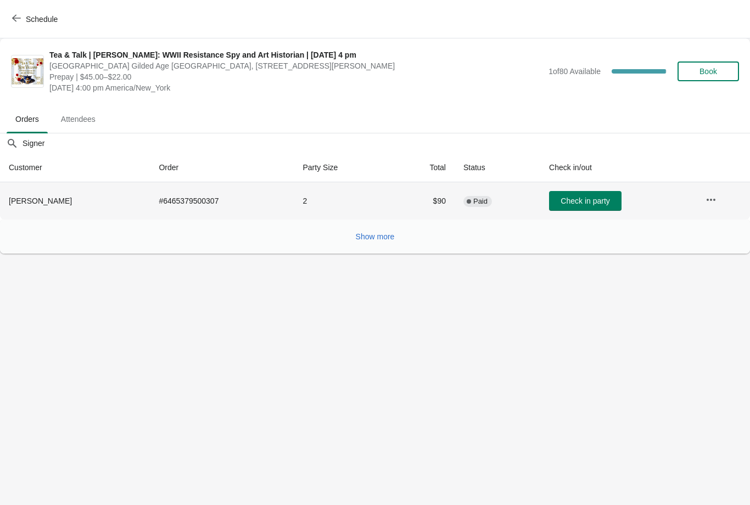
click at [375, 234] on span "Show more" at bounding box center [375, 236] width 39 height 9
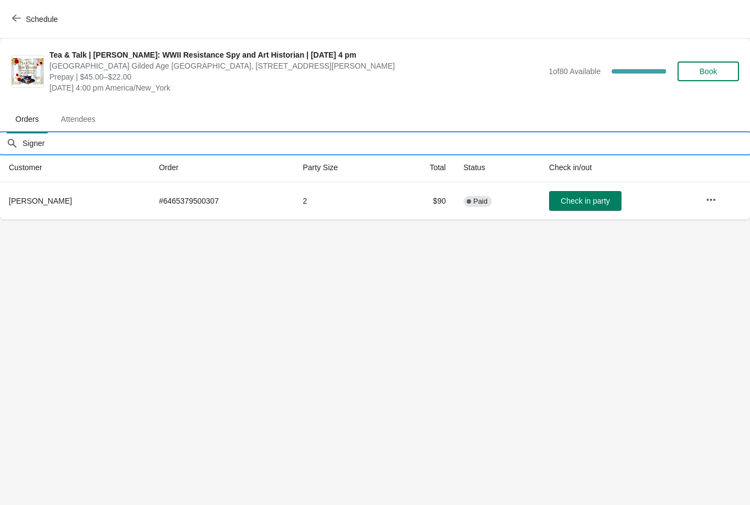
click at [66, 144] on input "Signer" at bounding box center [386, 143] width 728 height 20
type input "S"
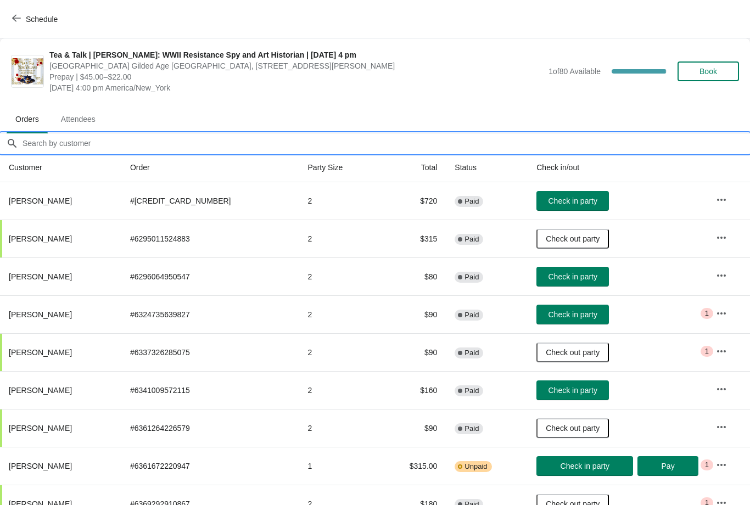
click at [501, 93] on div "Tea & Talk | [PERSON_NAME]: WWII Resistance Spy and Art Historian | [DATE] 4 pm…" at bounding box center [375, 71] width 750 height 66
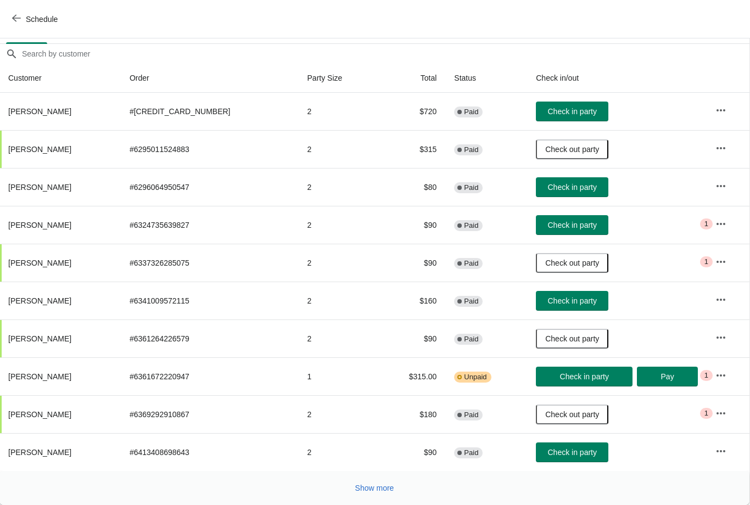
scroll to position [89, 1]
click at [369, 492] on span "Show more" at bounding box center [374, 488] width 39 height 9
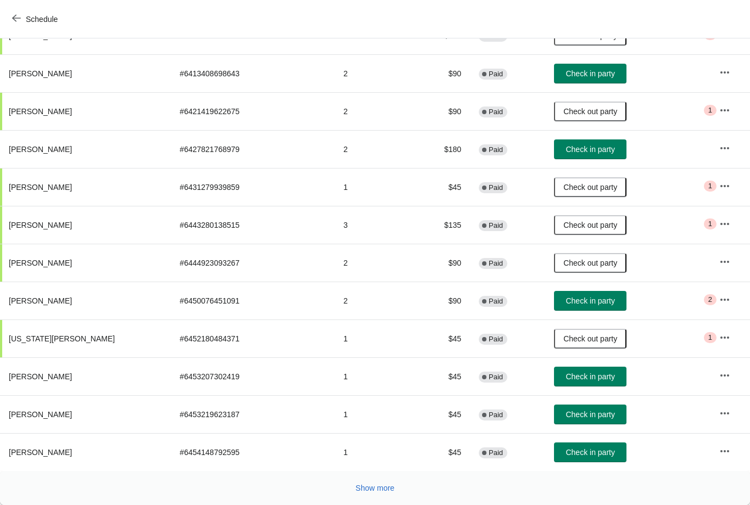
scroll to position [468, 0]
click at [381, 487] on span "Show more" at bounding box center [375, 488] width 39 height 9
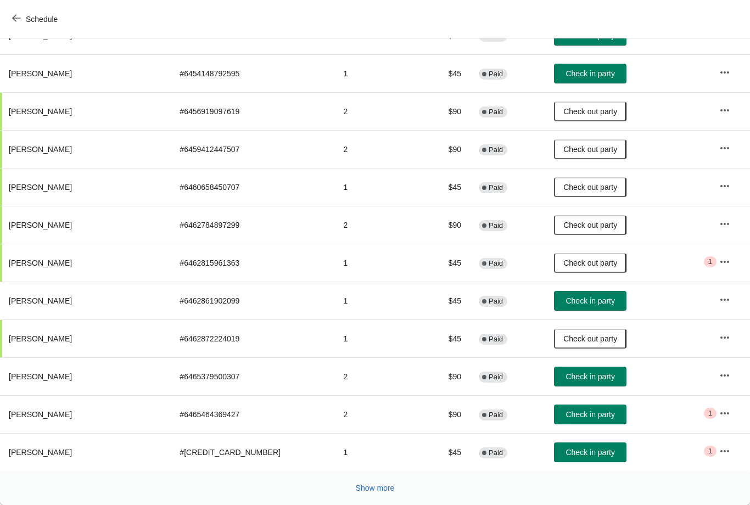
scroll to position [847, 0]
click at [358, 490] on span "Show more" at bounding box center [375, 488] width 39 height 9
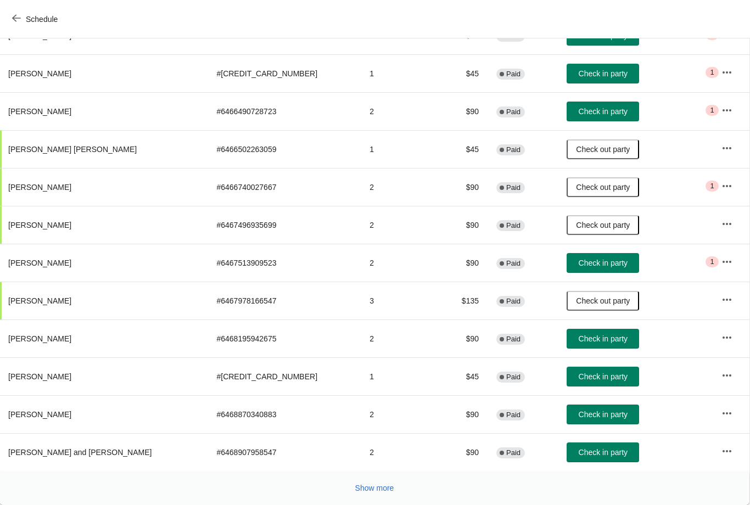
click at [372, 490] on span "Show more" at bounding box center [374, 488] width 39 height 9
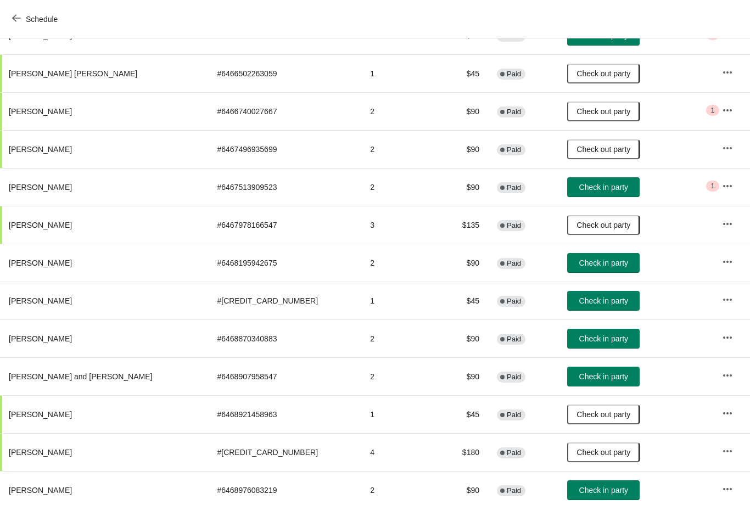
scroll to position [0, 0]
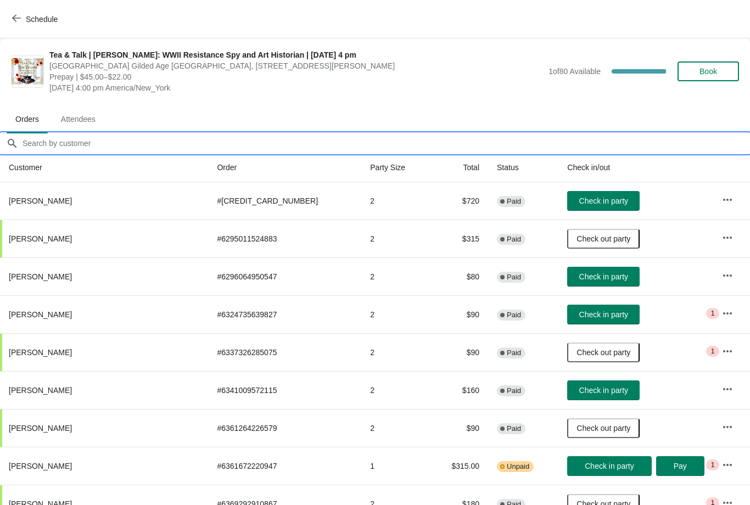
click at [68, 140] on input "Orders filter search" at bounding box center [386, 143] width 728 height 20
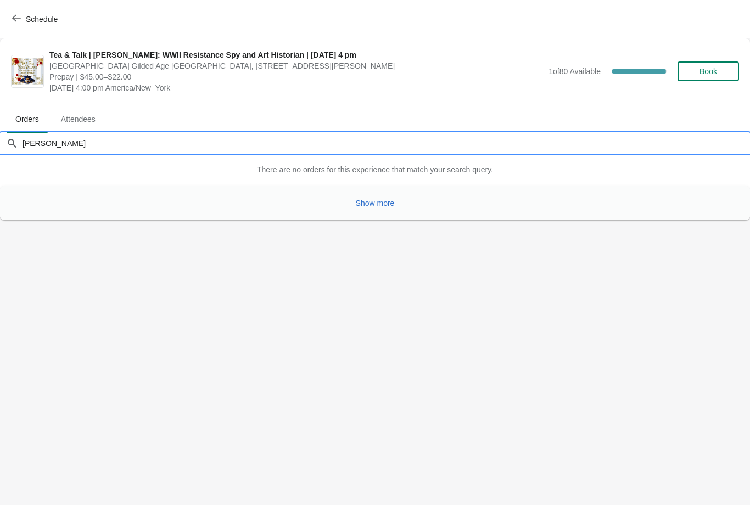
click at [374, 194] on button "Show more" at bounding box center [375, 203] width 48 height 20
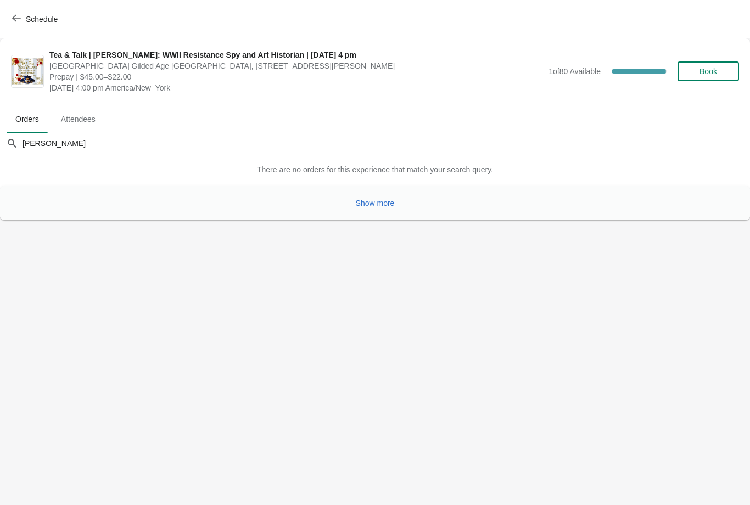
click at [370, 206] on span "Show more" at bounding box center [375, 203] width 39 height 9
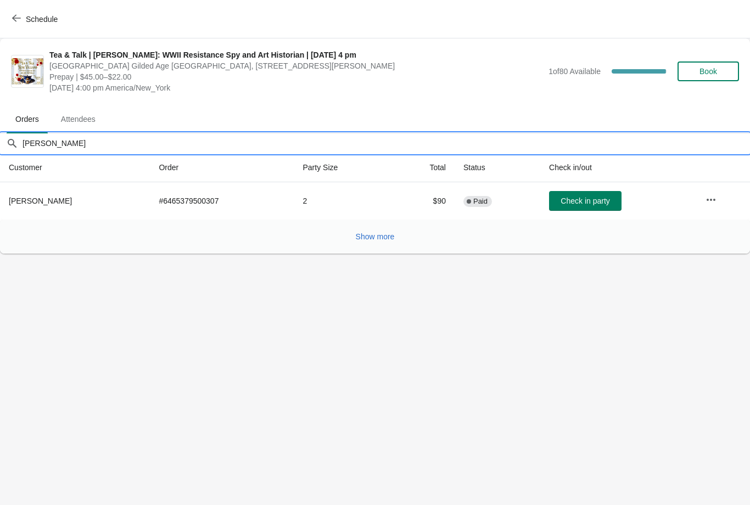
click at [55, 145] on input "Lori" at bounding box center [386, 143] width 728 height 20
type input "L"
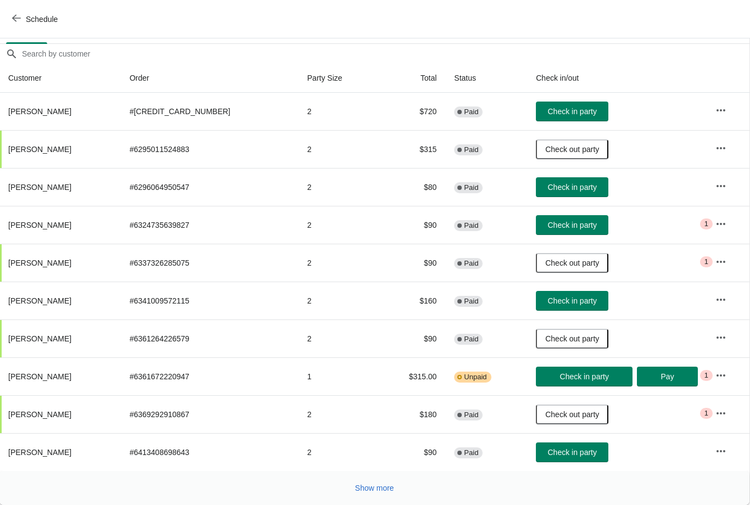
click at [25, 20] on span "Schedule" at bounding box center [35, 19] width 43 height 10
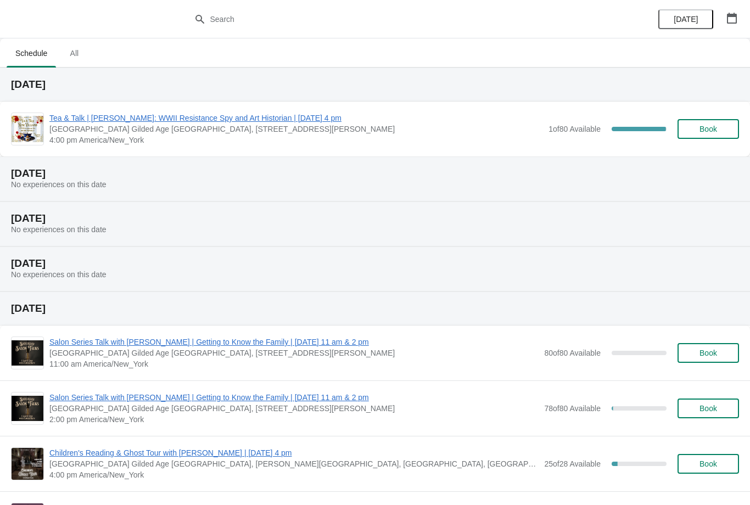
click at [103, 123] on span "Tea & Talk | [PERSON_NAME]: WWII Resistance Spy and Art Historian | [DATE] 4 pm" at bounding box center [295, 118] width 493 height 11
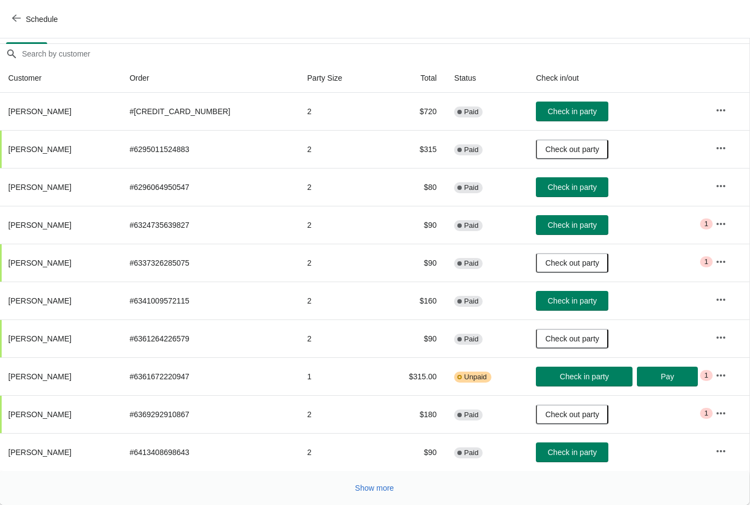
scroll to position [89, 1]
click at [374, 496] on button "Show more" at bounding box center [375, 488] width 48 height 20
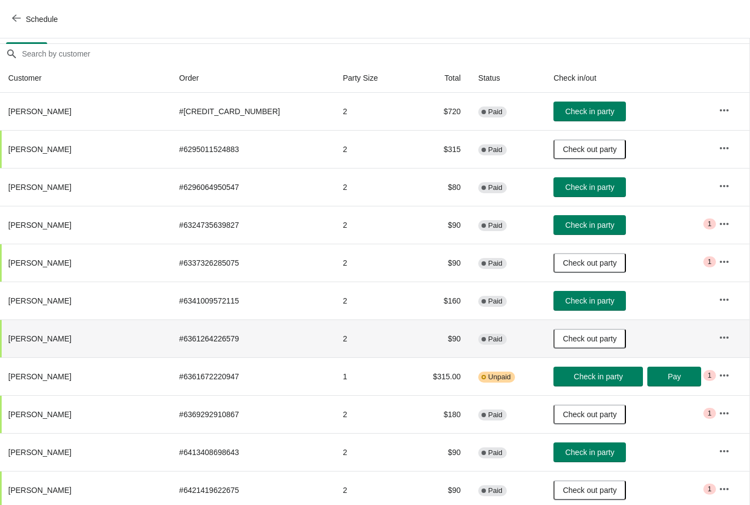
click at [469, 355] on td "Complete Paid" at bounding box center [506, 338] width 75 height 38
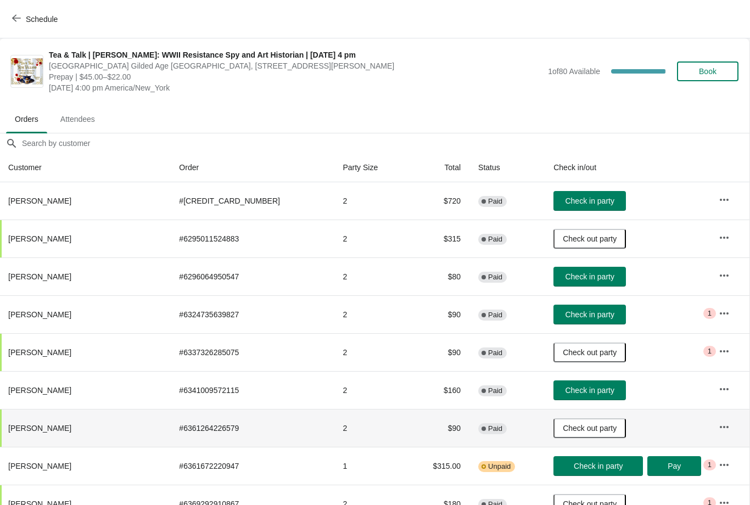
scroll to position [-1, 1]
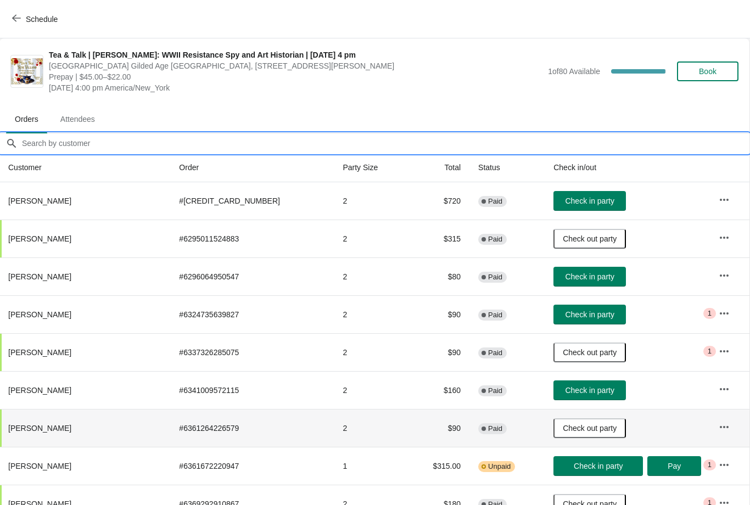
click at [61, 141] on input "Orders filter search" at bounding box center [385, 143] width 728 height 20
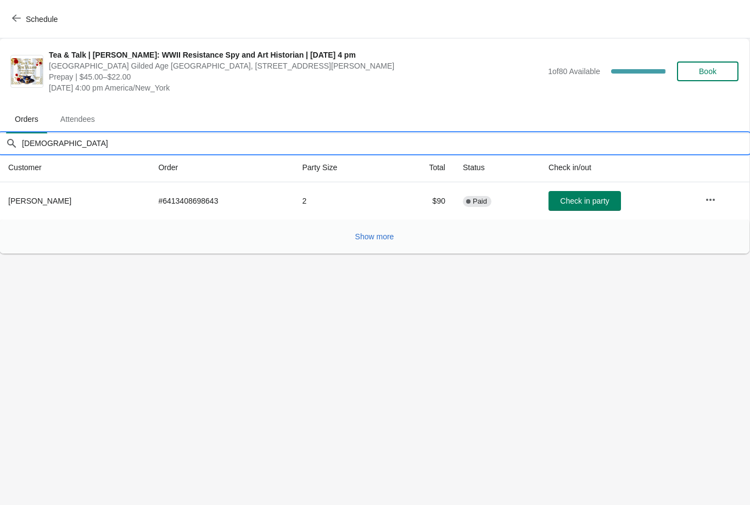
click at [589, 202] on span "Check in party" at bounding box center [584, 200] width 49 height 9
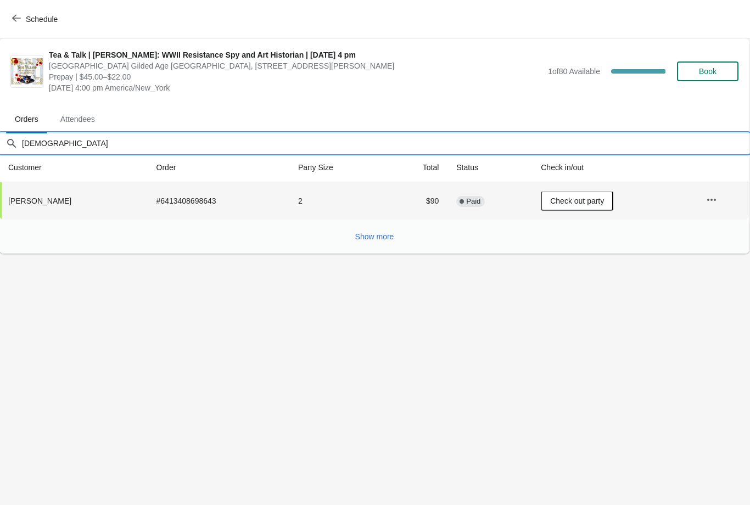
click at [50, 138] on input "Gud" at bounding box center [385, 143] width 728 height 20
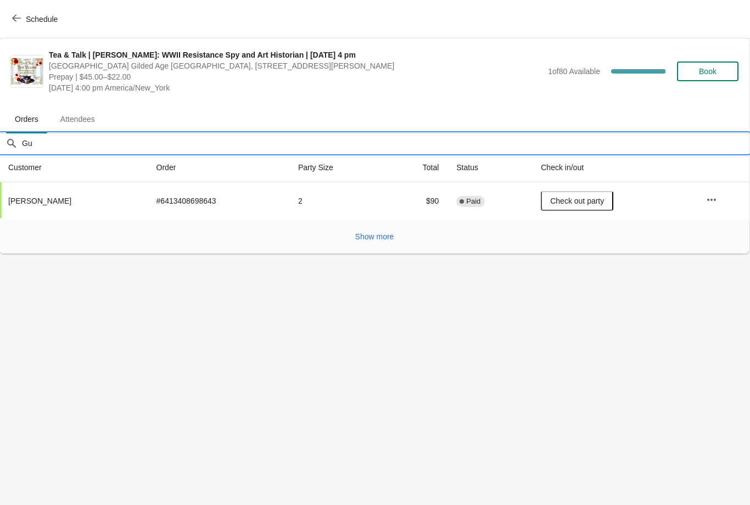
type input "G"
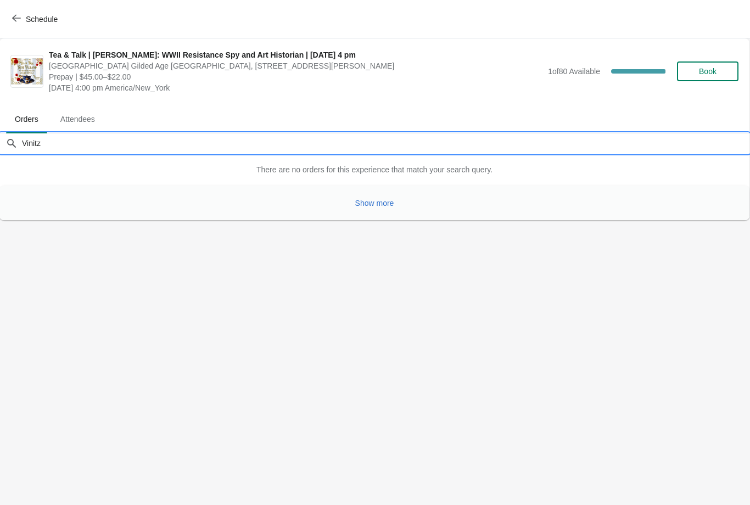
click at [373, 206] on span "Show more" at bounding box center [374, 203] width 39 height 9
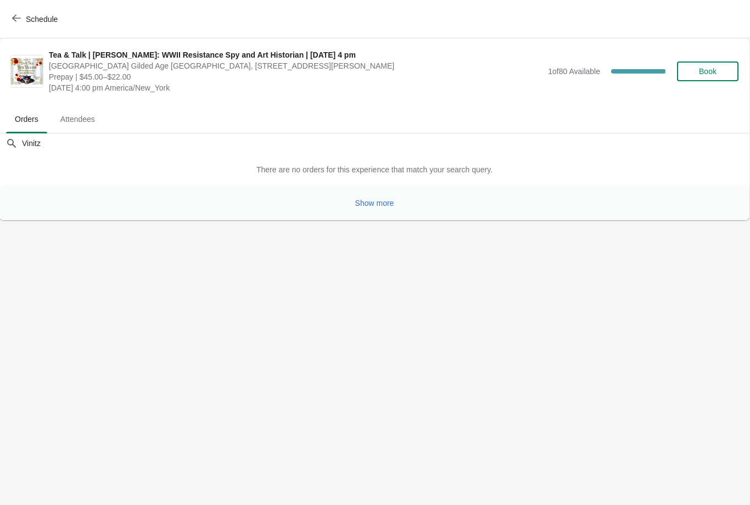
click at [369, 206] on span "Show more" at bounding box center [374, 203] width 39 height 9
click at [377, 208] on button "Show more" at bounding box center [375, 203] width 48 height 20
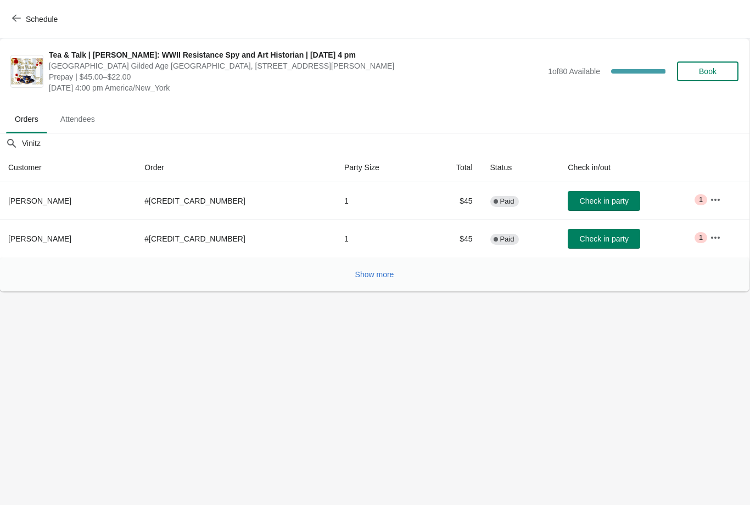
click at [580, 199] on span "Check in party" at bounding box center [604, 200] width 49 height 9
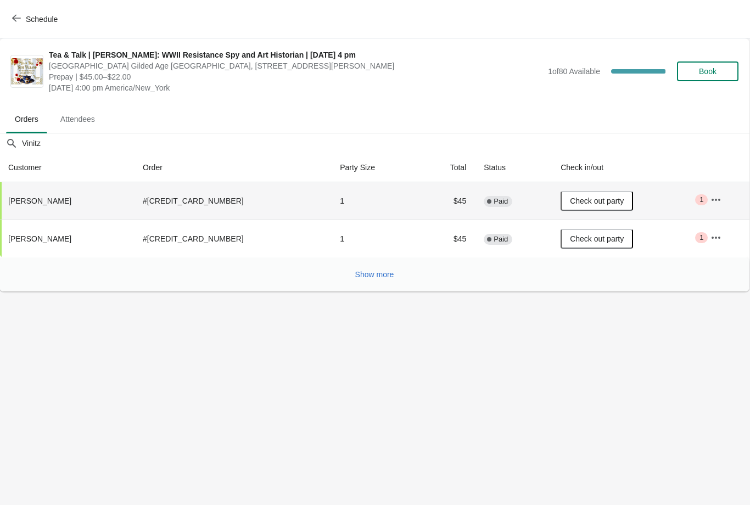
click at [391, 278] on span "Show more" at bounding box center [374, 274] width 39 height 9
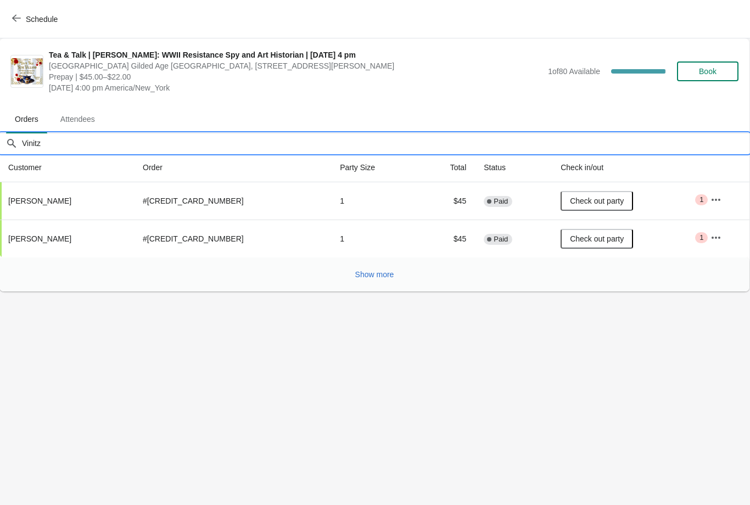
click at [83, 140] on input "Vinitz" at bounding box center [385, 143] width 728 height 20
type input "V"
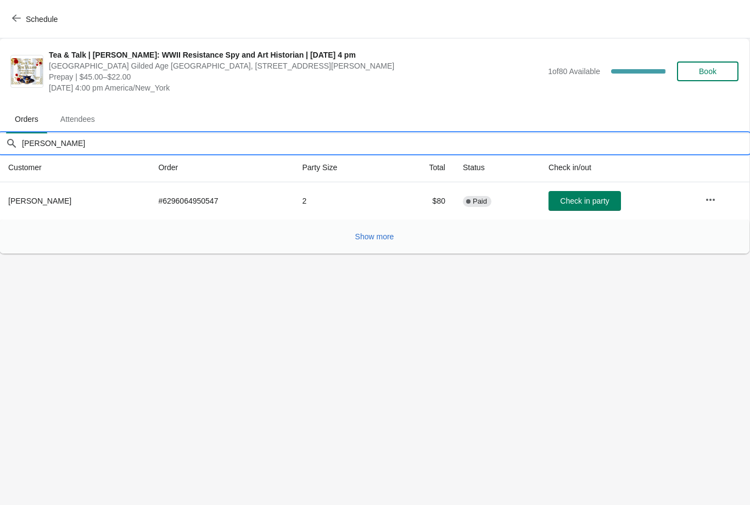
type input "Edwards"
click at [600, 200] on span "Check in party" at bounding box center [584, 200] width 49 height 9
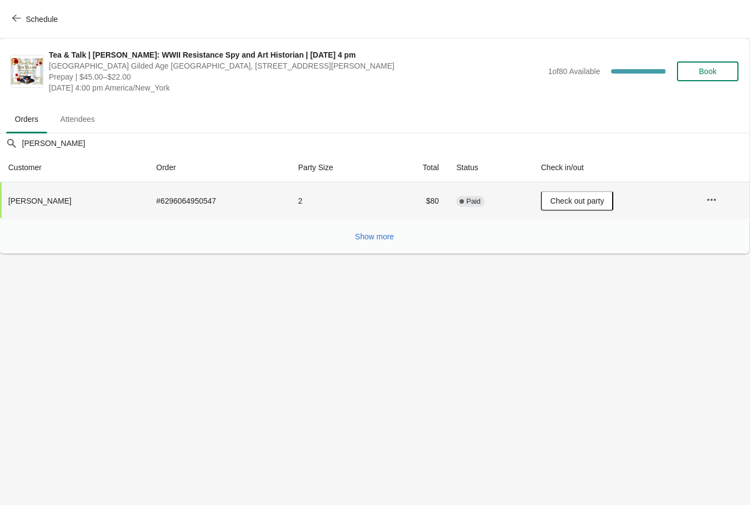
click at [380, 242] on button "Show more" at bounding box center [375, 237] width 48 height 20
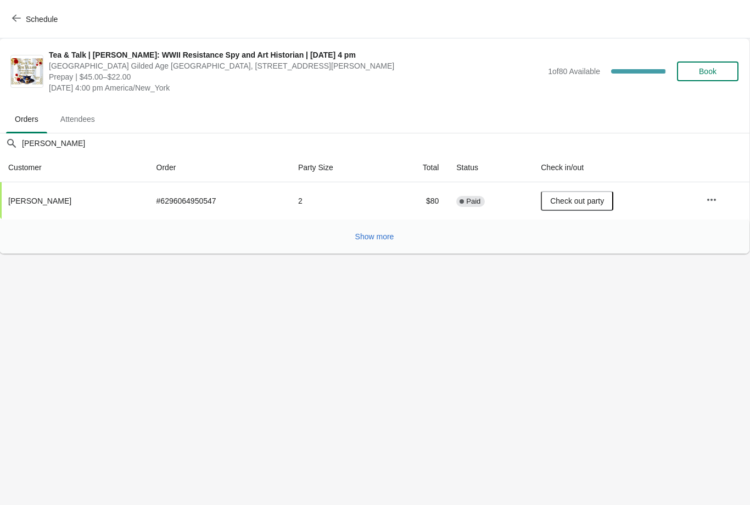
click at [376, 237] on span "Show more" at bounding box center [374, 236] width 39 height 9
click at [375, 235] on span "Show more" at bounding box center [374, 236] width 39 height 9
click at [380, 239] on span "Show more" at bounding box center [374, 236] width 39 height 9
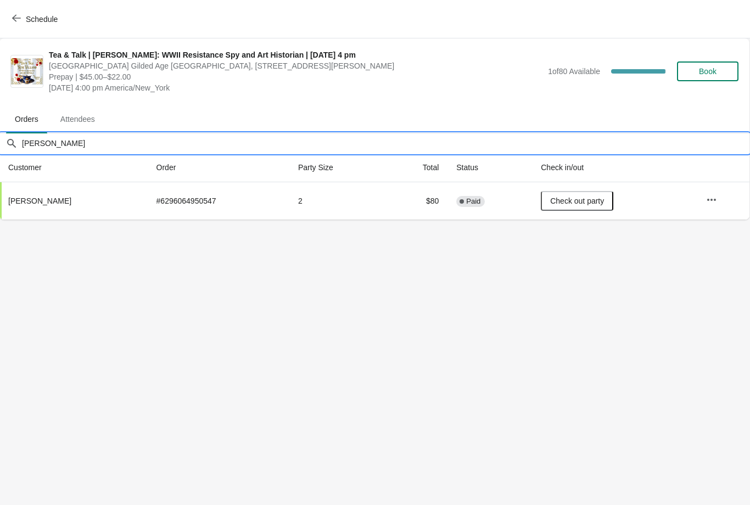
click at [96, 134] on input "Edwards" at bounding box center [385, 143] width 728 height 20
click at [85, 134] on input "Edwards" at bounding box center [385, 143] width 728 height 20
click at [86, 138] on input "Edwards" at bounding box center [385, 143] width 728 height 20
click at [93, 139] on input "Edwards" at bounding box center [385, 143] width 728 height 20
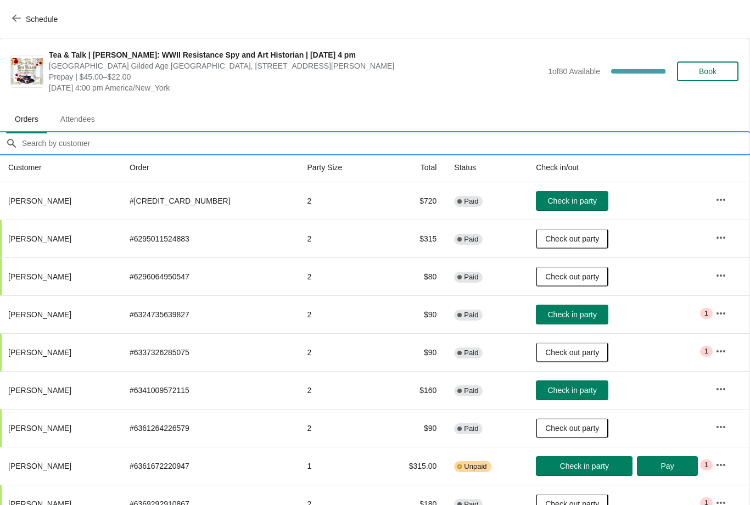
click at [387, 94] on div "Tea & Talk | Rose Valland: WWII Resistance Spy and Art Historian | August 26 at…" at bounding box center [374, 71] width 750 height 66
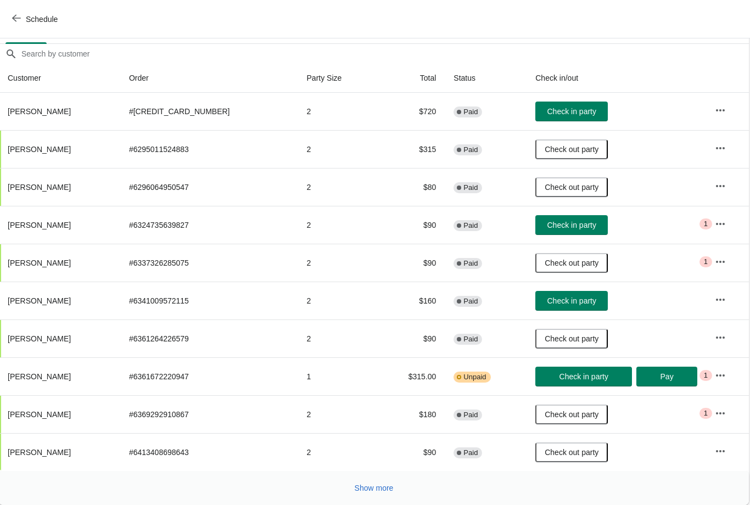
scroll to position [89, 1]
click at [373, 488] on span "Show more" at bounding box center [374, 488] width 39 height 9
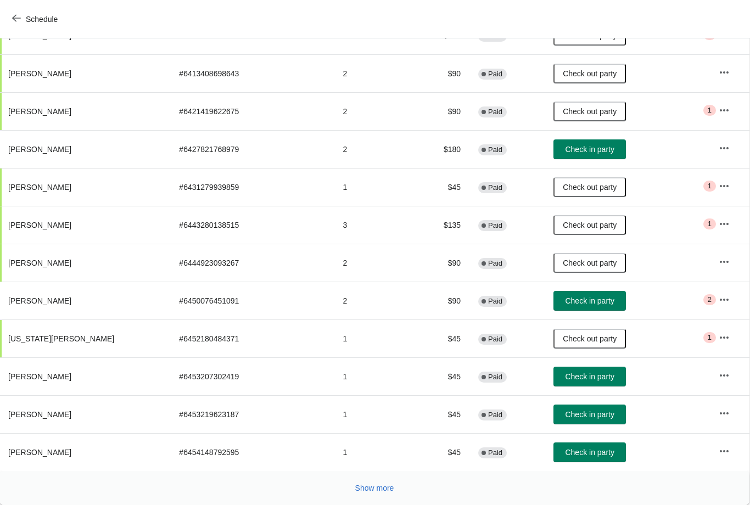
scroll to position [468, 1]
click at [377, 496] on button "Show more" at bounding box center [375, 488] width 48 height 20
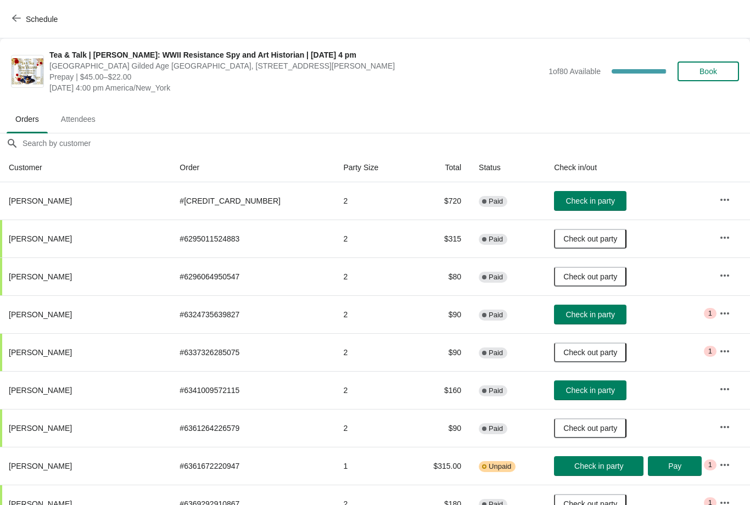
scroll to position [0, 0]
click at [586, 203] on span "Check in party" at bounding box center [589, 200] width 49 height 9
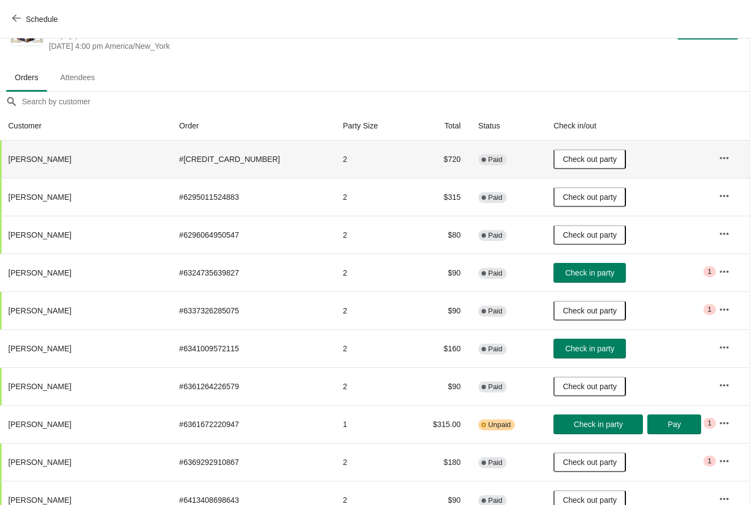
scroll to position [42, 1]
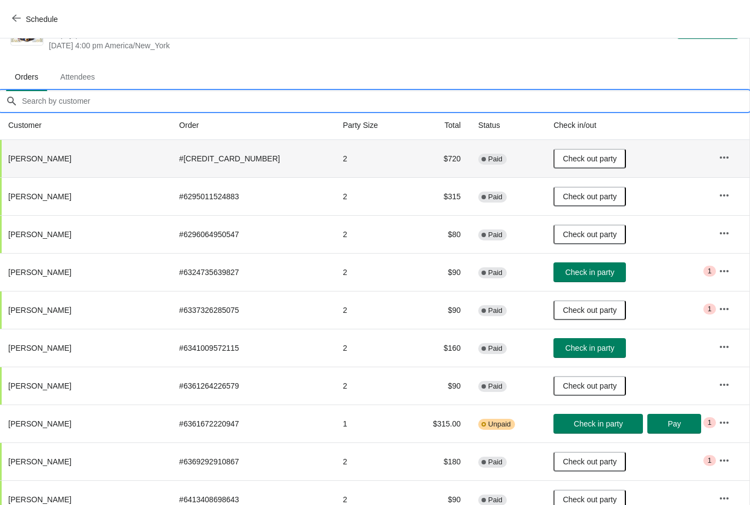
click at [115, 102] on input "Orders filter search" at bounding box center [385, 101] width 728 height 20
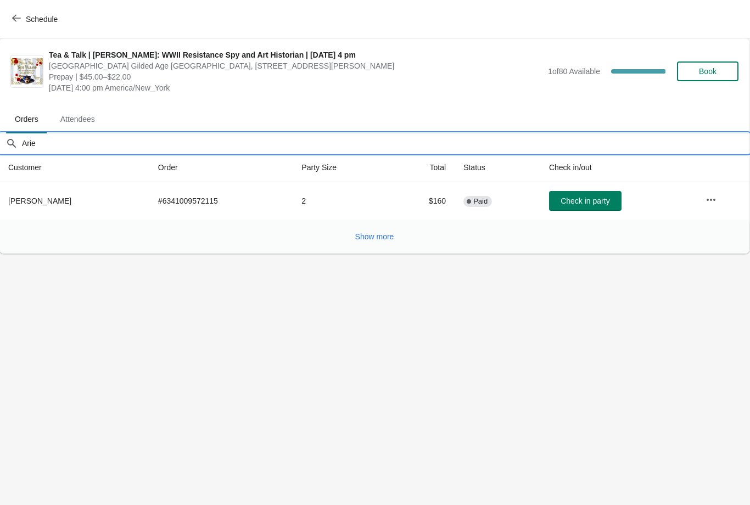
scroll to position [0, 1]
click at [578, 205] on span "Check in party" at bounding box center [584, 200] width 49 height 9
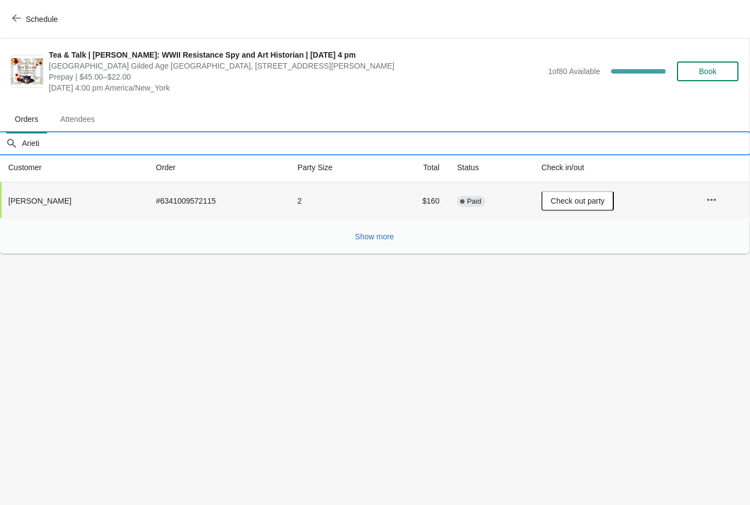
click at [71, 143] on input "Arieti" at bounding box center [385, 143] width 728 height 20
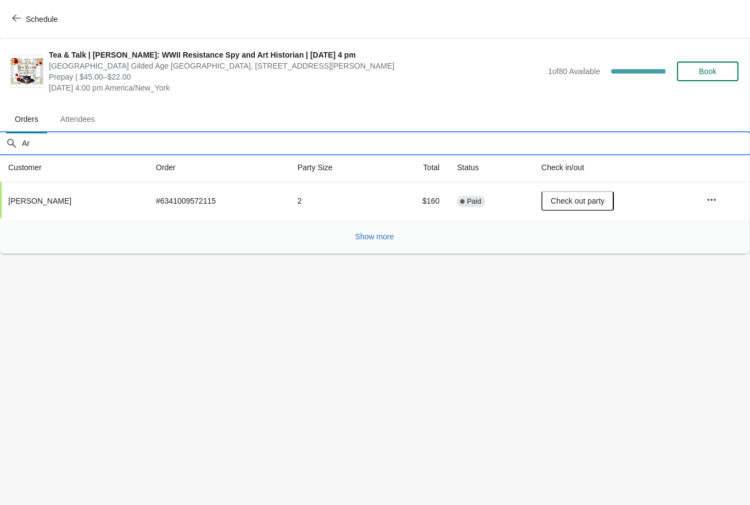
type input "A"
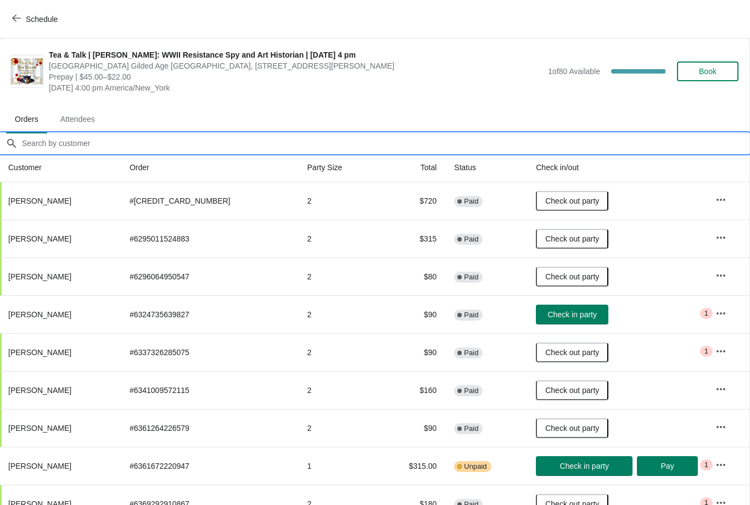
click at [425, 104] on ul "Orders Attendees" at bounding box center [374, 118] width 741 height 29
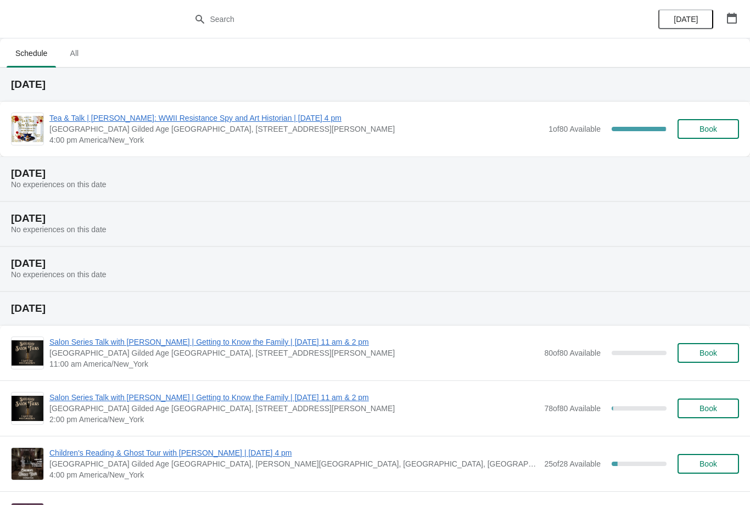
click at [275, 121] on span "Tea & Talk | [PERSON_NAME]: WWII Resistance Spy and Art Historian | [DATE] 4 pm" at bounding box center [295, 118] width 493 height 11
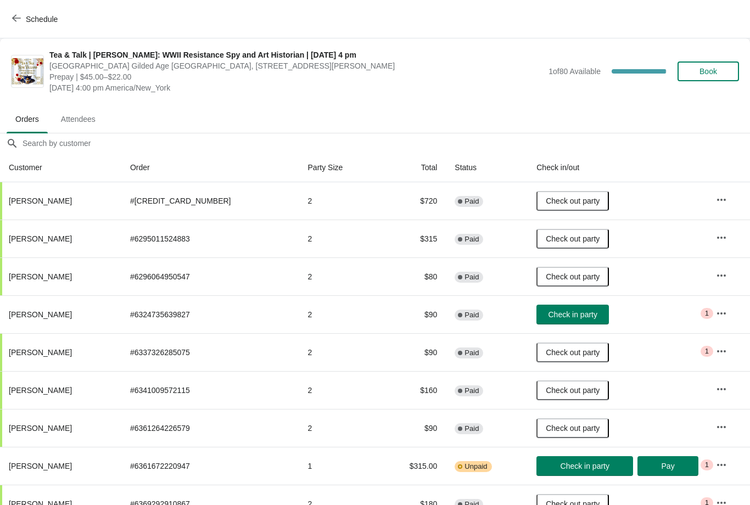
click at [26, 21] on span "Schedule" at bounding box center [42, 19] width 32 height 9
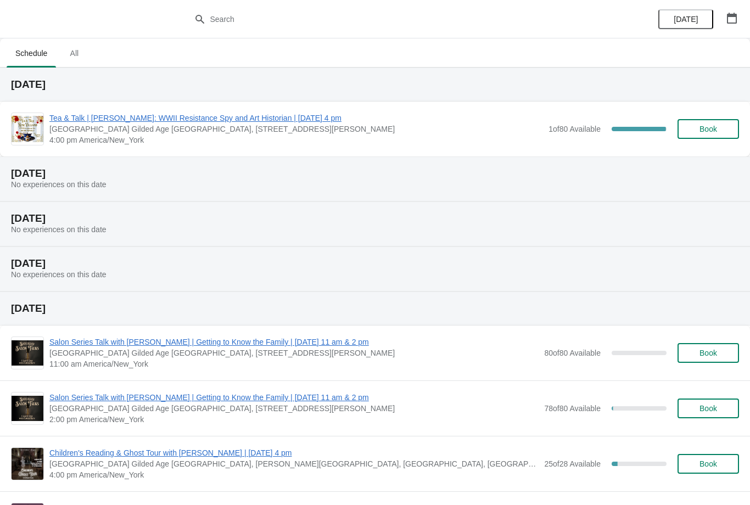
click at [116, 122] on span "Tea & Talk | [PERSON_NAME]: WWII Resistance Spy and Art Historian | [DATE] 4 pm" at bounding box center [295, 118] width 493 height 11
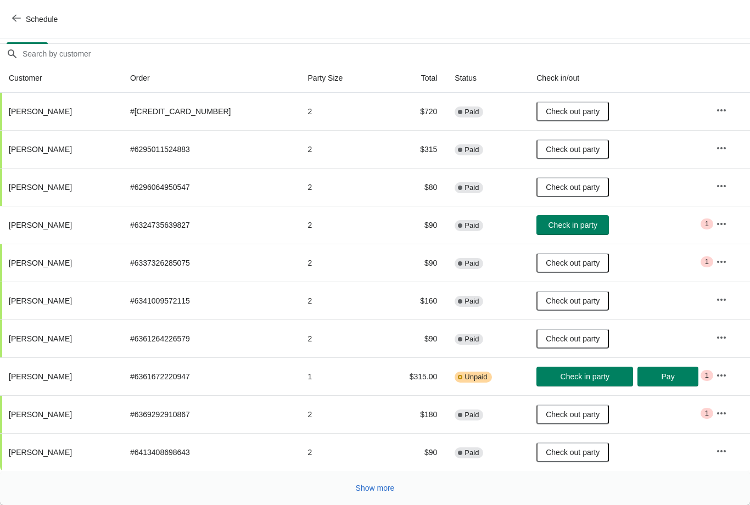
scroll to position [89, 0]
click at [367, 492] on span "Show more" at bounding box center [375, 488] width 39 height 9
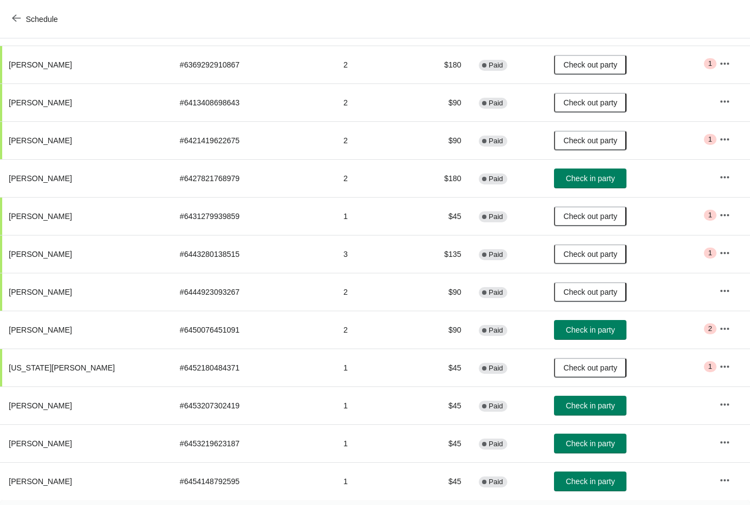
scroll to position [497, -1]
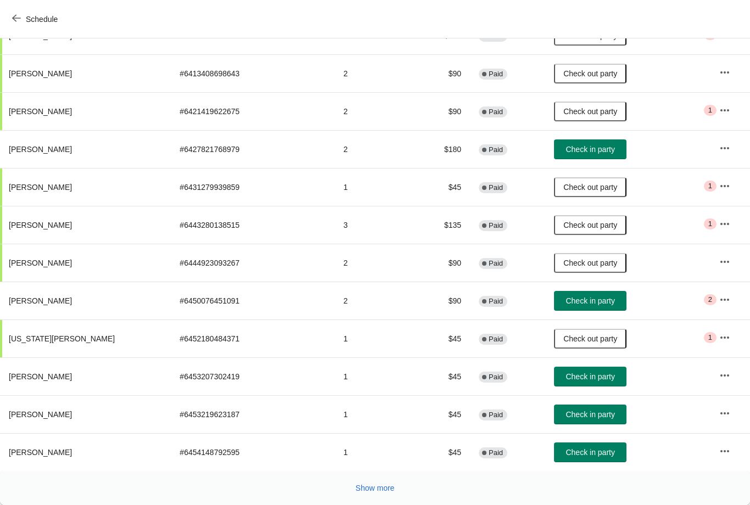
click at [368, 492] on span "Show more" at bounding box center [375, 488] width 39 height 9
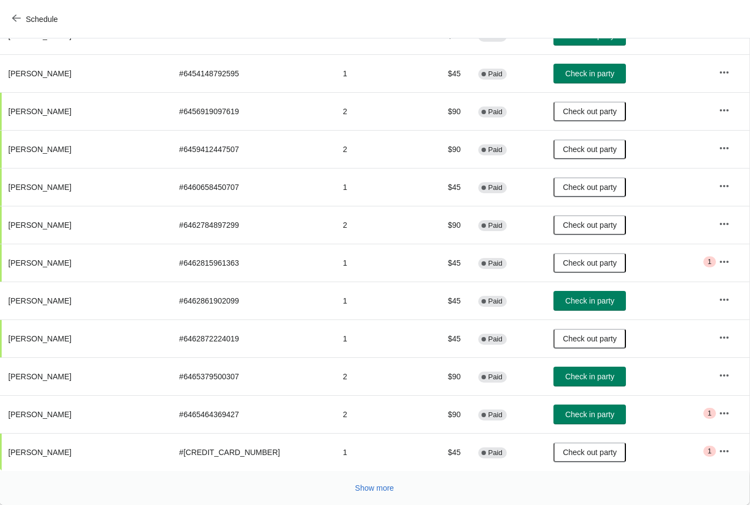
scroll to position [847, 1]
click at [377, 492] on span "Show more" at bounding box center [374, 488] width 39 height 9
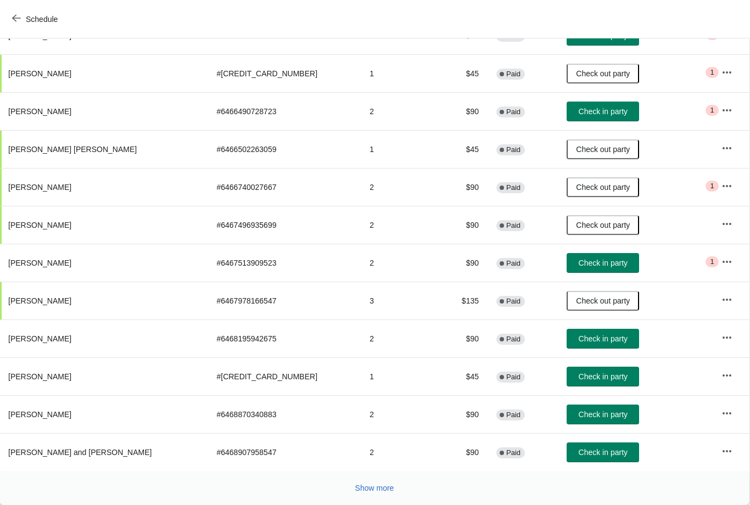
scroll to position [1226, 1]
click at [578, 414] on span "Check in party" at bounding box center [602, 414] width 49 height 9
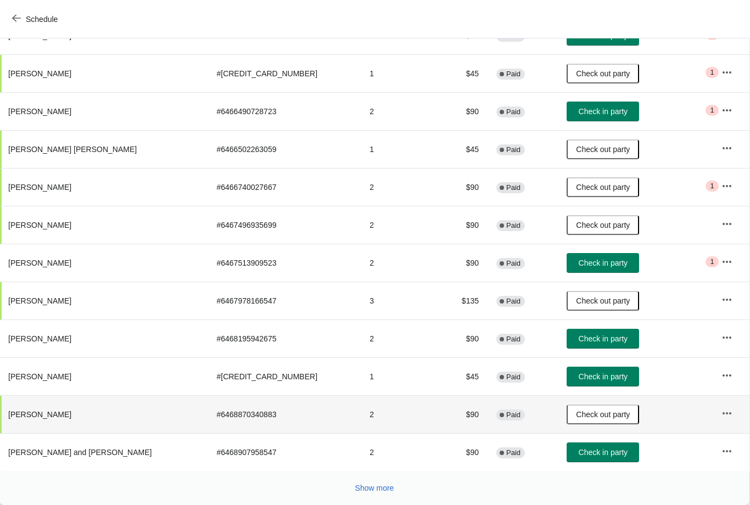
click at [372, 488] on span "Show more" at bounding box center [374, 488] width 39 height 9
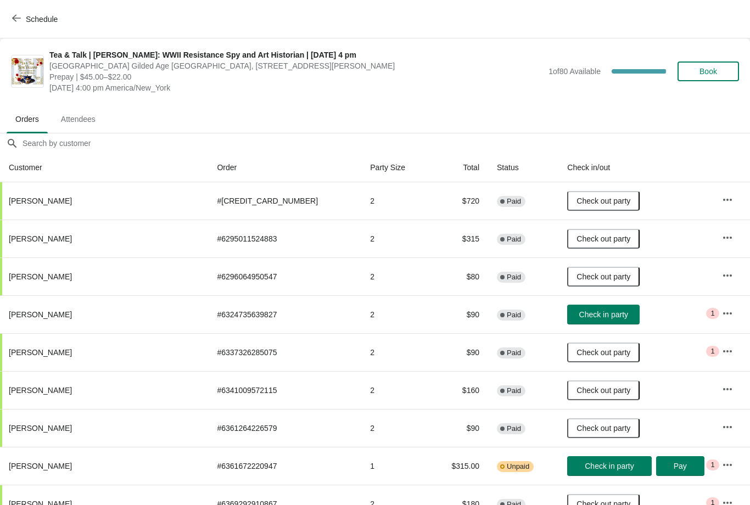
scroll to position [0, 0]
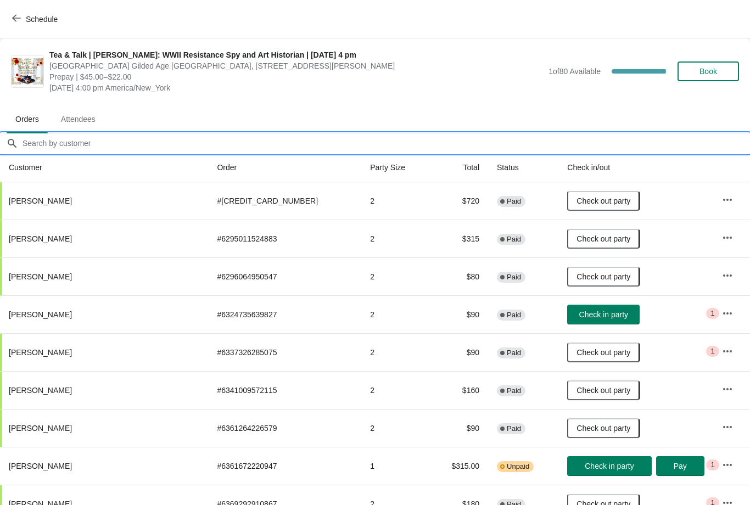
click at [61, 136] on input "Orders filter search" at bounding box center [386, 143] width 728 height 20
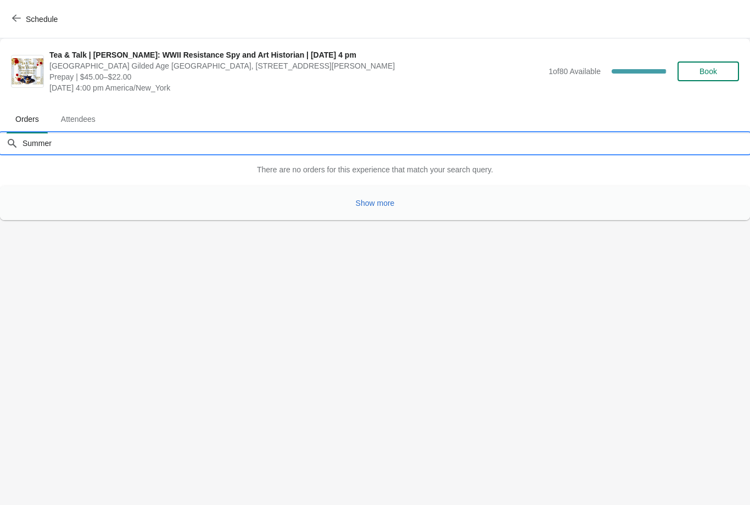
click at [371, 205] on span "Show more" at bounding box center [375, 203] width 39 height 9
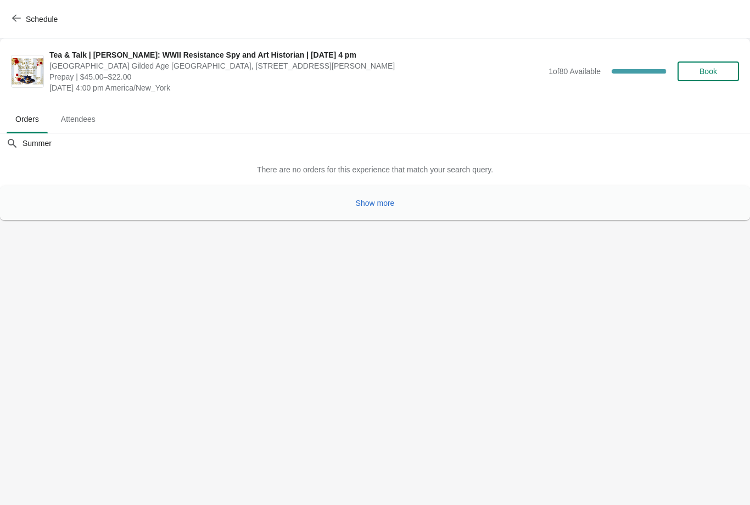
click at [385, 206] on span "Show more" at bounding box center [375, 203] width 39 height 9
click at [386, 208] on button "Show more" at bounding box center [375, 203] width 48 height 20
click at [375, 209] on button "Show more" at bounding box center [375, 203] width 48 height 20
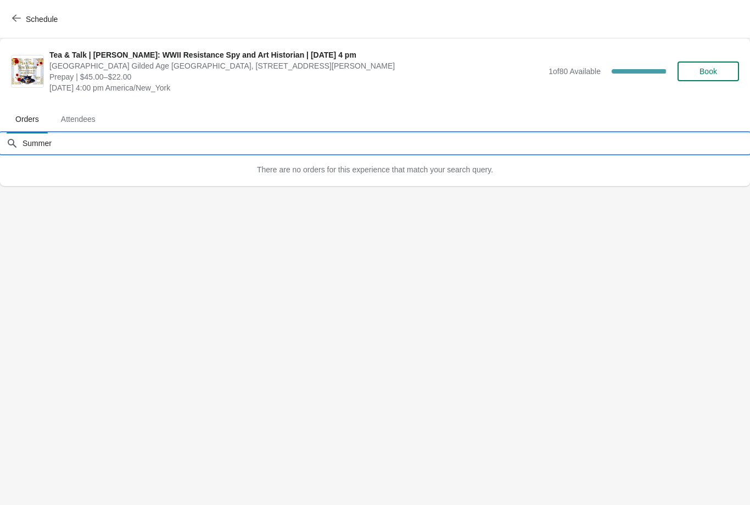
click at [54, 144] on input "Summer" at bounding box center [386, 143] width 728 height 20
type input "S"
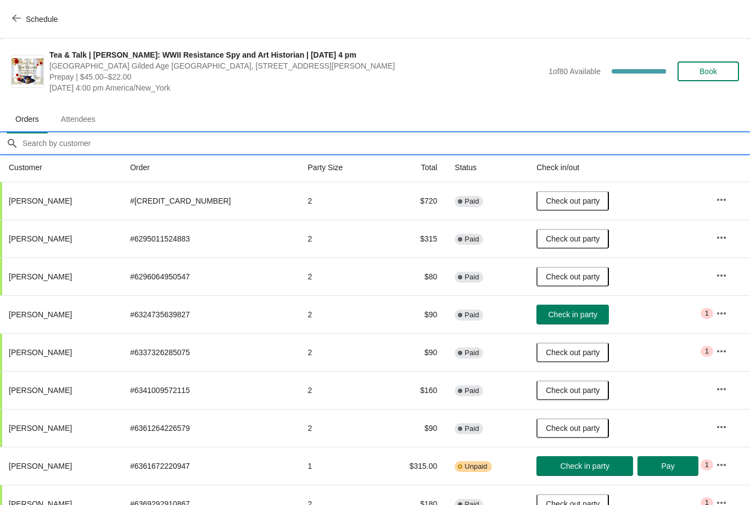
click at [76, 135] on input "Orders filter search" at bounding box center [386, 143] width 728 height 20
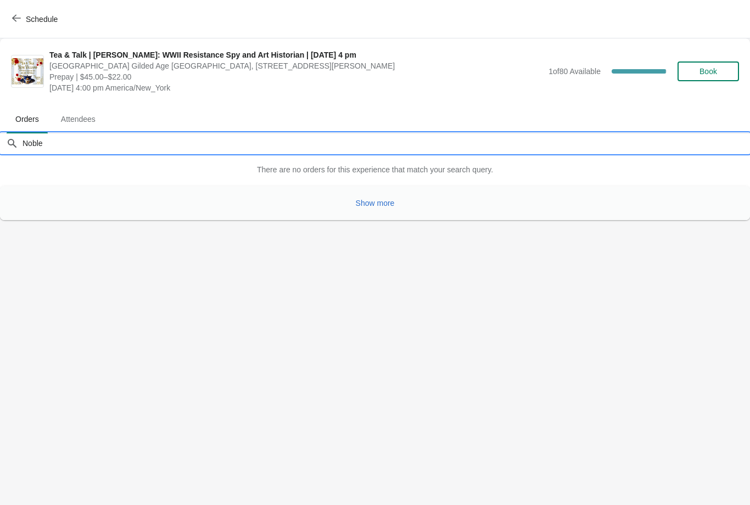
type input "Noble"
click at [363, 203] on span "Show more" at bounding box center [375, 203] width 39 height 9
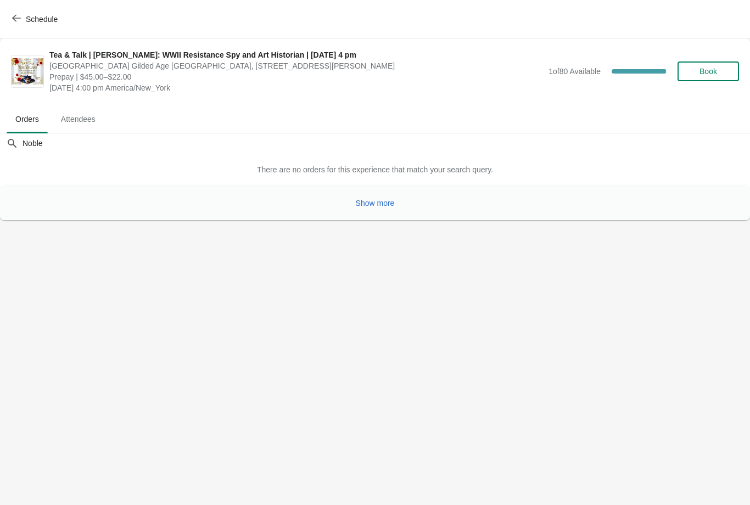
click at [375, 200] on span "Show more" at bounding box center [375, 203] width 39 height 9
click at [378, 210] on button "Show more" at bounding box center [375, 203] width 48 height 20
click at [384, 204] on span "Show more" at bounding box center [375, 203] width 39 height 9
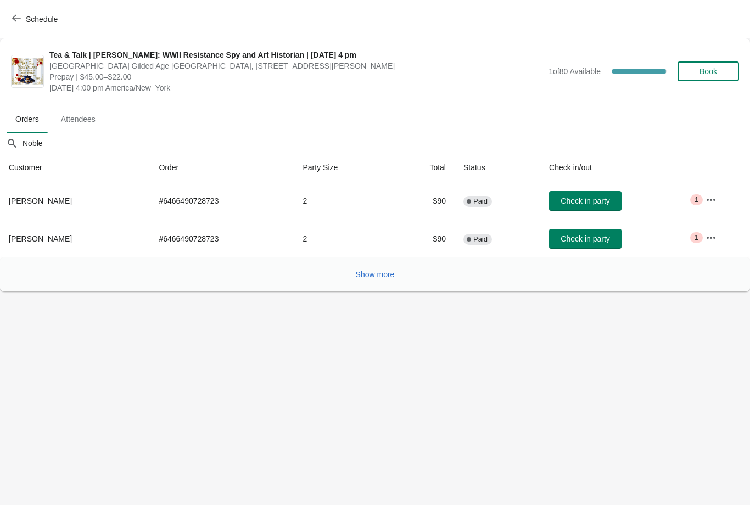
click at [584, 198] on span "Check in party" at bounding box center [584, 200] width 49 height 9
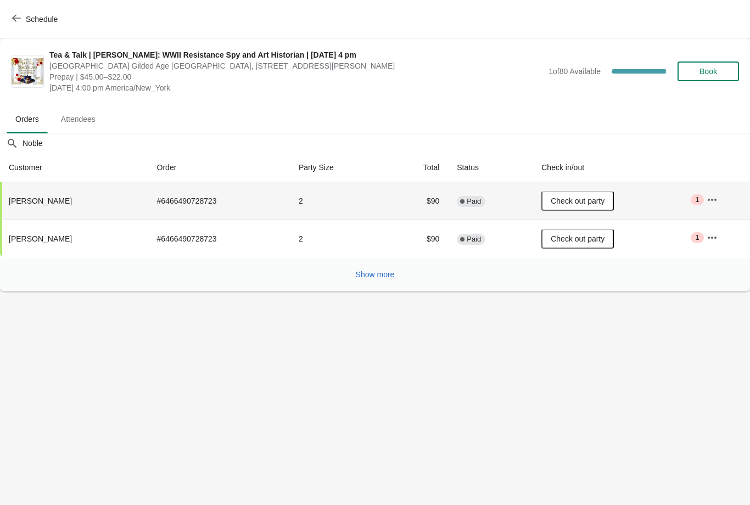
click at [24, 23] on span "Schedule" at bounding box center [35, 19] width 43 height 10
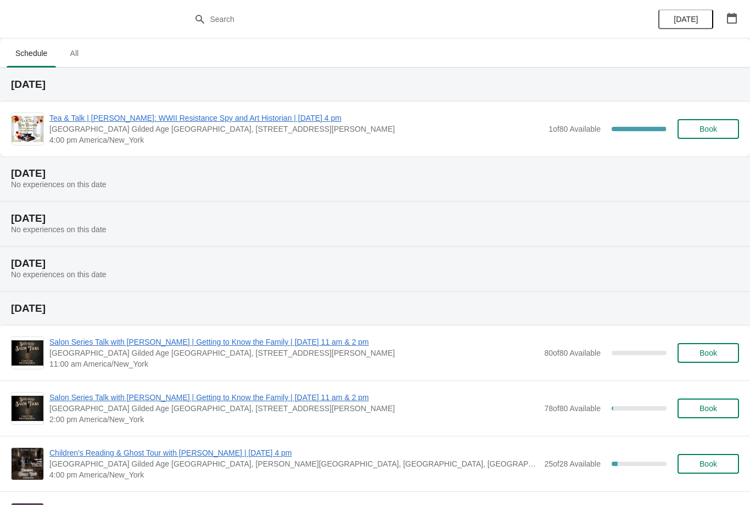
click at [143, 122] on span "Tea & Talk | [PERSON_NAME]: WWII Resistance Spy and Art Historian | [DATE] 4 pm" at bounding box center [295, 118] width 493 height 11
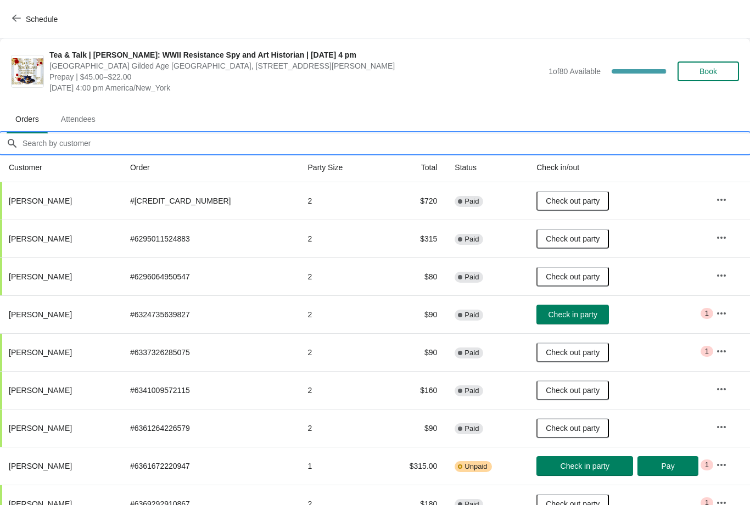
click at [69, 138] on input "Orders filter search" at bounding box center [386, 143] width 728 height 20
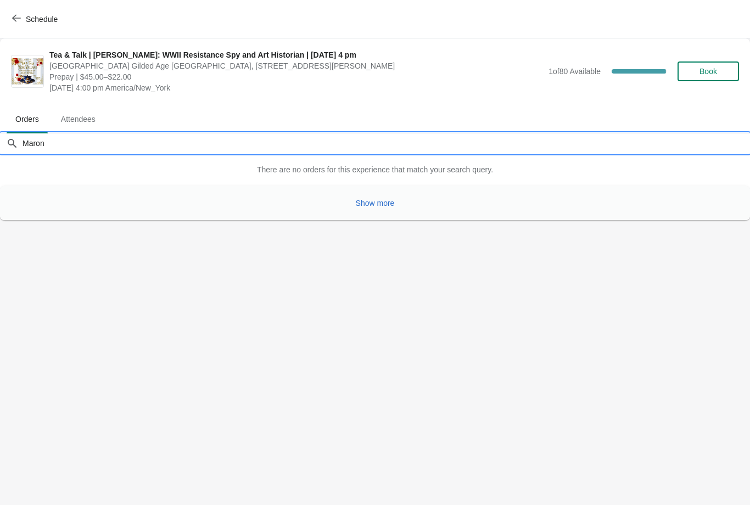
click at [379, 204] on span "Show more" at bounding box center [375, 203] width 39 height 9
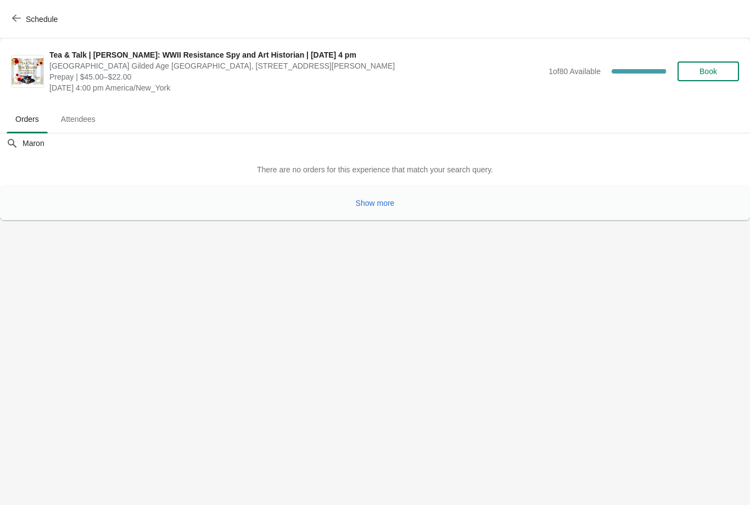
click at [375, 205] on span "Show more" at bounding box center [375, 203] width 39 height 9
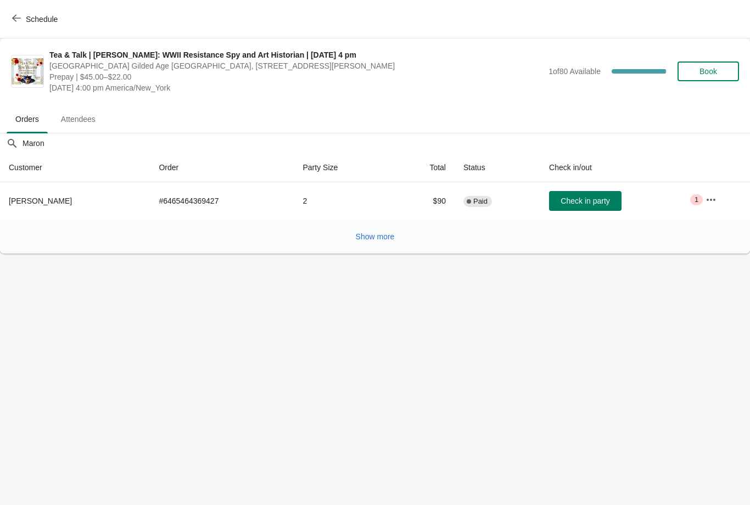
click at [585, 210] on button "Check in party" at bounding box center [585, 201] width 72 height 20
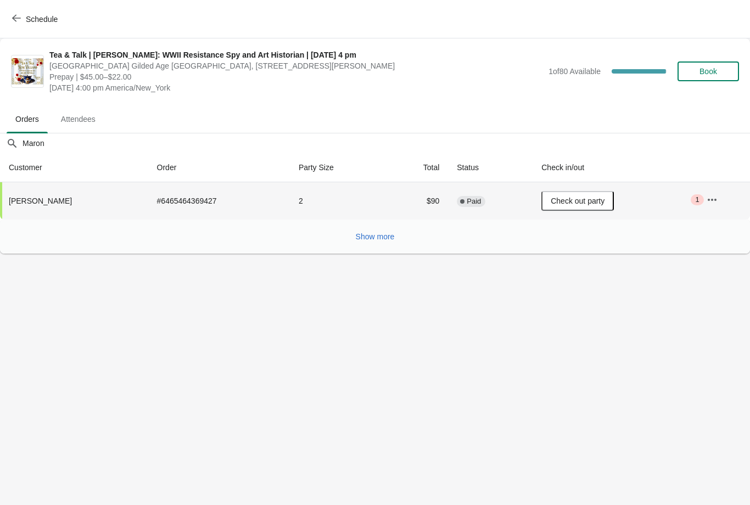
click at [382, 236] on span "Show more" at bounding box center [375, 236] width 39 height 9
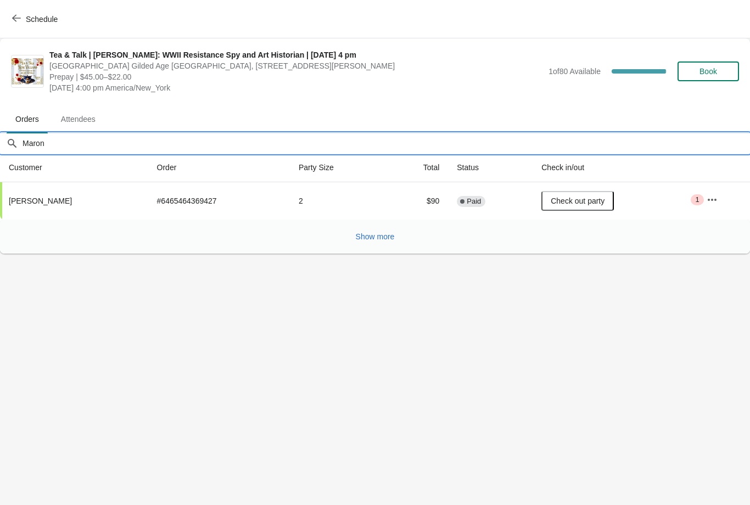
click at [115, 150] on input "Maron" at bounding box center [386, 143] width 728 height 20
type input "M"
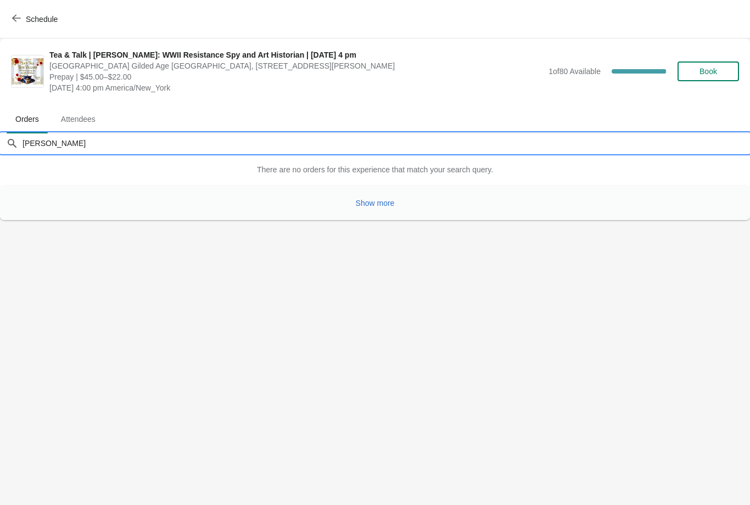
type input "[PERSON_NAME]"
click at [381, 204] on span "Show more" at bounding box center [375, 203] width 39 height 9
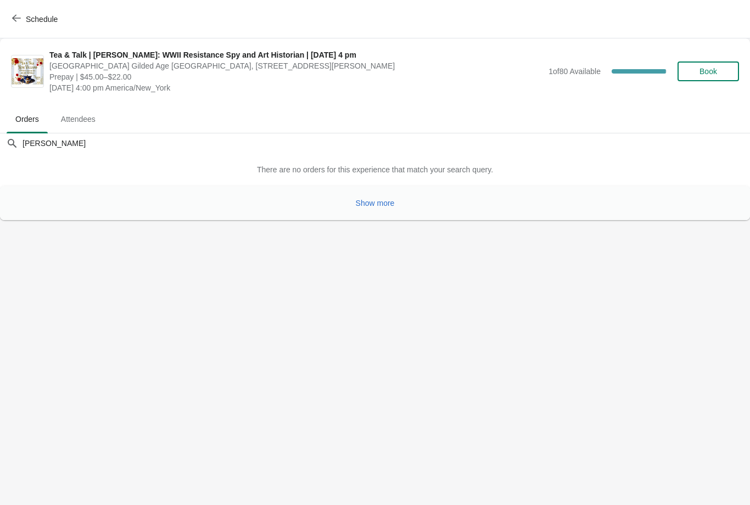
click at [363, 206] on span "Show more" at bounding box center [375, 203] width 39 height 9
click at [370, 206] on span "Show more" at bounding box center [375, 203] width 39 height 9
click at [378, 210] on button "Show more" at bounding box center [375, 203] width 48 height 20
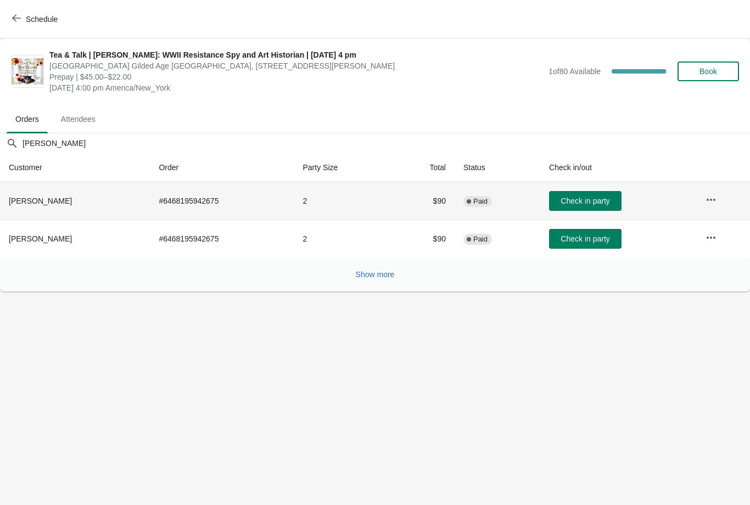
click at [382, 211] on td "2" at bounding box center [343, 200] width 98 height 37
click at [580, 199] on span "Check in party" at bounding box center [584, 200] width 49 height 9
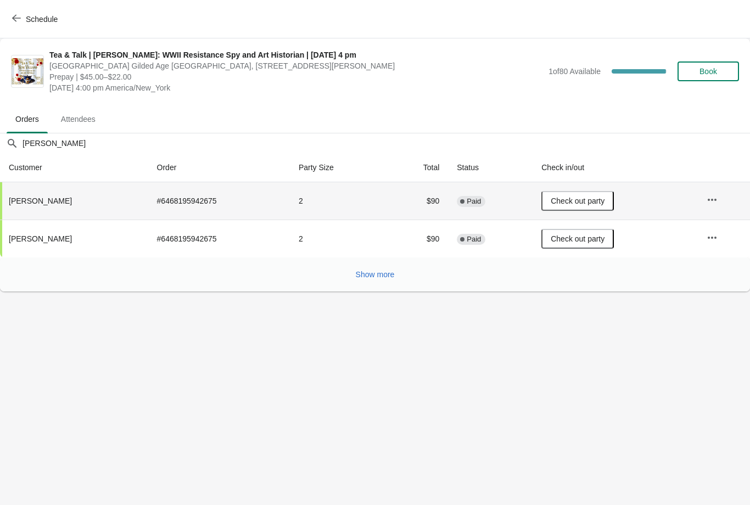
click at [21, 18] on span "Schedule" at bounding box center [35, 19] width 43 height 10
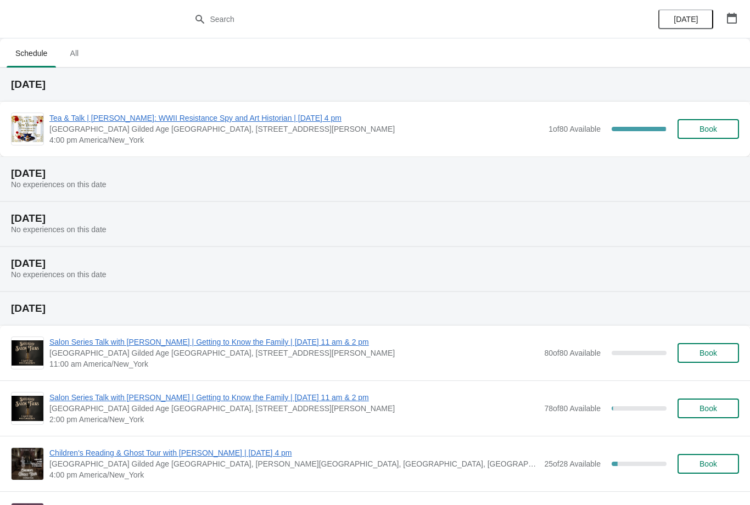
click at [250, 117] on span "Tea & Talk | [PERSON_NAME]: WWII Resistance Spy and Art Historian | [DATE] 4 pm" at bounding box center [295, 118] width 493 height 11
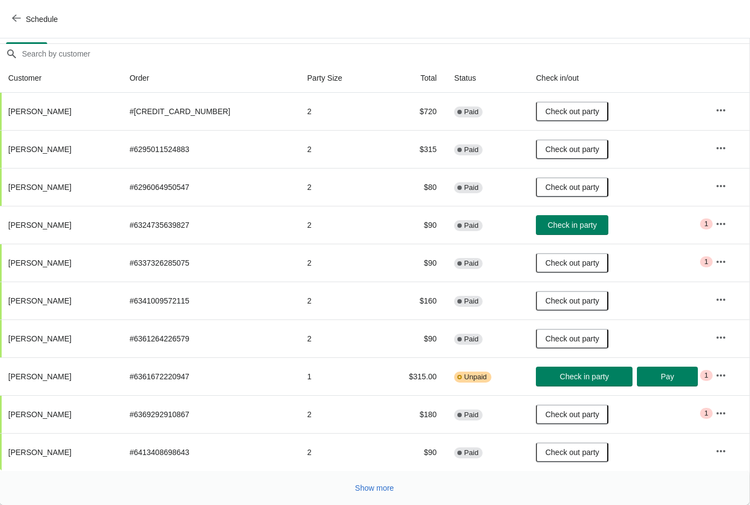
scroll to position [89, 1]
click at [367, 495] on button "Show more" at bounding box center [375, 488] width 48 height 20
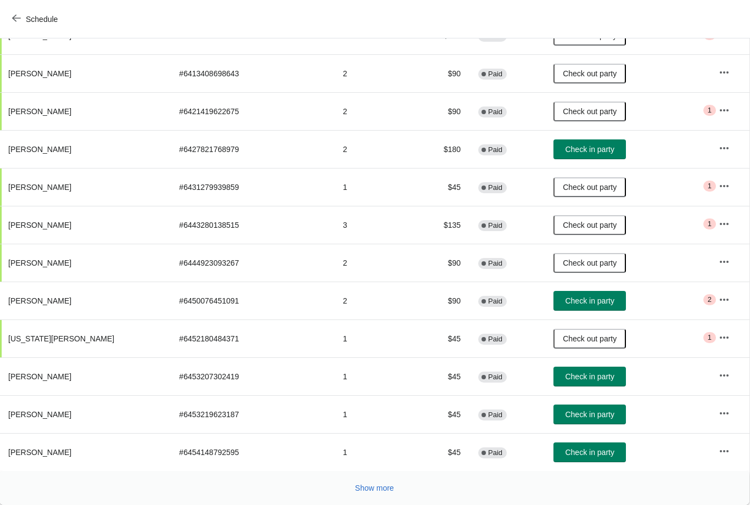
scroll to position [468, 1]
click at [369, 492] on span "Show more" at bounding box center [374, 488] width 39 height 9
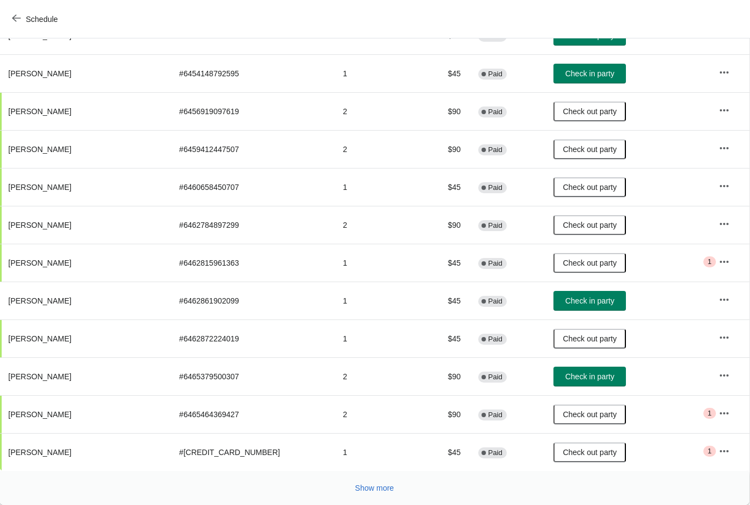
scroll to position [847, 1]
click at [371, 485] on span "Show more" at bounding box center [374, 488] width 39 height 9
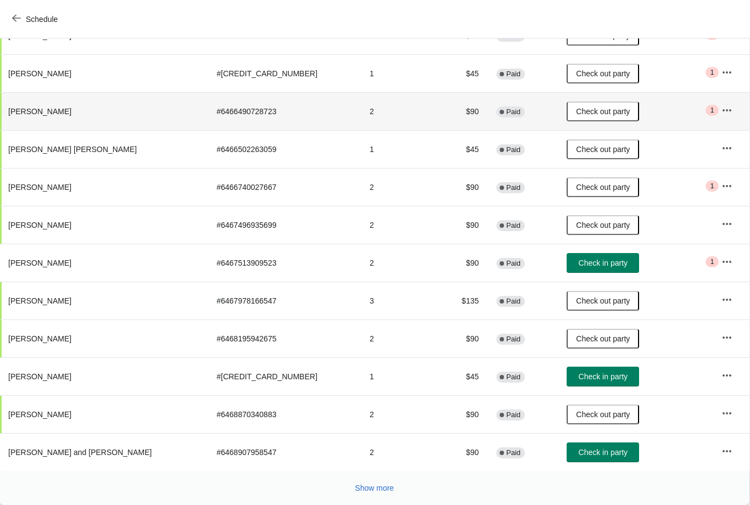
click at [366, 482] on button "Show more" at bounding box center [375, 488] width 48 height 20
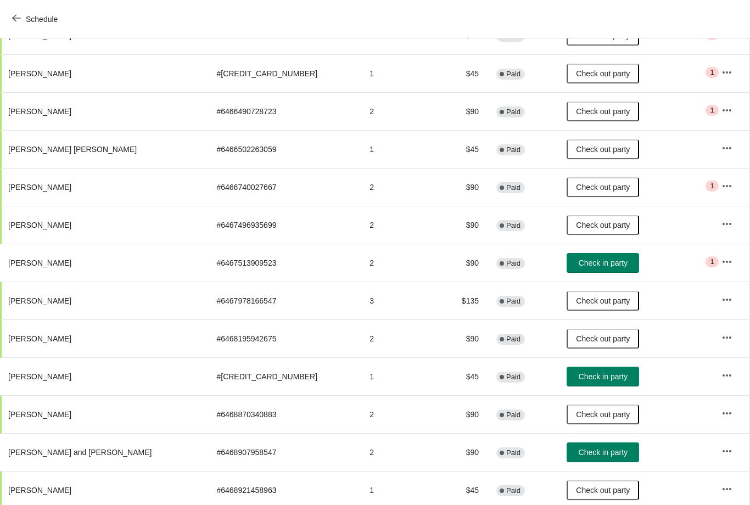
click at [429, 484] on td "$45" at bounding box center [458, 490] width 59 height 38
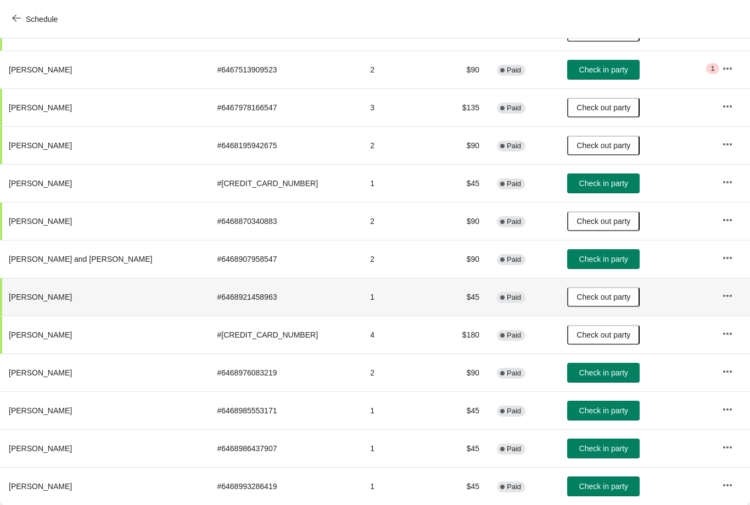
scroll to position [1419, 0]
click at [579, 376] on span "Check in party" at bounding box center [603, 372] width 49 height 9
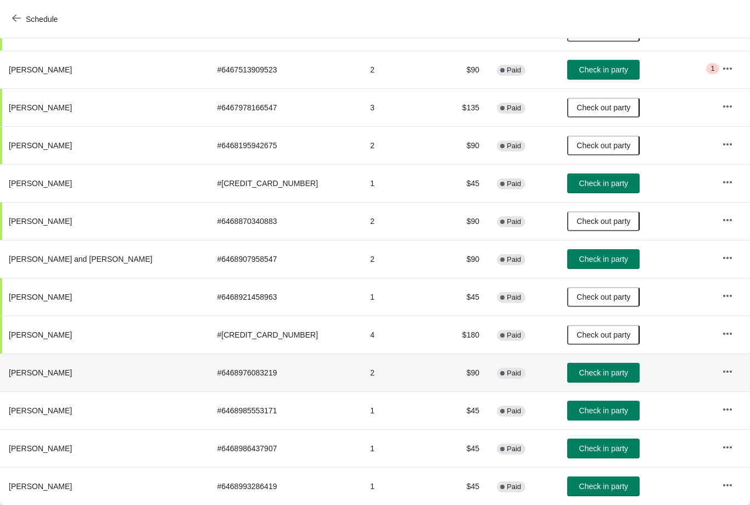
click at [579, 368] on span "Check in party" at bounding box center [603, 372] width 49 height 9
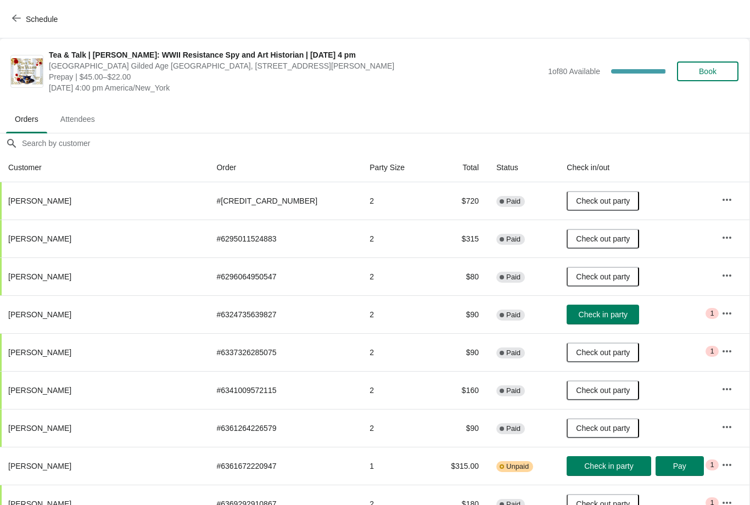
scroll to position [0, 1]
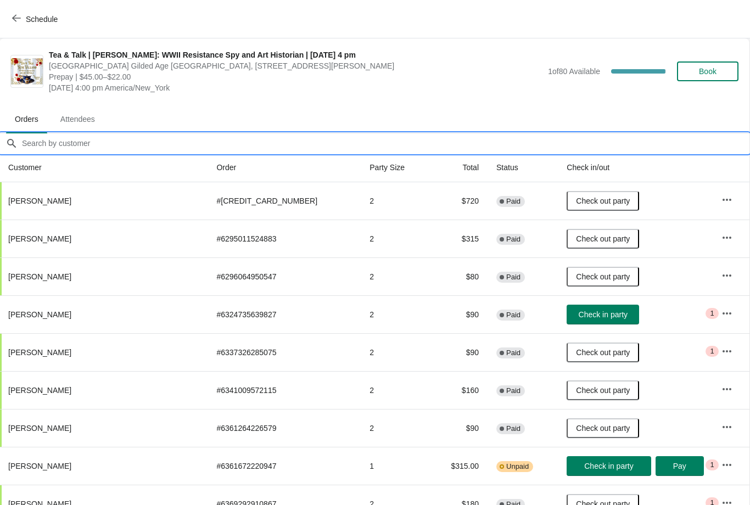
click at [97, 143] on input "Orders filter search" at bounding box center [385, 143] width 728 height 20
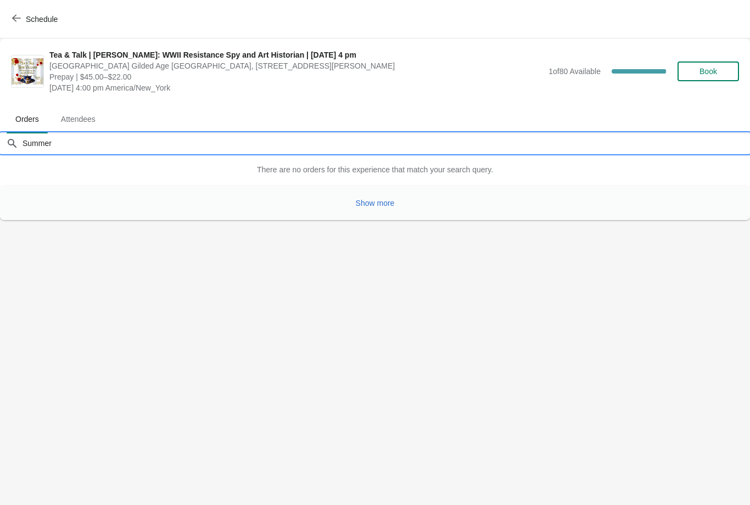
scroll to position [0, 0]
click at [370, 210] on button "Show more" at bounding box center [375, 203] width 48 height 20
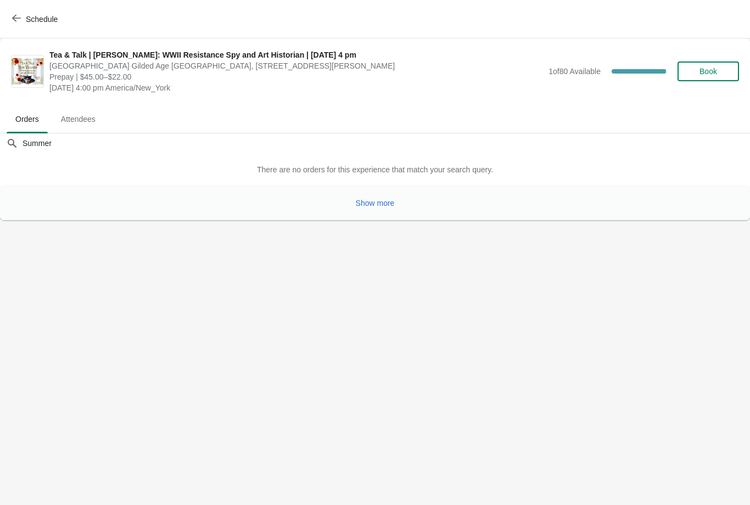
click at [375, 209] on button "Show more" at bounding box center [375, 203] width 48 height 20
click at [377, 210] on button "Show more" at bounding box center [375, 203] width 48 height 20
click at [377, 201] on span "Show more" at bounding box center [375, 203] width 39 height 9
click at [366, 206] on span "Show more" at bounding box center [375, 203] width 39 height 9
click at [375, 204] on span "Show more" at bounding box center [375, 203] width 39 height 9
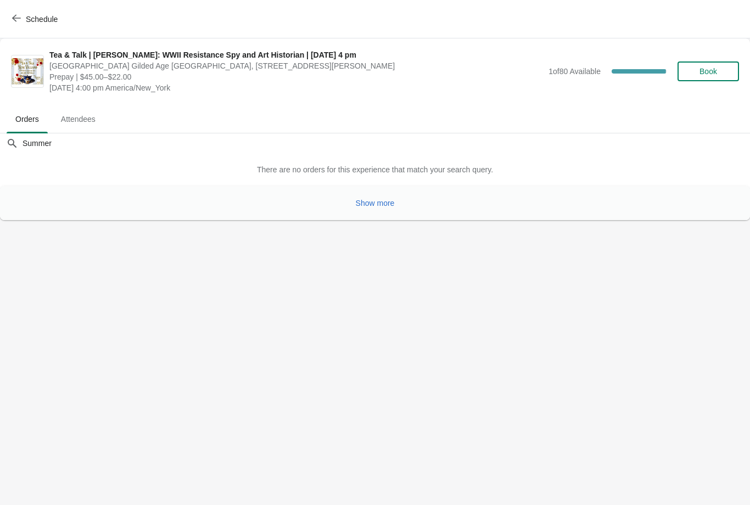
click at [377, 203] on body "Schedule Tea & Talk | [PERSON_NAME]: WWII Resistance Spy and Art Historian | [D…" at bounding box center [375, 252] width 750 height 505
click at [378, 205] on body "Schedule Tea & Talk | [PERSON_NAME]: WWII Resistance Spy and Art Historian | [D…" at bounding box center [375, 252] width 750 height 505
click at [345, 176] on div "There are no orders for this experience that match your search query." at bounding box center [375, 169] width 750 height 33
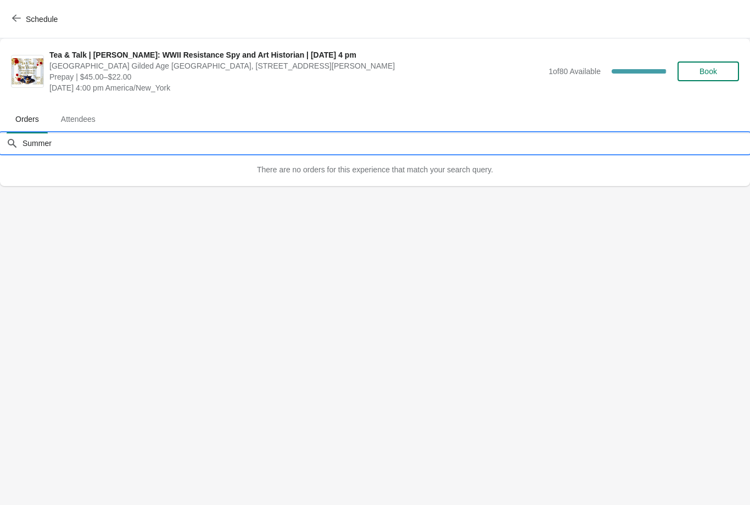
click at [65, 139] on input "Summer" at bounding box center [386, 143] width 728 height 20
type input "S"
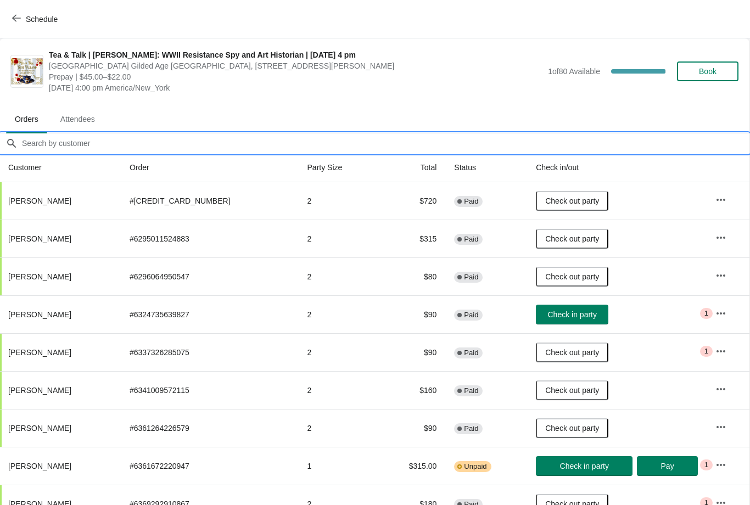
scroll to position [0, 1]
click at [499, 102] on div "Tea & Talk | [PERSON_NAME]: WWII Resistance Spy and Art Historian | [DATE] 4 pm…" at bounding box center [374, 71] width 750 height 66
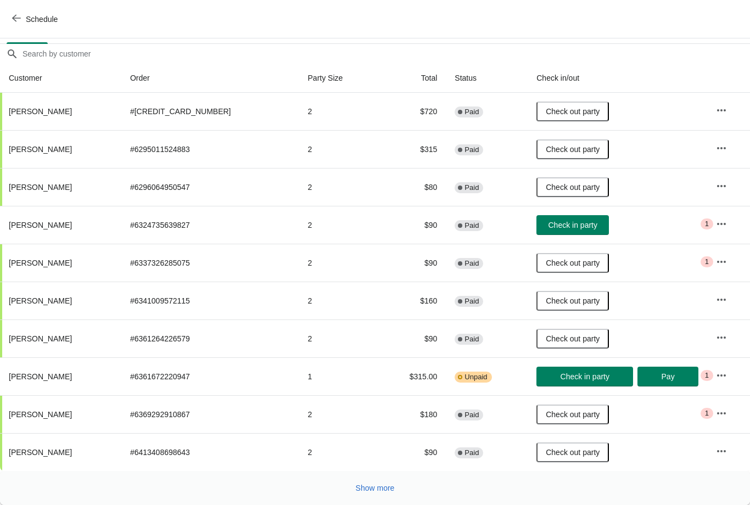
scroll to position [89, 0]
click at [362, 487] on span "Show more" at bounding box center [375, 488] width 39 height 9
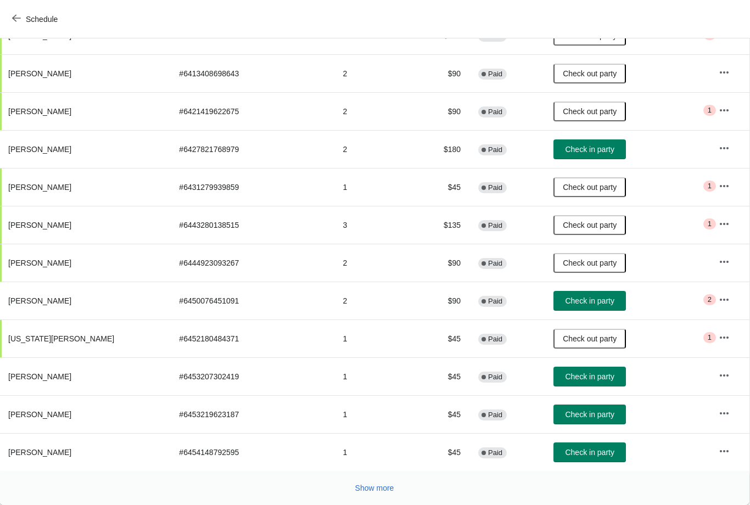
scroll to position [468, 1]
click at [363, 486] on span "Show more" at bounding box center [374, 488] width 39 height 9
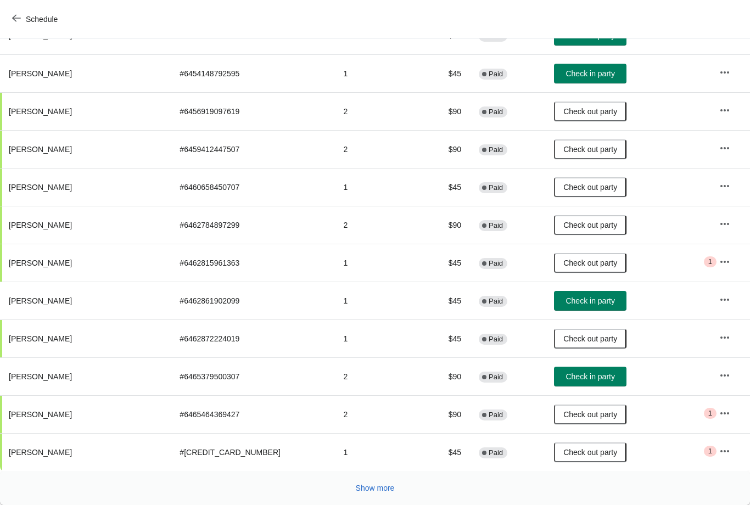
scroll to position [847, 0]
click at [379, 491] on span "Show more" at bounding box center [375, 488] width 39 height 9
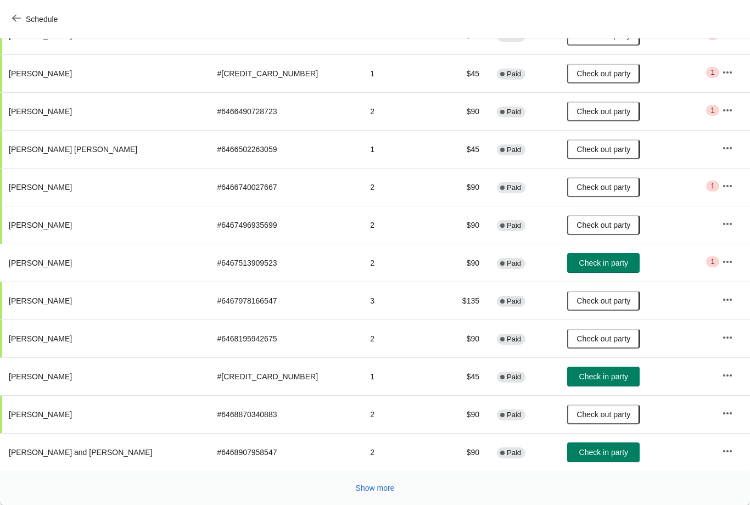
scroll to position [1226, 0]
click at [358, 487] on span "Show more" at bounding box center [375, 488] width 39 height 9
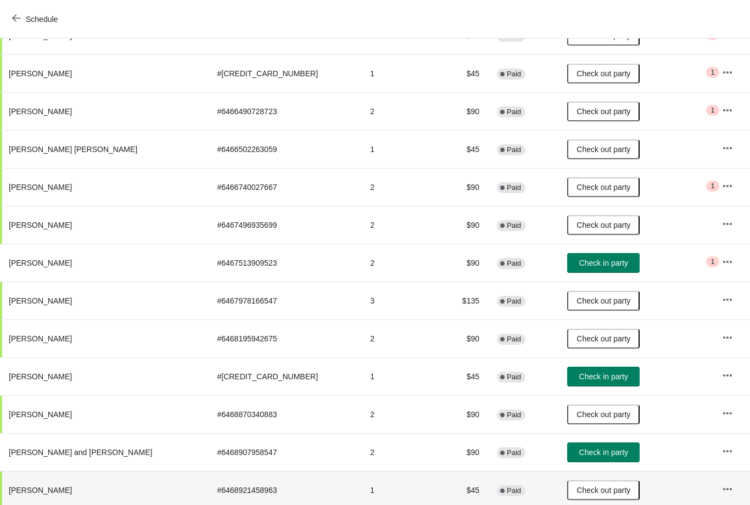
click at [429, 491] on td "$45" at bounding box center [458, 490] width 59 height 38
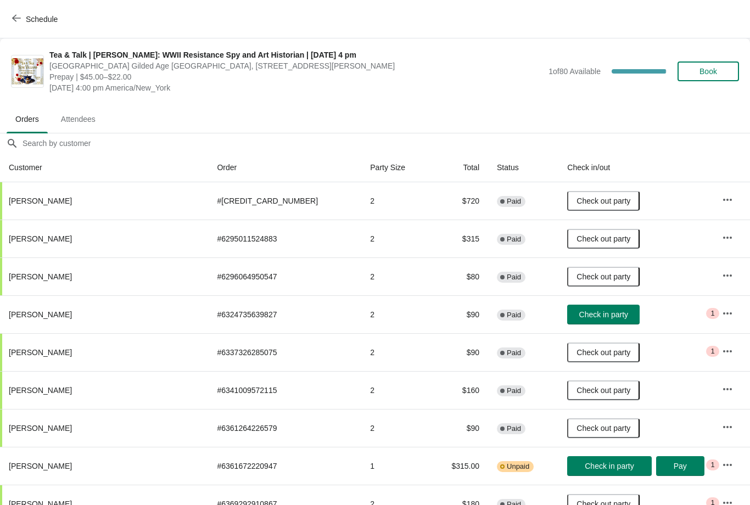
scroll to position [0, 0]
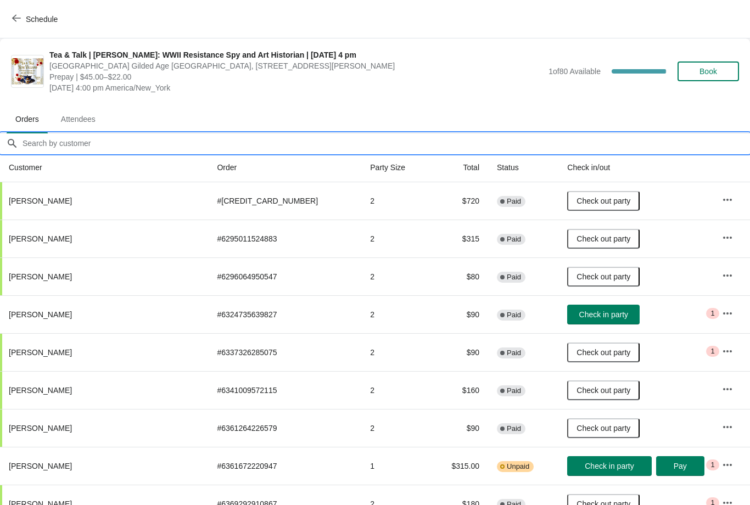
click at [115, 145] on input "Orders filter search" at bounding box center [386, 143] width 728 height 20
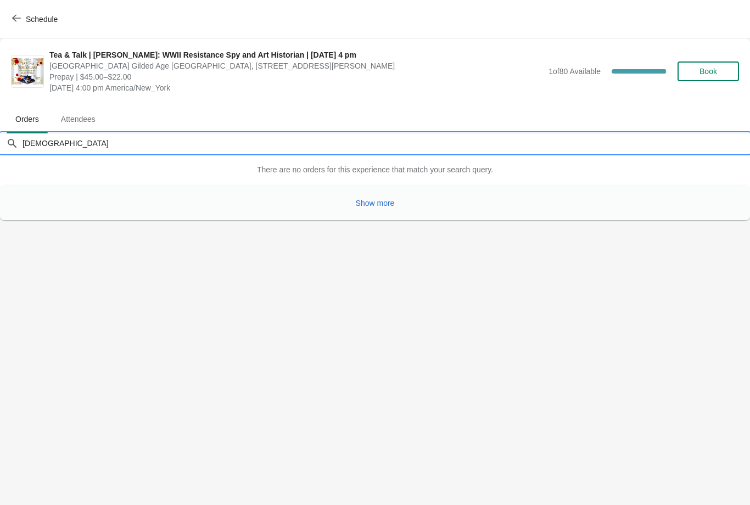
type input "[DEMOGRAPHIC_DATA]"
click at [383, 206] on span "Show more" at bounding box center [375, 203] width 39 height 9
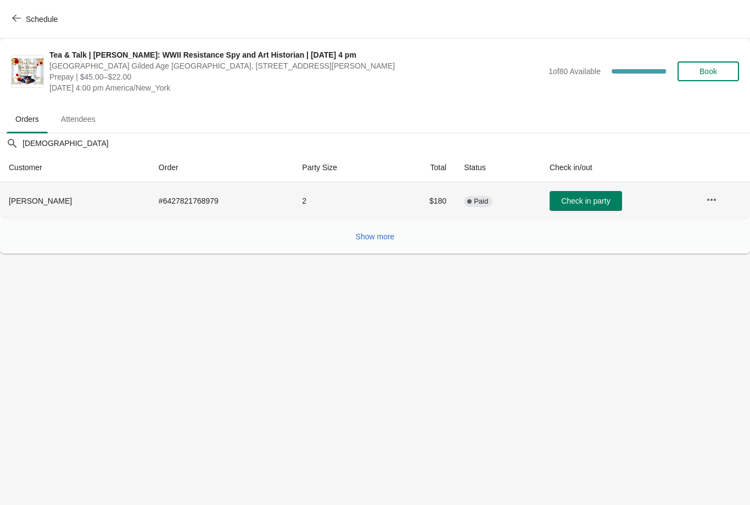
click at [591, 207] on button "Check in party" at bounding box center [585, 201] width 72 height 20
click at [374, 237] on span "Show more" at bounding box center [375, 236] width 39 height 9
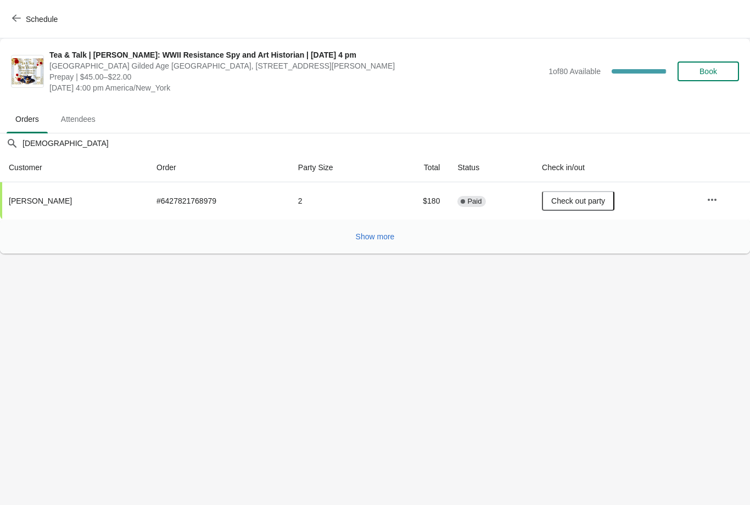
click at [377, 244] on button "Show more" at bounding box center [375, 237] width 48 height 20
click at [18, 21] on icon "button" at bounding box center [16, 18] width 9 height 9
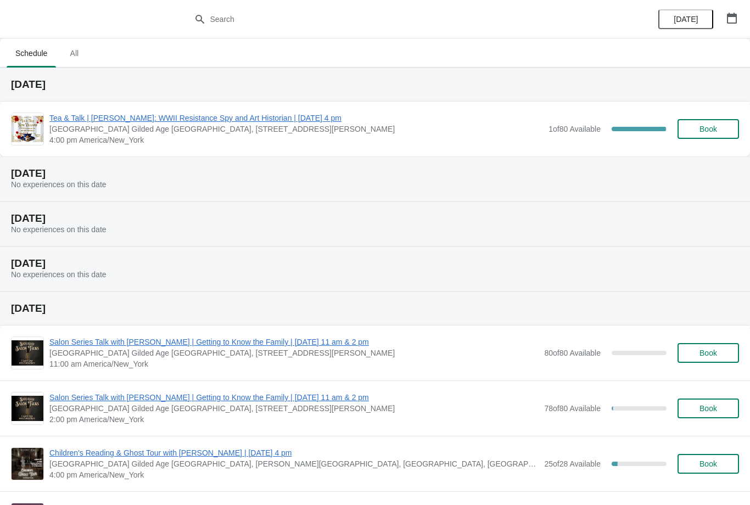
click at [175, 122] on span "Tea & Talk | [PERSON_NAME]: WWII Resistance Spy and Art Historian | [DATE] 4 pm" at bounding box center [295, 118] width 493 height 11
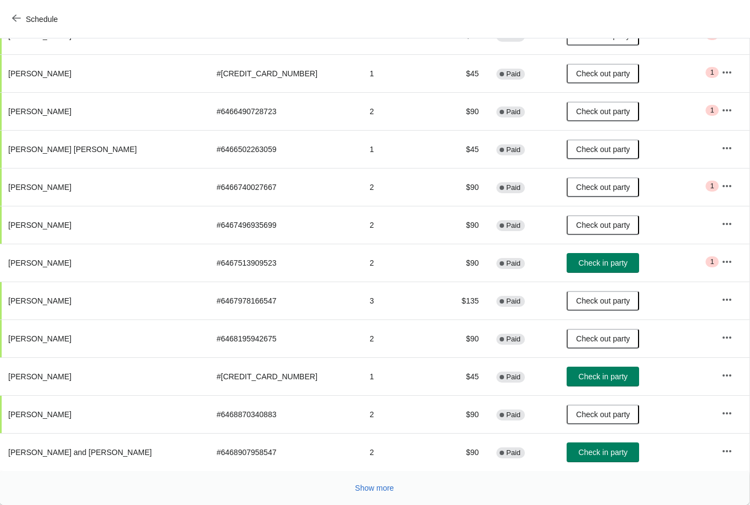
scroll to position [1226, 1]
click at [374, 488] on span "Show more" at bounding box center [374, 488] width 39 height 9
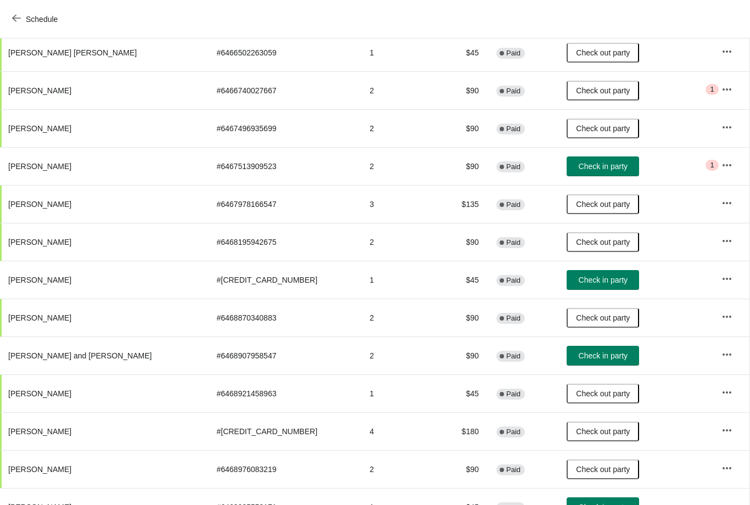
scroll to position [1323, 1]
click at [578, 358] on span "Check in party" at bounding box center [602, 355] width 49 height 9
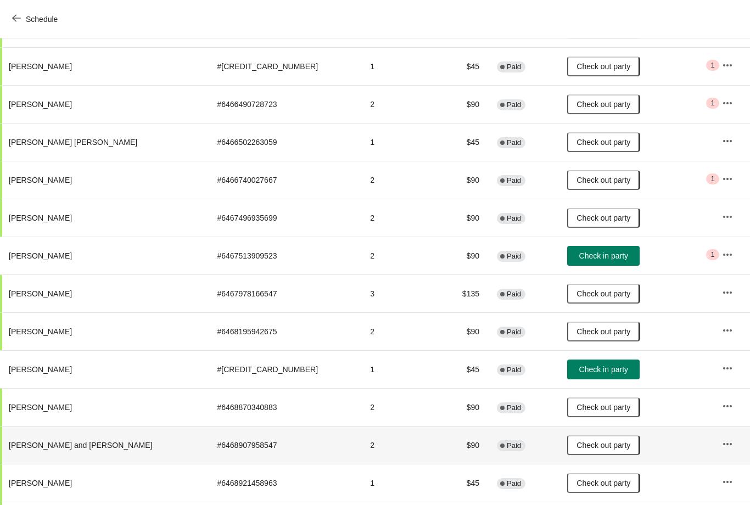
scroll to position [1233, 0]
click at [14, 21] on icon "button" at bounding box center [16, 18] width 9 height 9
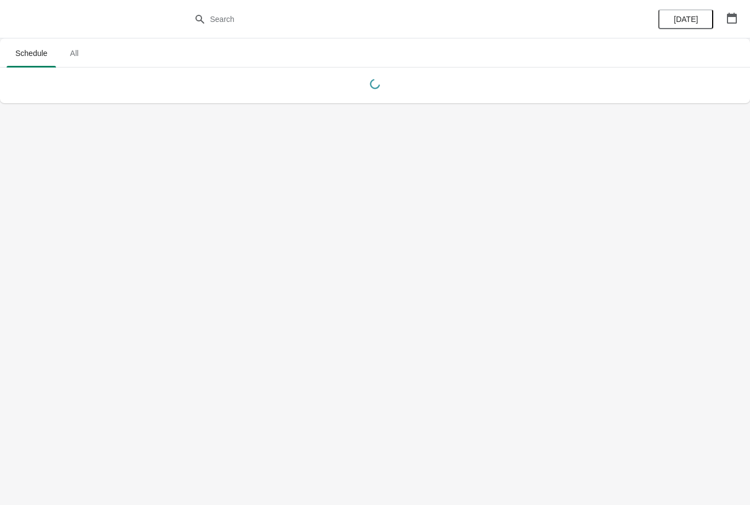
scroll to position [0, 0]
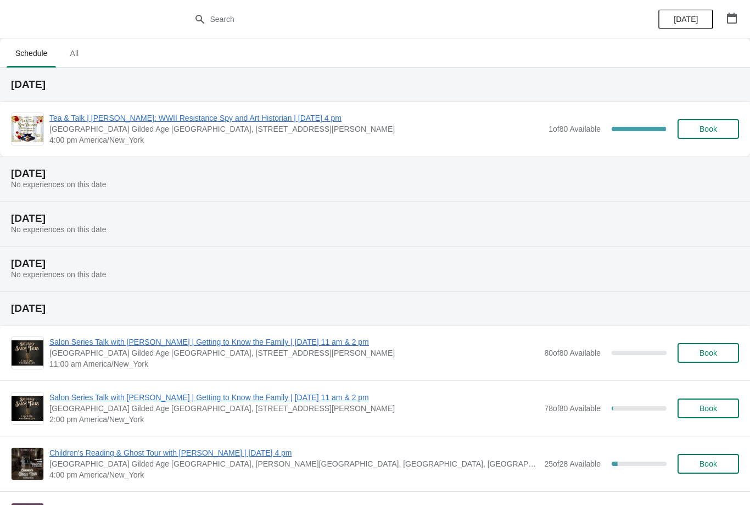
click at [126, 130] on span "[GEOGRAPHIC_DATA] Gilded Age [GEOGRAPHIC_DATA], [STREET_ADDRESS][PERSON_NAME]" at bounding box center [295, 128] width 493 height 11
click at [116, 122] on span "Tea & Talk | [PERSON_NAME]: WWII Resistance Spy and Art Historian | [DATE] 4 pm" at bounding box center [295, 118] width 493 height 11
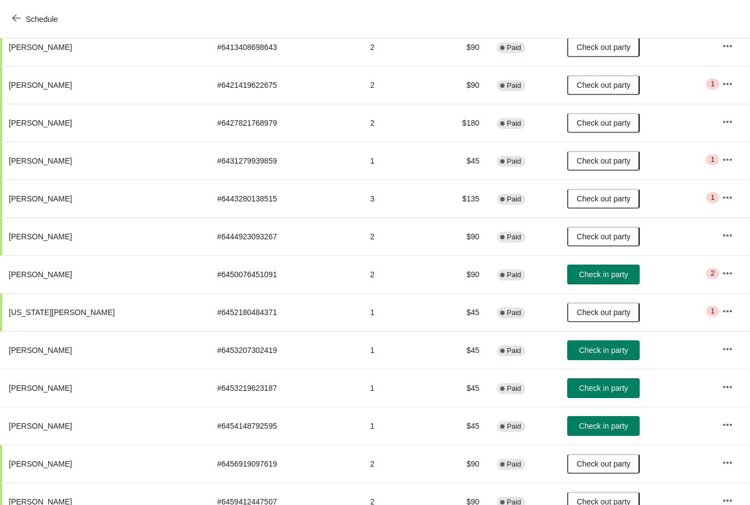
scroll to position [496, 0]
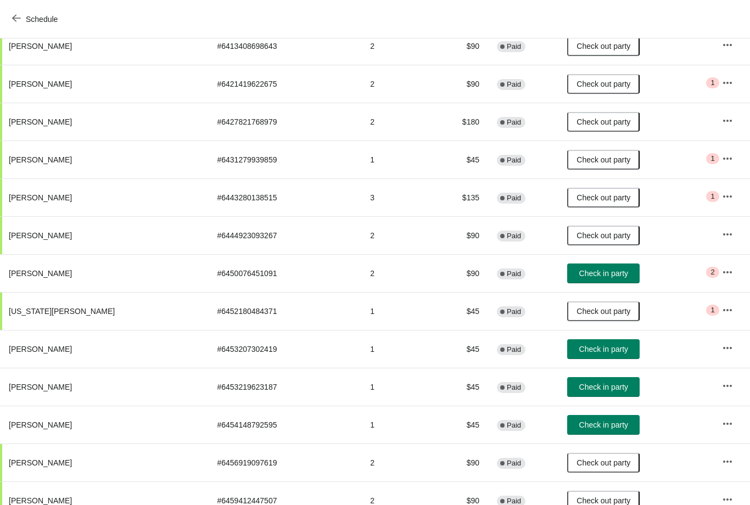
click at [579, 277] on span "Check in party" at bounding box center [603, 273] width 49 height 9
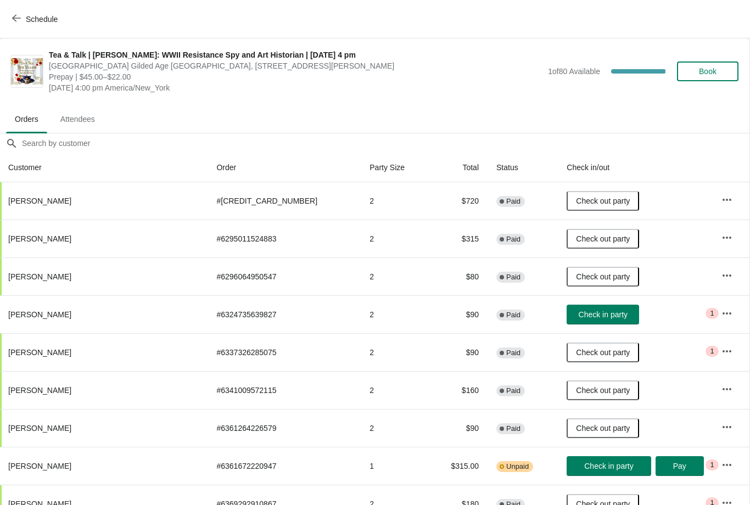
scroll to position [0, 1]
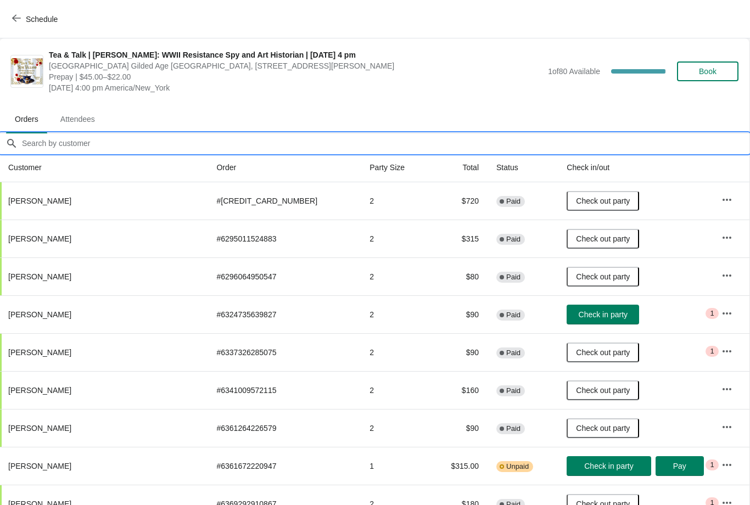
click at [80, 145] on input "Orders filter search" at bounding box center [385, 143] width 728 height 20
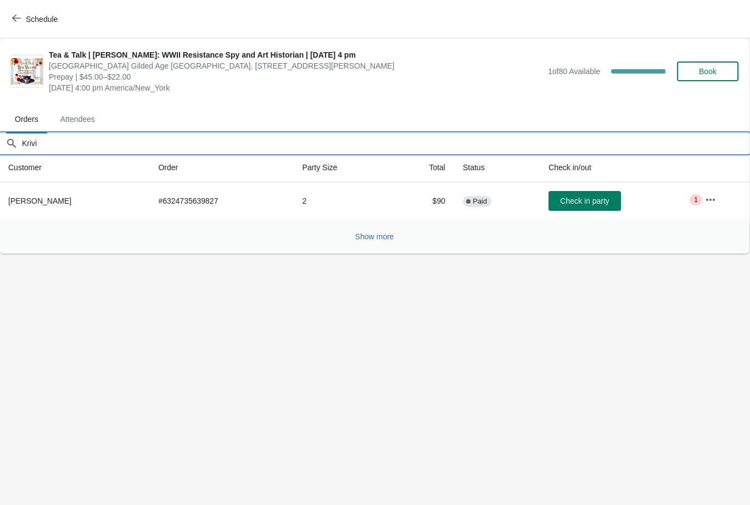
type input "Krivi"
click at [577, 201] on span "Check in party" at bounding box center [584, 200] width 49 height 9
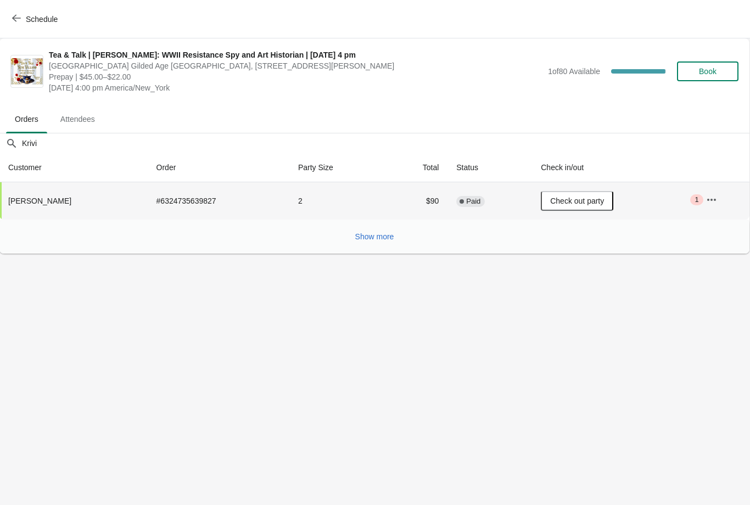
click at [15, 16] on icon "button" at bounding box center [16, 18] width 9 height 7
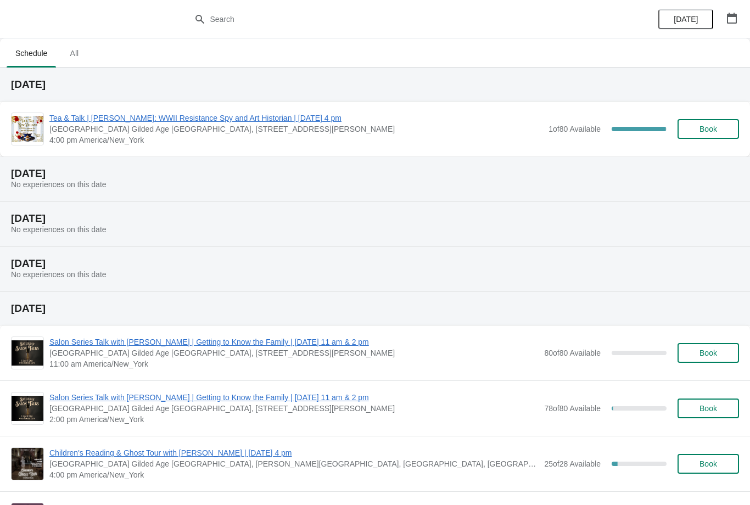
click at [241, 114] on span "Tea & Talk | [PERSON_NAME]: WWII Resistance Spy and Art Historian | [DATE] 4 pm" at bounding box center [295, 118] width 493 height 11
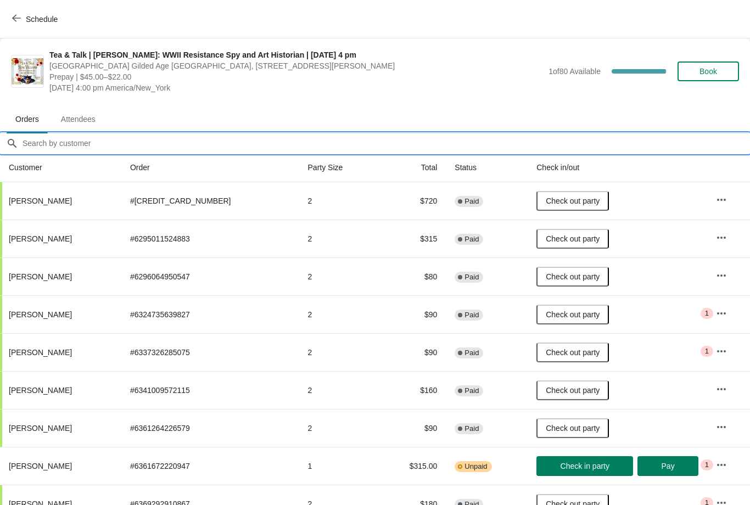
click at [75, 139] on input "Orders filter search" at bounding box center [386, 143] width 728 height 20
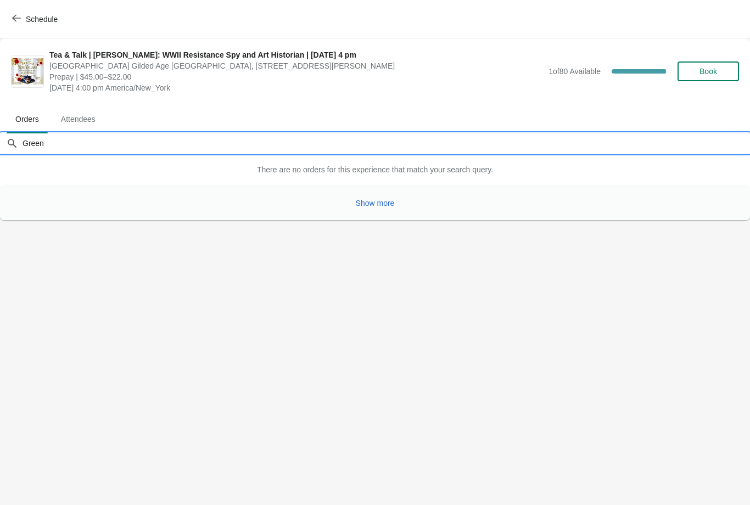
type input "Green"
click at [372, 199] on span "Show more" at bounding box center [375, 203] width 39 height 9
click at [373, 200] on span "Show more" at bounding box center [375, 203] width 39 height 9
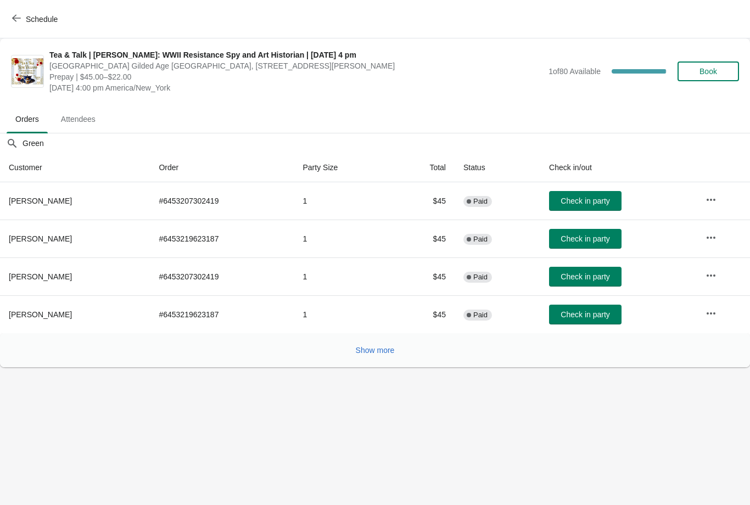
click at [584, 199] on span "Check in party" at bounding box center [584, 200] width 49 height 9
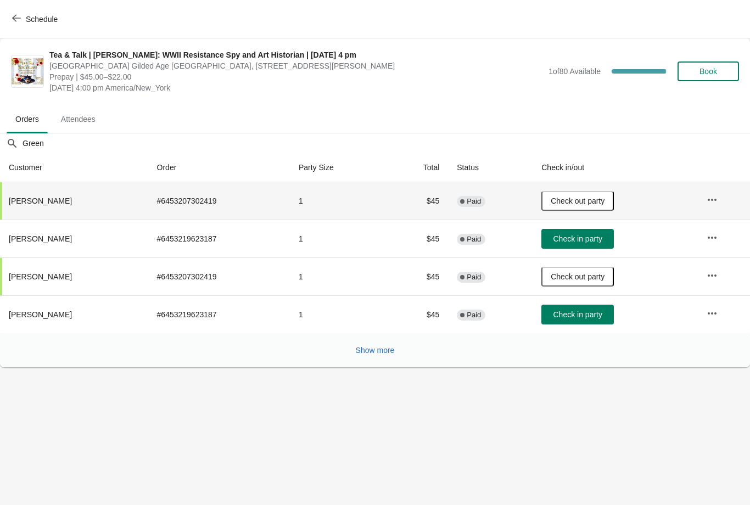
click at [380, 353] on span "Show more" at bounding box center [375, 350] width 39 height 9
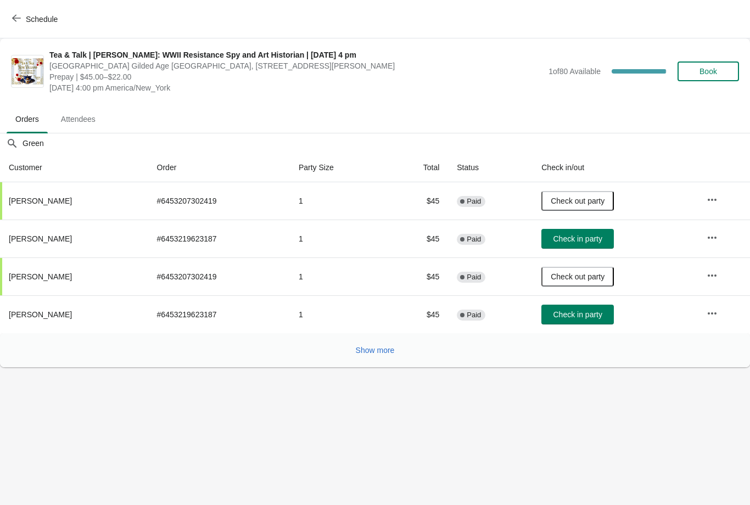
click at [379, 346] on span "Show more" at bounding box center [375, 350] width 39 height 9
click at [377, 359] on button "Show more" at bounding box center [375, 350] width 48 height 20
click at [16, 24] on span "button" at bounding box center [16, 19] width 9 height 10
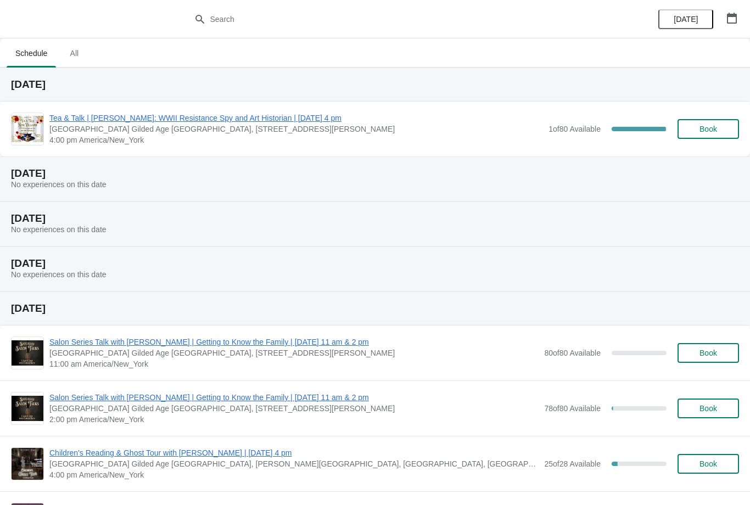
click at [94, 120] on span "Tea & Talk | [PERSON_NAME]: WWII Resistance Spy and Art Historian | [DATE] 4 pm" at bounding box center [295, 118] width 493 height 11
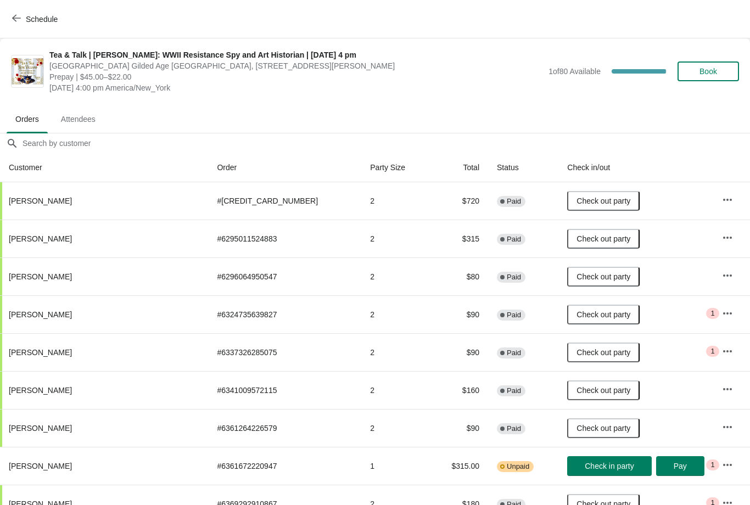
click at [16, 19] on icon "button" at bounding box center [16, 18] width 9 height 9
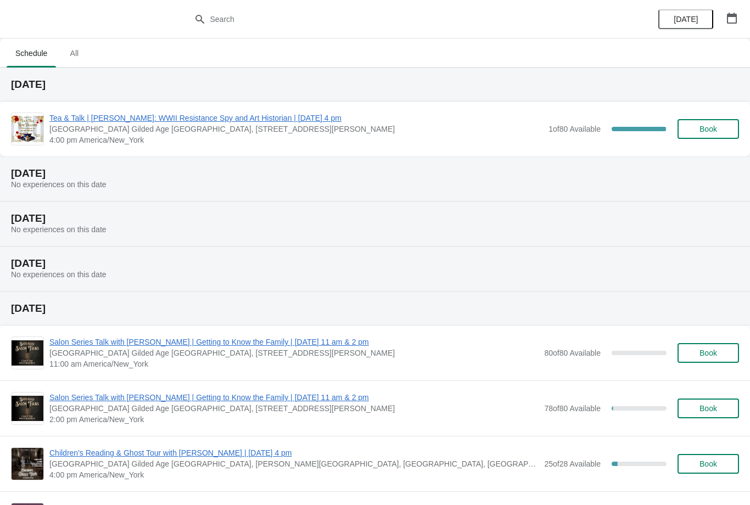
click at [160, 122] on span "Tea & Talk | [PERSON_NAME]: WWII Resistance Spy and Art Historian | [DATE] 4 pm" at bounding box center [295, 118] width 493 height 11
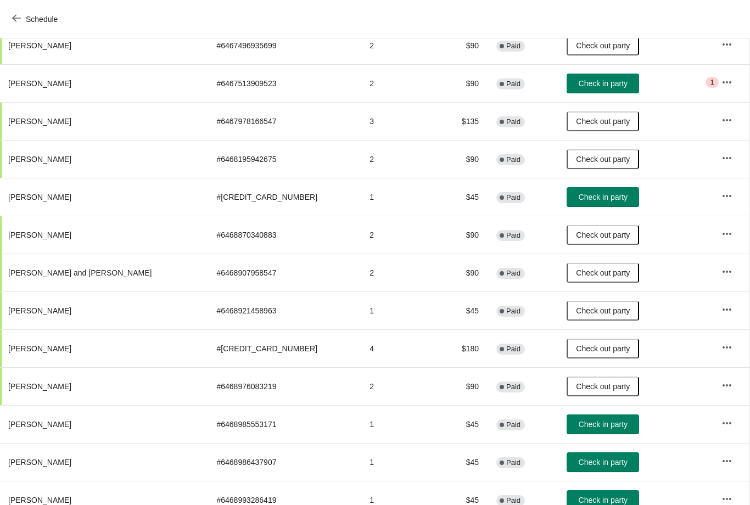
scroll to position [1783, 1]
click at [578, 200] on span "Check in party" at bounding box center [602, 197] width 49 height 9
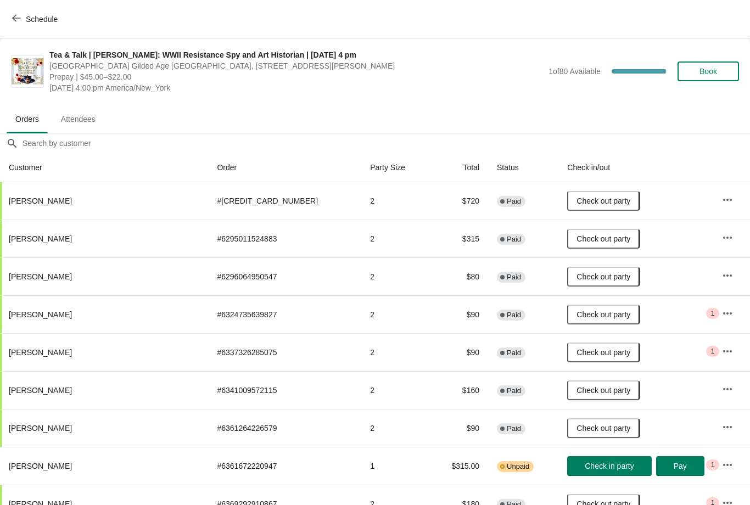
scroll to position [0, 0]
click at [17, 23] on span "button" at bounding box center [16, 19] width 9 height 10
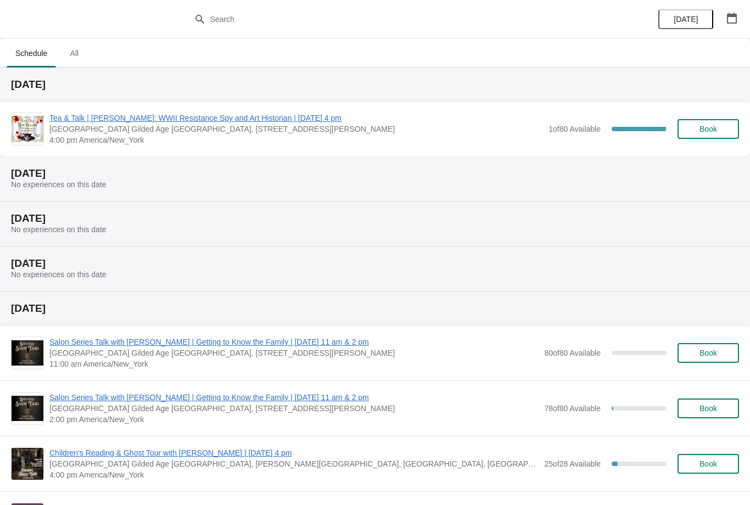
click at [211, 118] on span "Tea & Talk | [PERSON_NAME]: WWII Resistance Spy and Art Historian | [DATE] 4 pm" at bounding box center [295, 118] width 493 height 11
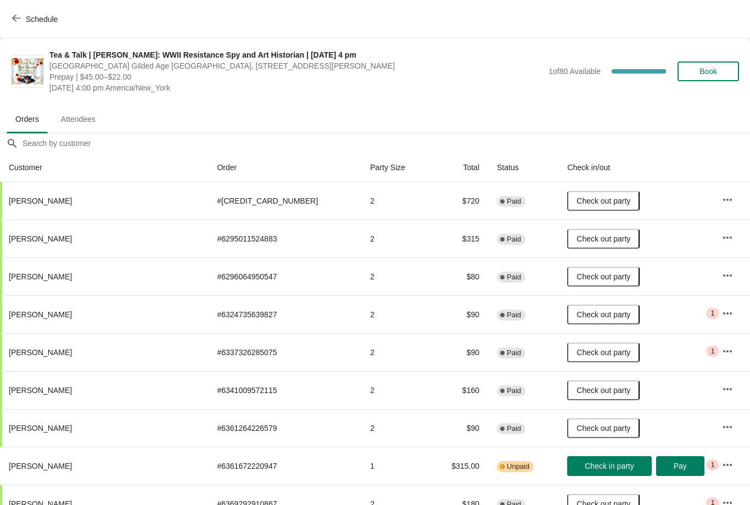
click at [714, 70] on span "Book" at bounding box center [708, 71] width 18 height 9
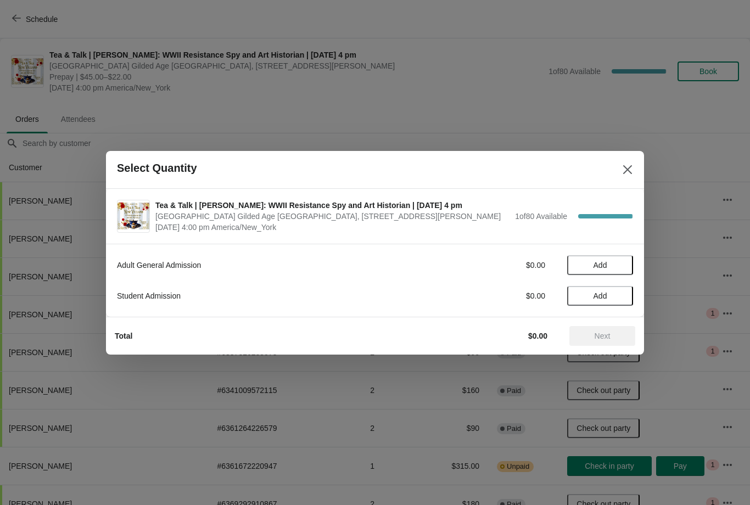
click at [600, 267] on span "Add" at bounding box center [600, 265] width 14 height 9
click at [594, 335] on span "Next" at bounding box center [602, 336] width 16 height 9
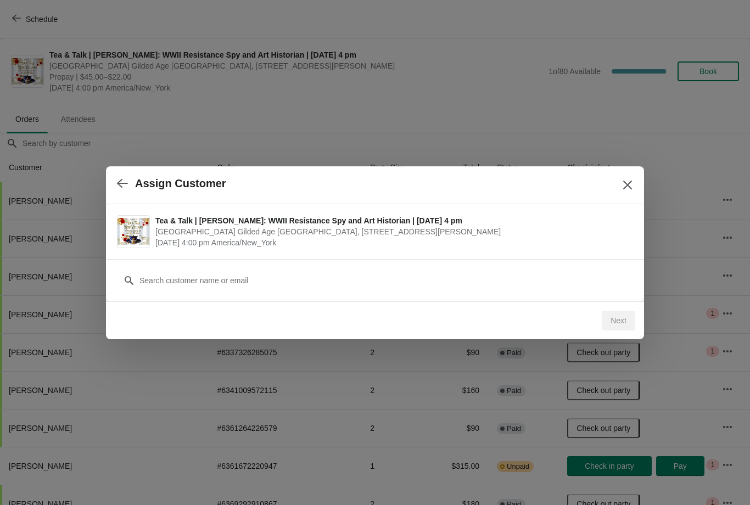
click at [218, 236] on span "[GEOGRAPHIC_DATA] Gilded Age [GEOGRAPHIC_DATA], [STREET_ADDRESS][PERSON_NAME]" at bounding box center [391, 231] width 472 height 11
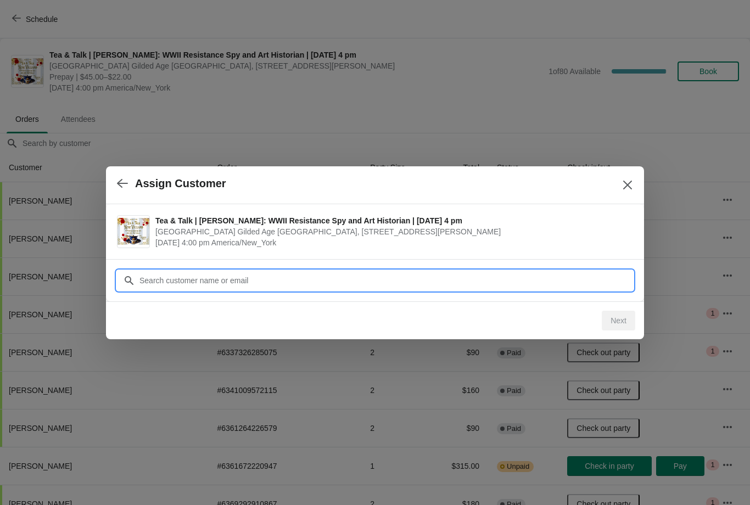
click at [218, 279] on input "Customer" at bounding box center [386, 281] width 494 height 20
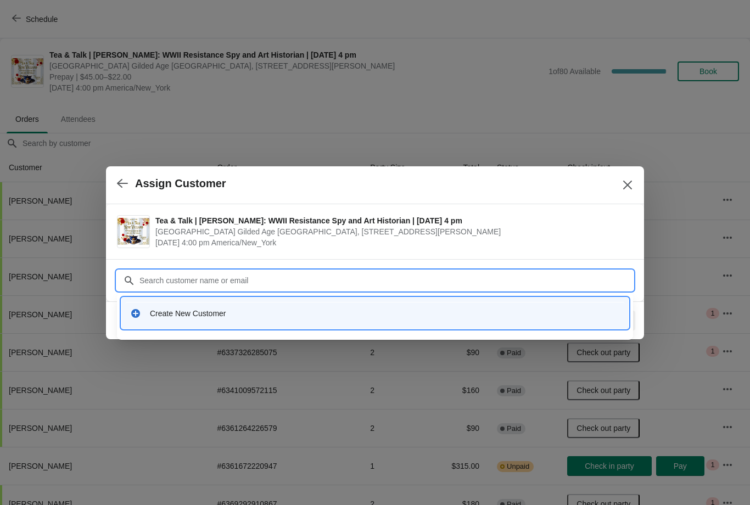
click at [205, 311] on div "Create New Customer" at bounding box center [385, 313] width 470 height 11
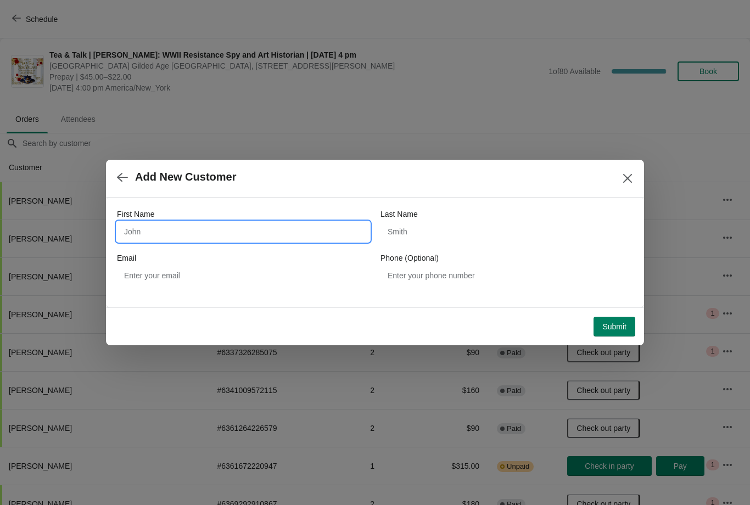
click at [142, 234] on input "First Name" at bounding box center [243, 232] width 252 height 20
type input "[PERSON_NAME]"
click at [413, 229] on input "Last Name" at bounding box center [506, 232] width 252 height 20
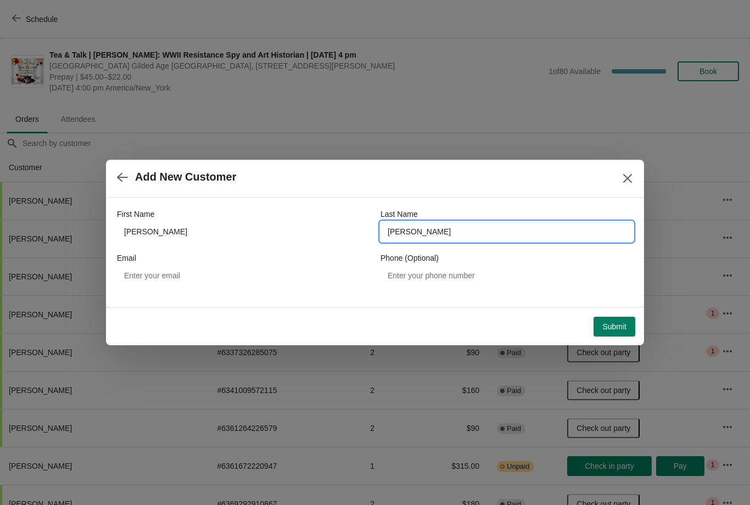
type input "[PERSON_NAME]"
click at [613, 329] on span "Submit" at bounding box center [614, 326] width 24 height 9
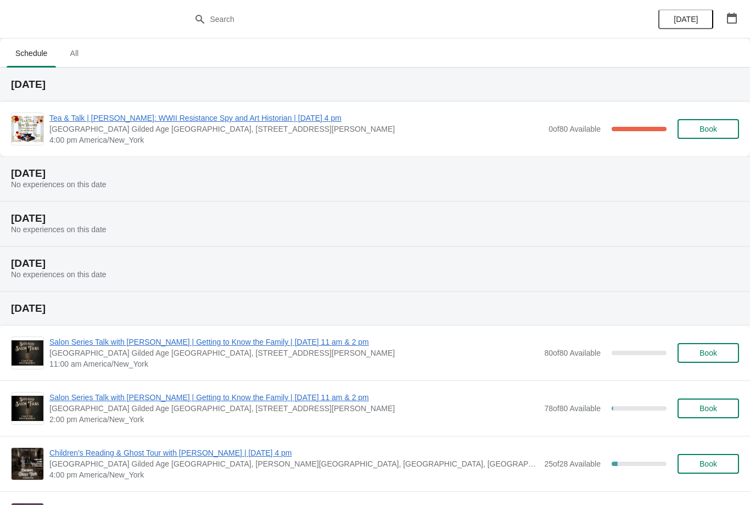
click at [334, 116] on span "Tea & Talk | [PERSON_NAME]: WWII Resistance Spy and Art Historian | [DATE] 4 pm" at bounding box center [295, 118] width 493 height 11
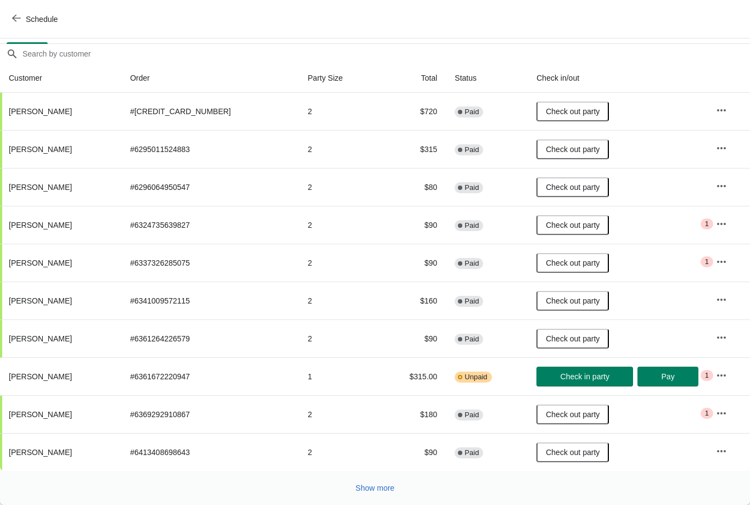
scroll to position [89, 0]
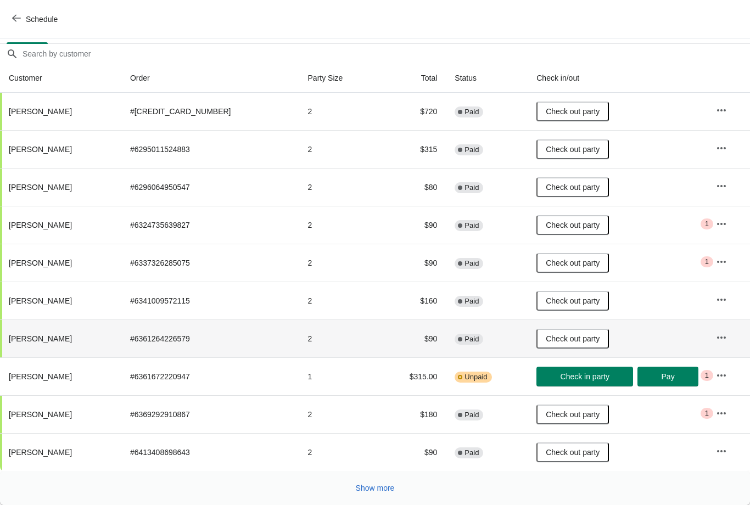
click at [80, 332] on th "[PERSON_NAME]" at bounding box center [60, 338] width 121 height 38
click at [367, 493] on button "Show more" at bounding box center [375, 488] width 48 height 20
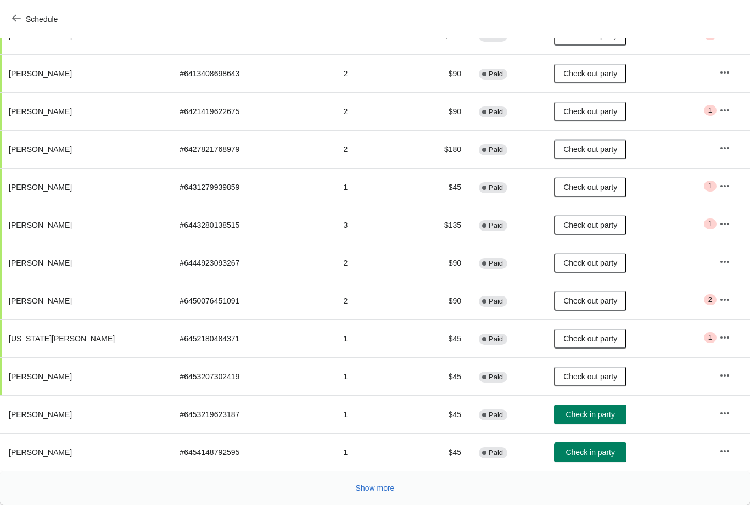
scroll to position [468, 0]
click at [366, 491] on span "Show more" at bounding box center [375, 488] width 39 height 9
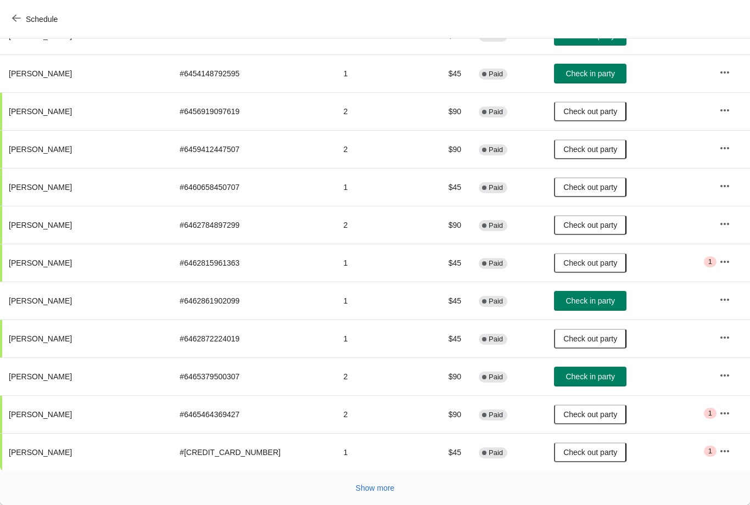
scroll to position [847, 0]
click at [375, 491] on span "Show more" at bounding box center [375, 488] width 39 height 9
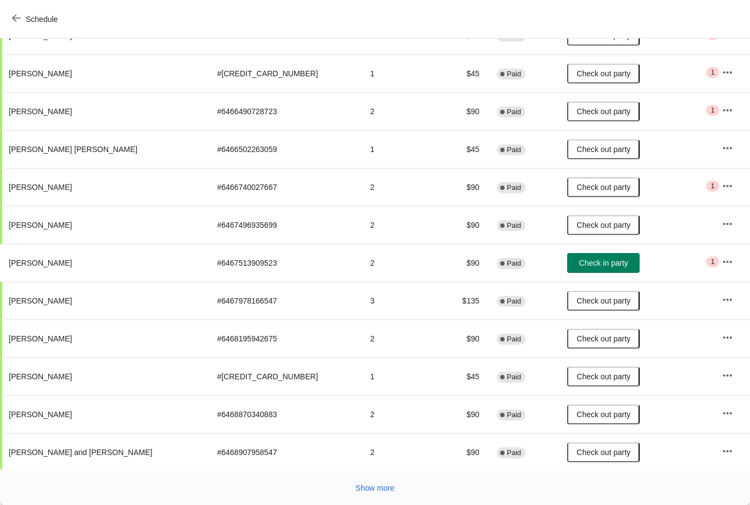
scroll to position [1226, 0]
click at [364, 496] on button "Show more" at bounding box center [375, 488] width 48 height 20
click at [14, 19] on icon "button" at bounding box center [16, 18] width 9 height 7
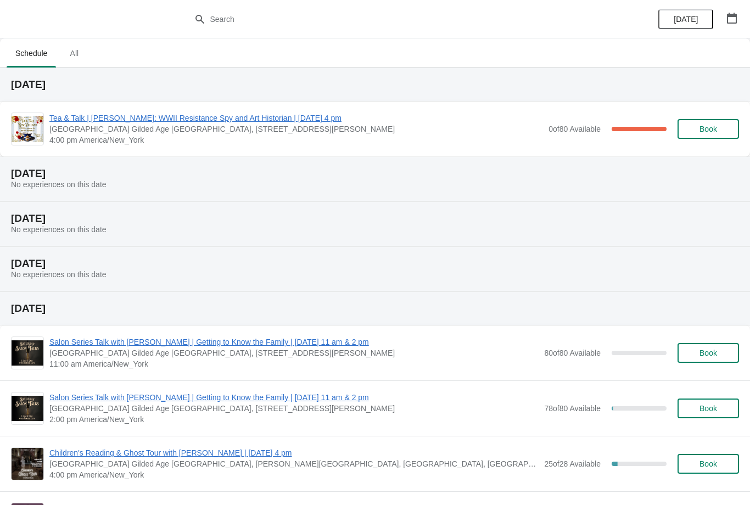
click at [222, 113] on span "Tea & Talk | [PERSON_NAME]: WWII Resistance Spy and Art Historian | [DATE] 4 pm" at bounding box center [295, 118] width 493 height 11
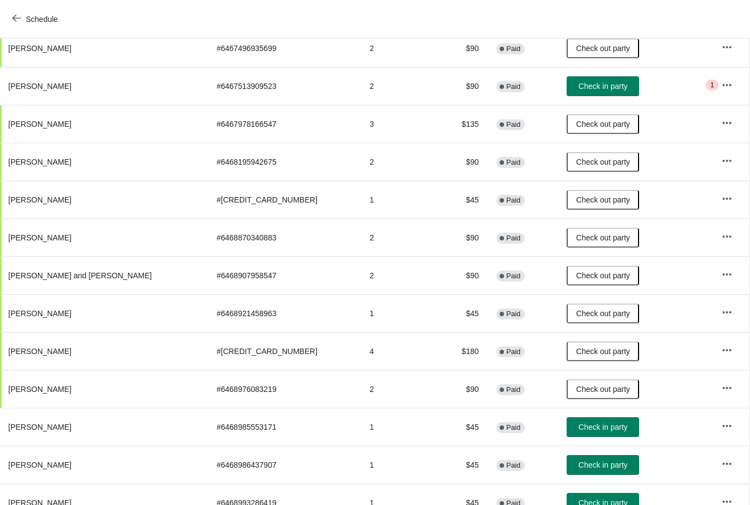
scroll to position [1403, 1]
click at [578, 426] on span "Check in party" at bounding box center [602, 426] width 49 height 9
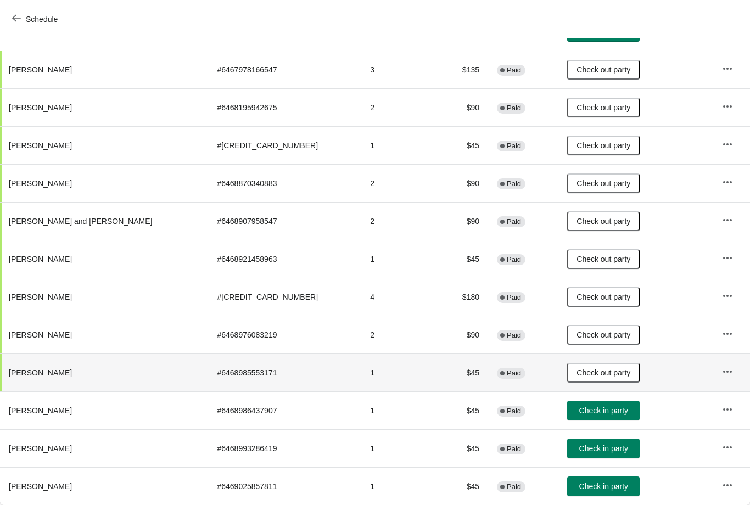
scroll to position [1457, 0]
click at [579, 488] on span "Check in party" at bounding box center [603, 486] width 49 height 9
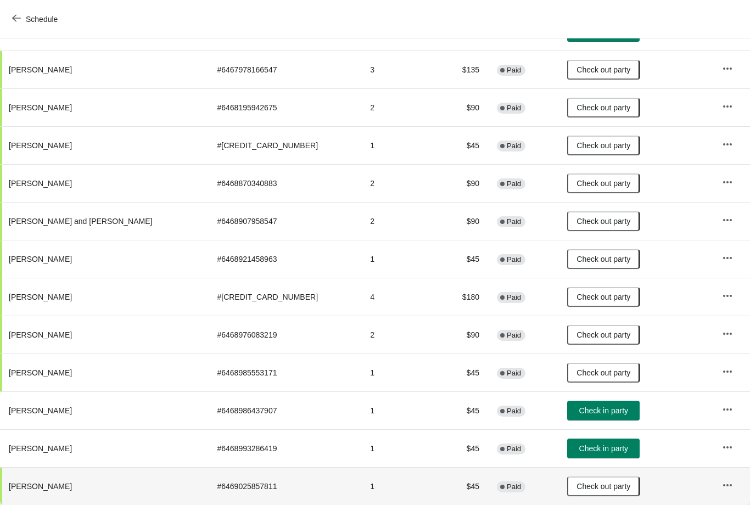
click at [579, 450] on span "Check in party" at bounding box center [603, 448] width 49 height 9
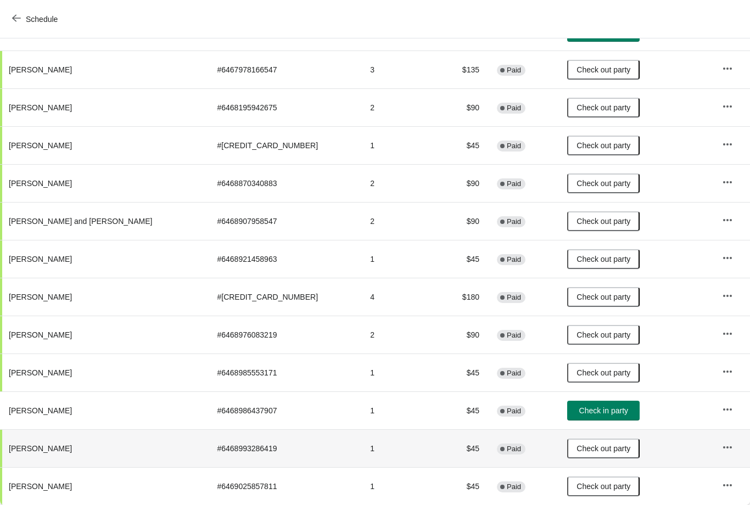
click at [579, 411] on span "Check in party" at bounding box center [603, 410] width 49 height 9
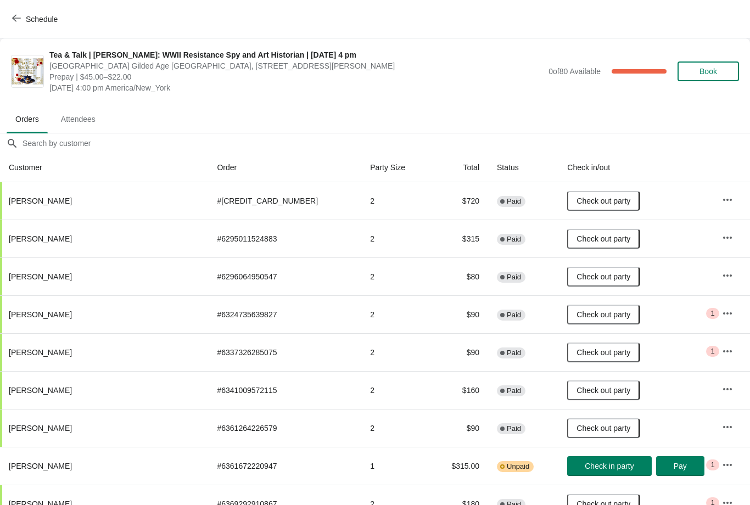
scroll to position [0, 0]
